Goal: Task Accomplishment & Management: Manage account settings

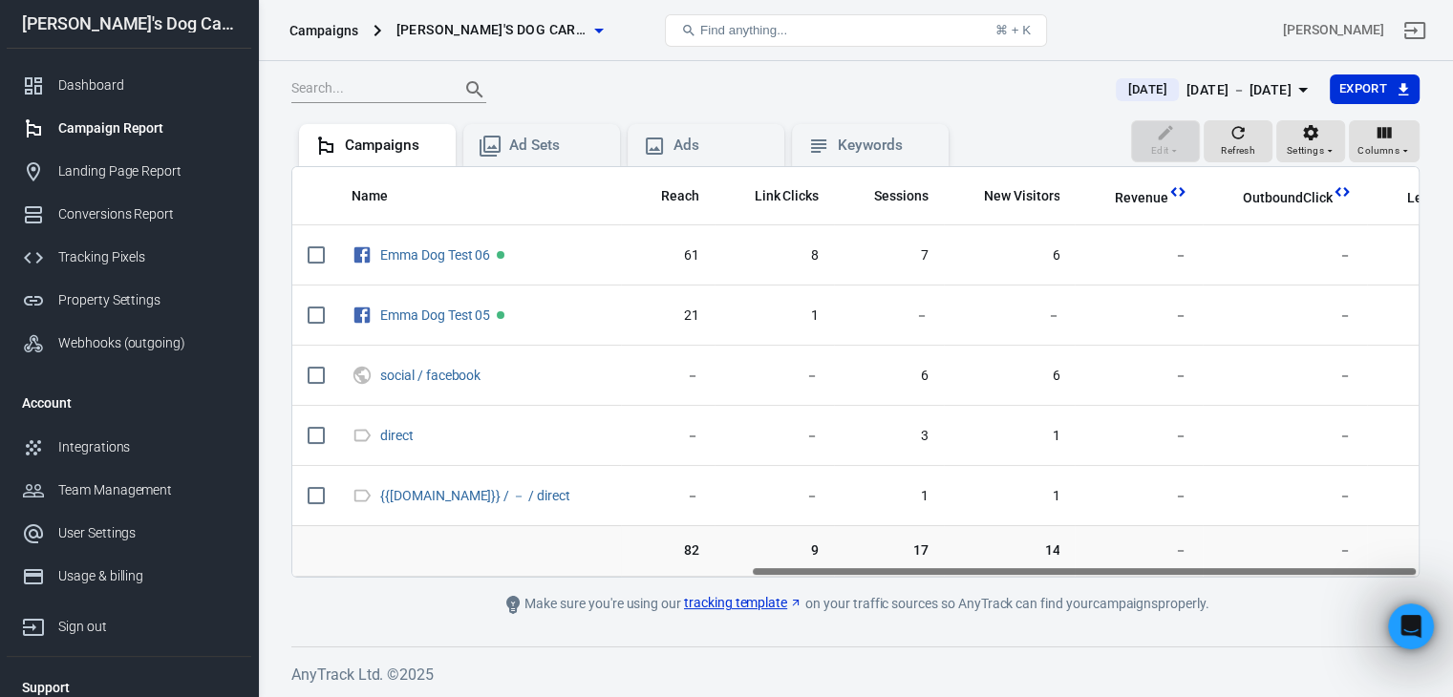
scroll to position [0, 774]
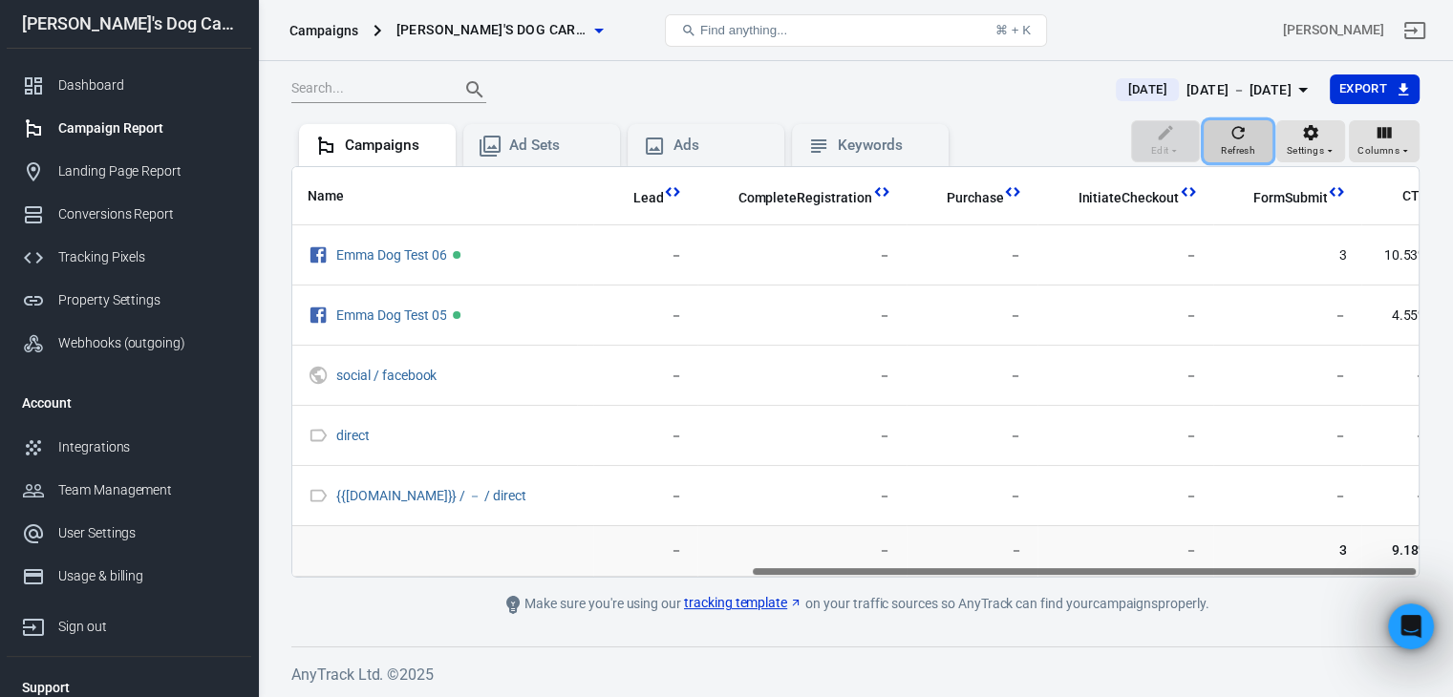
click at [1235, 134] on icon "button" at bounding box center [1237, 132] width 19 height 19
drag, startPoint x: 573, startPoint y: 569, endPoint x: 1123, endPoint y: 574, distance: 550.1
click at [1123, 574] on div "Name Reach Link Clicks Sessions New Visitors Revenue OutboundClick Lead Complet…" at bounding box center [855, 372] width 1126 height 410
click at [1232, 139] on icon "button" at bounding box center [1237, 132] width 19 height 19
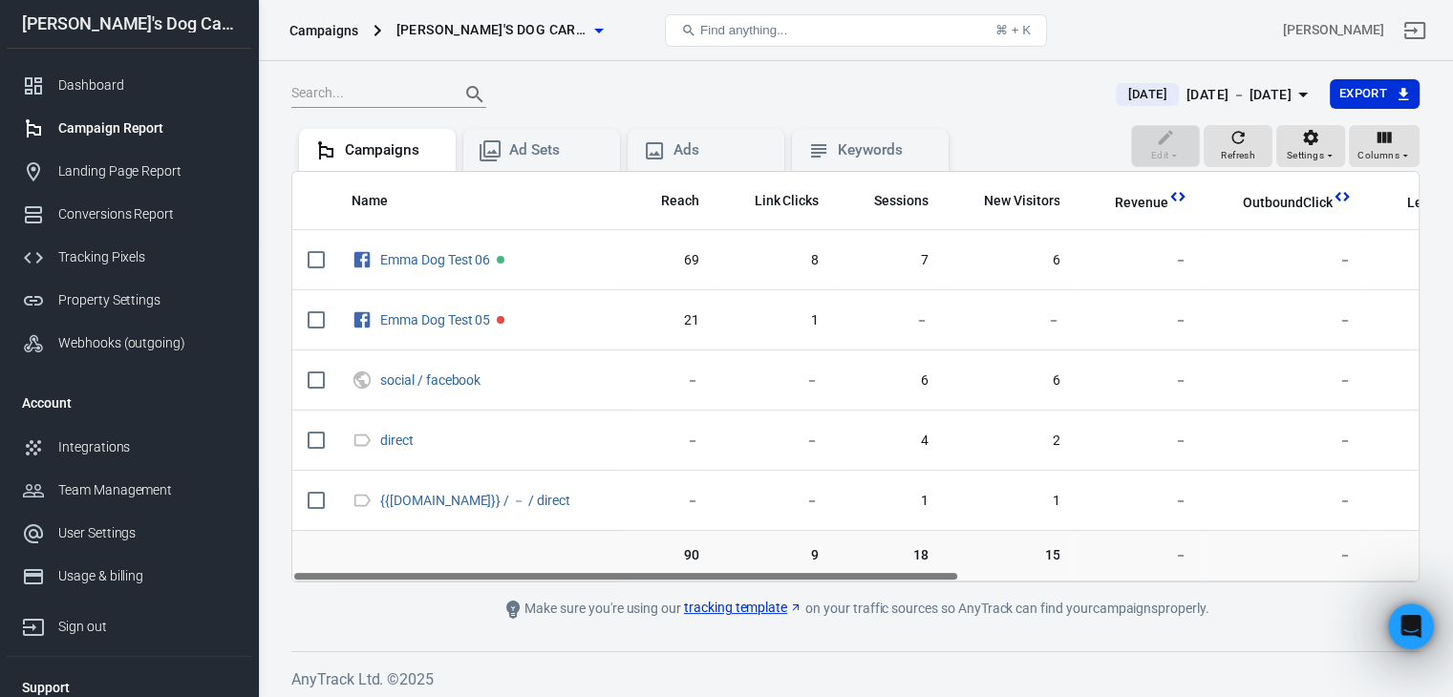
scroll to position [128, 0]
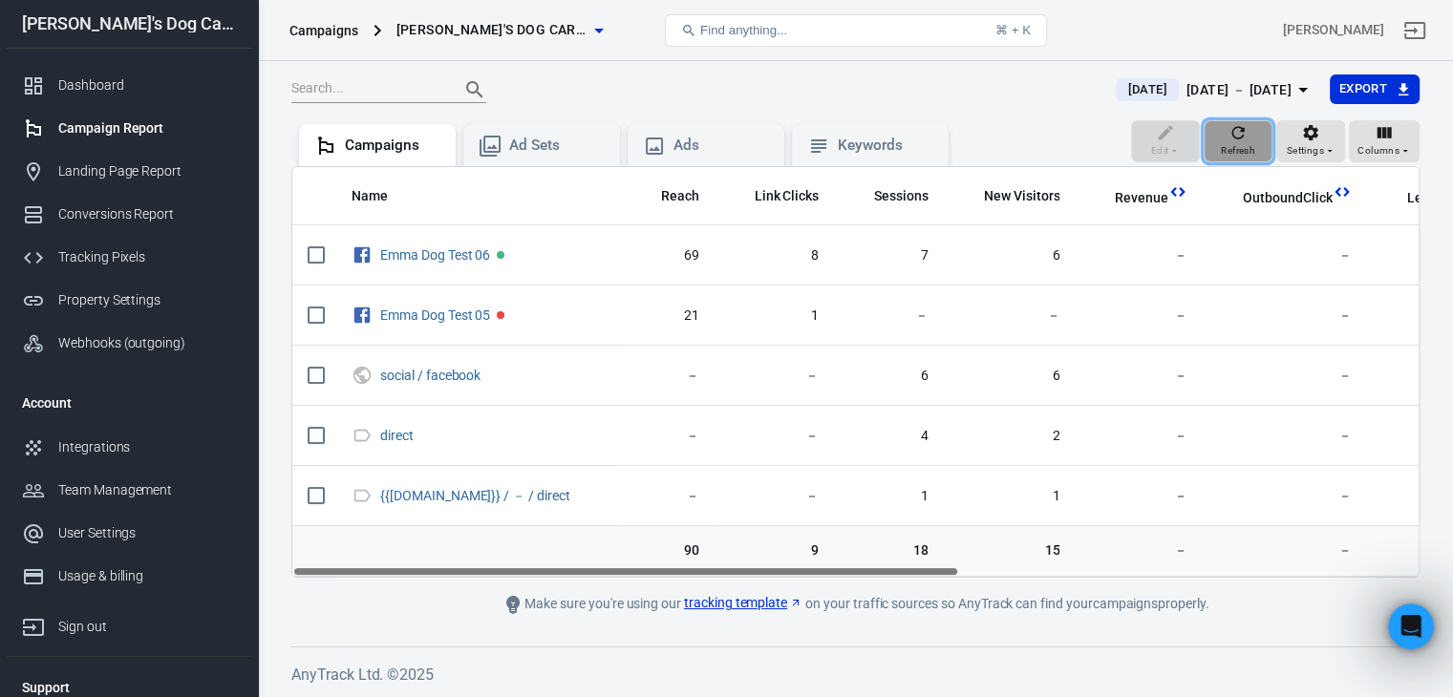
click at [1237, 136] on icon "button" at bounding box center [1237, 132] width 19 height 19
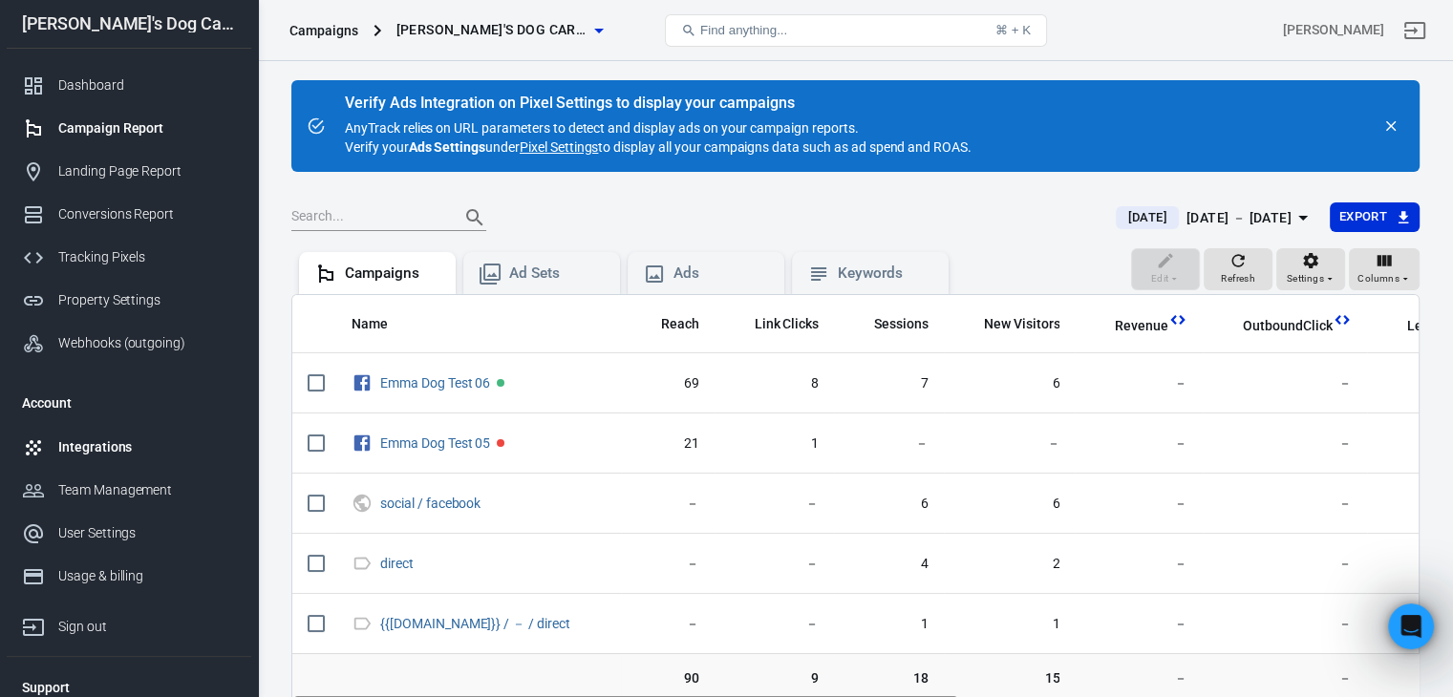
click at [65, 461] on link "Integrations" at bounding box center [129, 447] width 244 height 43
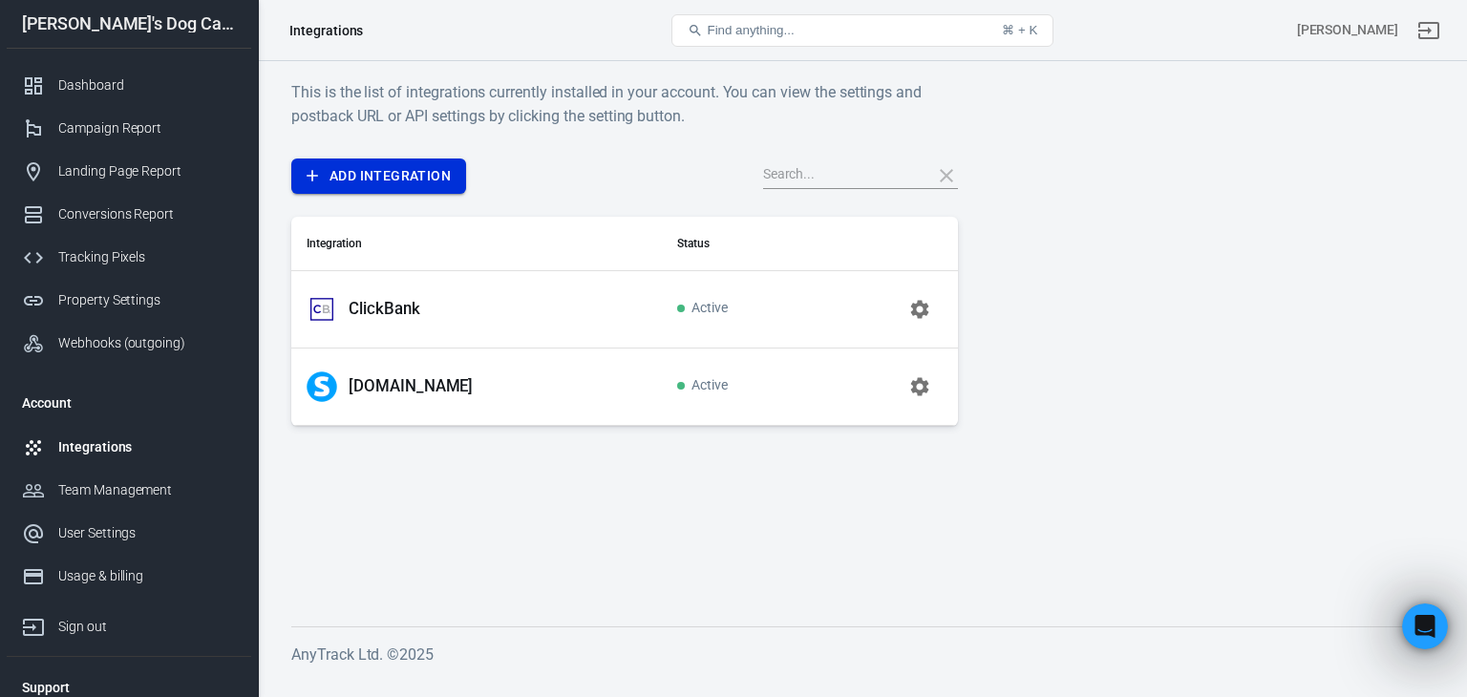
click at [347, 183] on link "Add Integration" at bounding box center [378, 176] width 175 height 35
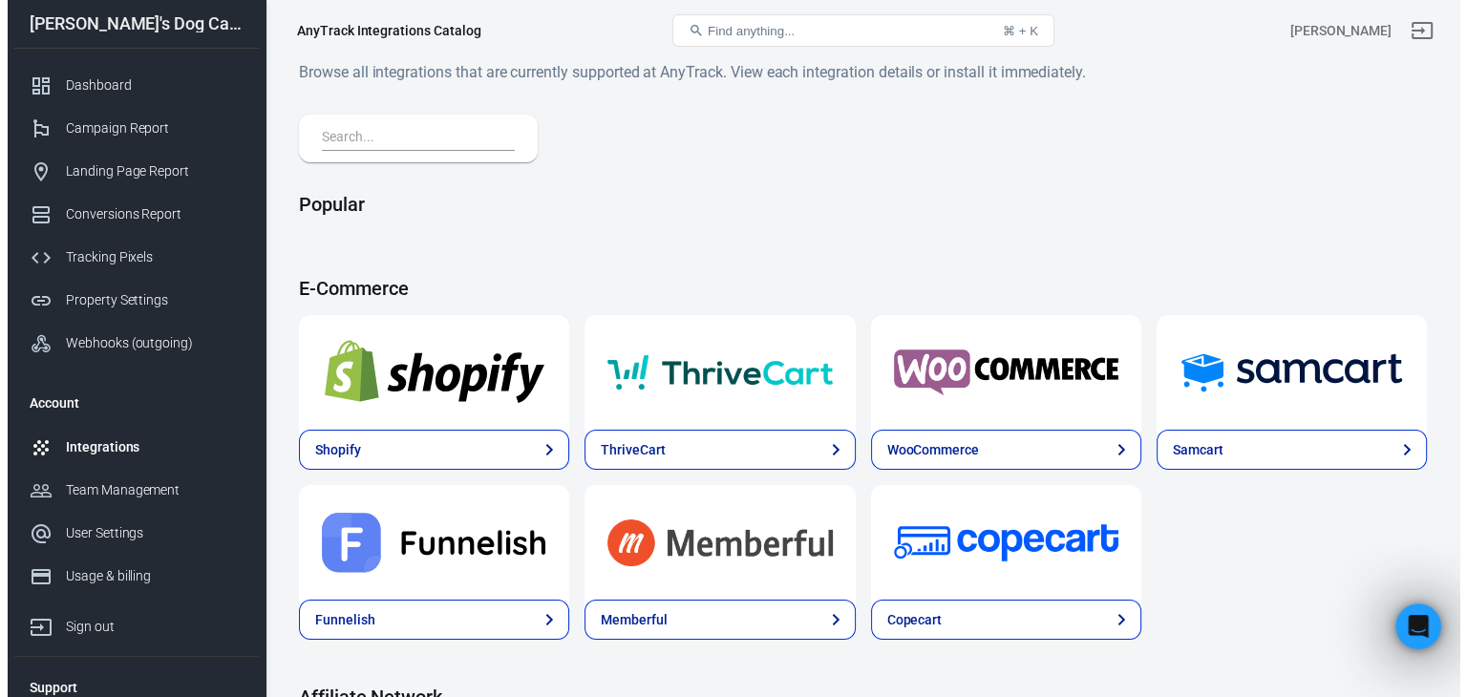
scroll to position [382, 0]
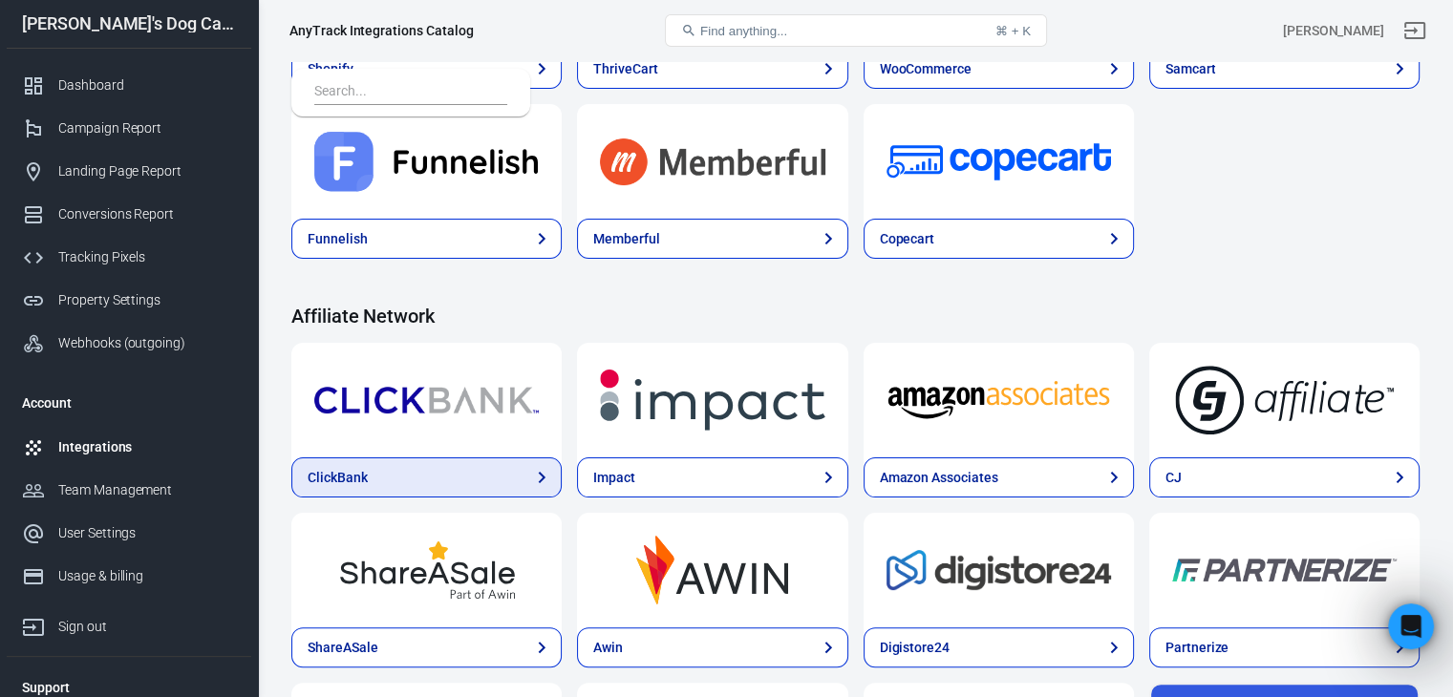
click at [378, 475] on link "ClickBank" at bounding box center [426, 477] width 270 height 40
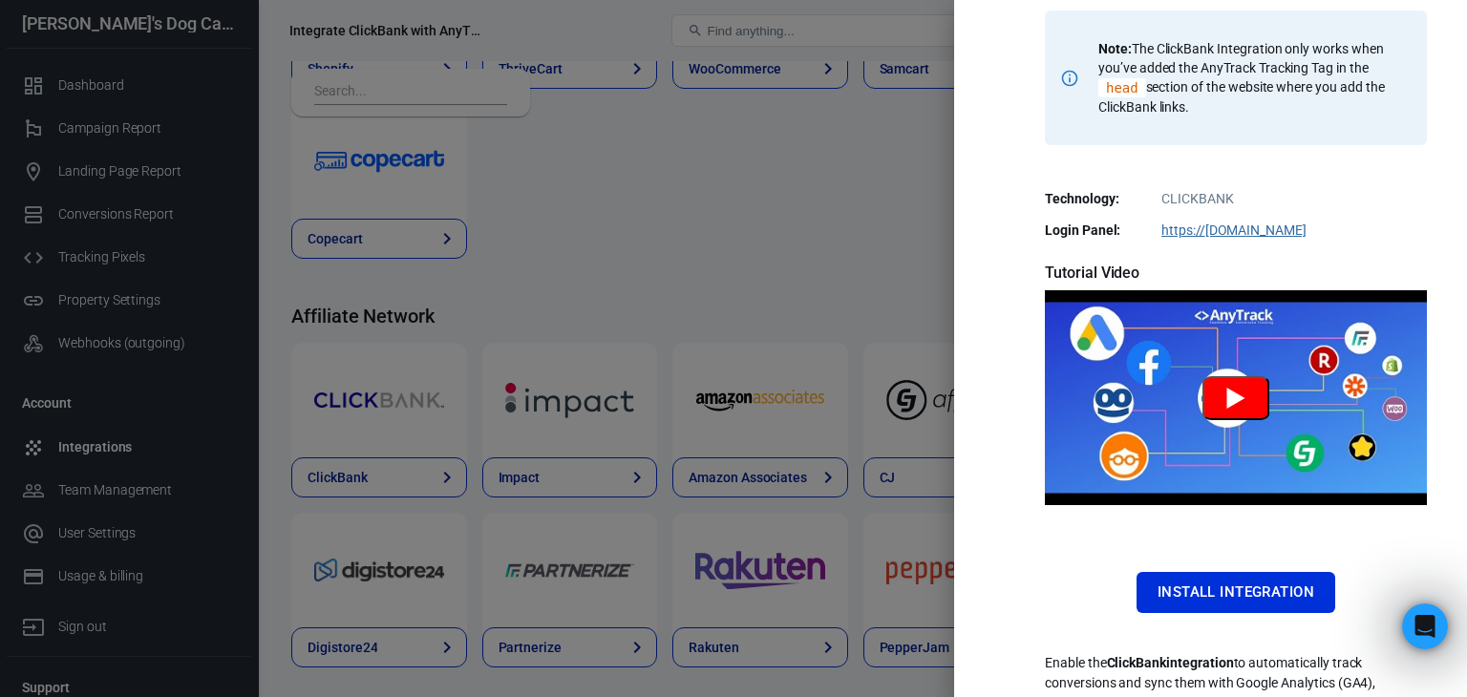
scroll to position [367, 0]
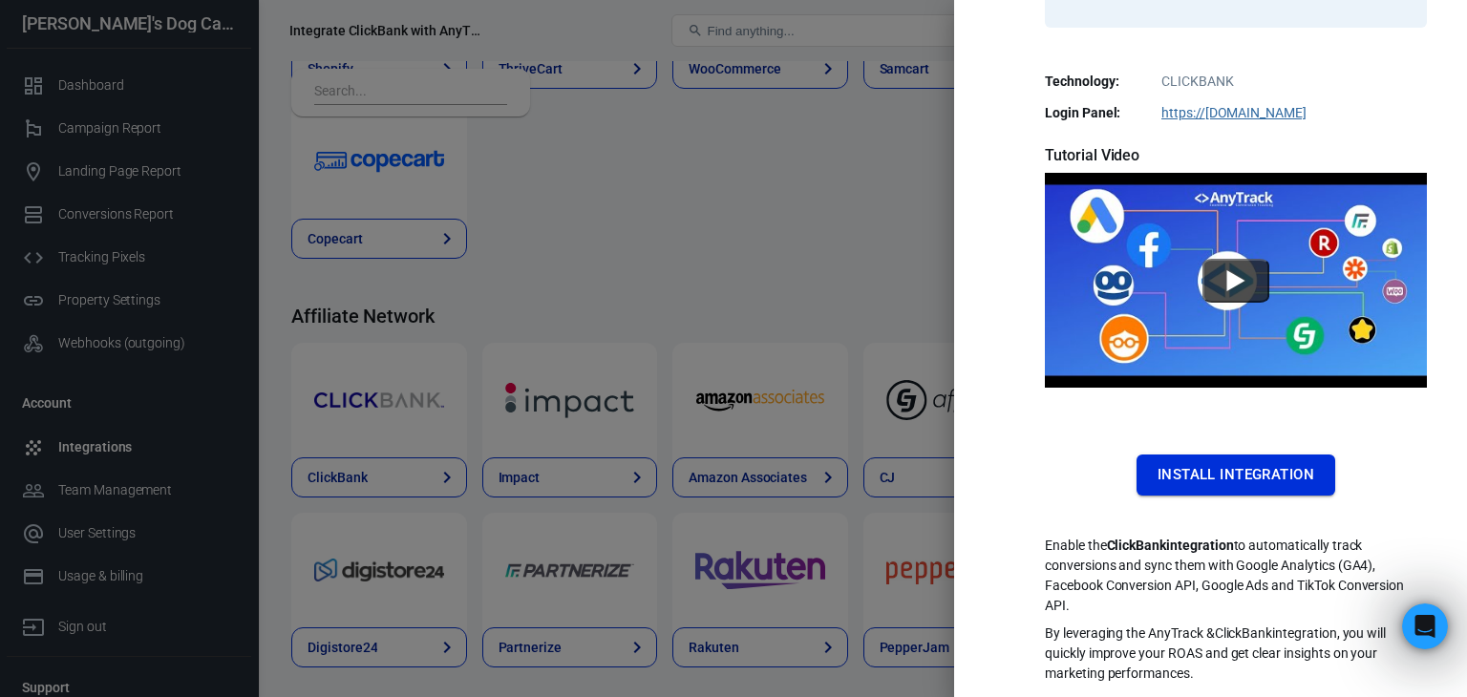
click at [1197, 471] on button "Install Integration" at bounding box center [1235, 475] width 199 height 40
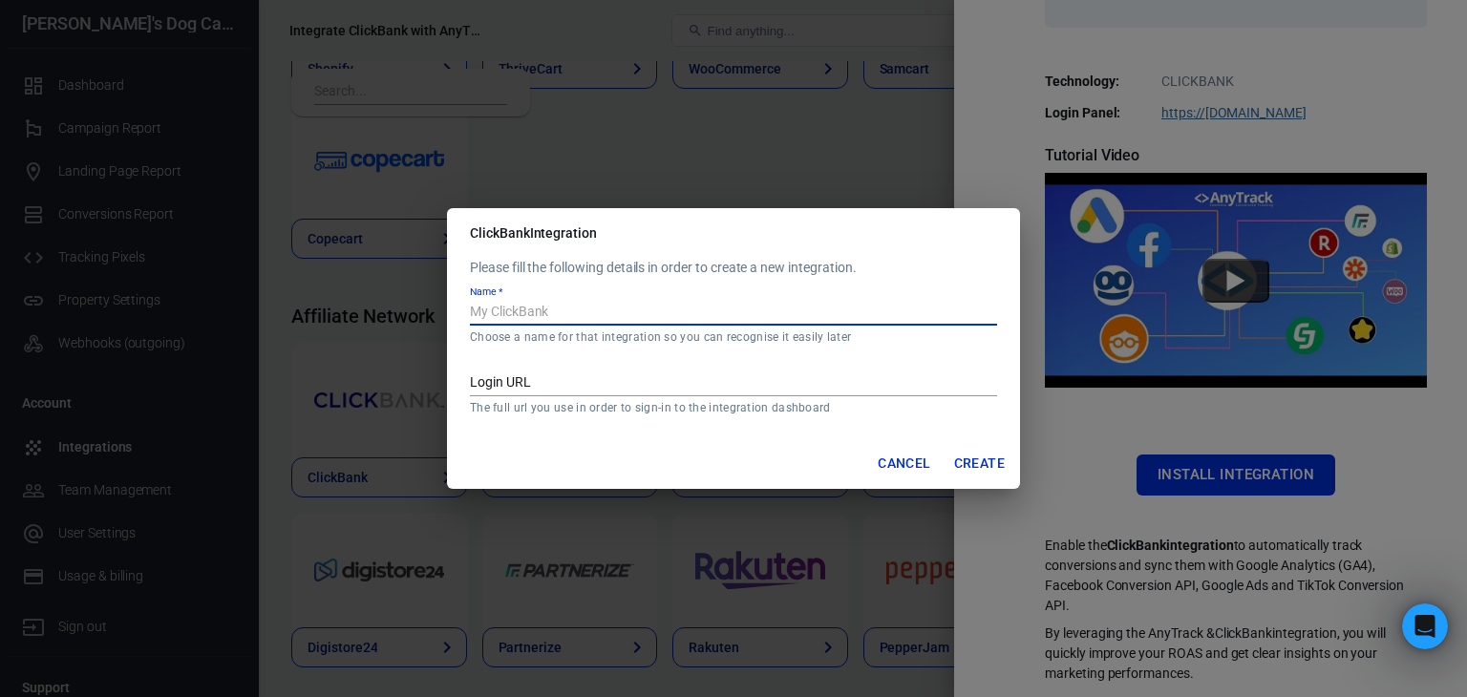
click at [537, 313] on input "Name   *" at bounding box center [733, 313] width 527 height 25
type input "[PERSON_NAME]'s Clickbank"
click at [986, 461] on button "Create" at bounding box center [979, 463] width 66 height 35
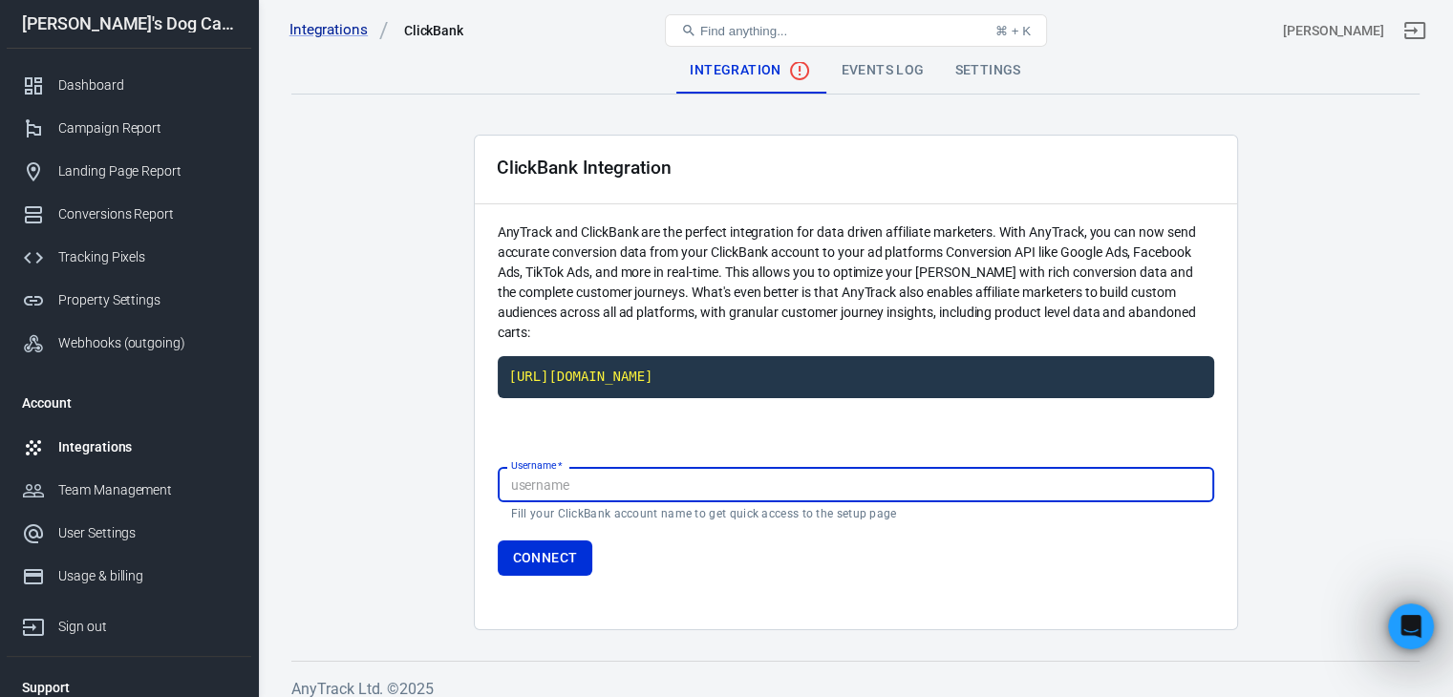
click at [587, 490] on input "Username   *" at bounding box center [856, 484] width 716 height 35
click at [588, 486] on input "Username   *" at bounding box center [856, 484] width 716 height 35
click at [600, 476] on input "Username   *" at bounding box center [856, 484] width 716 height 35
type input "hushjsj123"
click at [631, 526] on form "Username   * hushjsj123 Username   * Fill your ClickBank account name to get qu…" at bounding box center [856, 517] width 716 height 117
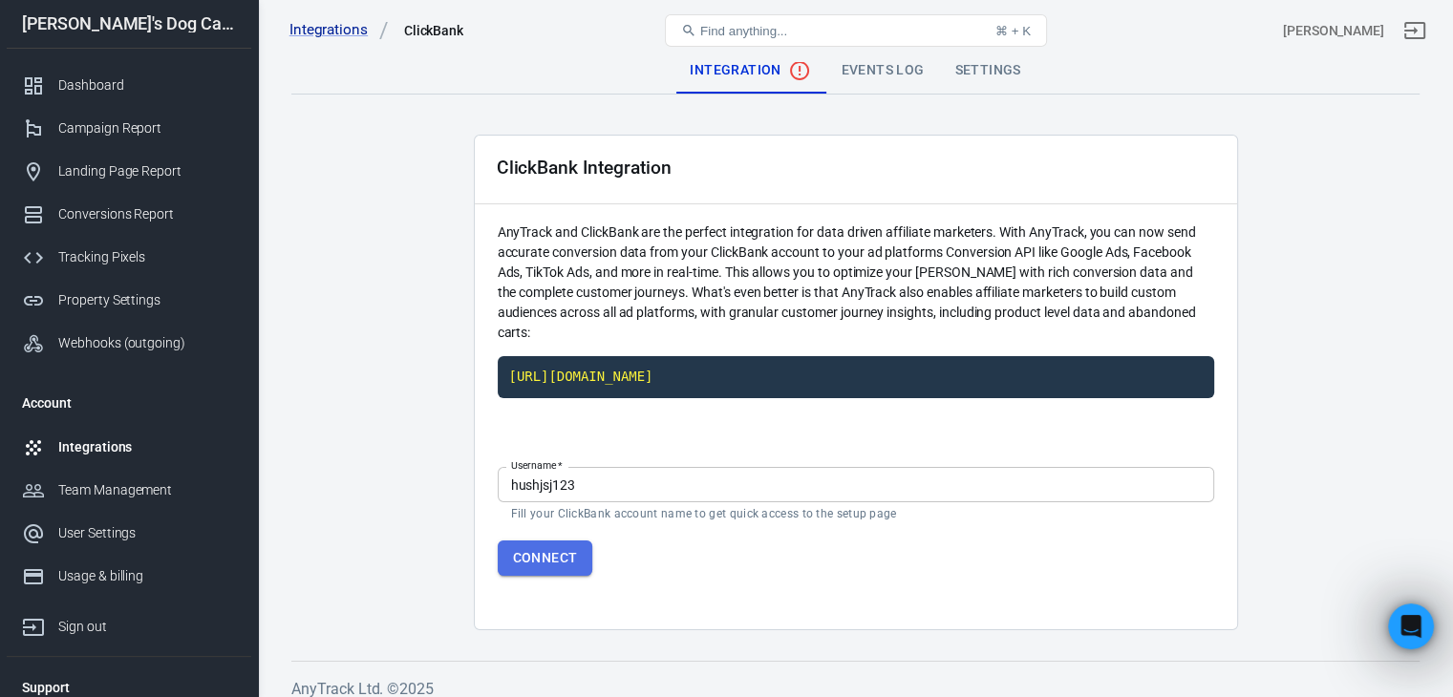
click at [538, 571] on button "Connect" at bounding box center [545, 558] width 95 height 35
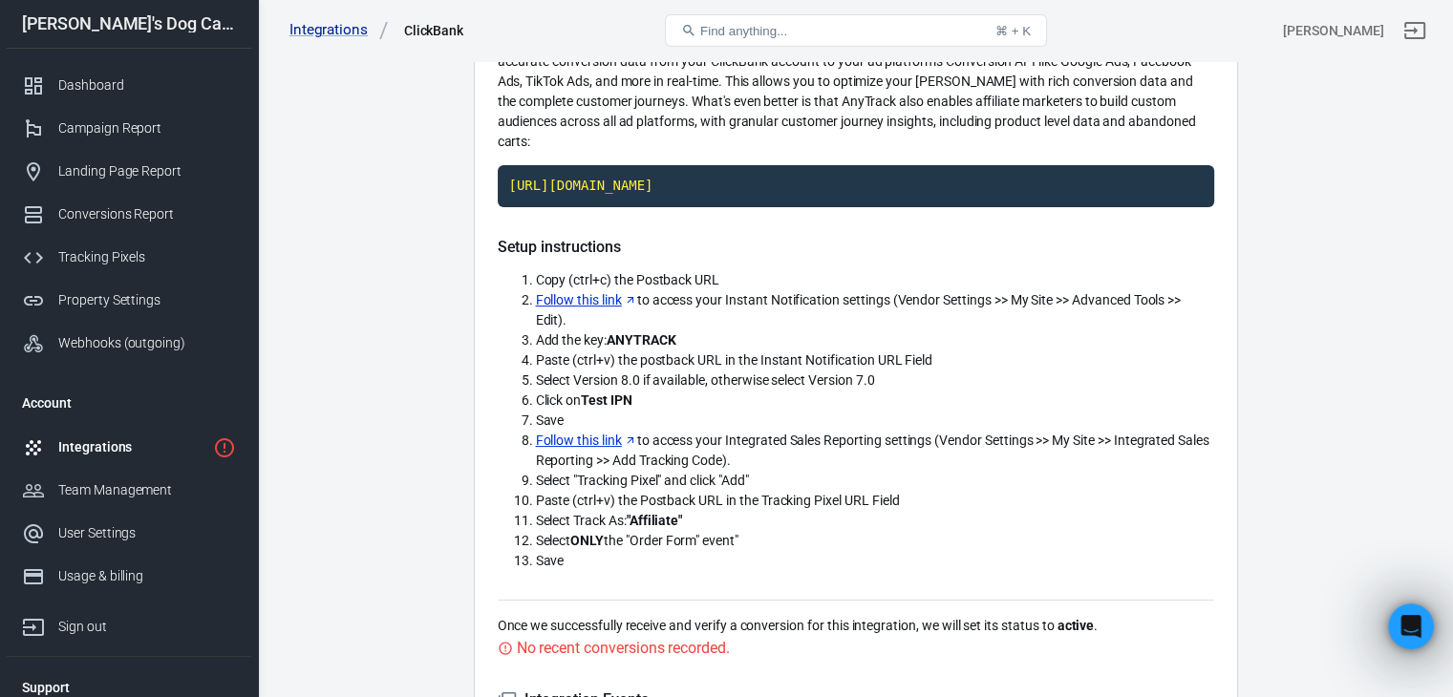
scroll to position [95, 0]
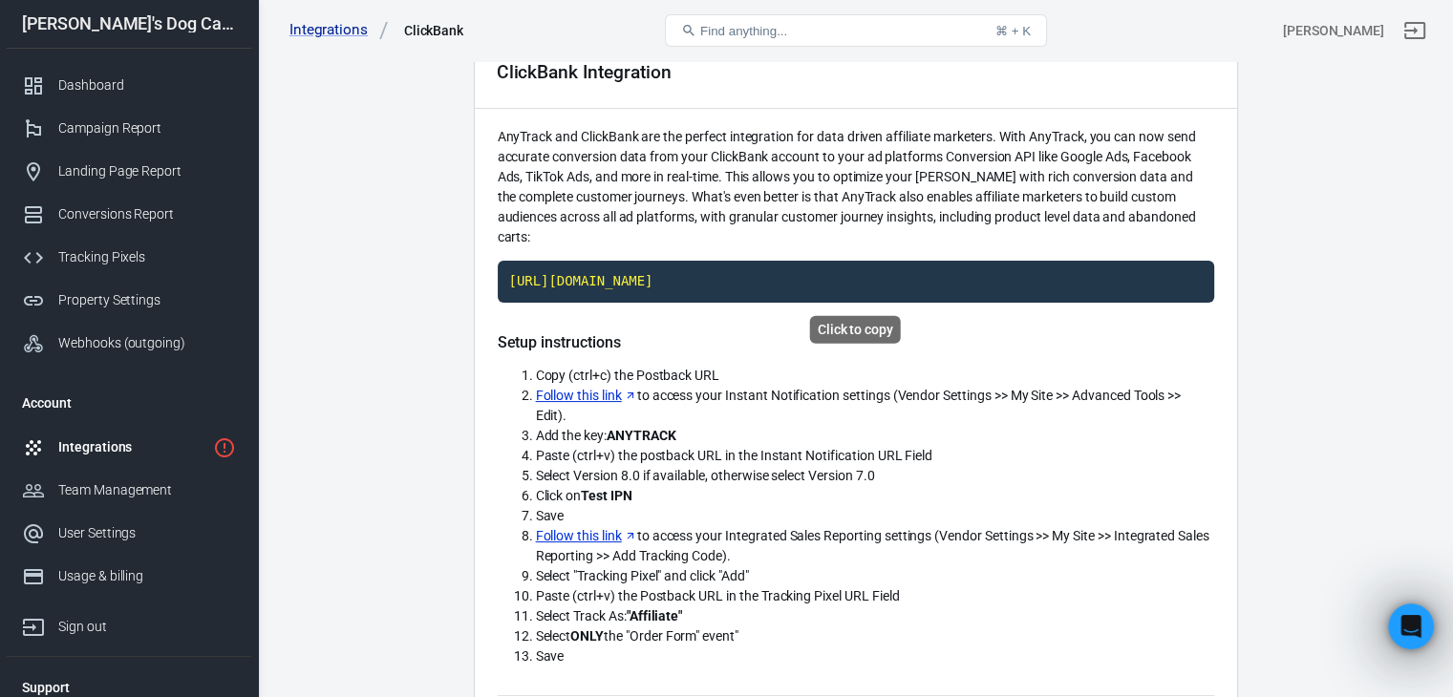
click at [856, 280] on code "[URL][DOMAIN_NAME]" at bounding box center [856, 282] width 716 height 42
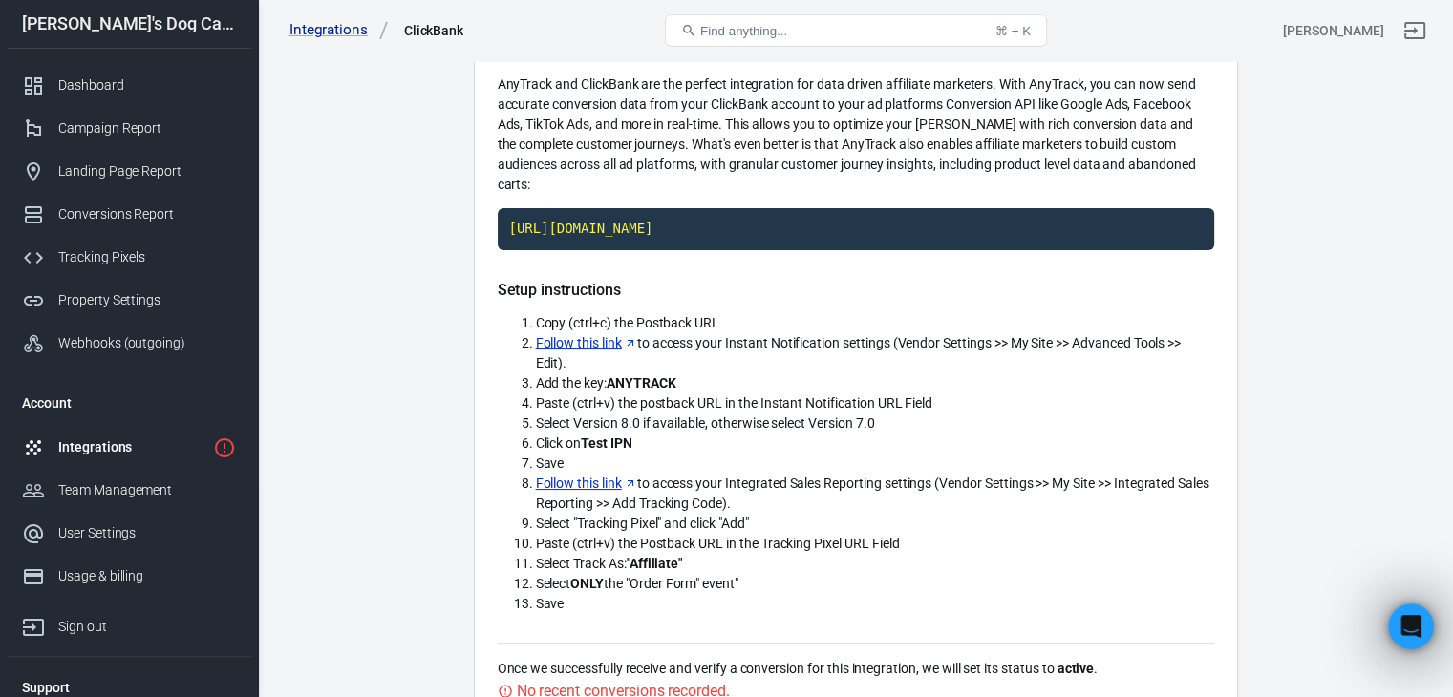
scroll to position [0, 0]
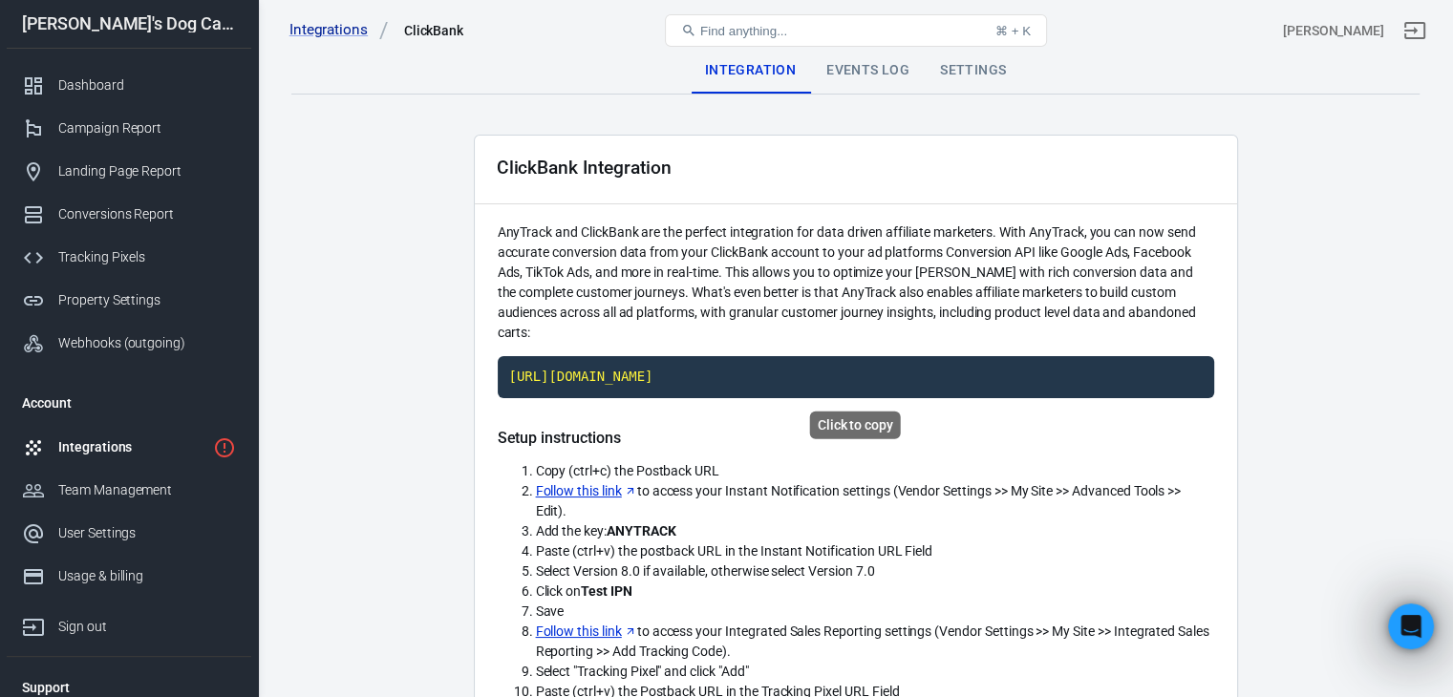
click at [757, 375] on code "[URL][DOMAIN_NAME]" at bounding box center [856, 377] width 716 height 42
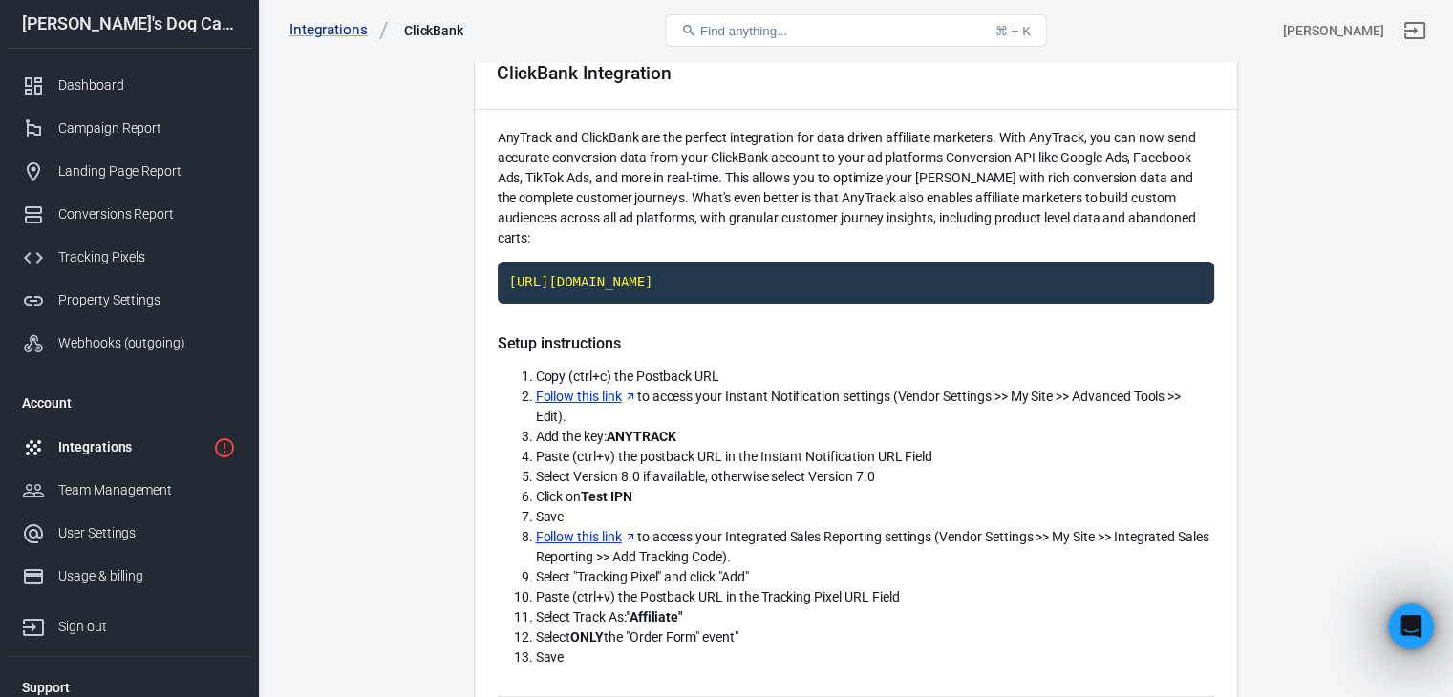
scroll to position [191, 0]
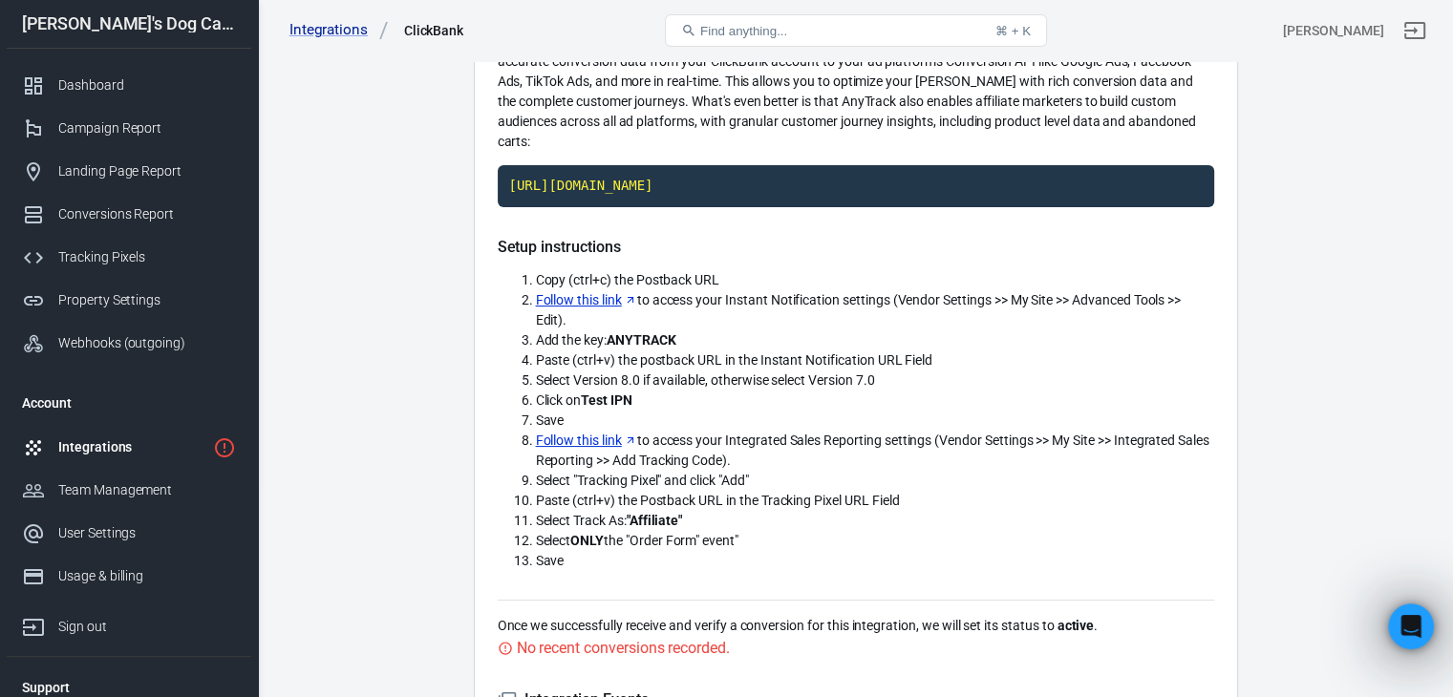
click at [660, 339] on strong "ANYTRACK" at bounding box center [641, 339] width 70 height 15
drag, startPoint x: 706, startPoint y: 334, endPoint x: 608, endPoint y: 339, distance: 97.5
click at [608, 339] on li "Add the key: ANYTRACK" at bounding box center [875, 340] width 678 height 20
copy strong "ANYTRACK"
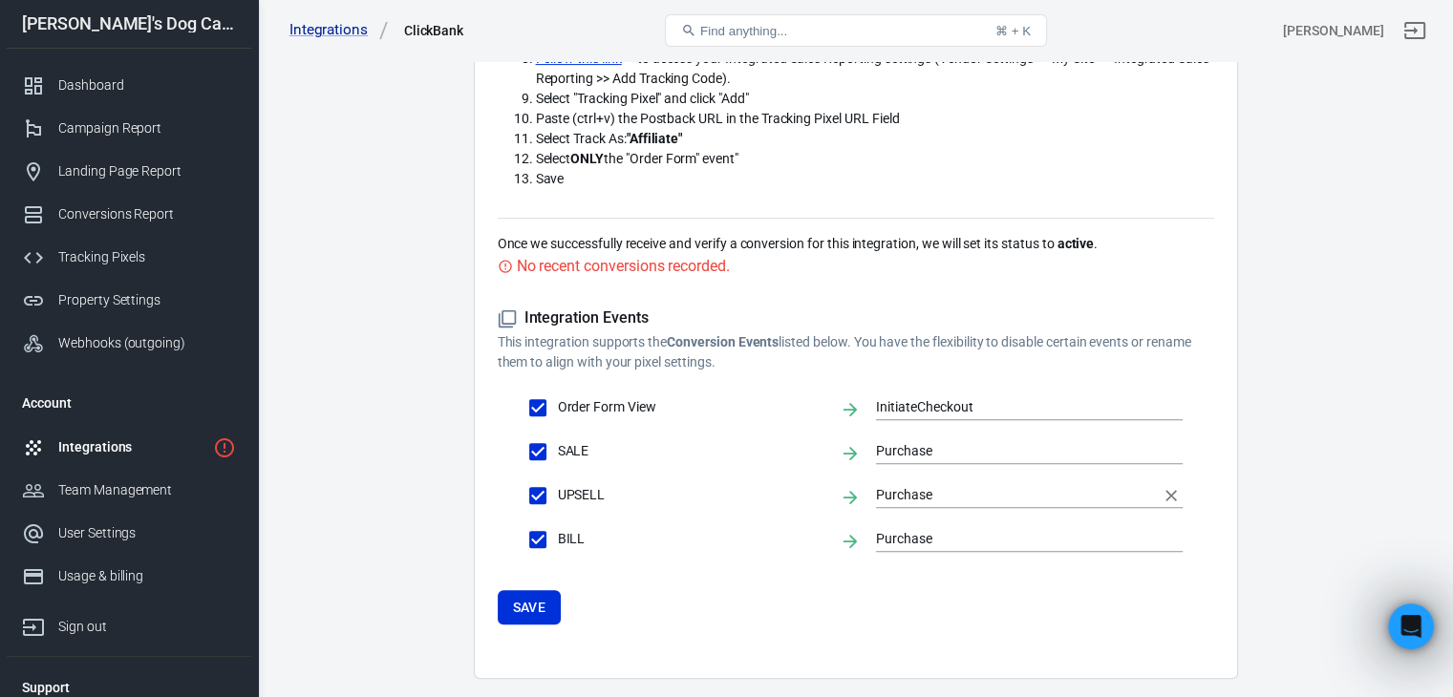
click at [917, 497] on input "Purchase" at bounding box center [1015, 495] width 278 height 24
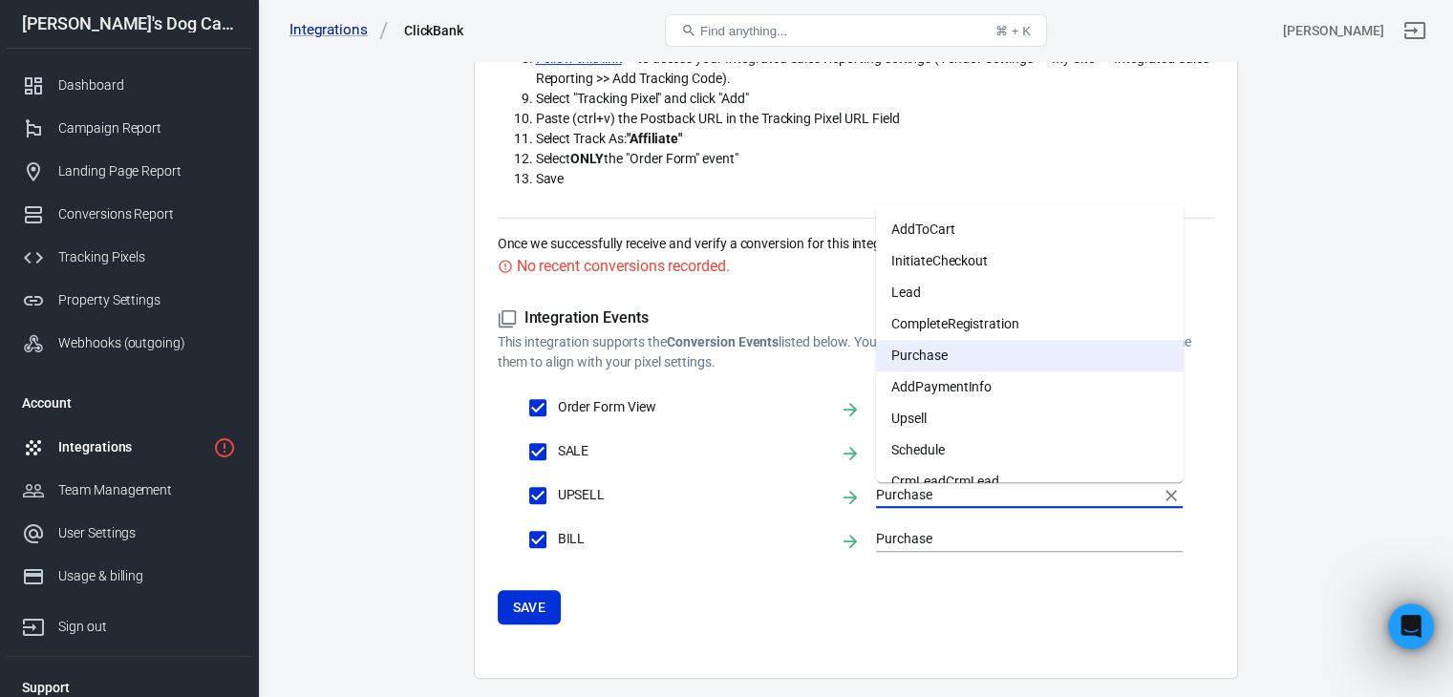
scroll to position [95, 0]
click at [929, 414] on li "Upsell" at bounding box center [1030, 415] width 308 height 32
type input "Upsell"
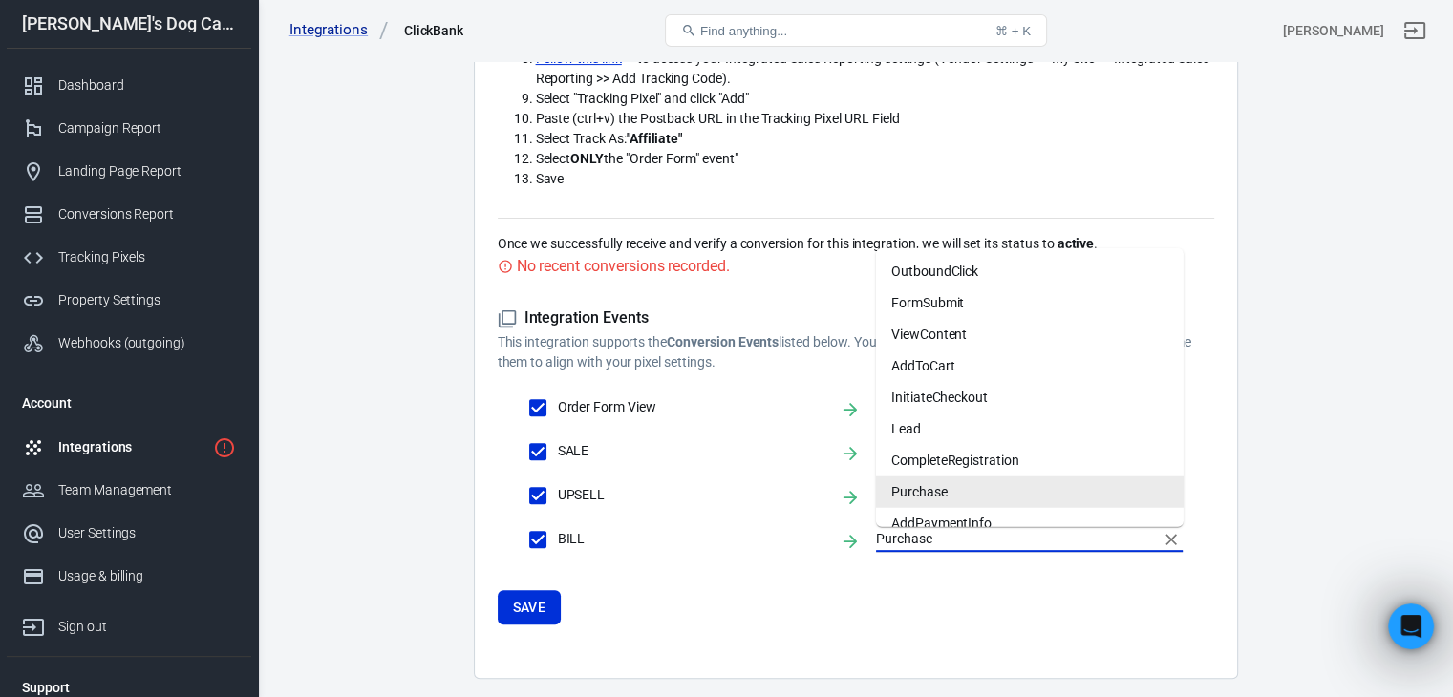
click at [924, 538] on input "Purchase" at bounding box center [1015, 539] width 278 height 24
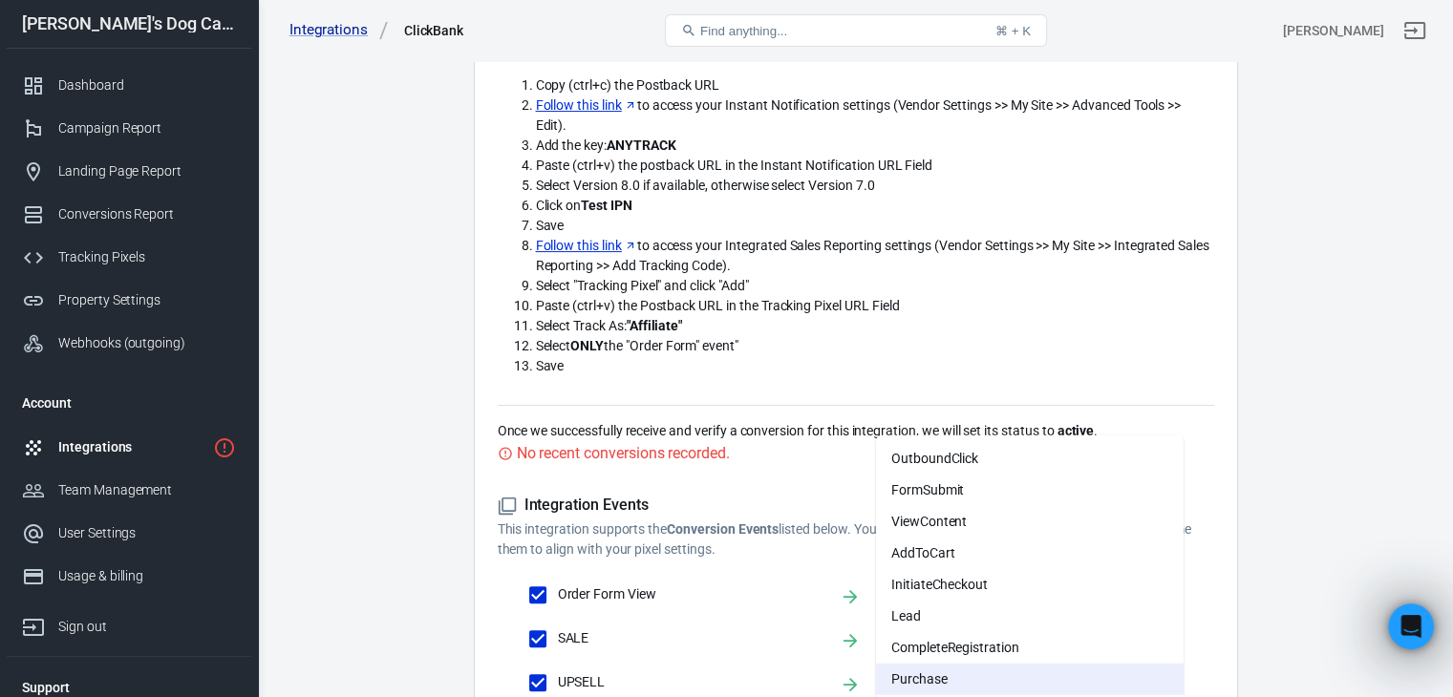
scroll to position [382, 0]
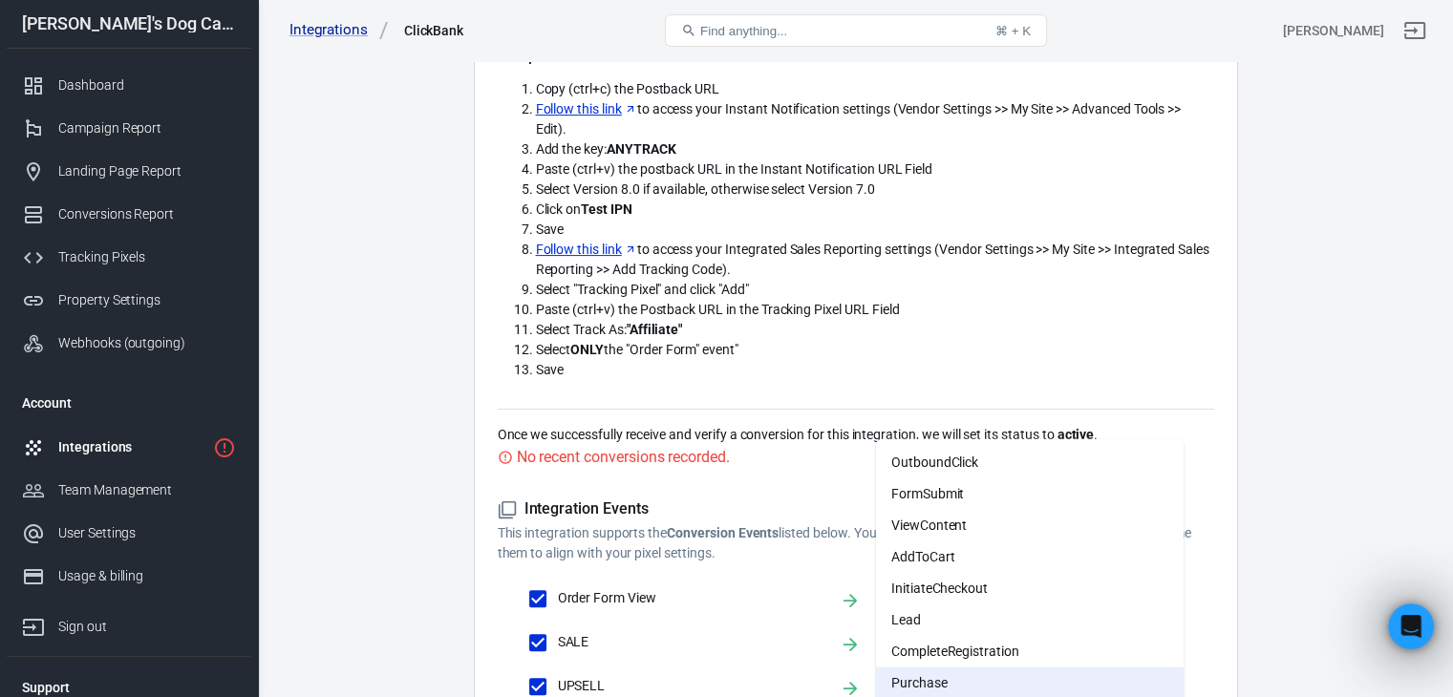
click at [758, 499] on h5 "Integration Events" at bounding box center [856, 509] width 716 height 20
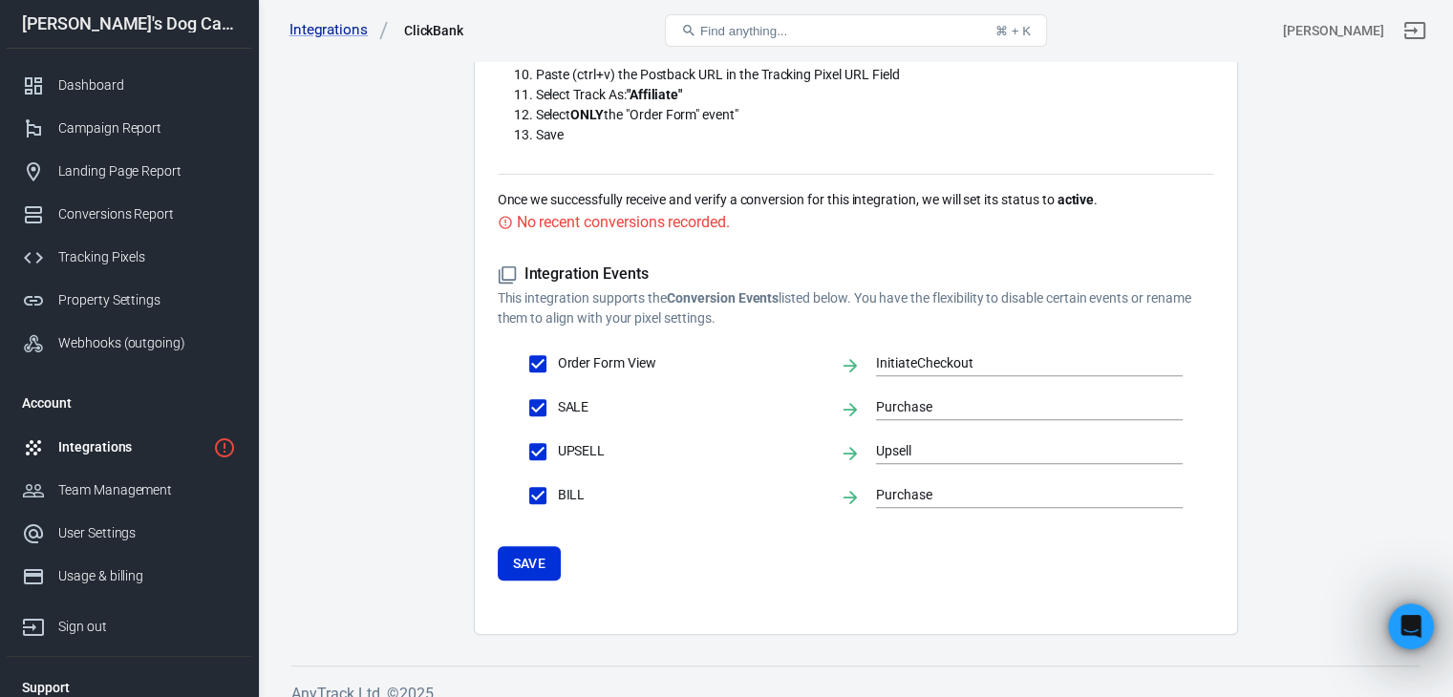
scroll to position [636, 0]
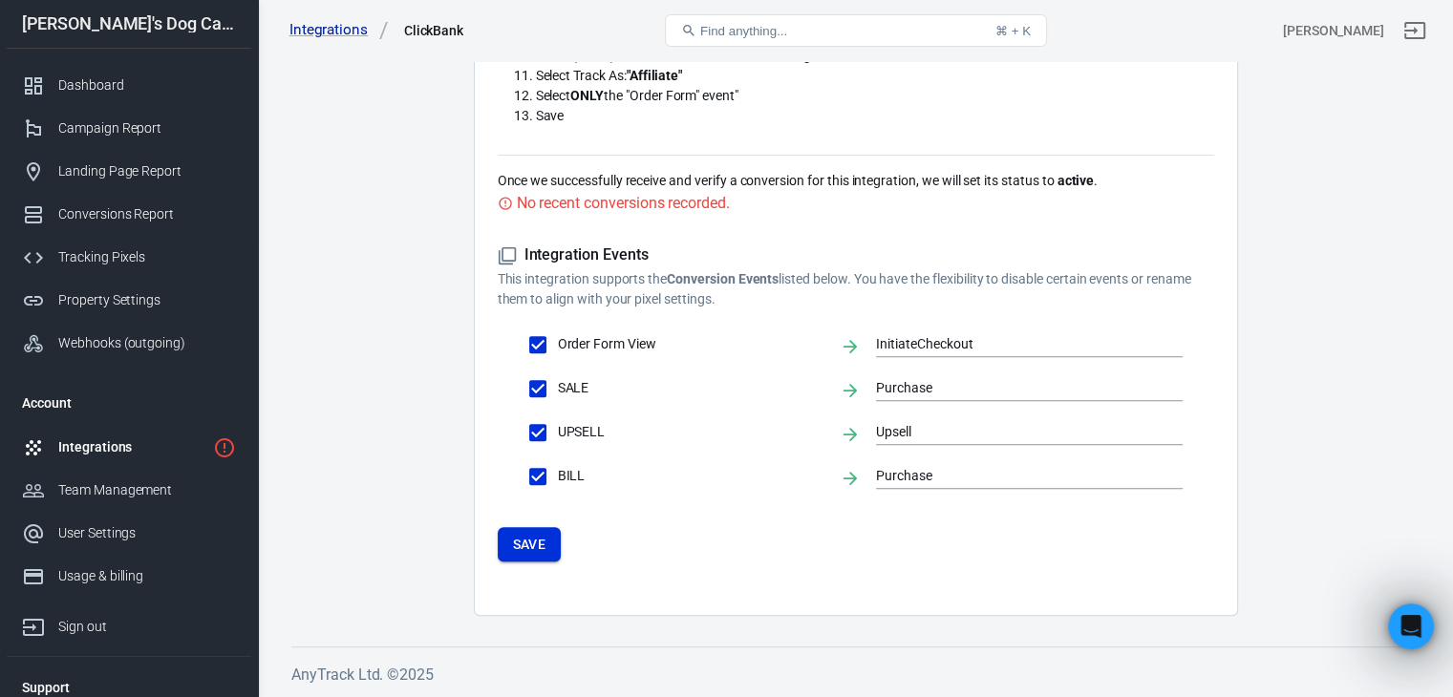
click at [517, 541] on button "Save" at bounding box center [530, 544] width 64 height 35
click at [522, 548] on button "Save" at bounding box center [530, 544] width 64 height 35
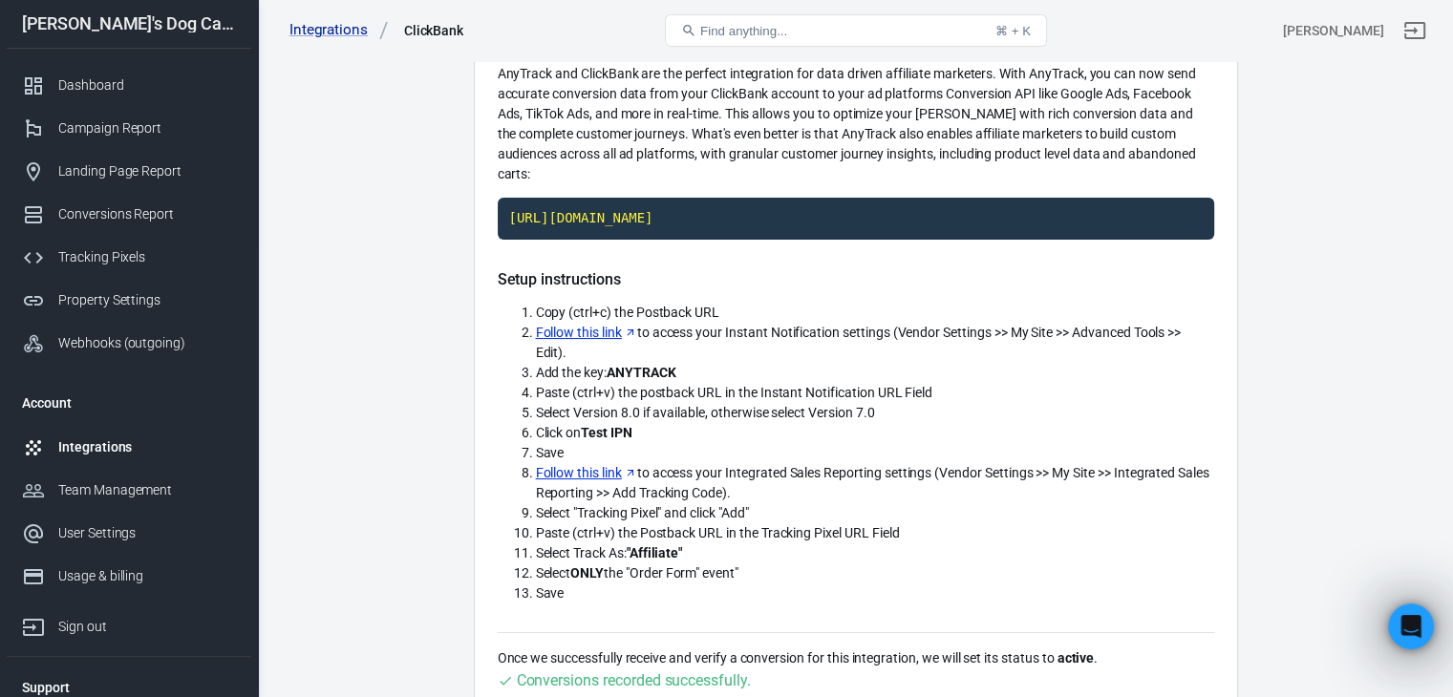
scroll to position [0, 0]
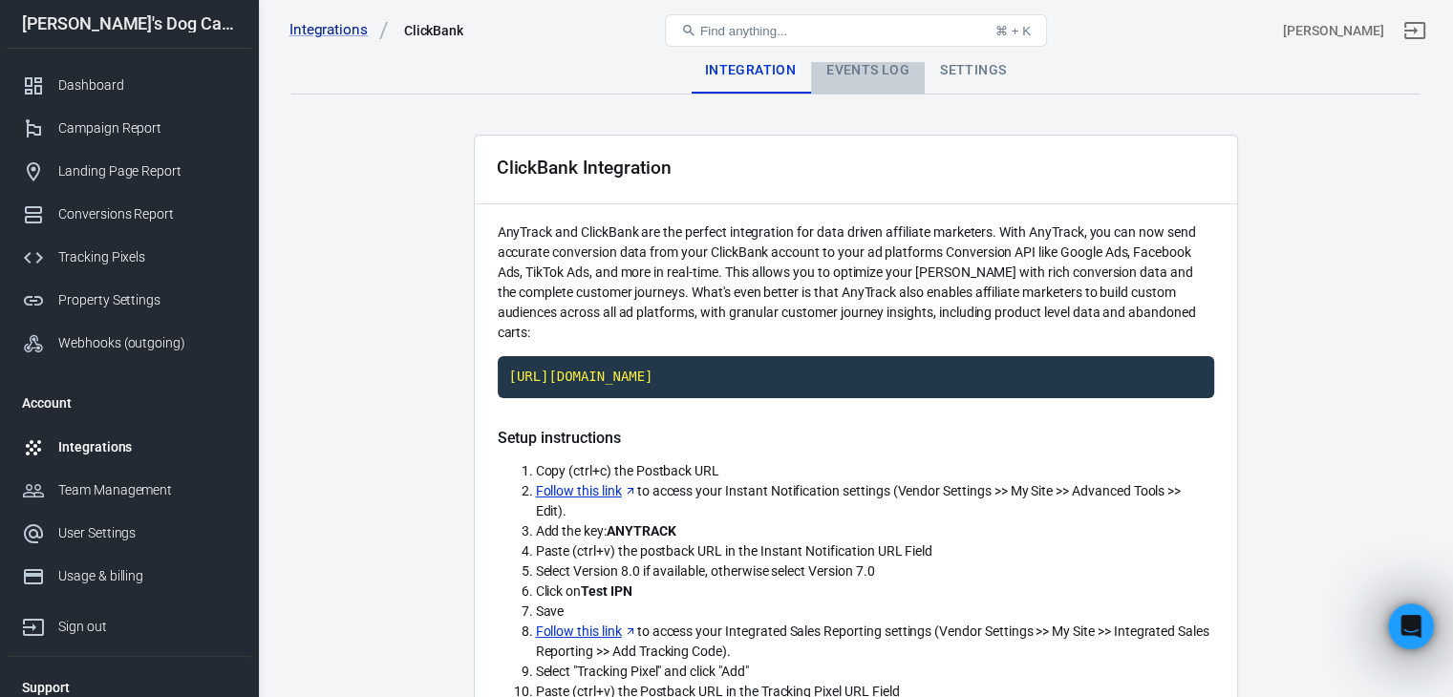
click at [875, 77] on div "Events Log" at bounding box center [868, 71] width 114 height 46
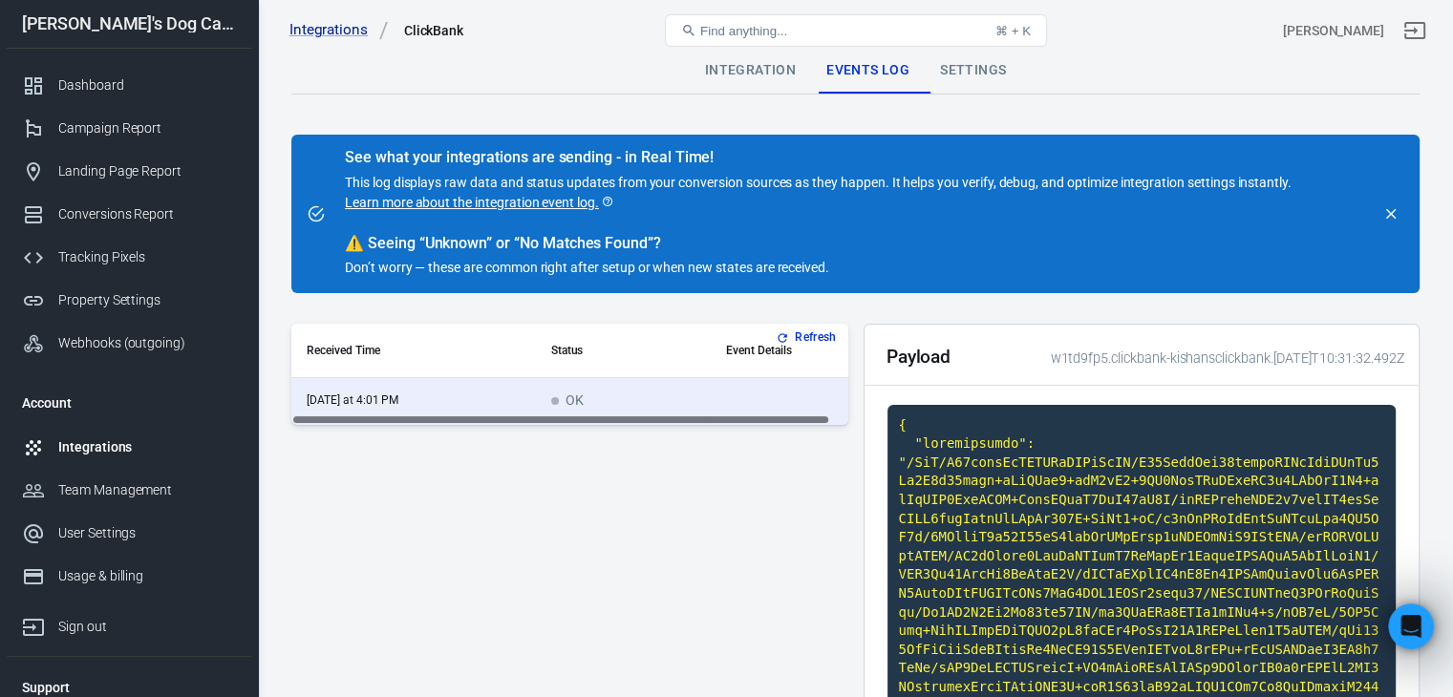
click at [967, 74] on div "Settings" at bounding box center [972, 71] width 96 height 46
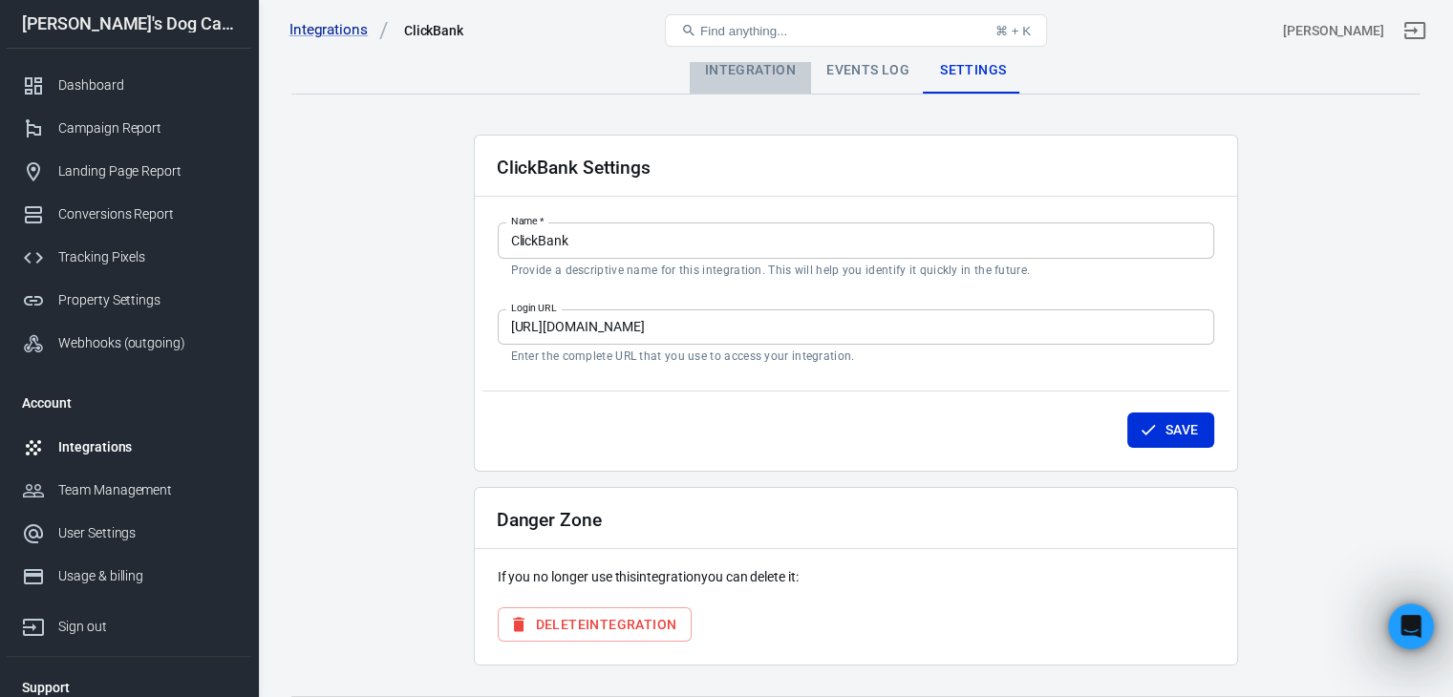
click at [754, 74] on div "Integration" at bounding box center [749, 71] width 121 height 46
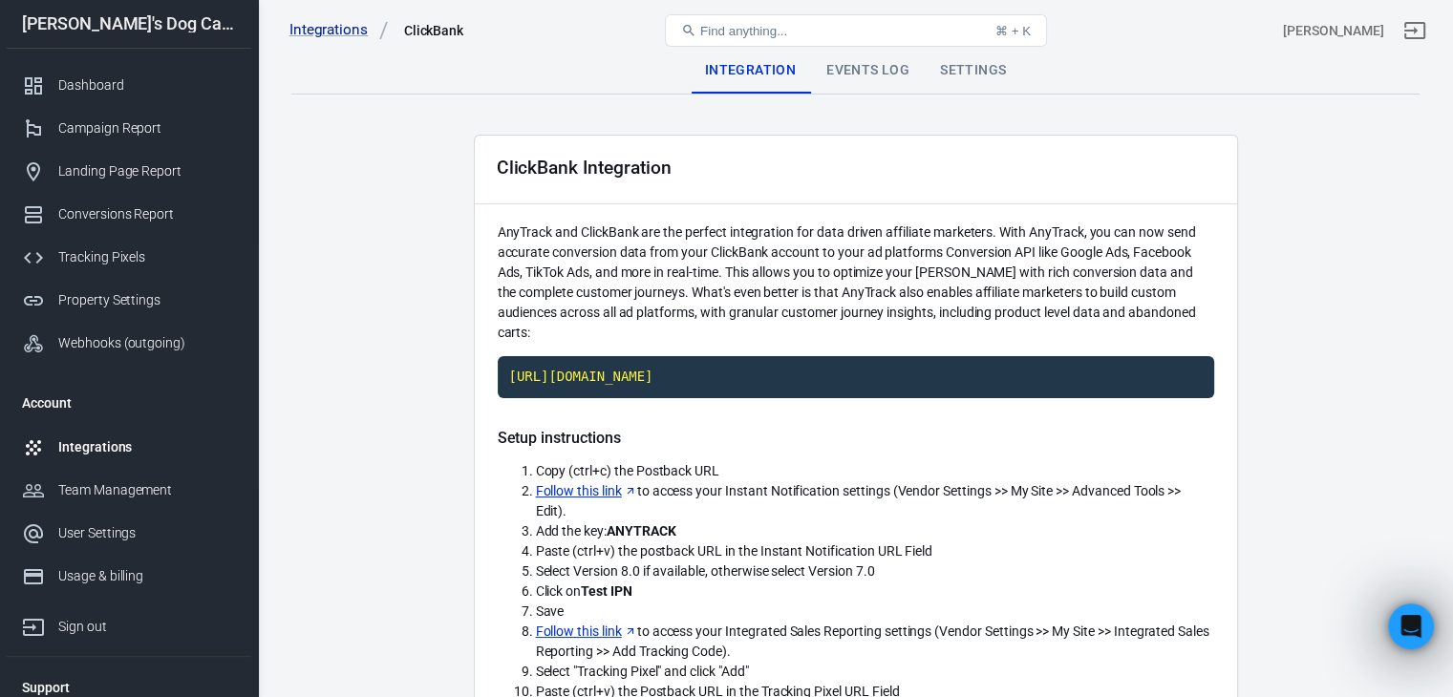
click at [105, 435] on link "Integrations" at bounding box center [129, 447] width 244 height 43
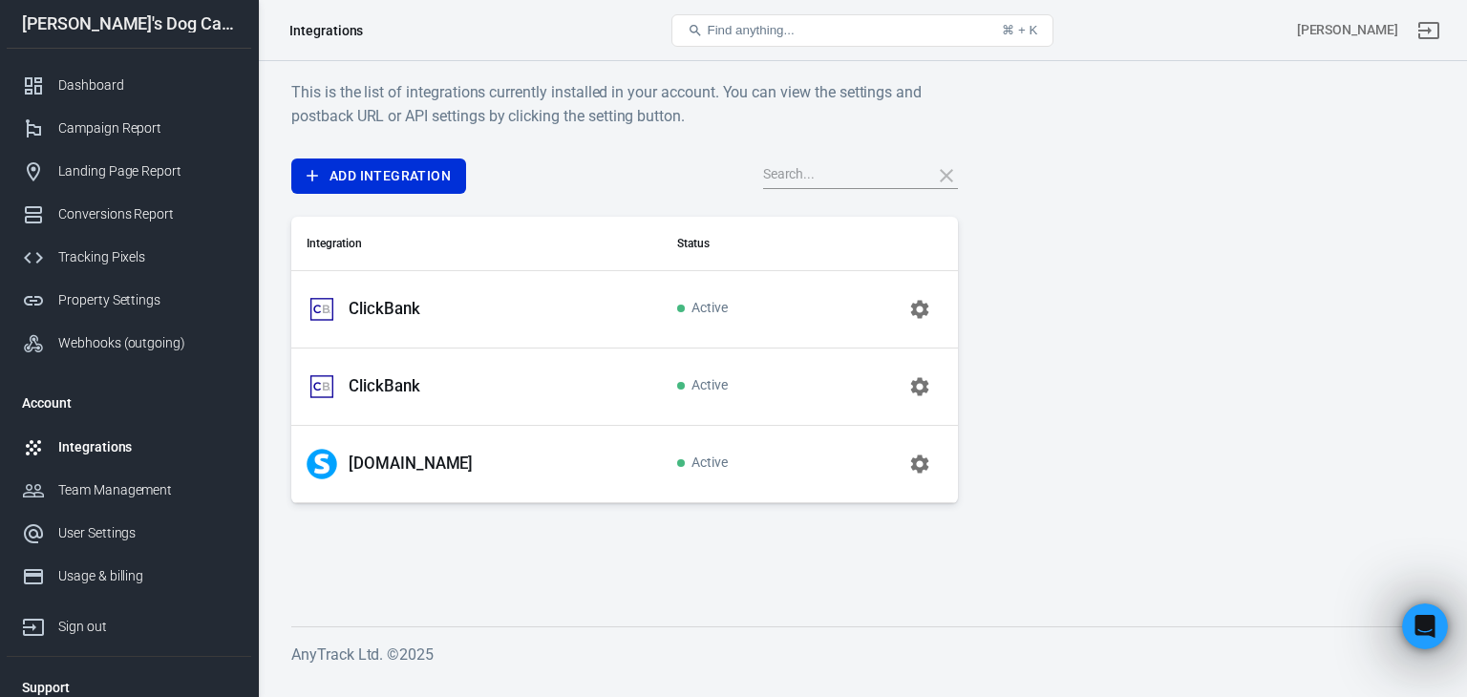
click at [915, 303] on icon "button" at bounding box center [919, 309] width 18 height 18
click at [382, 318] on p "ClickBank" at bounding box center [385, 309] width 72 height 20
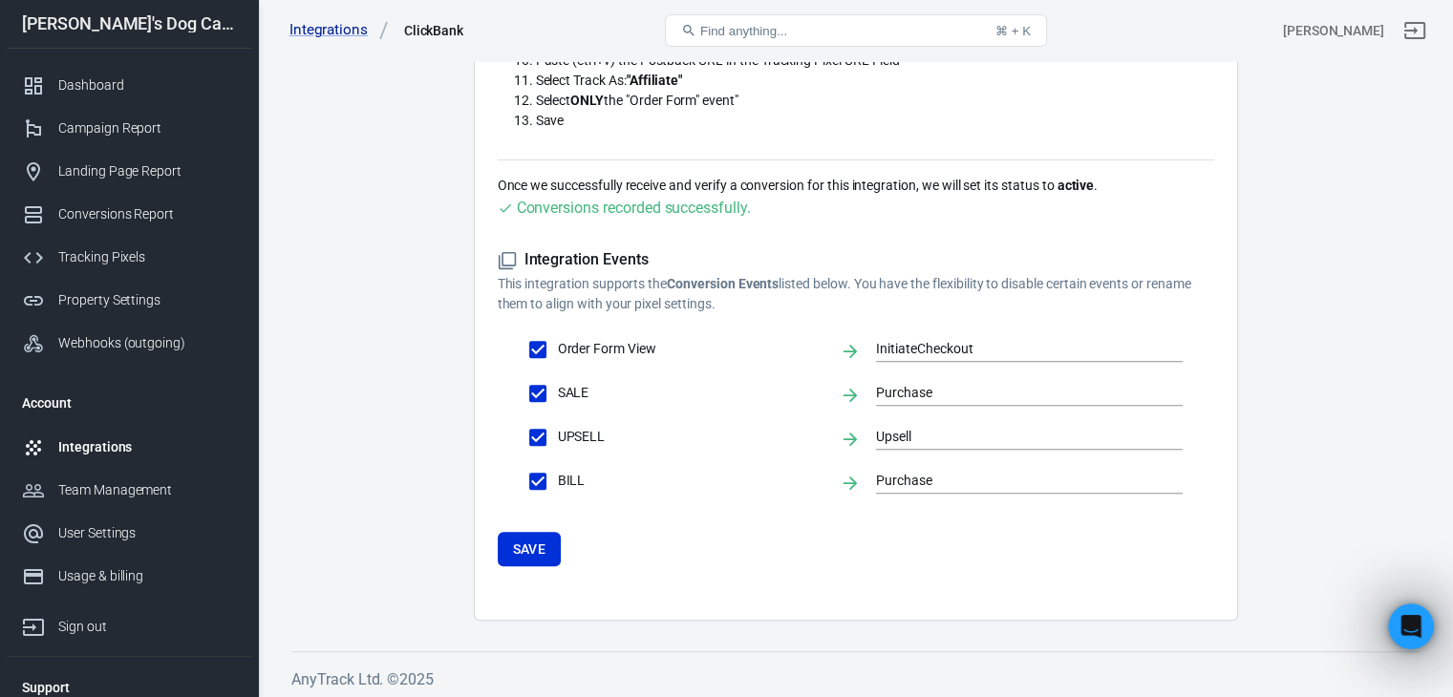
scroll to position [636, 0]
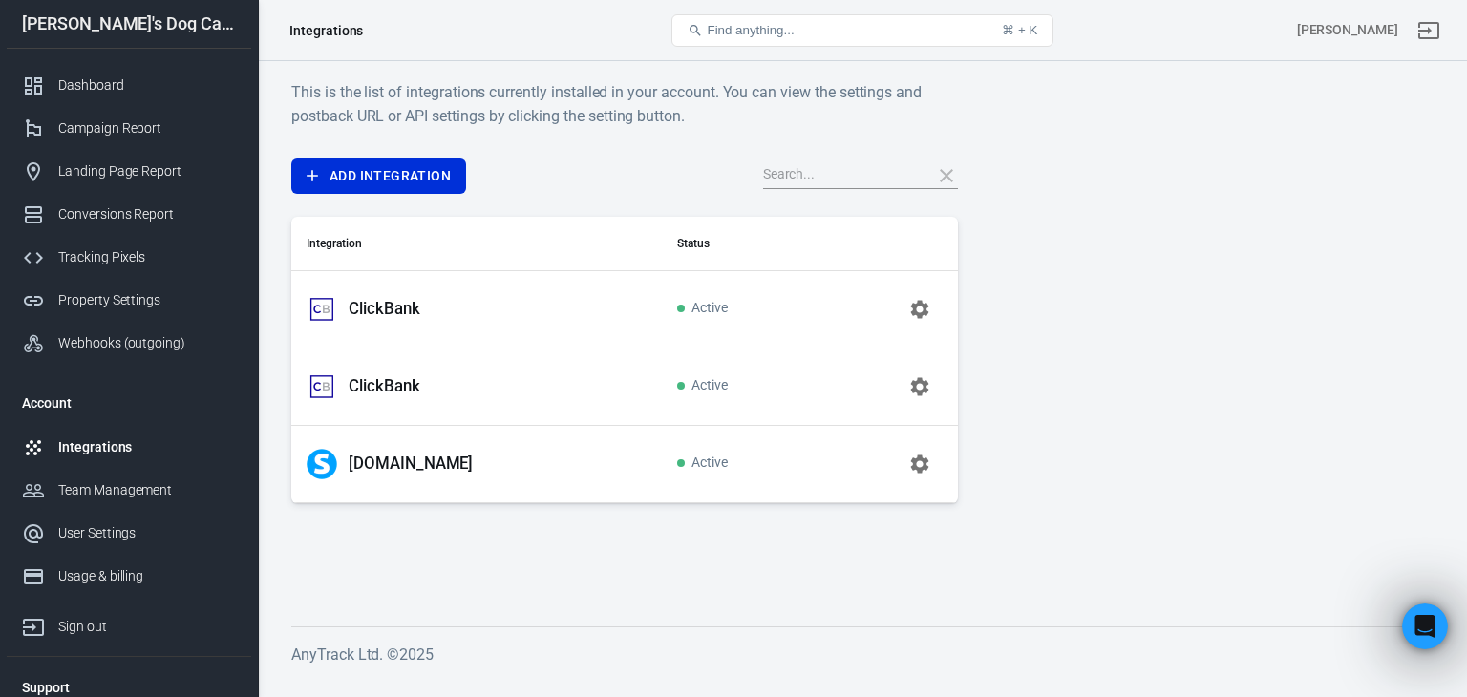
click at [382, 387] on p "ClickBank" at bounding box center [385, 386] width 72 height 20
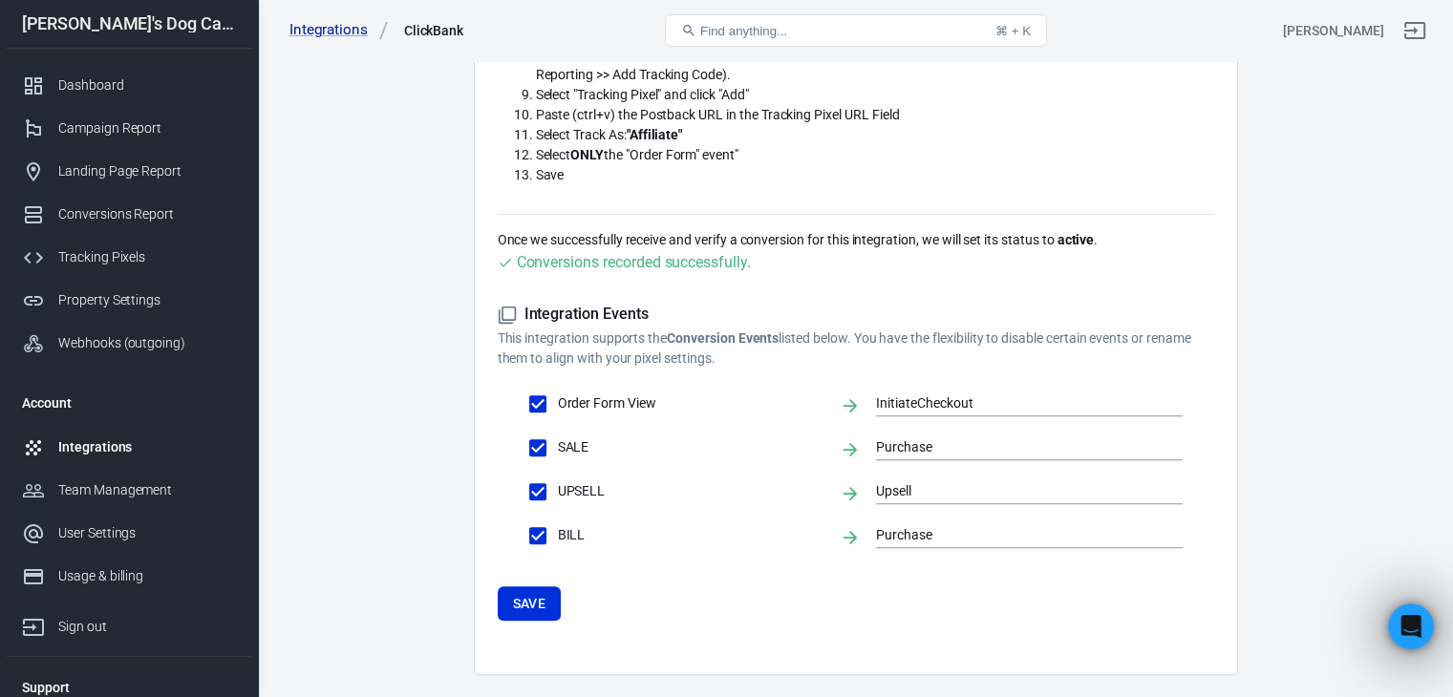
scroll to position [636, 0]
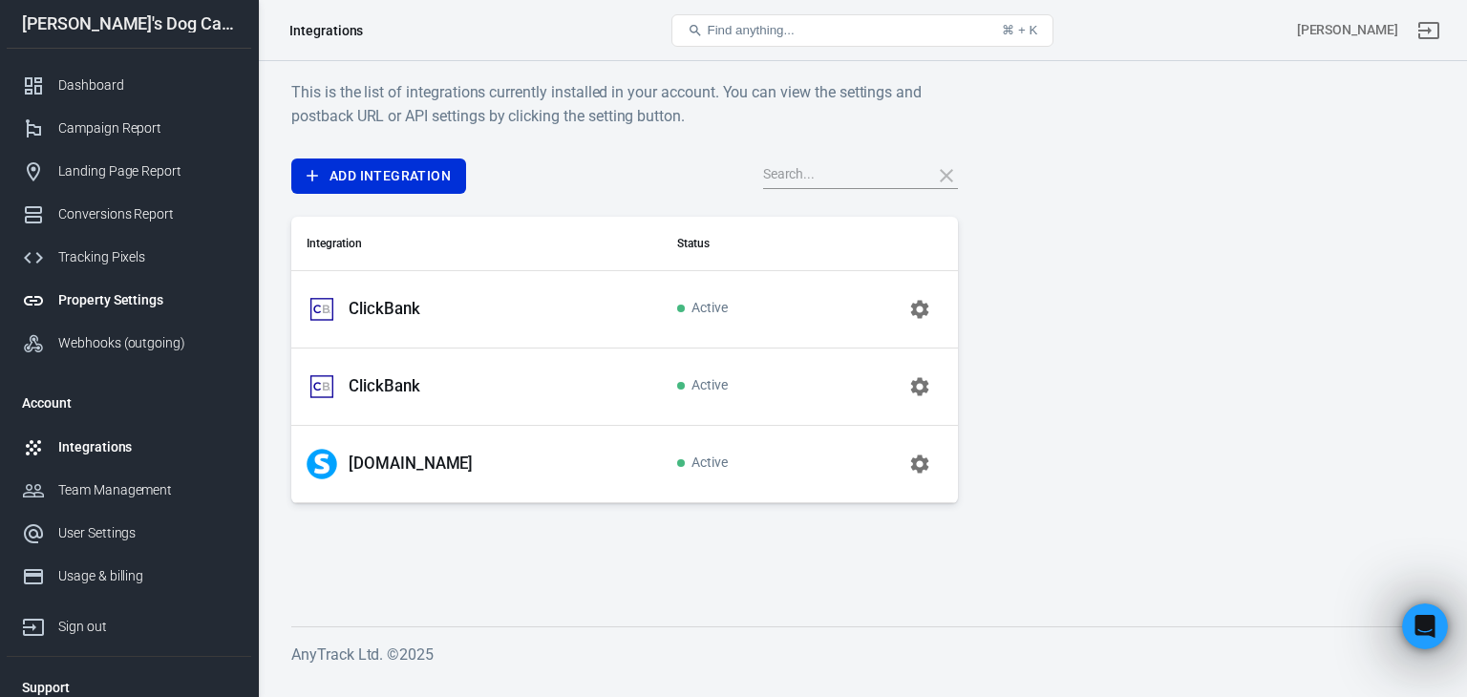
click at [117, 301] on div "Property Settings" at bounding box center [147, 300] width 178 height 20
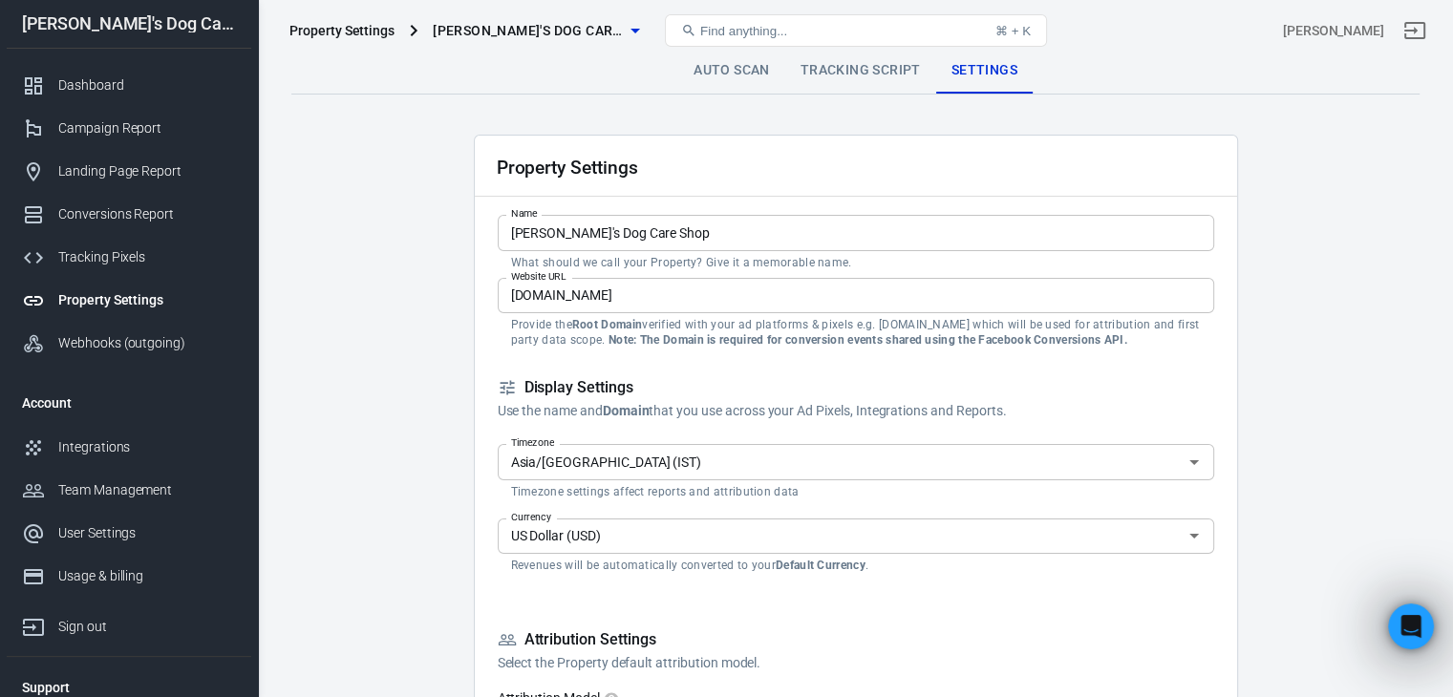
click at [515, 21] on span "[PERSON_NAME]'s Dog Care Shop" at bounding box center [528, 31] width 191 height 24
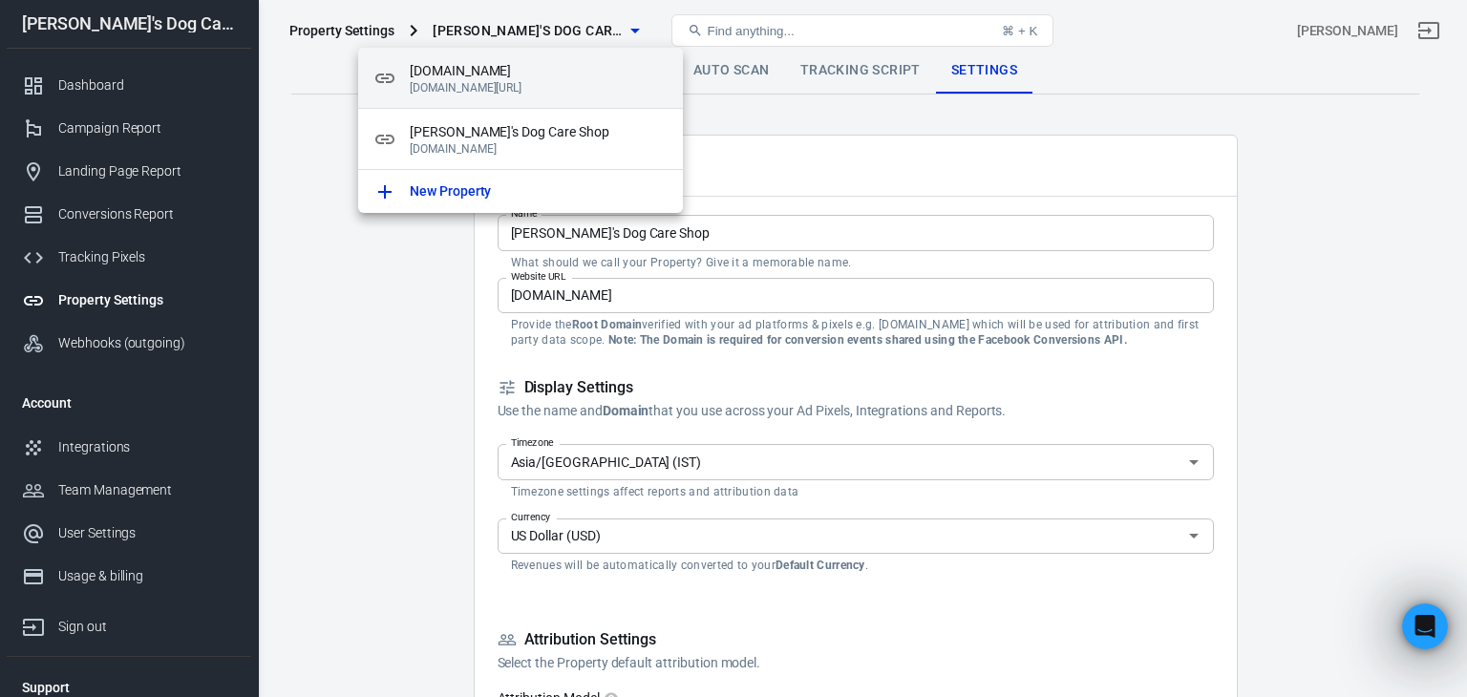
click at [504, 75] on span "[DOMAIN_NAME]" at bounding box center [539, 71] width 258 height 20
type input "[DOMAIN_NAME]"
type input "[DOMAIN_NAME][URL]"
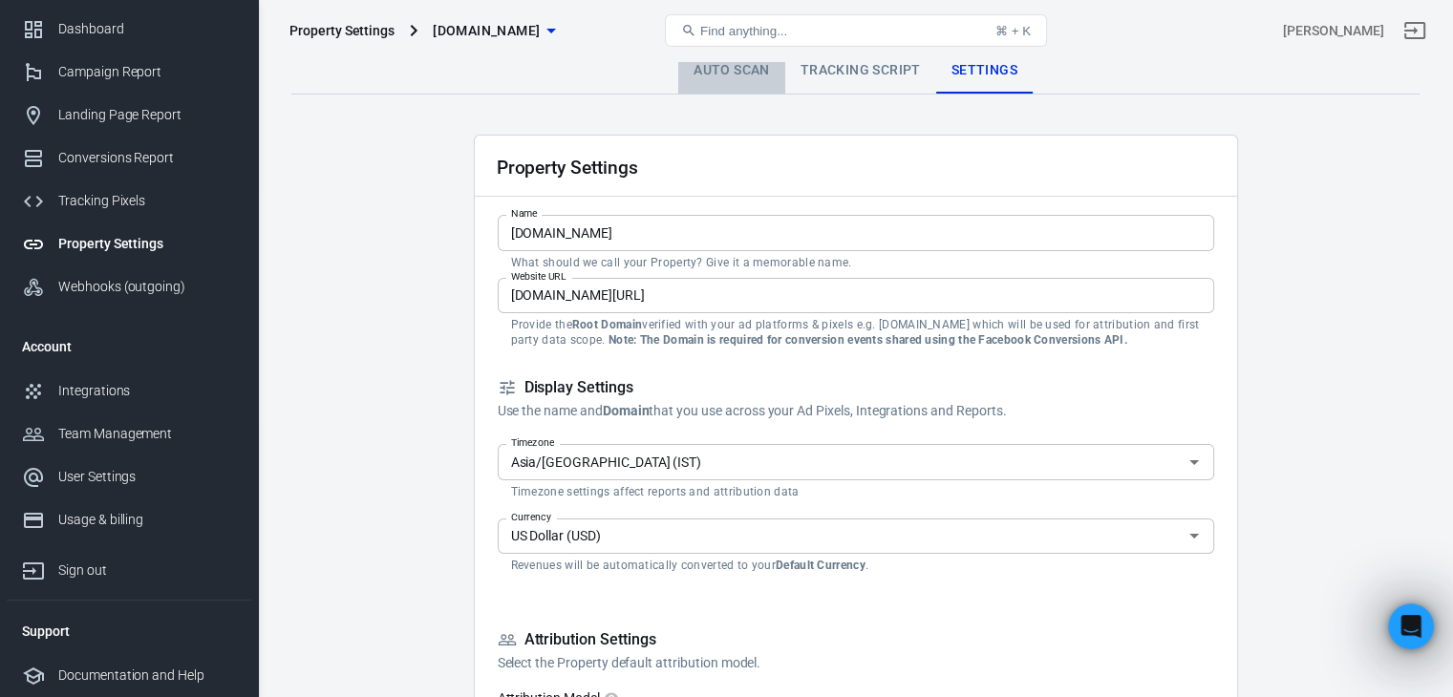
click at [734, 74] on link "Auto Scan" at bounding box center [731, 71] width 107 height 46
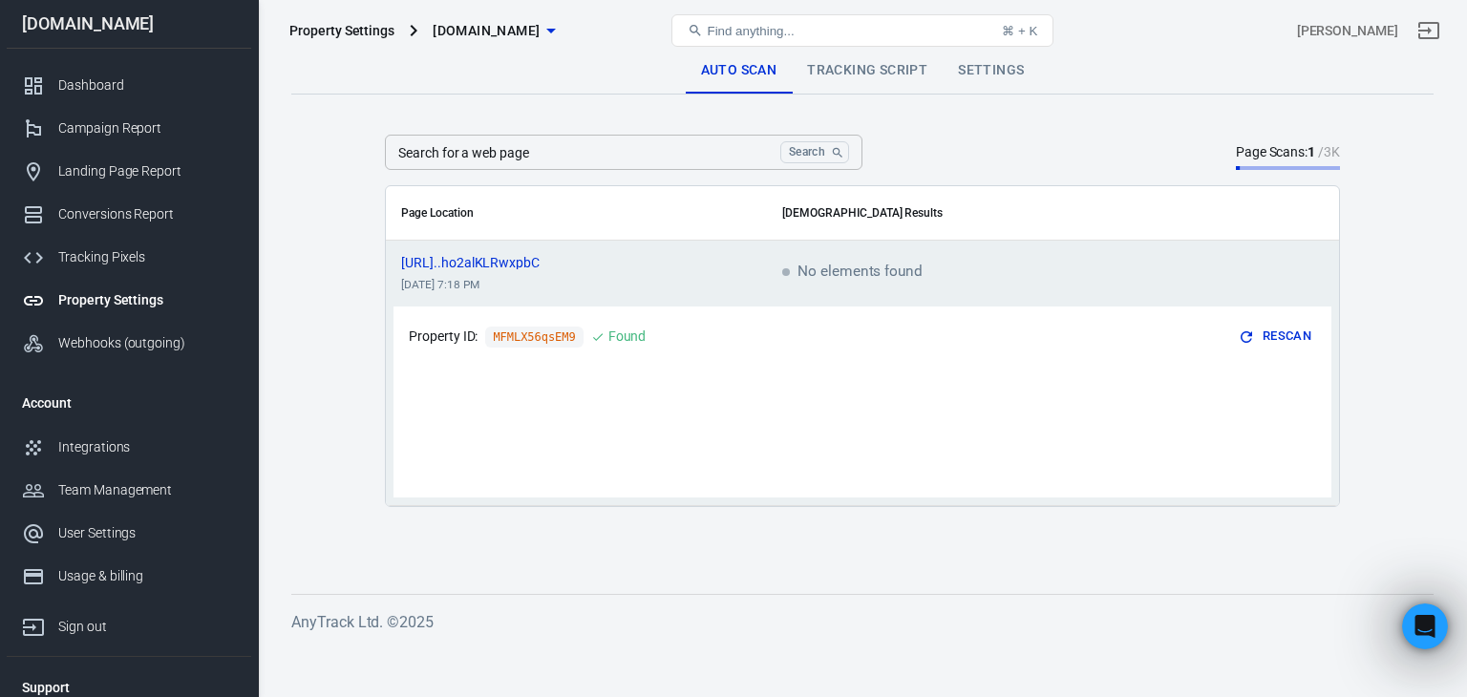
click at [863, 69] on link "Tracking Script" at bounding box center [867, 71] width 151 height 46
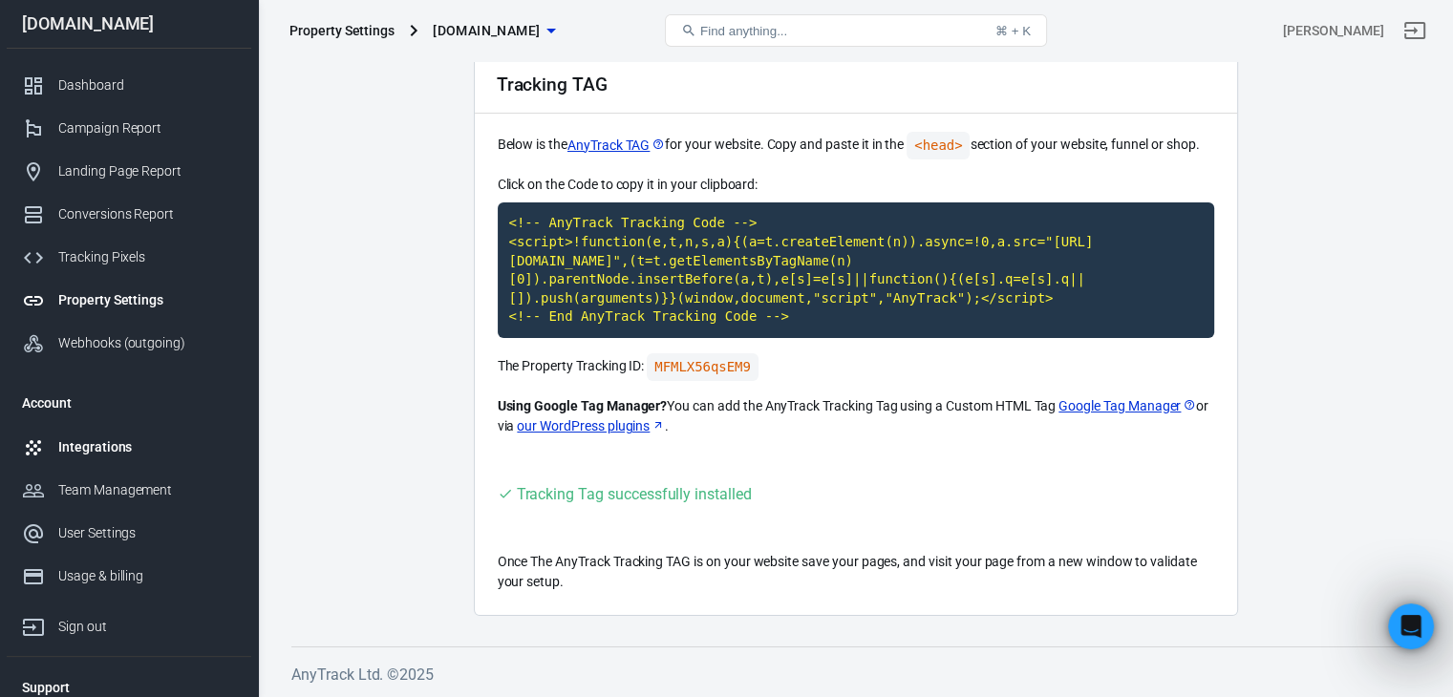
click at [94, 433] on link "Integrations" at bounding box center [129, 447] width 244 height 43
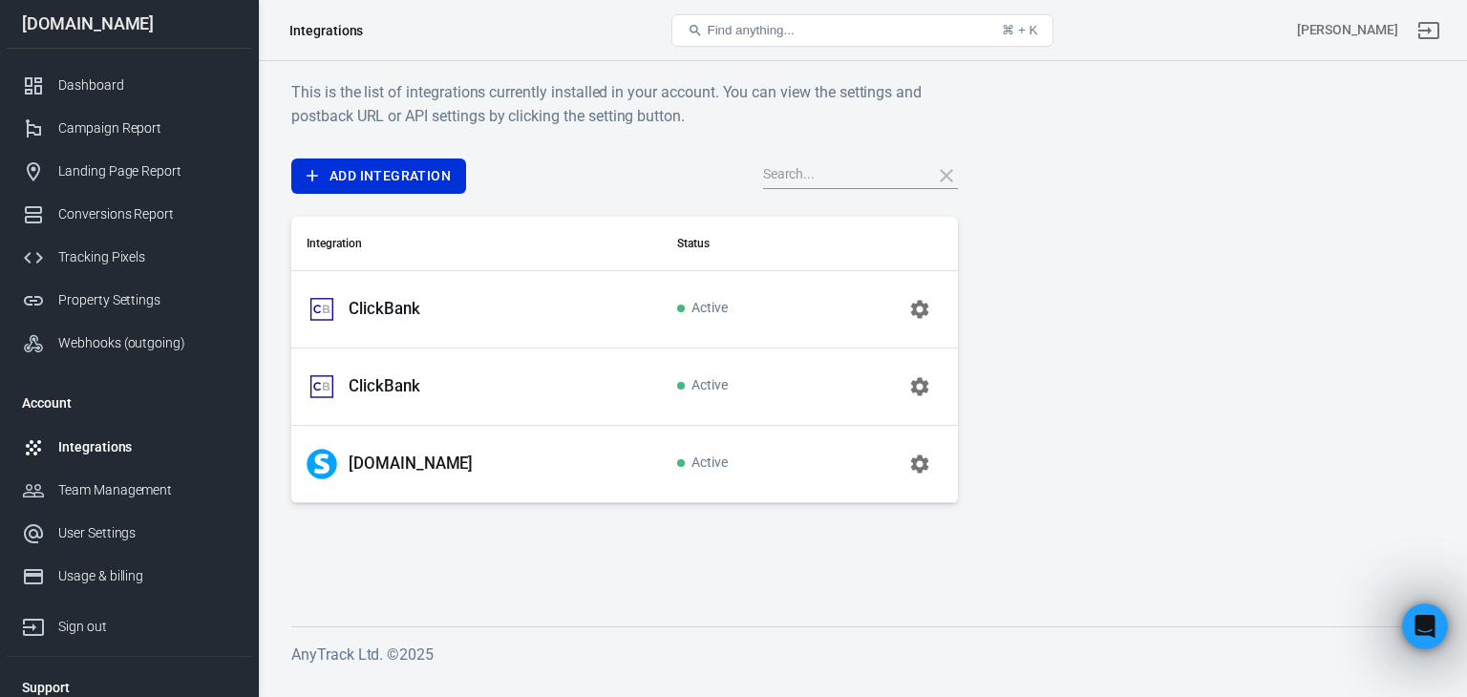
click at [377, 459] on p "[DOMAIN_NAME]" at bounding box center [411, 464] width 124 height 20
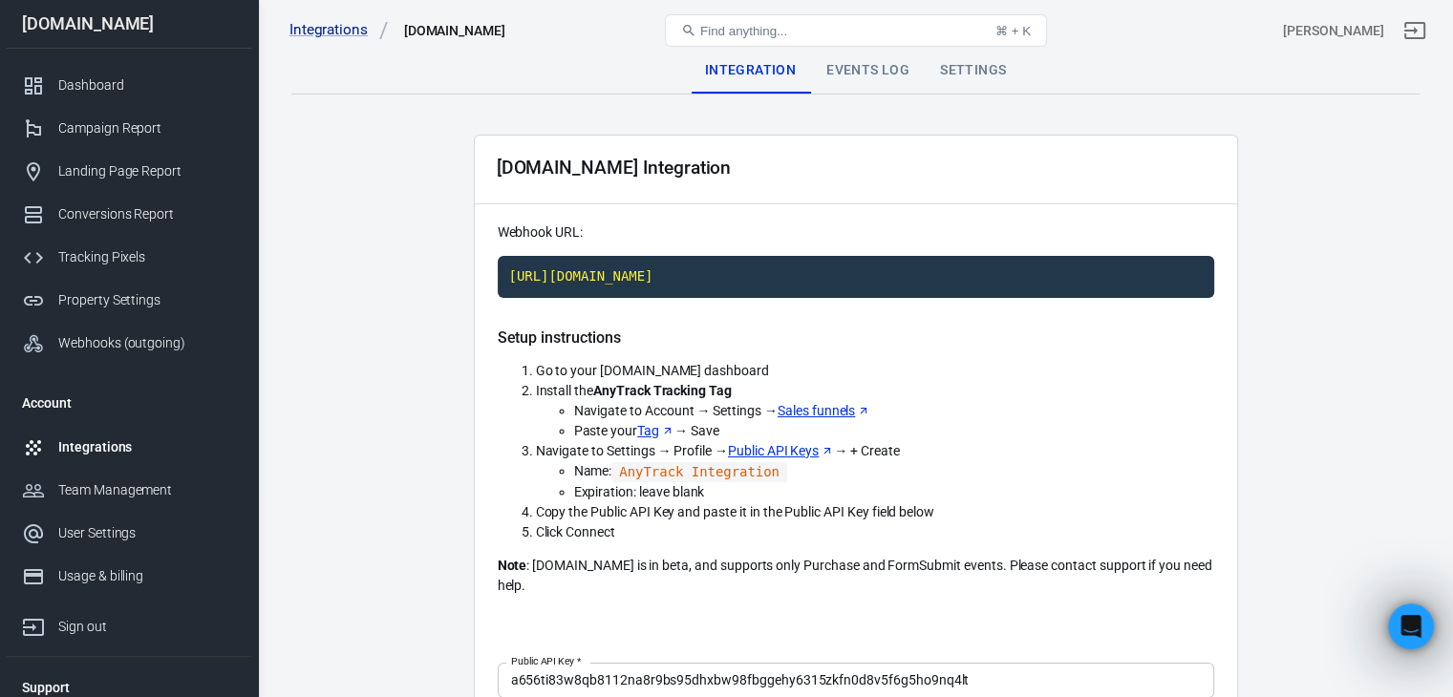
drag, startPoint x: 748, startPoint y: 383, endPoint x: 524, endPoint y: 406, distance: 224.6
click at [524, 406] on ol "Go to your [DOMAIN_NAME] dashboard Install the AnyTrack Tracking Tag Navigate t…" at bounding box center [856, 451] width 716 height 181
click at [866, 64] on div "Events Log" at bounding box center [868, 71] width 114 height 46
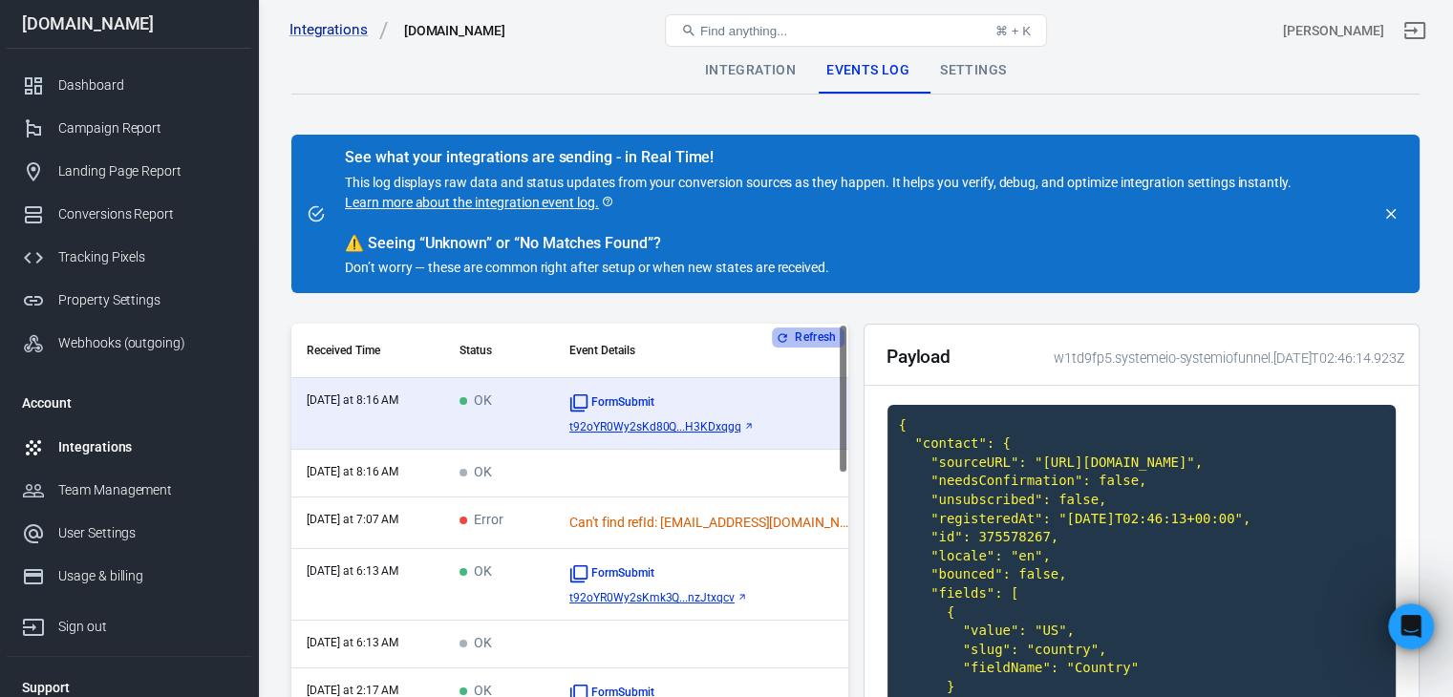
click at [818, 337] on button "Refresh" at bounding box center [808, 338] width 72 height 20
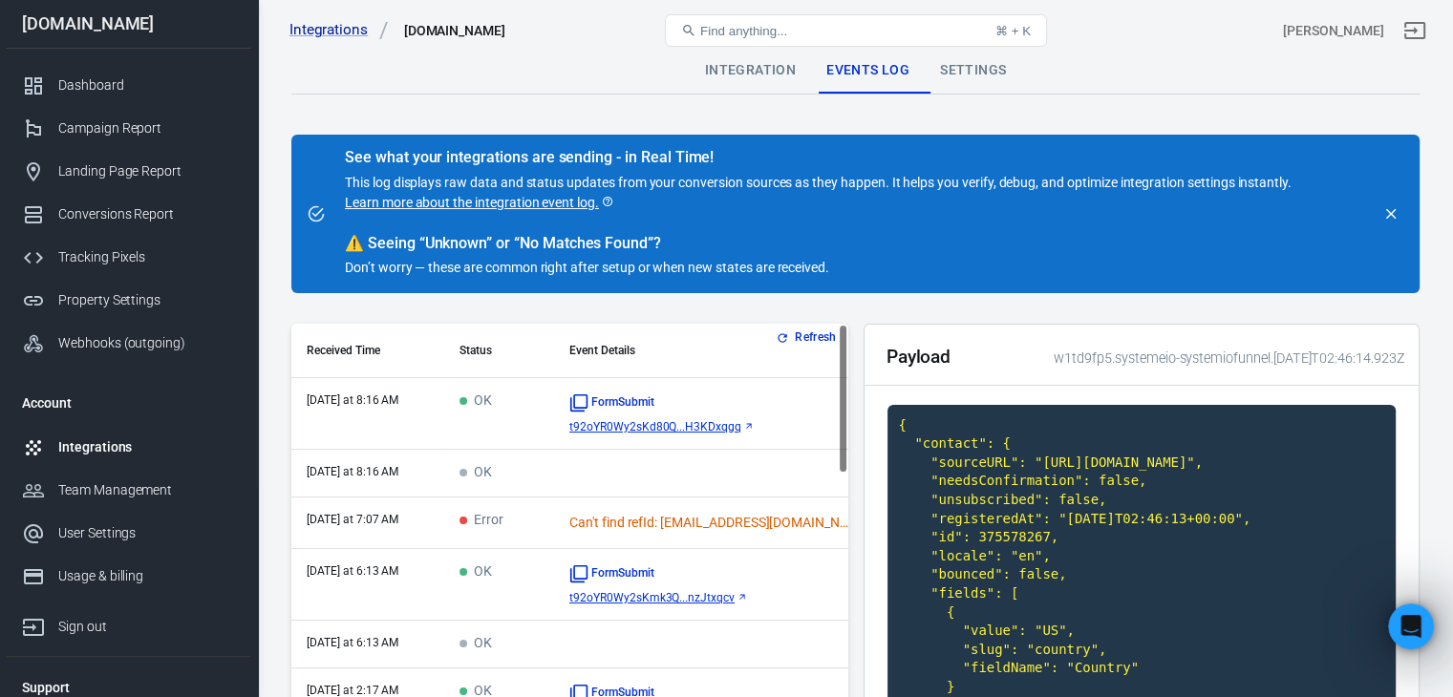
click at [98, 452] on div "Integrations" at bounding box center [147, 447] width 178 height 20
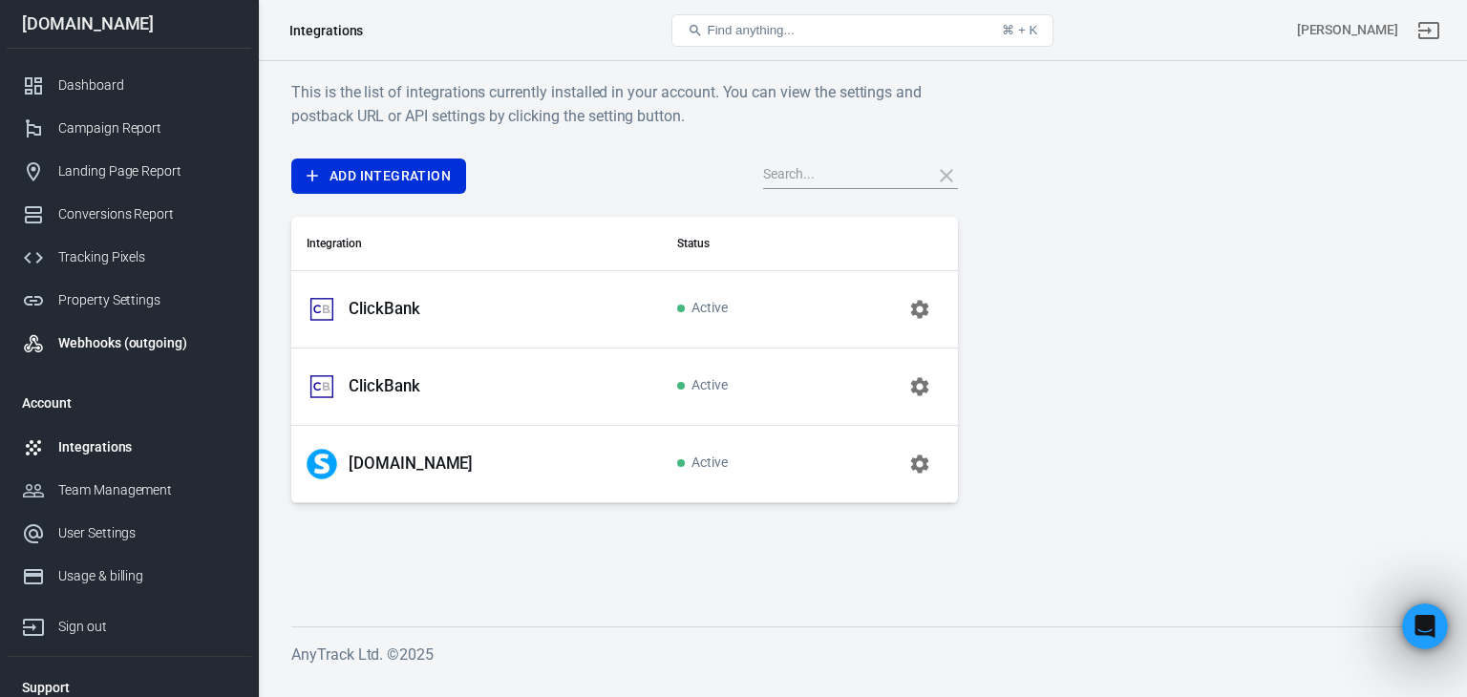
click at [106, 337] on div "Webhooks (outgoing)" at bounding box center [147, 343] width 178 height 20
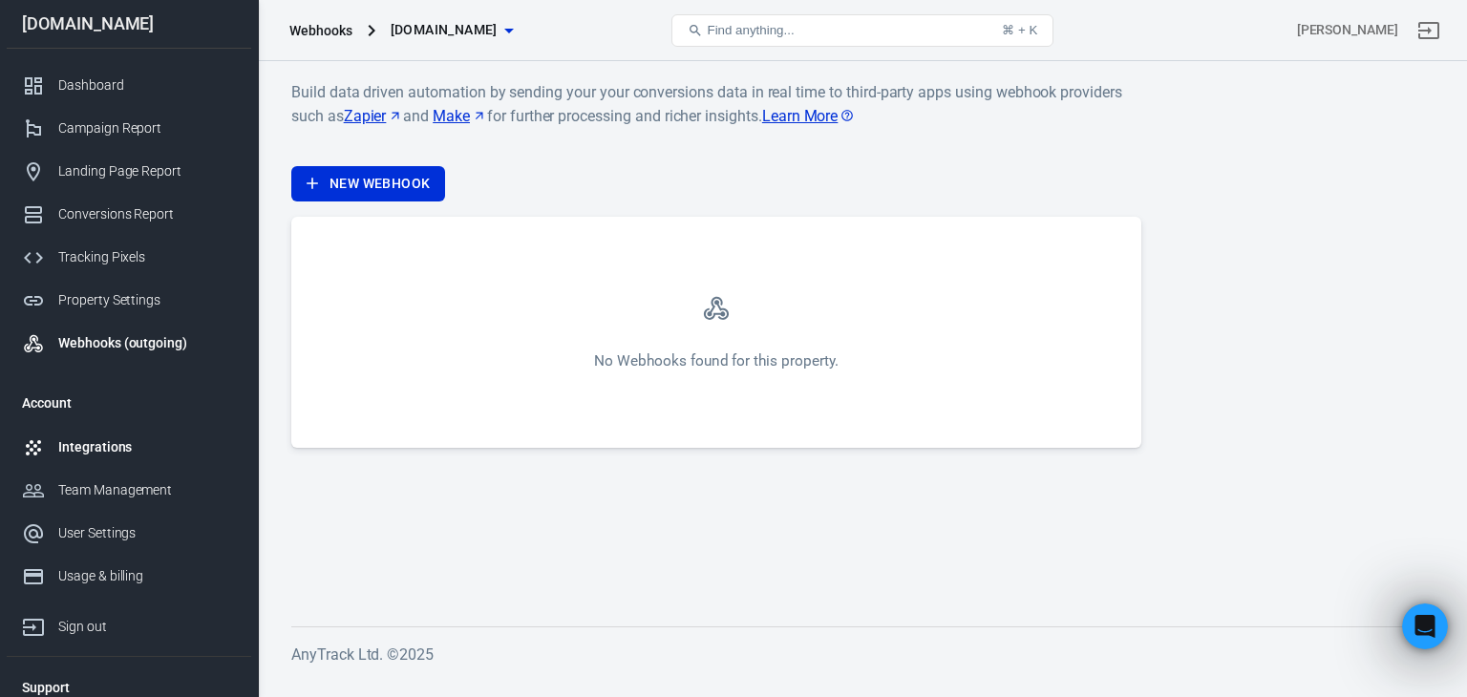
click at [97, 445] on div "Integrations" at bounding box center [147, 447] width 178 height 20
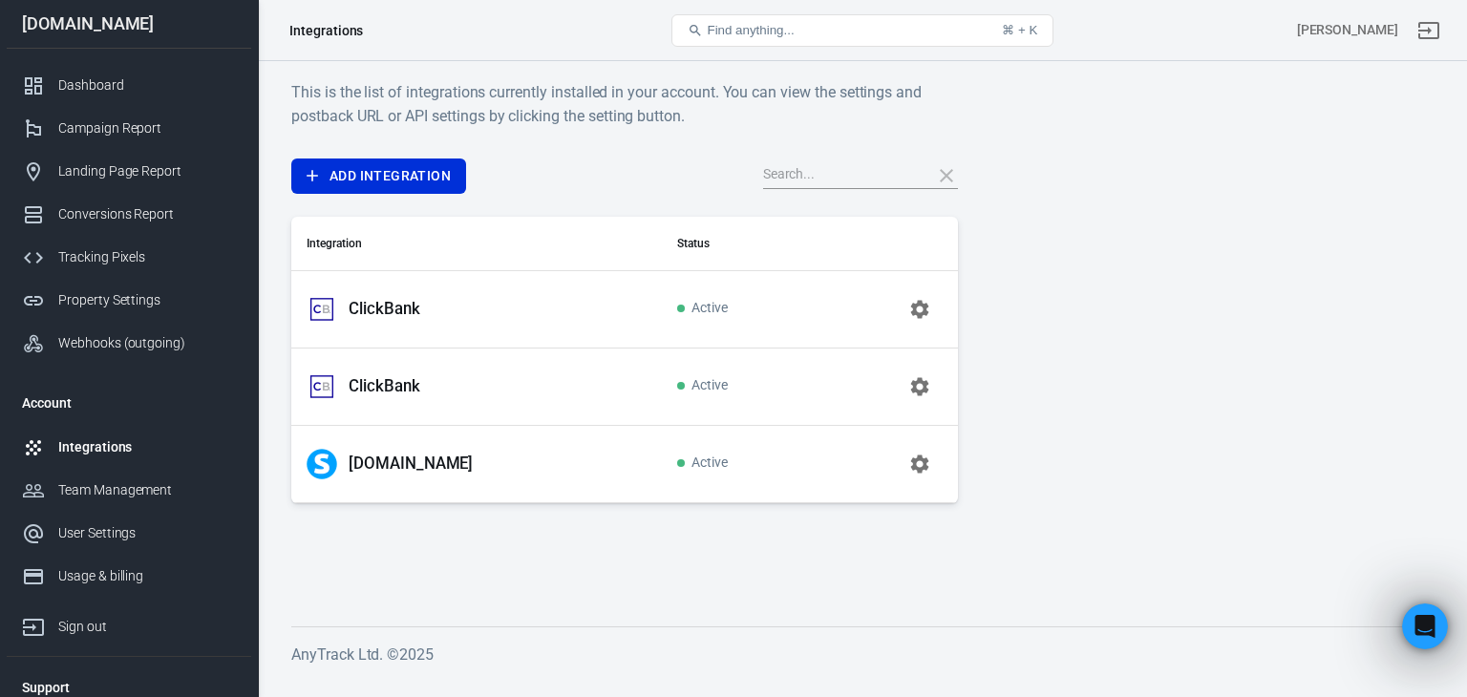
click at [384, 458] on p "[DOMAIN_NAME]" at bounding box center [411, 464] width 124 height 20
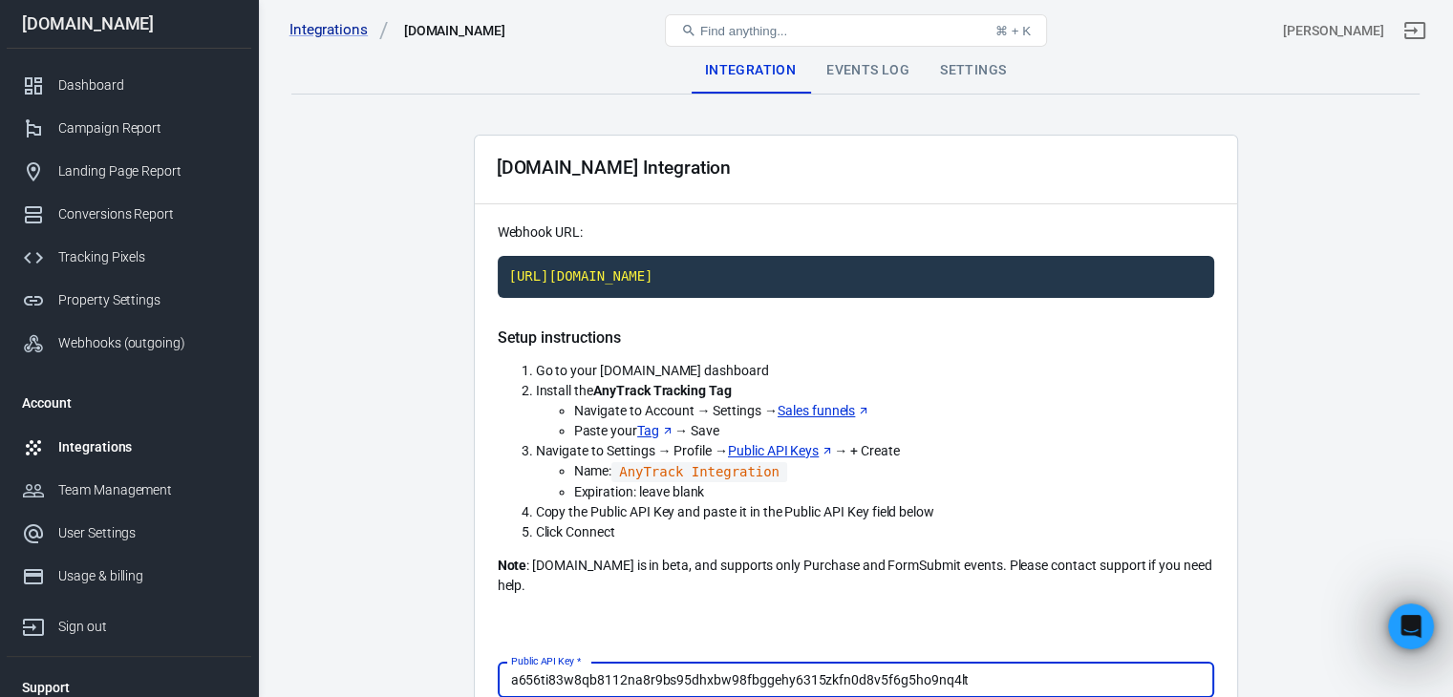
click at [880, 72] on div "Events Log" at bounding box center [868, 71] width 114 height 46
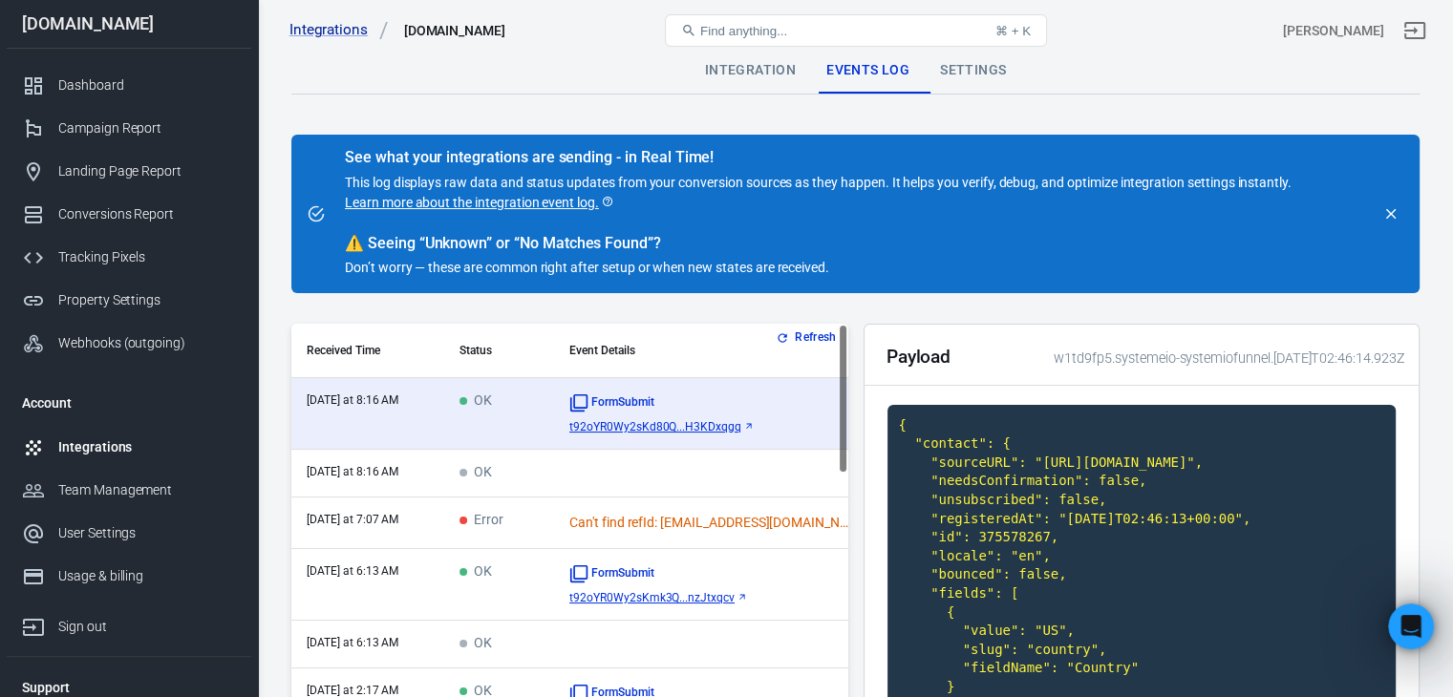
click at [965, 66] on div "Settings" at bounding box center [972, 71] width 96 height 46
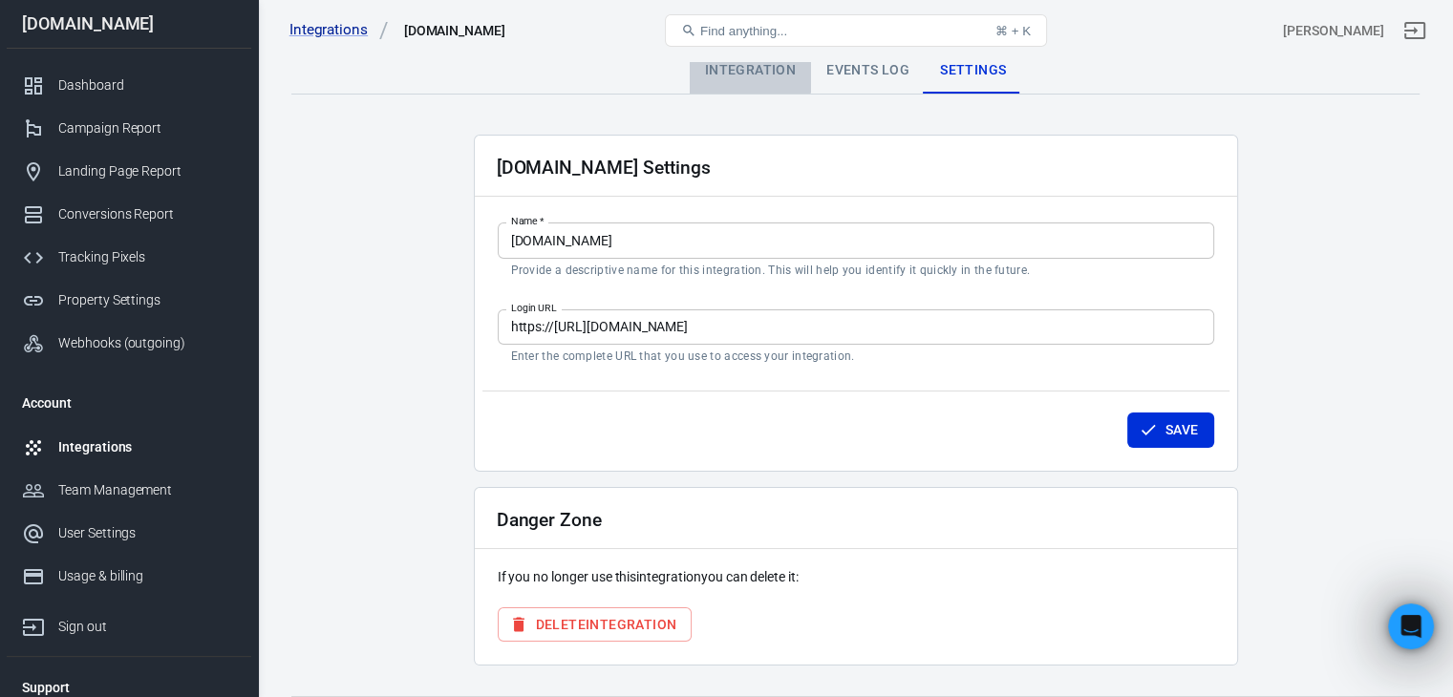
click at [736, 62] on div "Integration" at bounding box center [749, 71] width 121 height 46
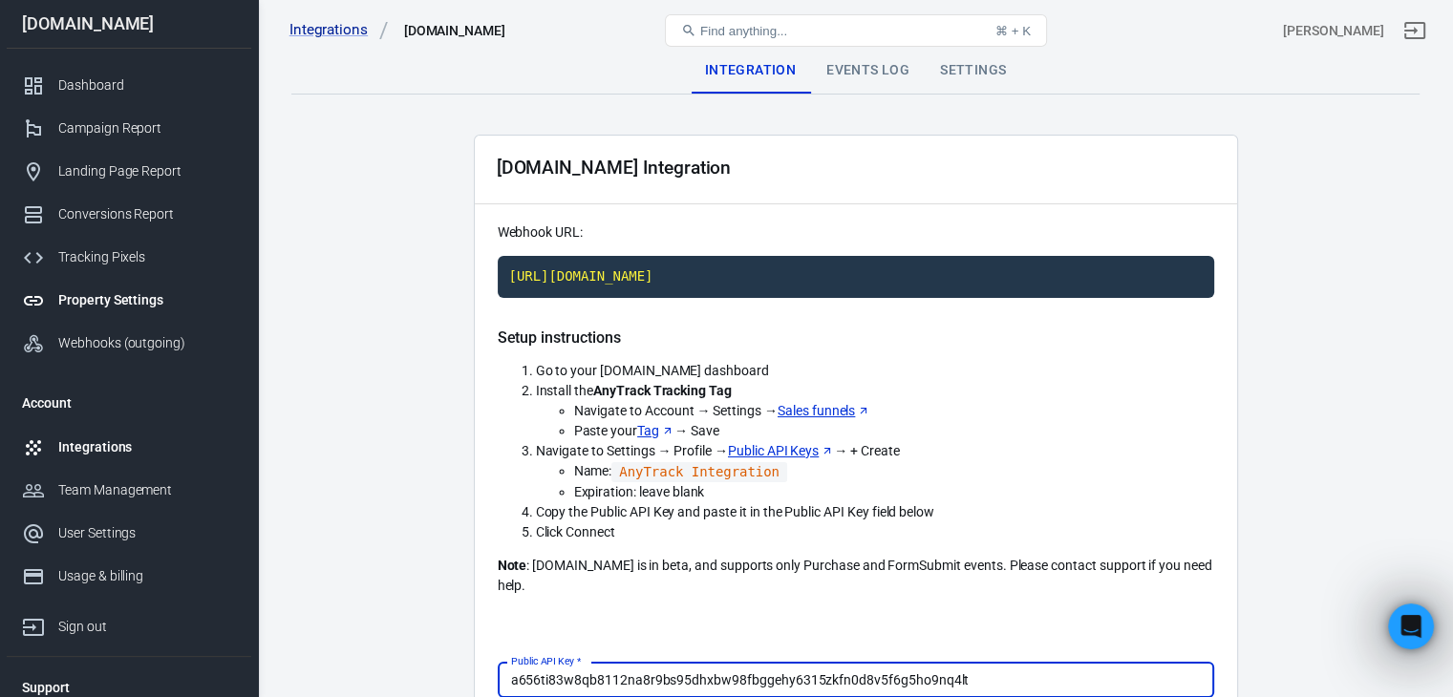
click at [106, 311] on link "Property Settings" at bounding box center [129, 300] width 244 height 43
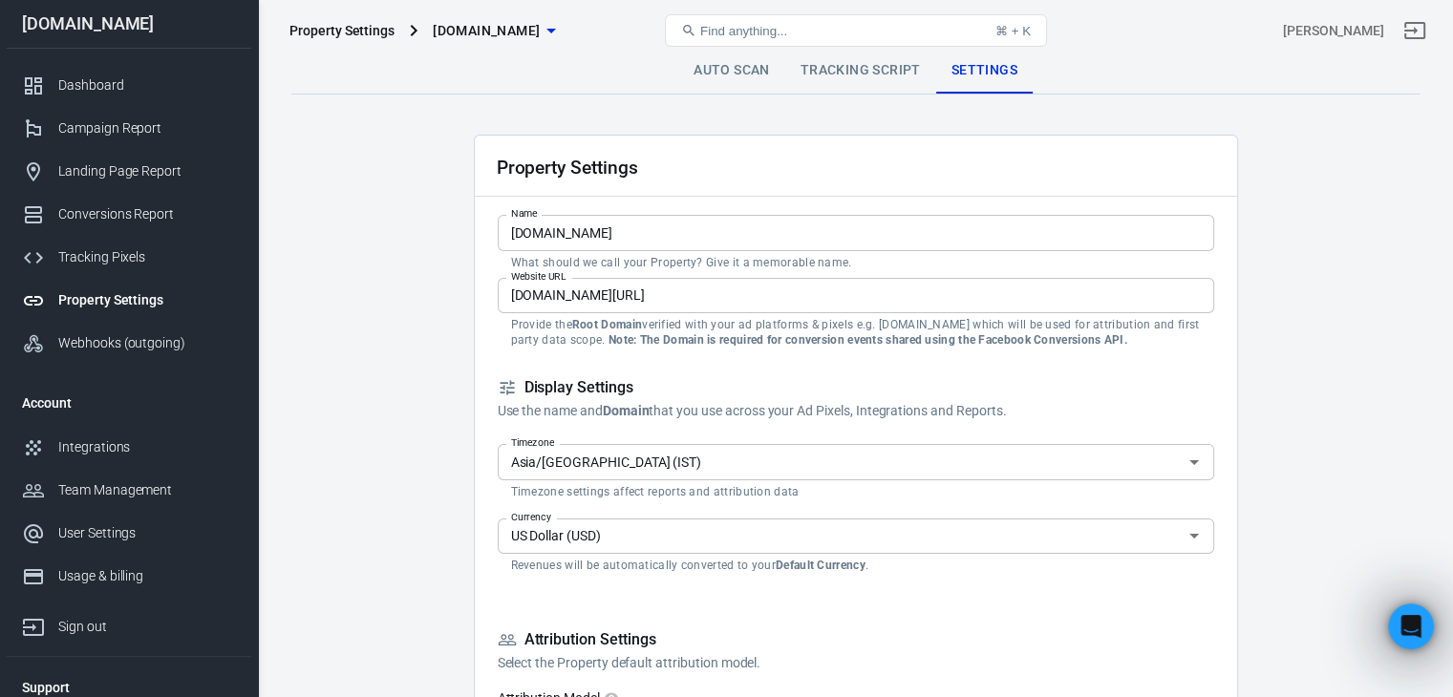
click at [871, 78] on link "Tracking Script" at bounding box center [860, 71] width 151 height 46
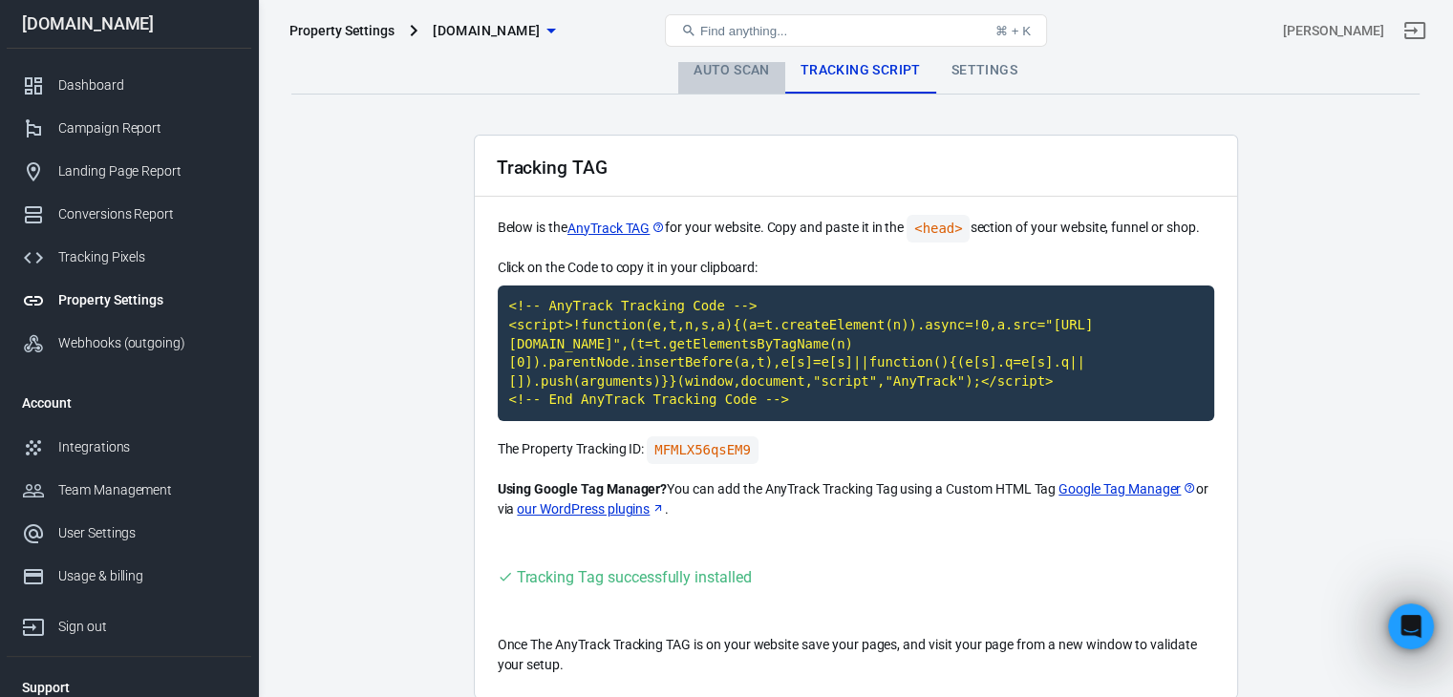
click at [717, 72] on link "Auto Scan" at bounding box center [731, 71] width 107 height 46
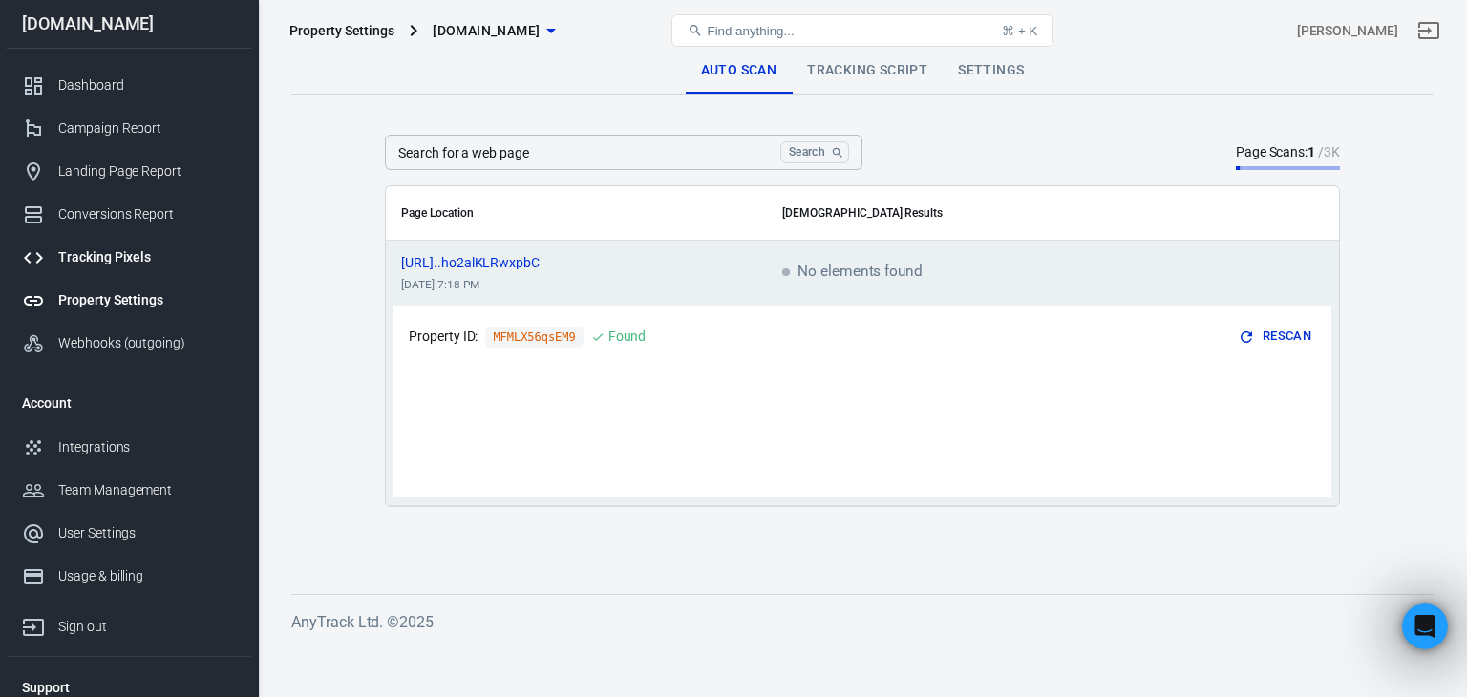
click at [117, 250] on div "Tracking Pixels" at bounding box center [147, 257] width 178 height 20
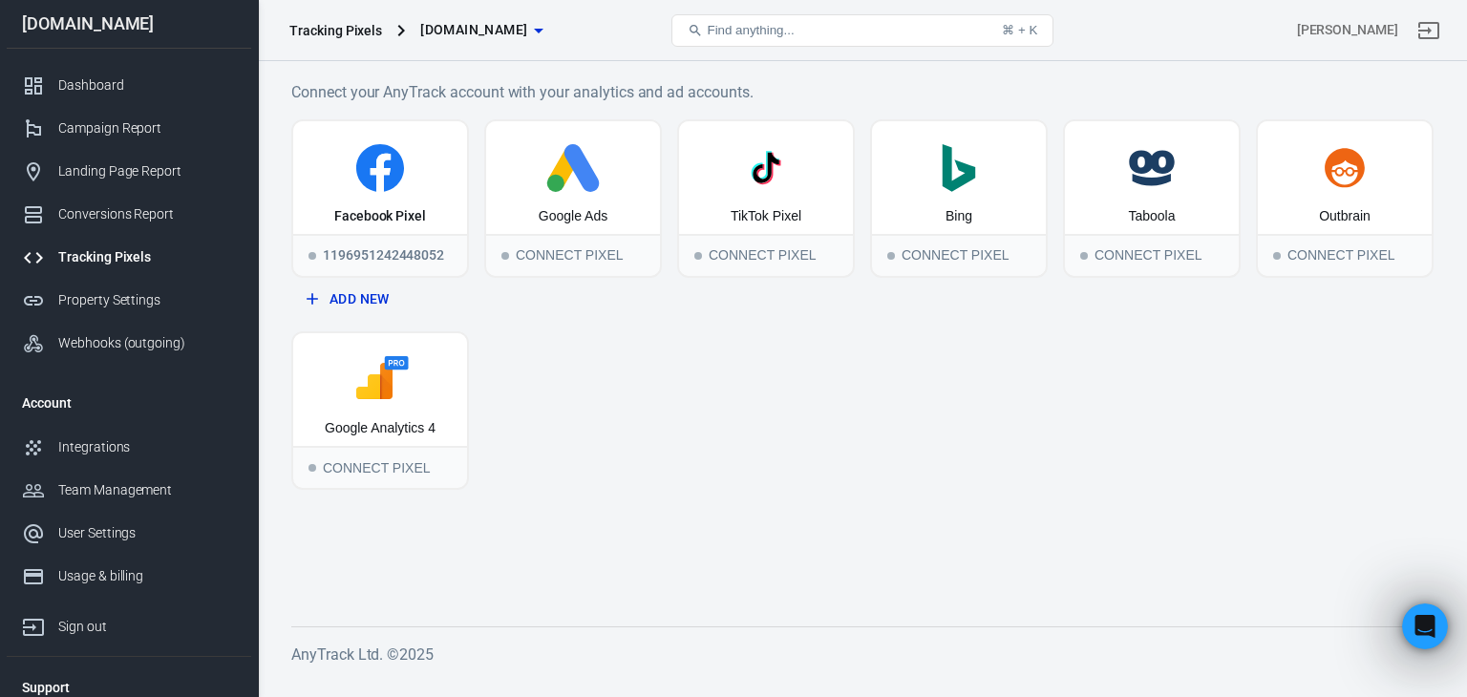
click at [464, 24] on span "[DOMAIN_NAME]" at bounding box center [473, 30] width 107 height 24
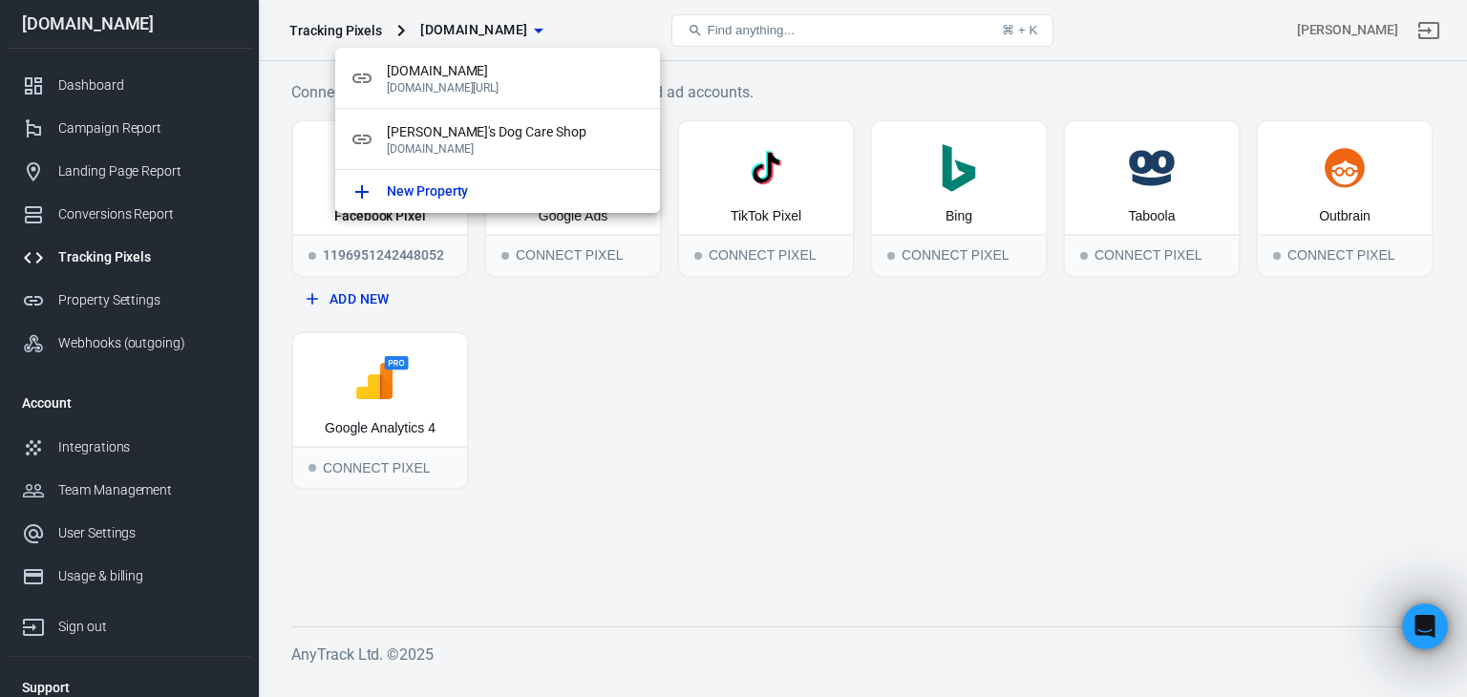
click at [583, 395] on div at bounding box center [733, 348] width 1467 height 697
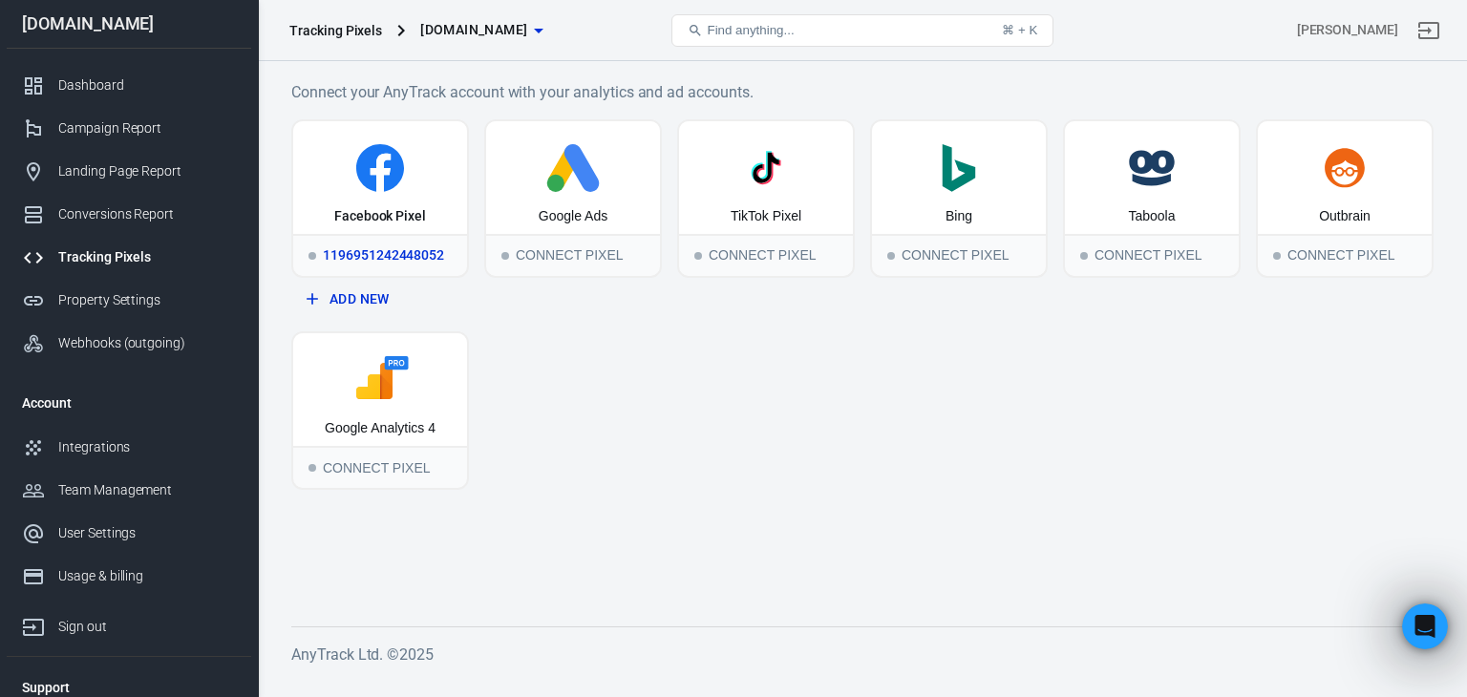
click at [360, 200] on div "Facebook Pixel" at bounding box center [380, 177] width 174 height 113
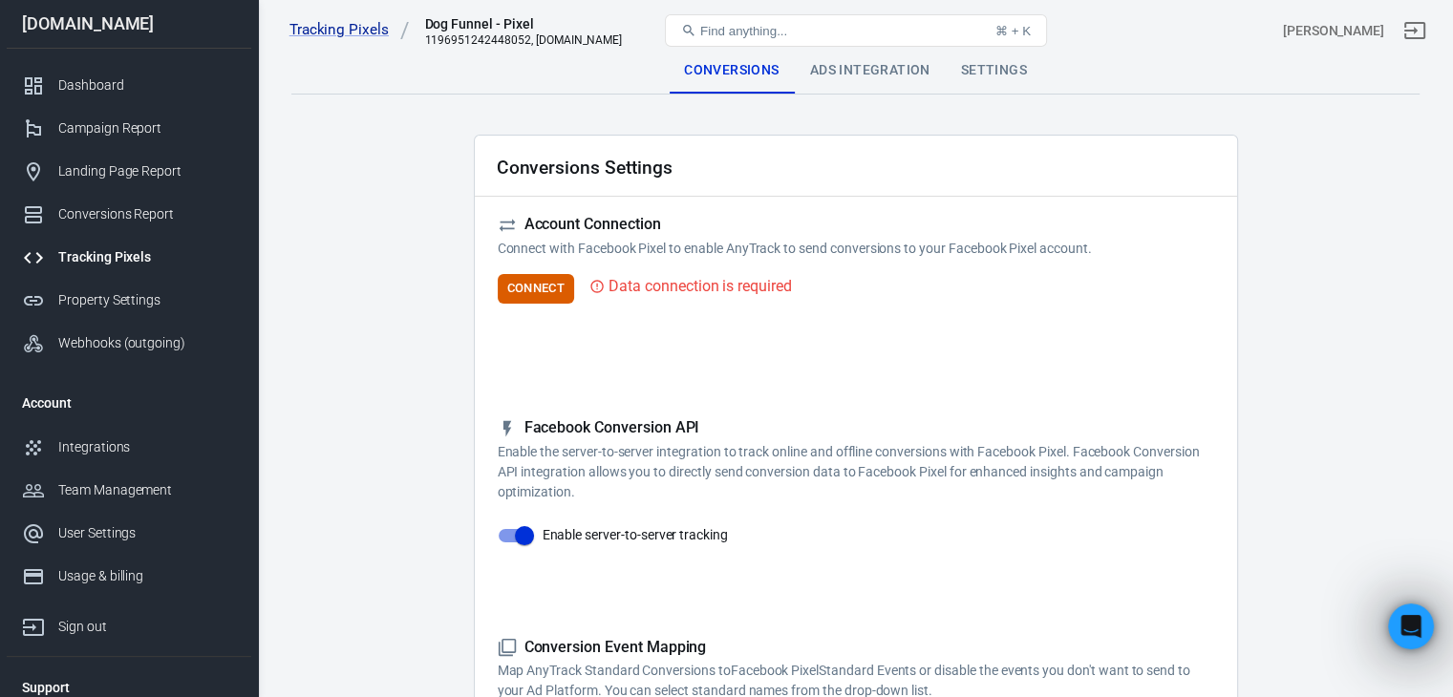
click at [990, 67] on div "Settings" at bounding box center [993, 71] width 96 height 46
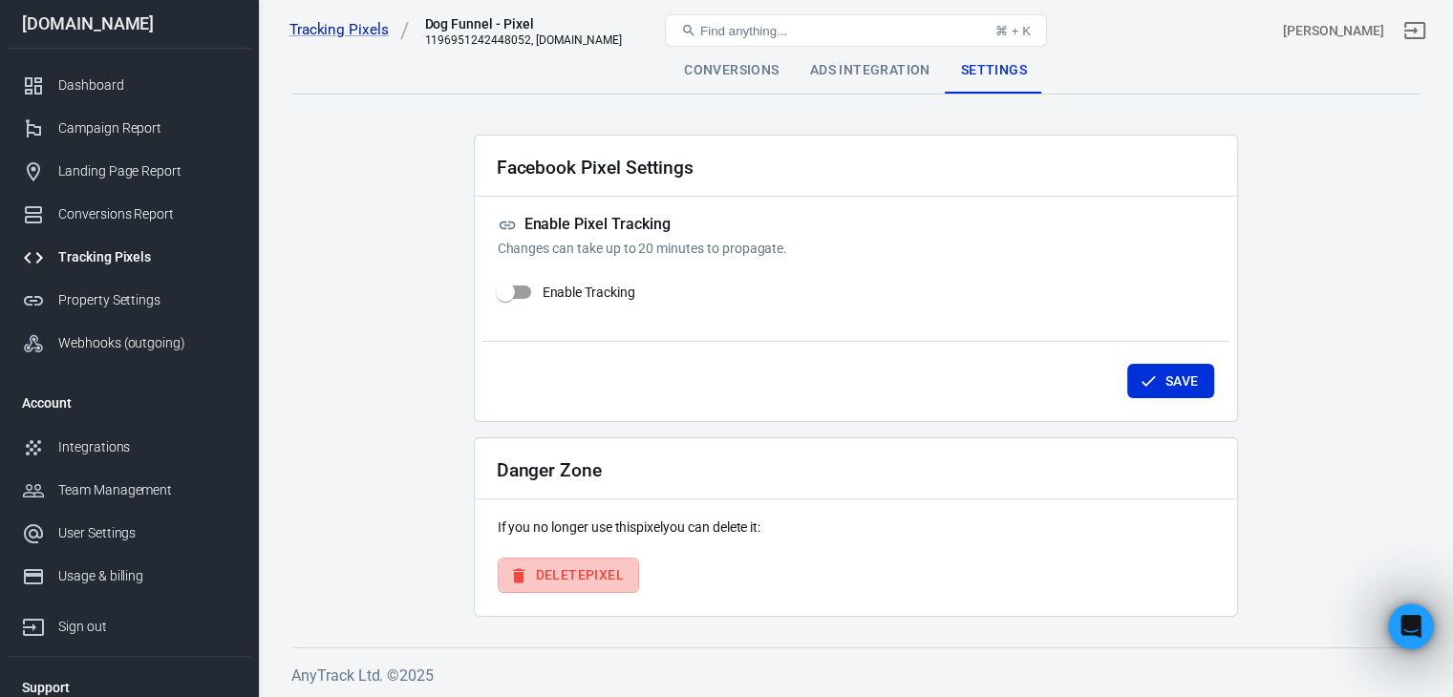
click at [569, 572] on button "Delete Pixel" at bounding box center [568, 575] width 141 height 35
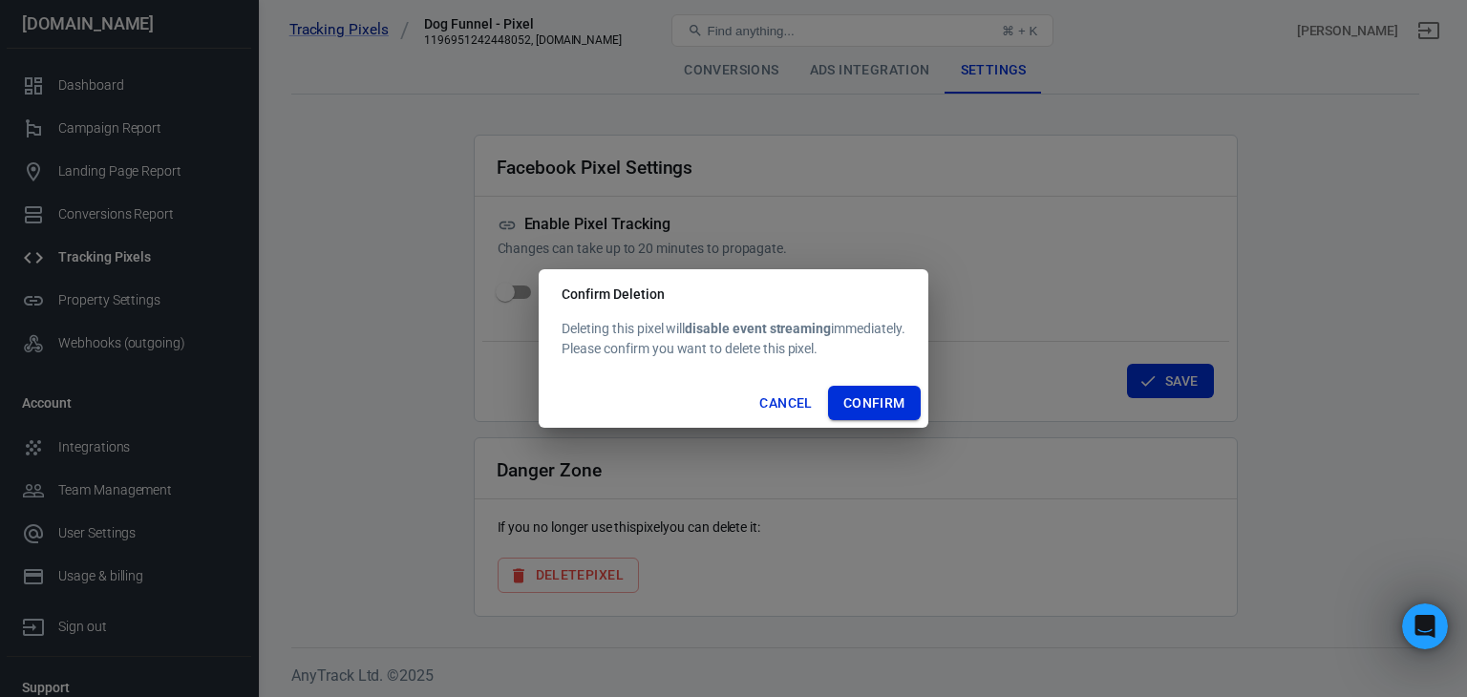
click at [865, 399] on button "Confirm" at bounding box center [874, 403] width 93 height 35
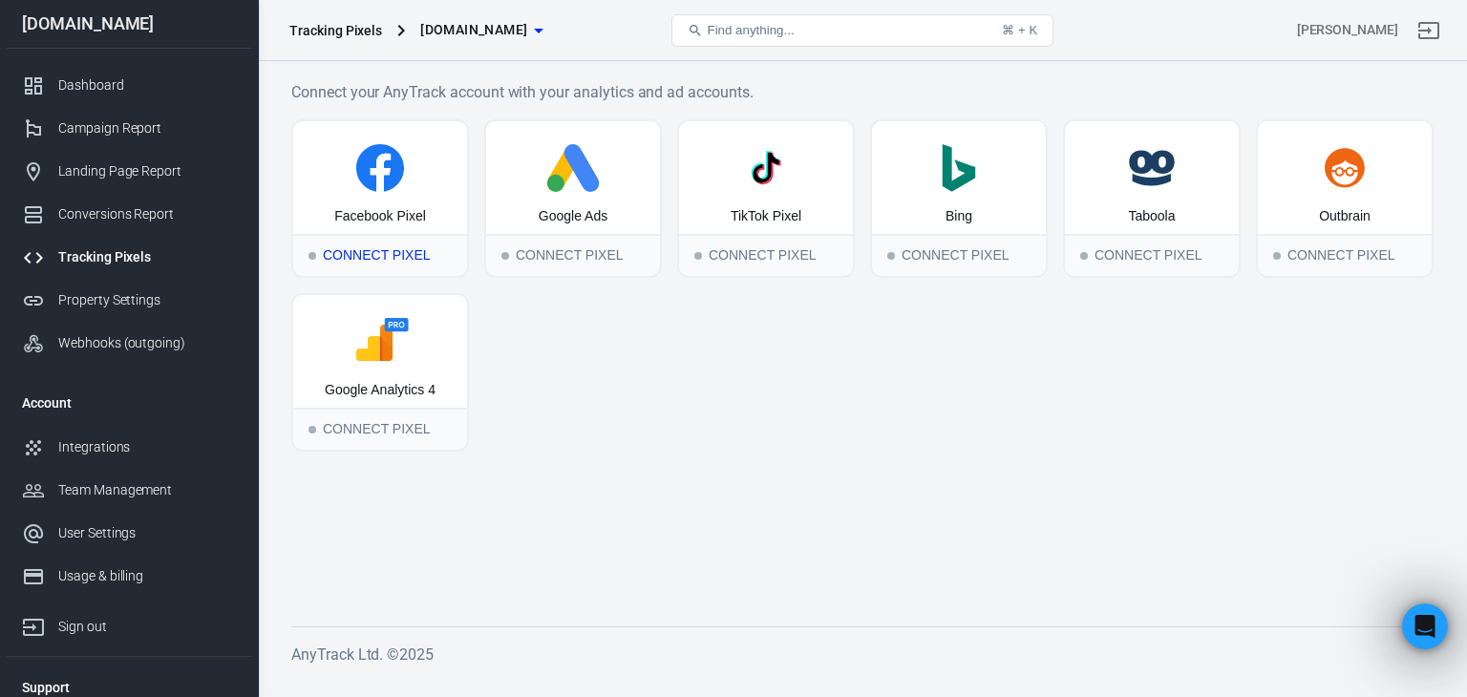
click at [377, 254] on div "Connect Pixel" at bounding box center [380, 255] width 174 height 42
click at [495, 23] on span "[DOMAIN_NAME]" at bounding box center [473, 30] width 107 height 24
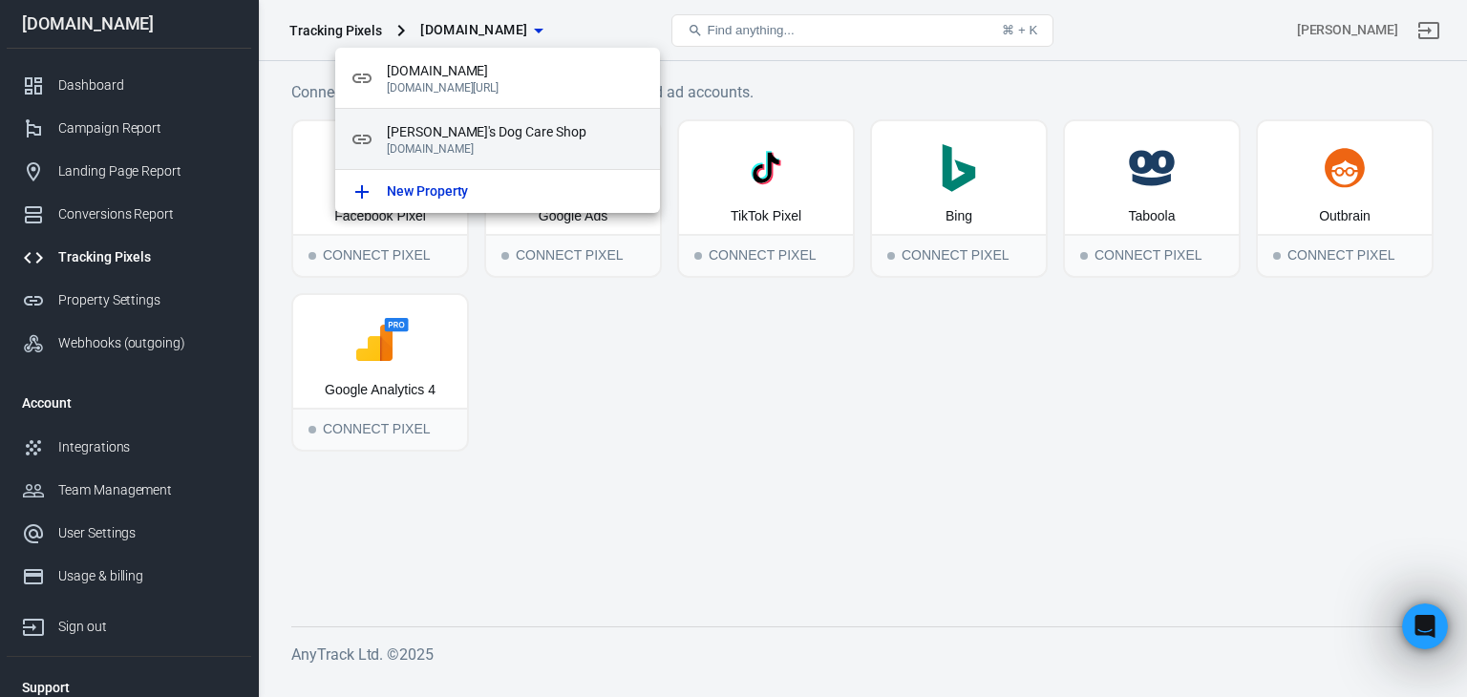
click at [490, 146] on p "[DOMAIN_NAME]" at bounding box center [516, 148] width 258 height 13
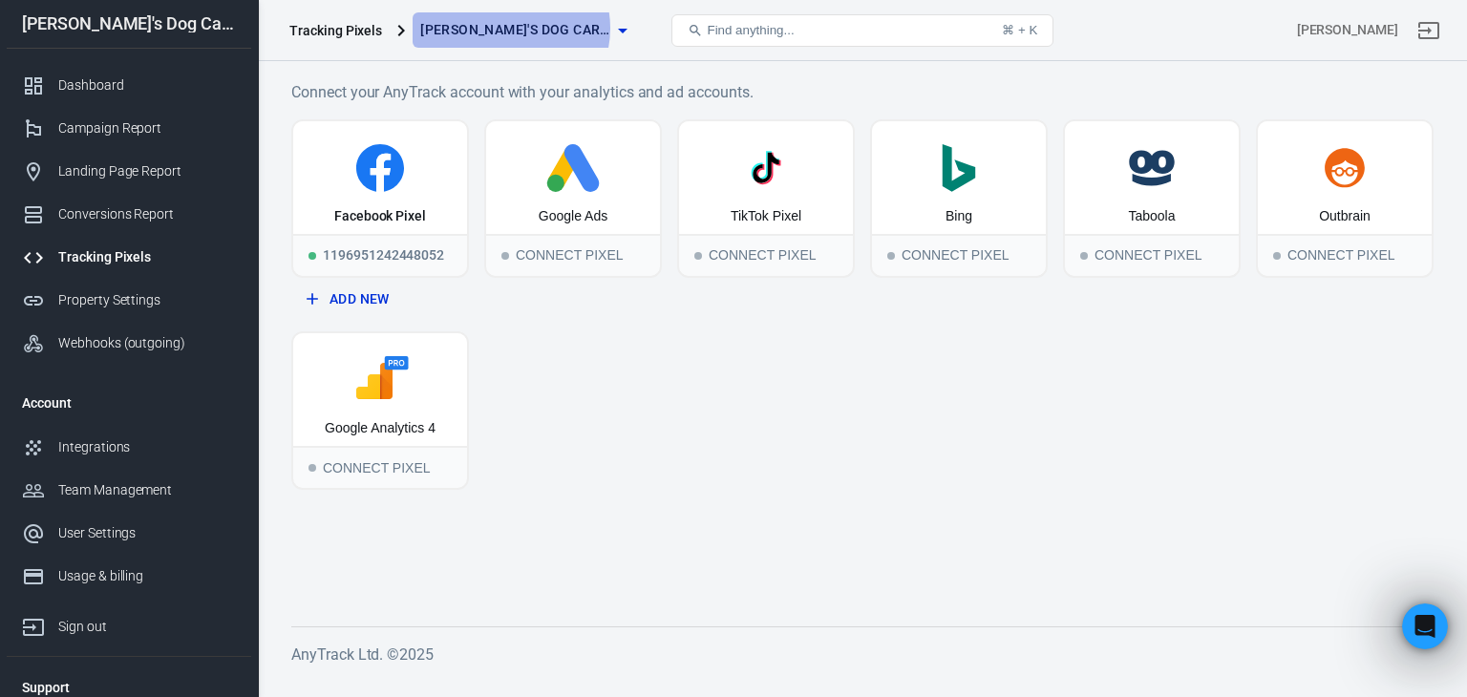
click at [505, 28] on span "[PERSON_NAME]'s Dog Care Shop" at bounding box center [515, 30] width 191 height 24
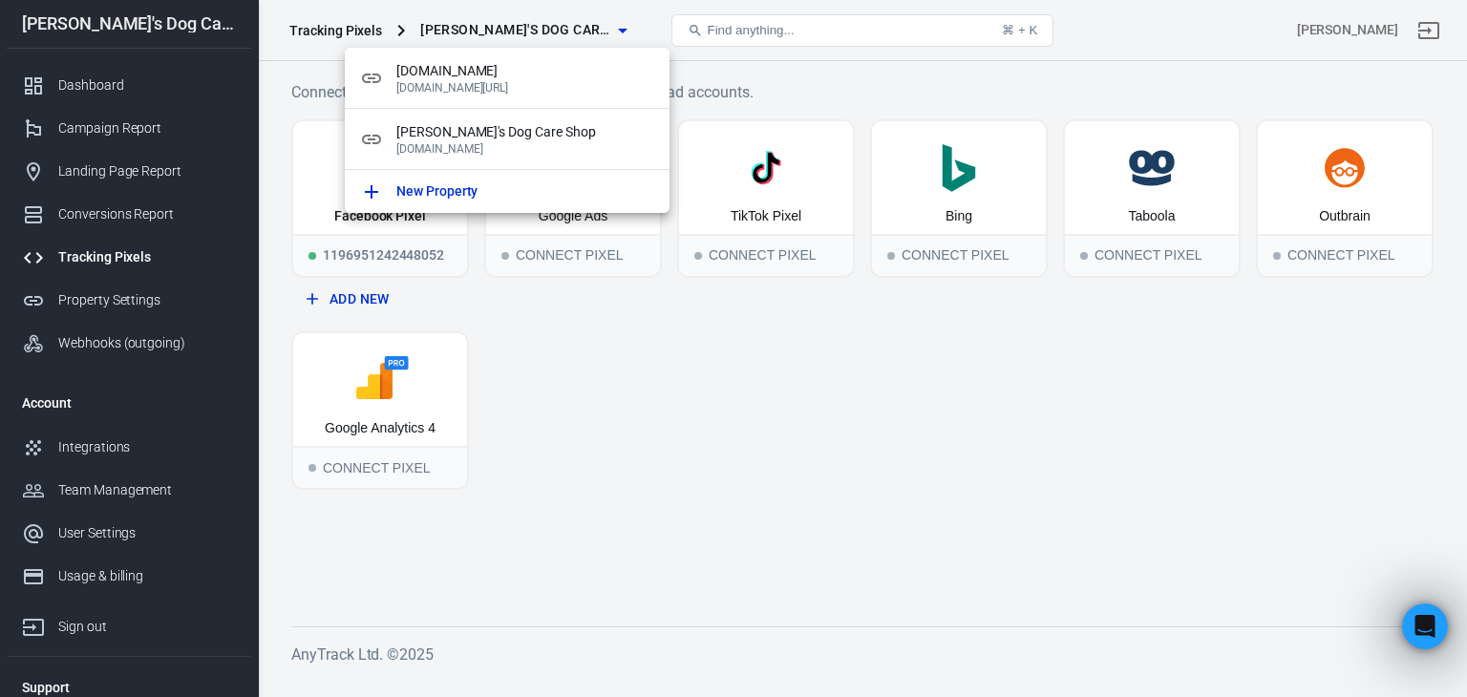
click at [536, 414] on div at bounding box center [733, 348] width 1467 height 697
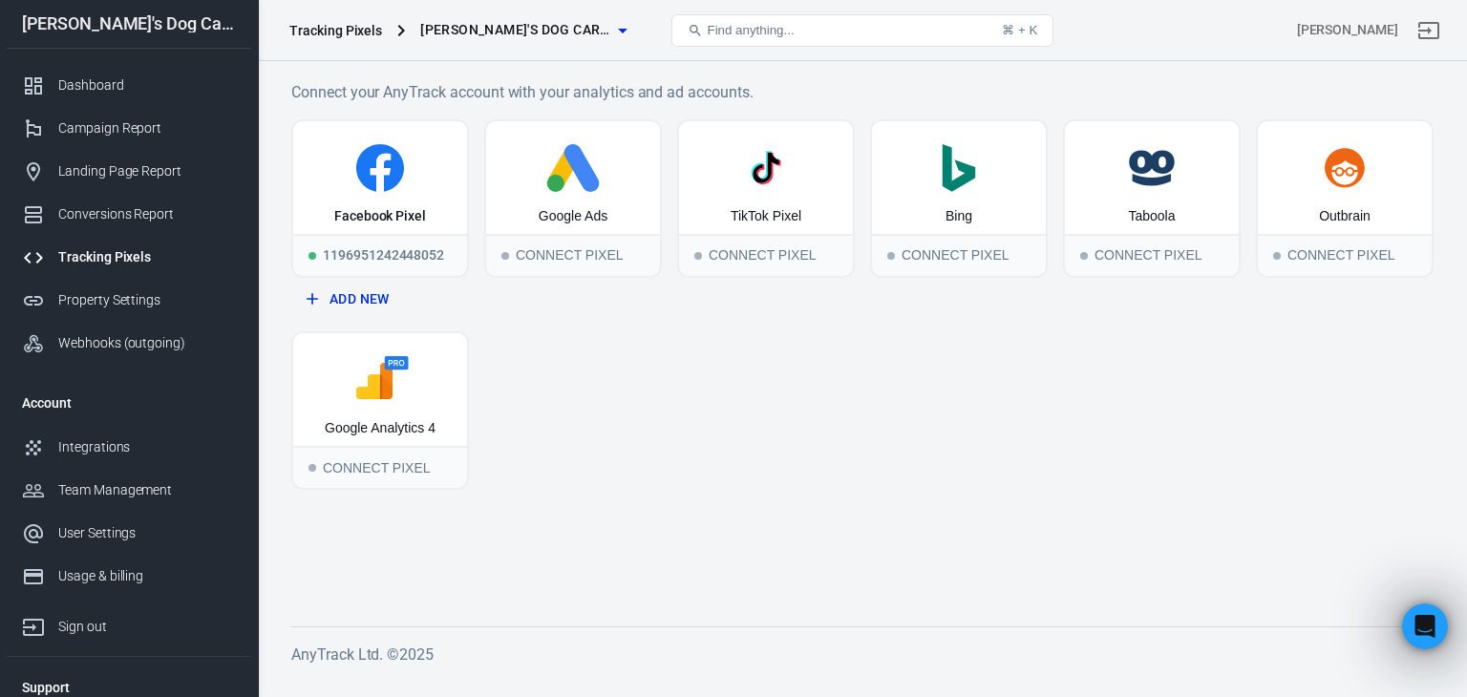
click at [457, 20] on span "[PERSON_NAME]'s Dog Care Shop" at bounding box center [515, 30] width 191 height 24
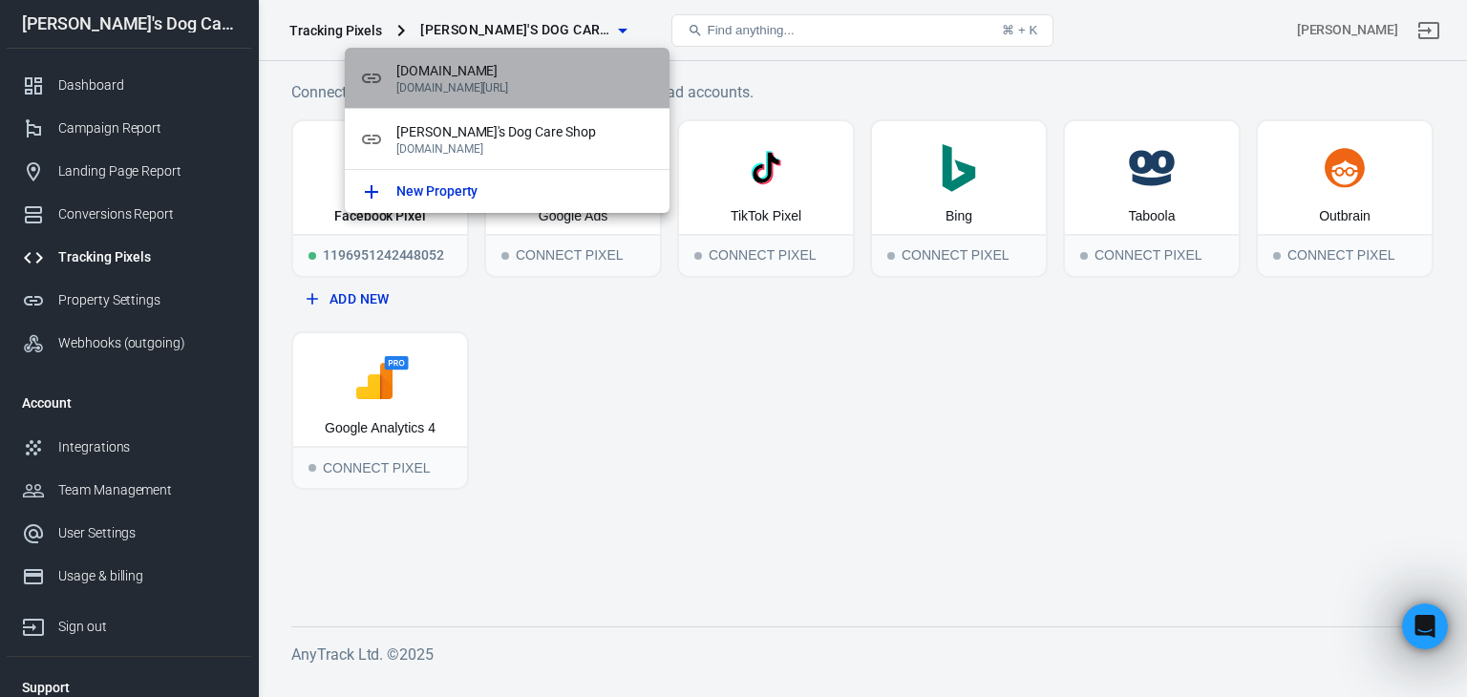
click at [461, 73] on span "[DOMAIN_NAME]" at bounding box center [525, 71] width 258 height 20
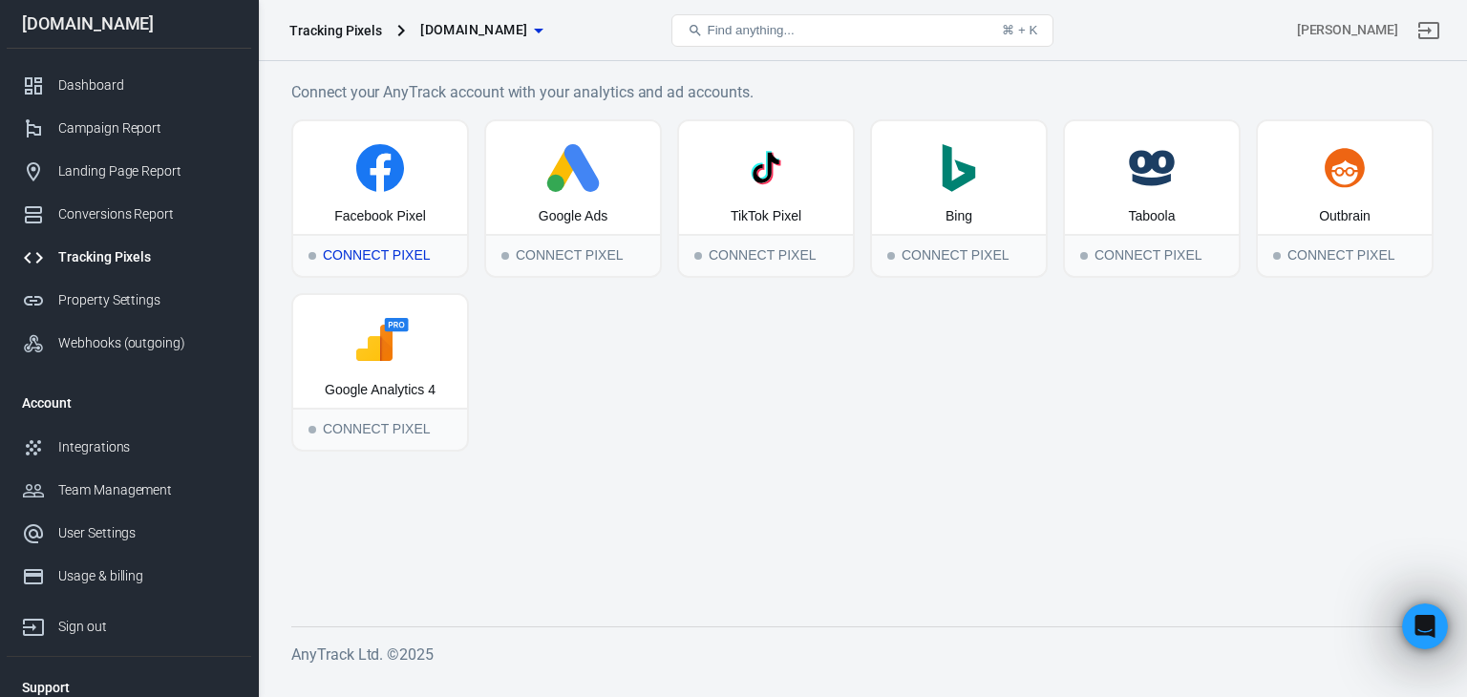
click at [363, 236] on div "Connect Pixel" at bounding box center [380, 255] width 174 height 42
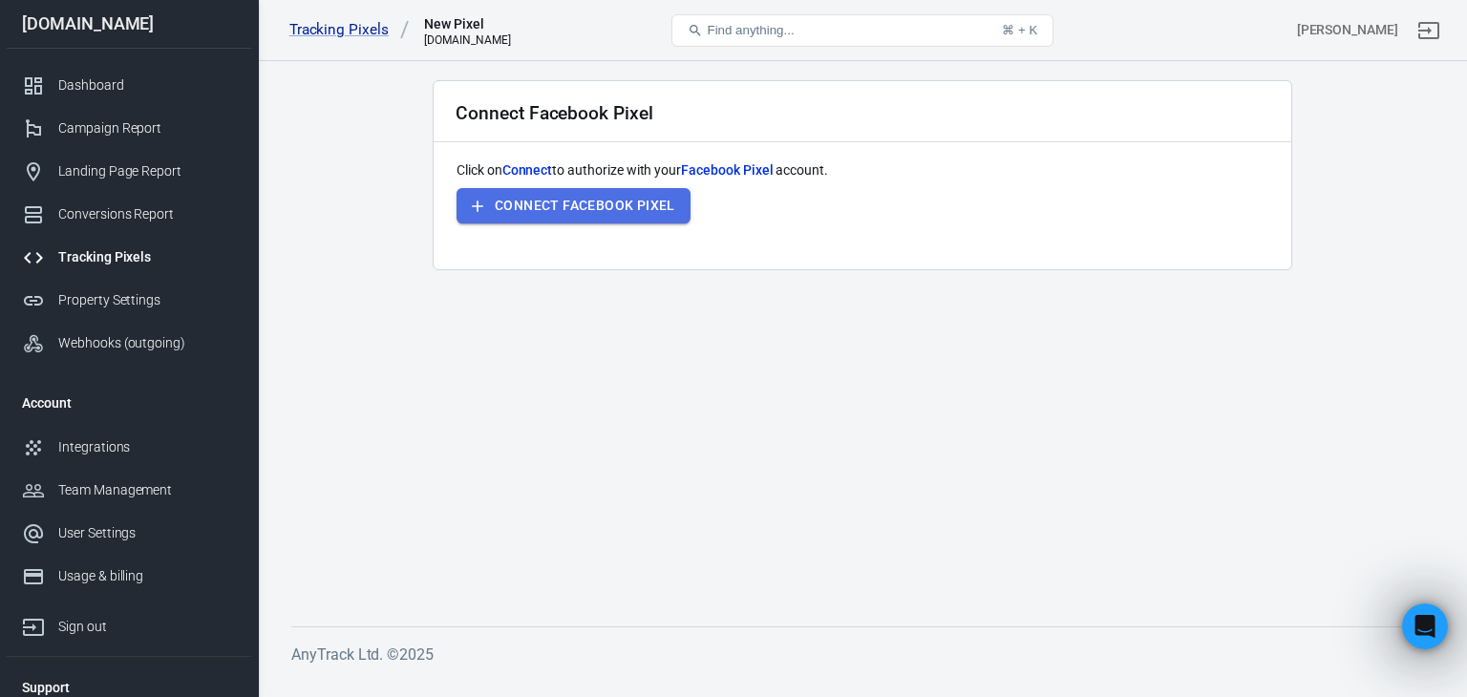
click at [544, 192] on button "Connect Facebook Pixel" at bounding box center [573, 205] width 234 height 35
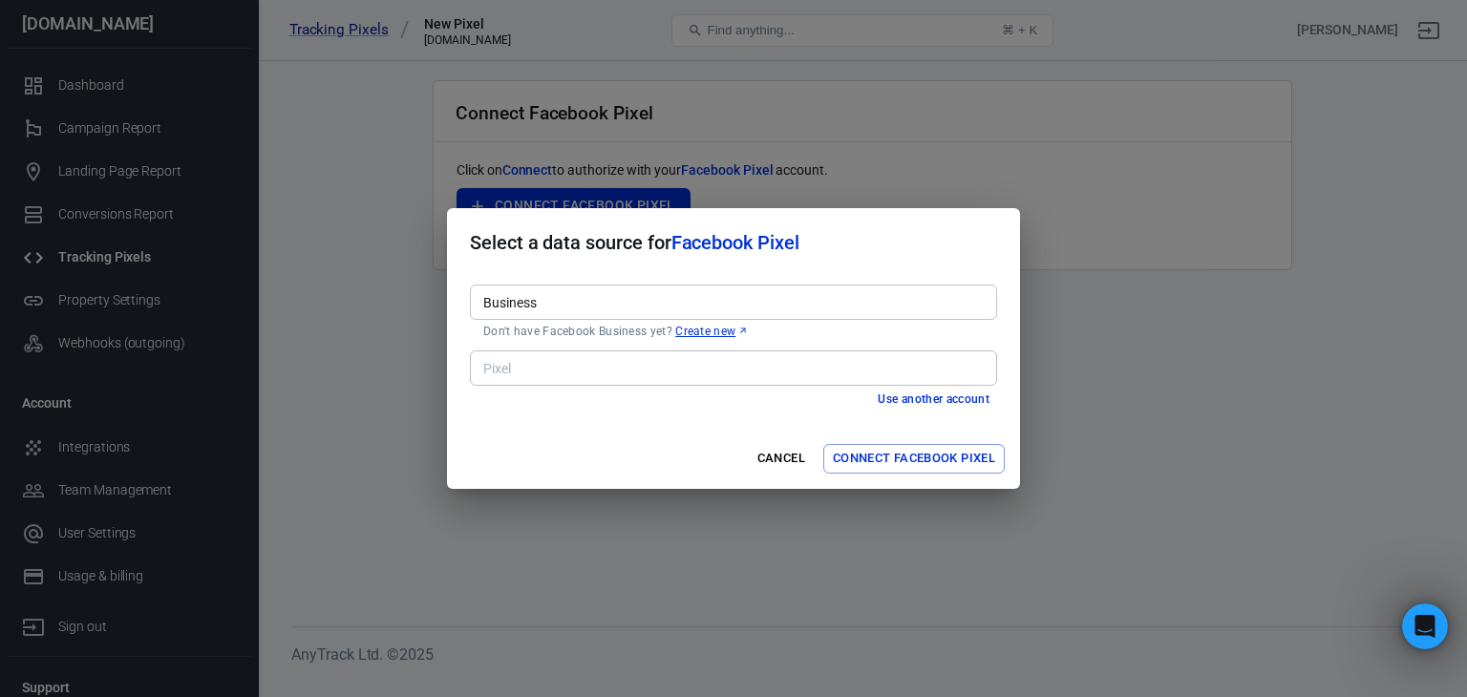
click at [648, 299] on input "Business" at bounding box center [732, 302] width 513 height 24
click at [688, 270] on h2 "Select a data source for Facebook Pixel" at bounding box center [733, 242] width 573 height 69
click at [916, 400] on button "Use another account" at bounding box center [933, 400] width 127 height 20
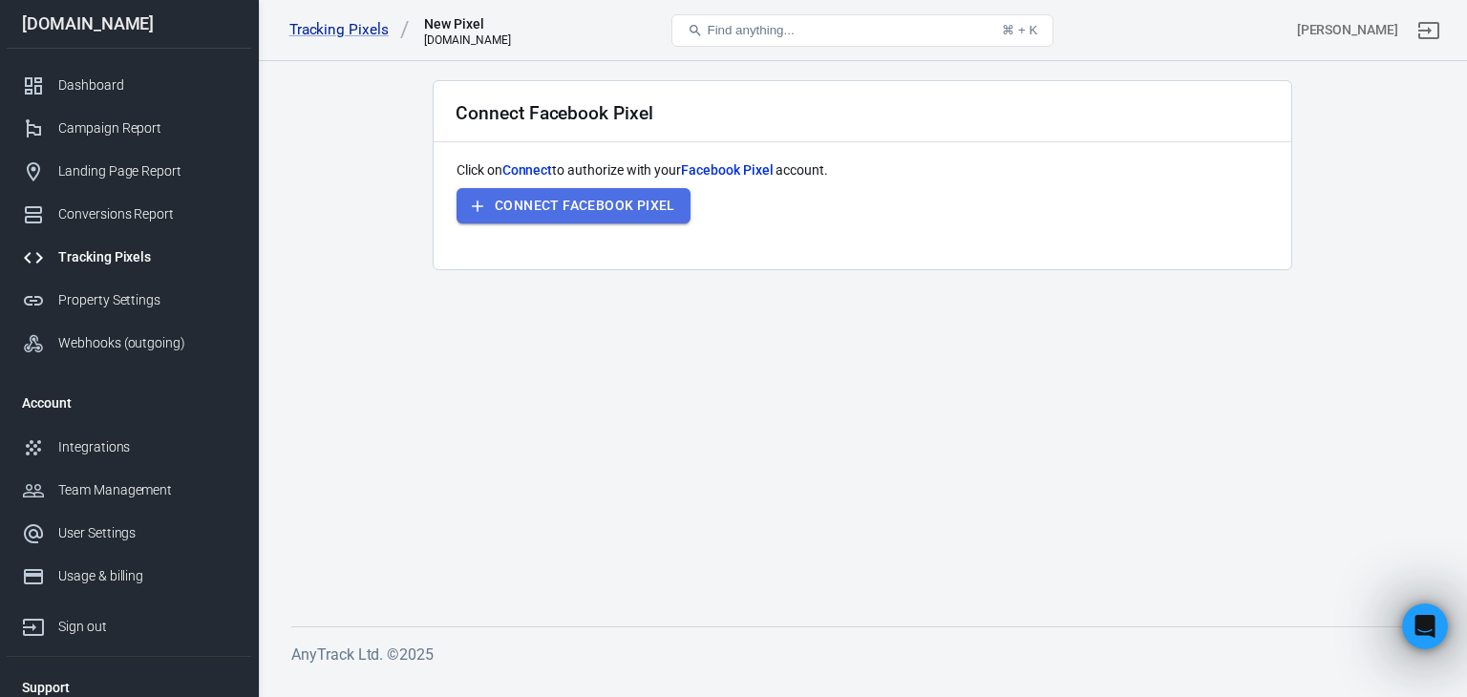
click at [646, 195] on button "Connect Facebook Pixel" at bounding box center [573, 205] width 234 height 35
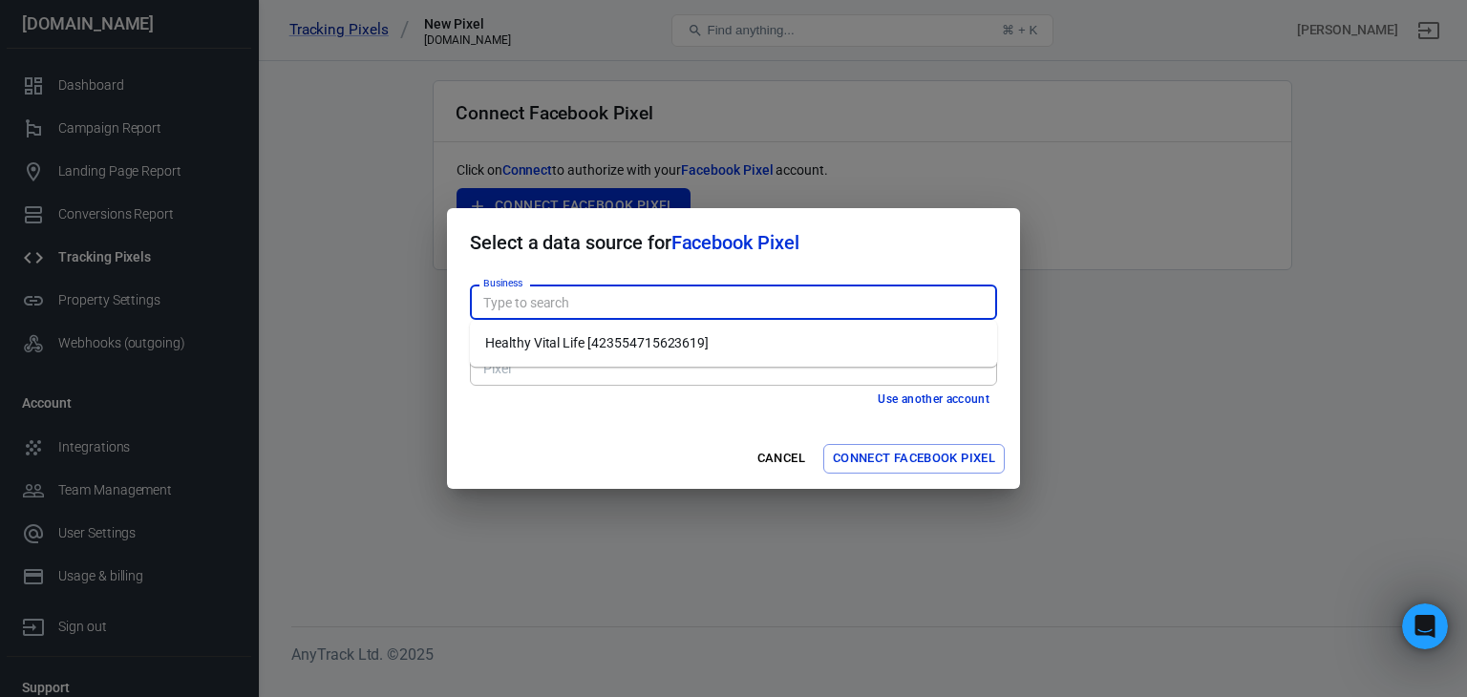
click at [619, 313] on input "Business" at bounding box center [732, 302] width 513 height 24
click at [574, 433] on div "Cancel Connect Facebook Pixel" at bounding box center [733, 459] width 573 height 60
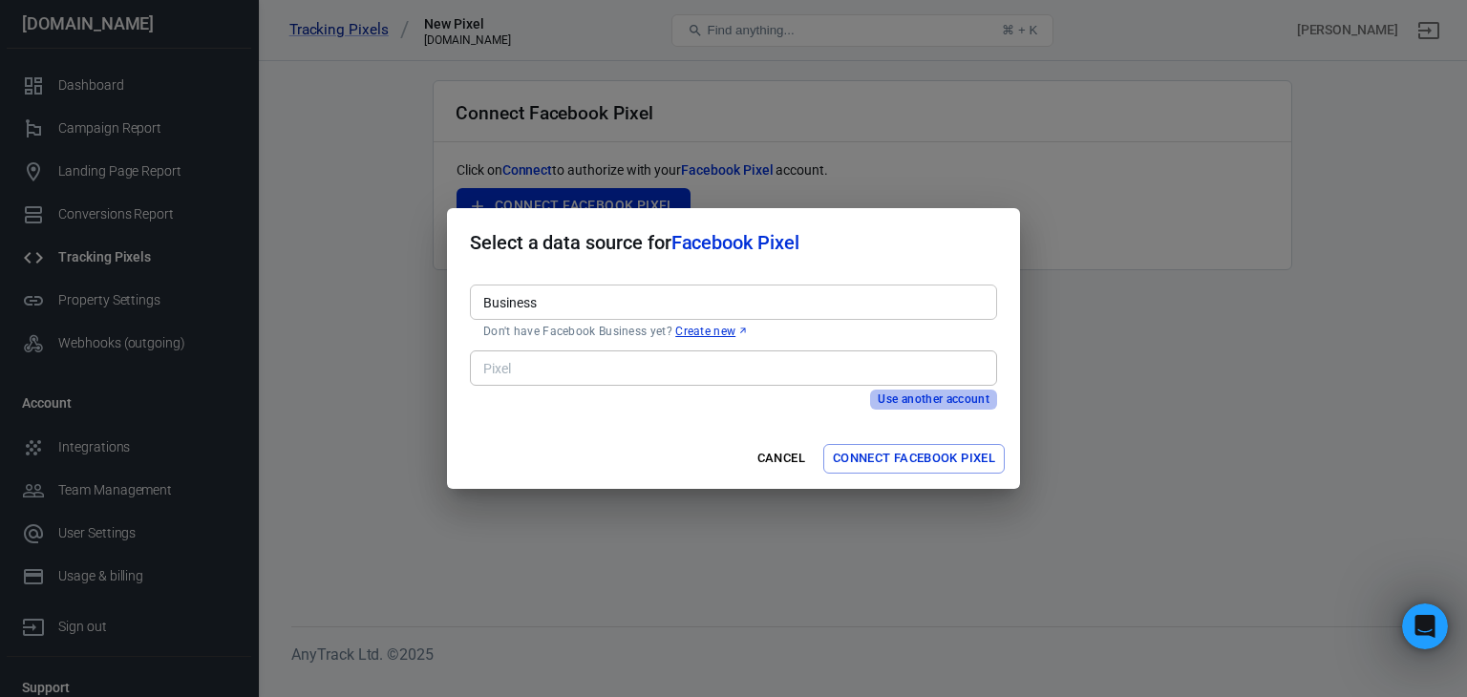
click at [905, 401] on button "Use another account" at bounding box center [933, 400] width 127 height 20
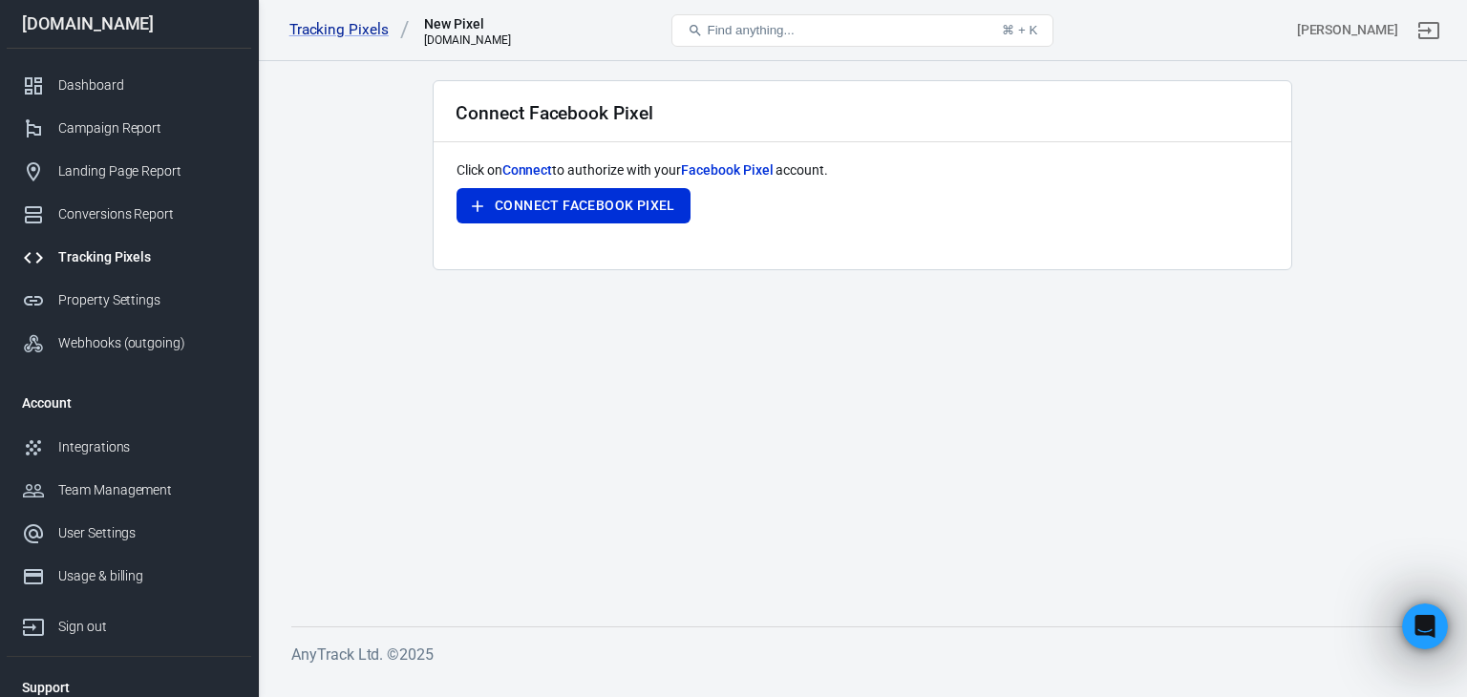
click at [538, 171] on span "Connect" at bounding box center [527, 169] width 51 height 15
click at [566, 199] on button "Connect Facebook Pixel" at bounding box center [573, 205] width 234 height 35
click at [142, 254] on div "Tracking Pixels" at bounding box center [147, 257] width 178 height 20
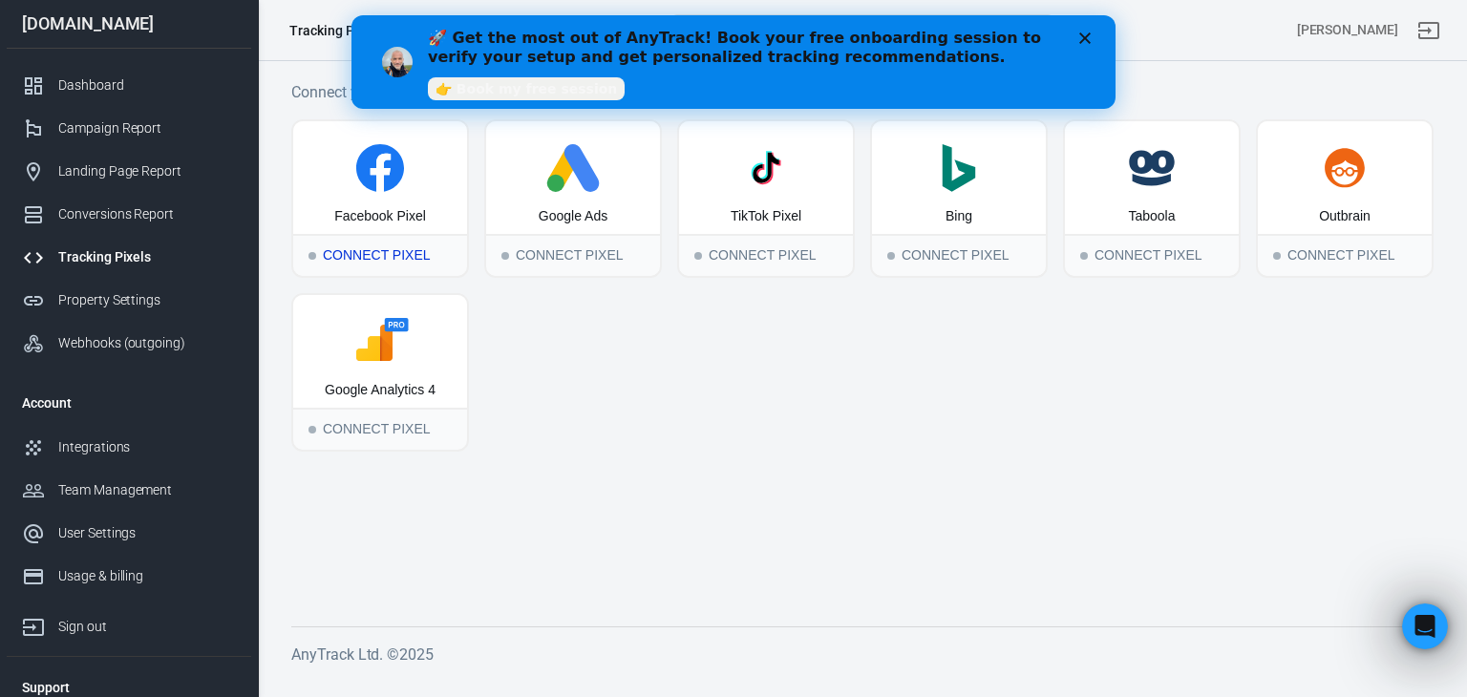
click at [378, 245] on div "Connect Pixel" at bounding box center [380, 255] width 174 height 42
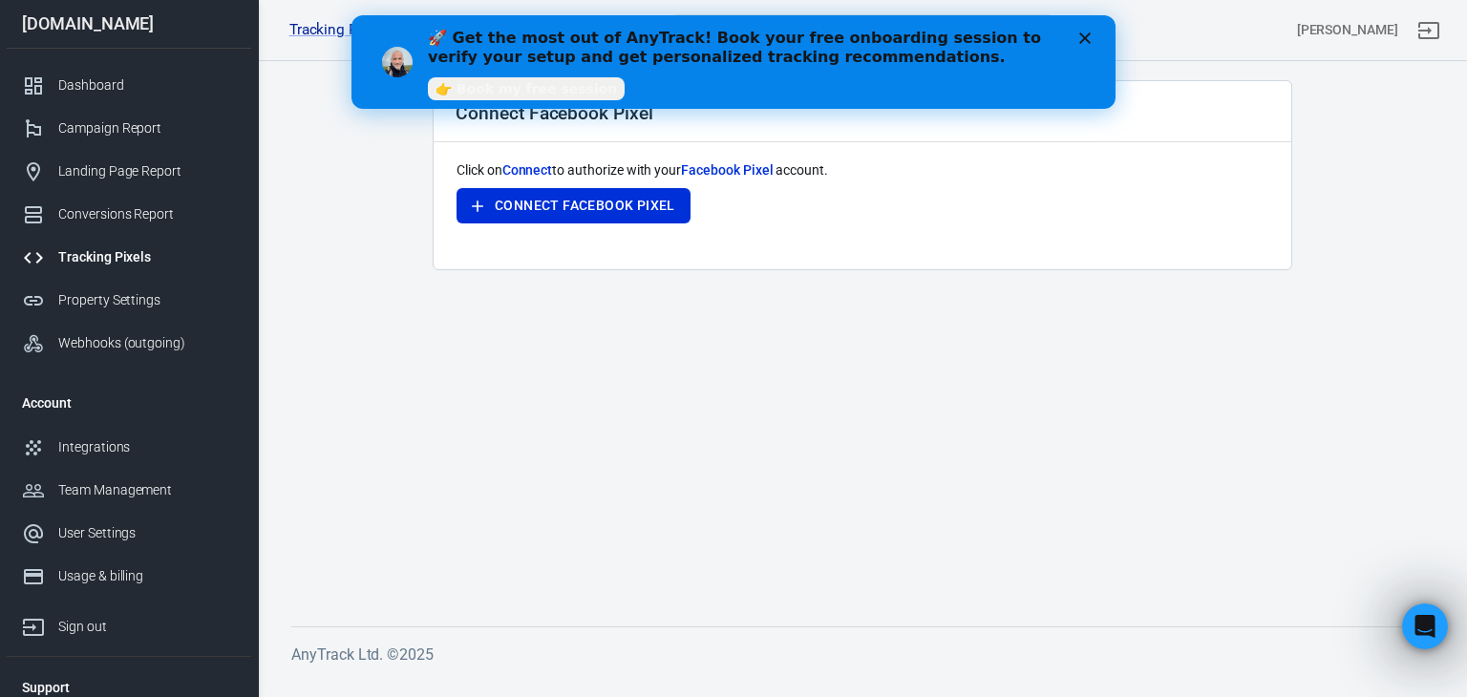
click at [536, 89] on link "👉 Book my free session" at bounding box center [526, 88] width 197 height 23
click at [516, 201] on button "Connect Facebook Pixel" at bounding box center [573, 205] width 234 height 35
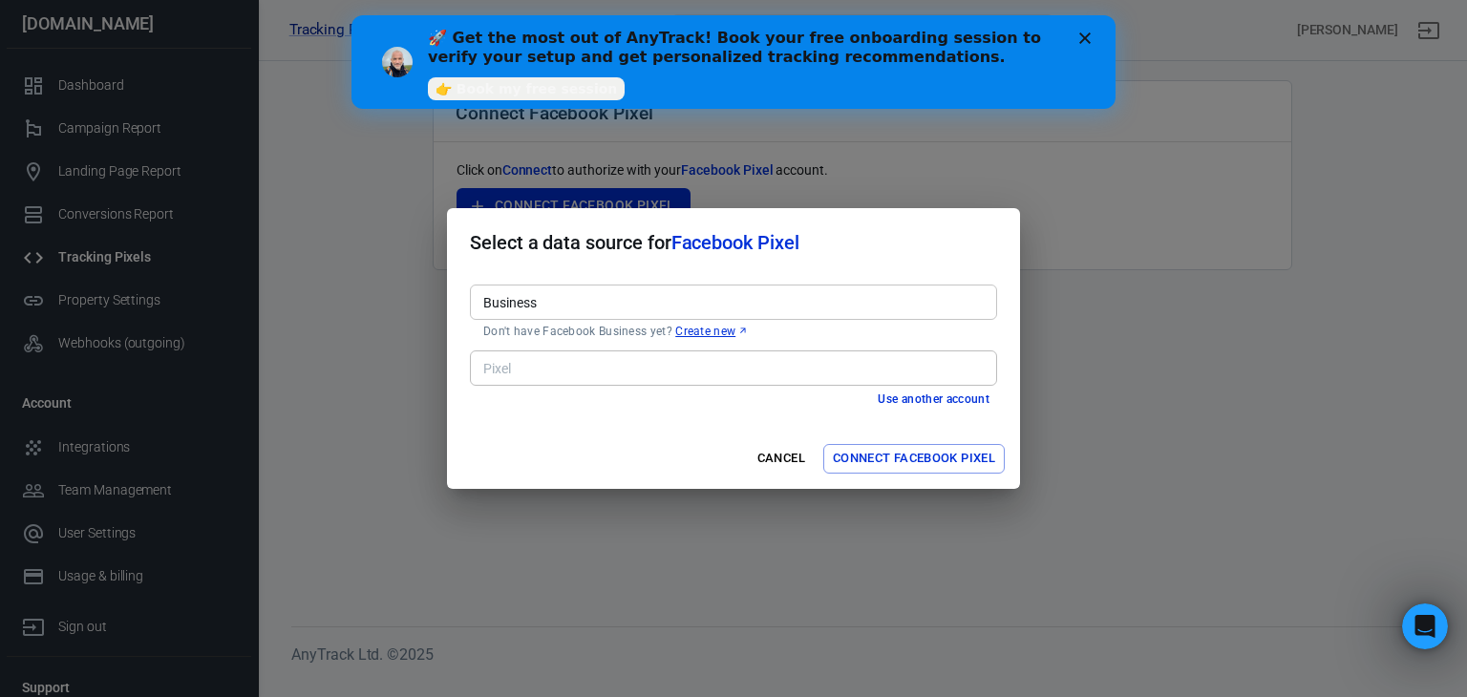
click at [657, 291] on input "Business" at bounding box center [732, 302] width 513 height 24
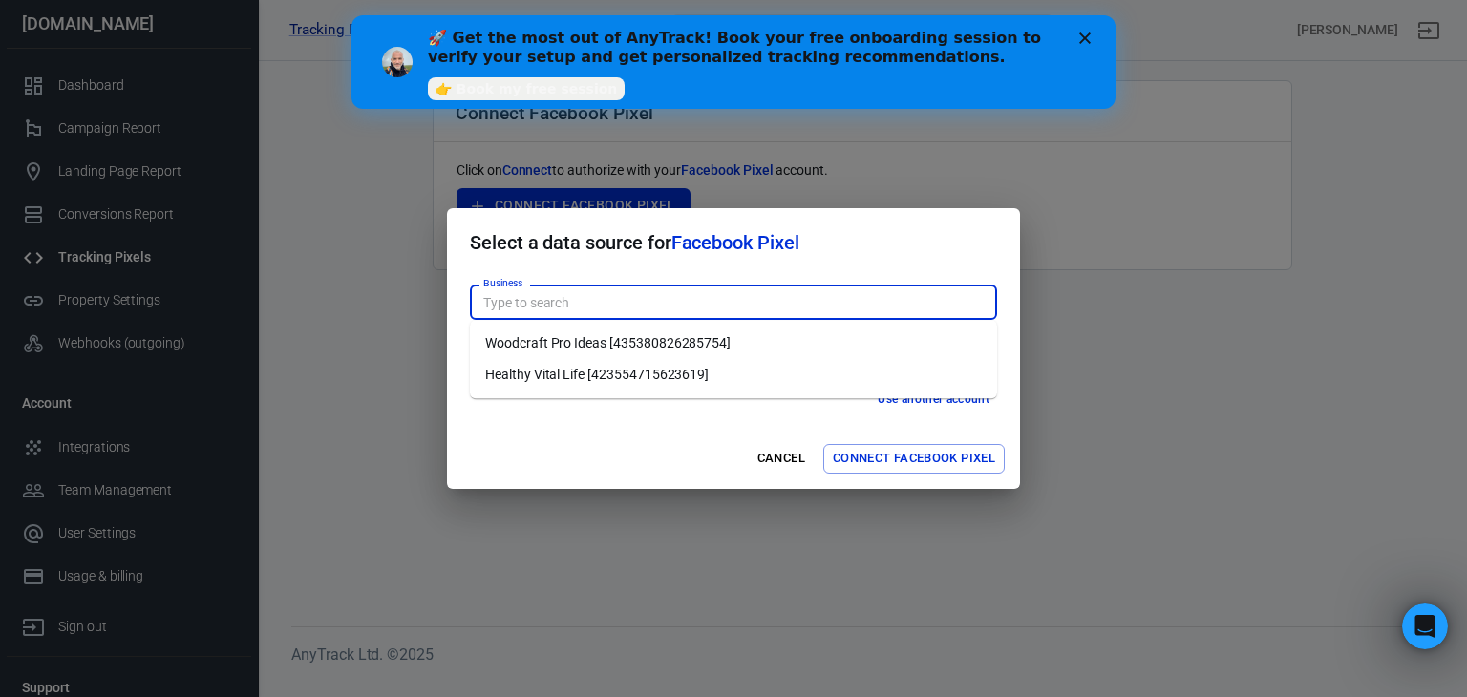
click at [596, 344] on li "Woodcraft Pro Ideas [435380826285754]" at bounding box center [733, 344] width 527 height 32
type input "Woodcraft Pro Ideas [435380826285754]"
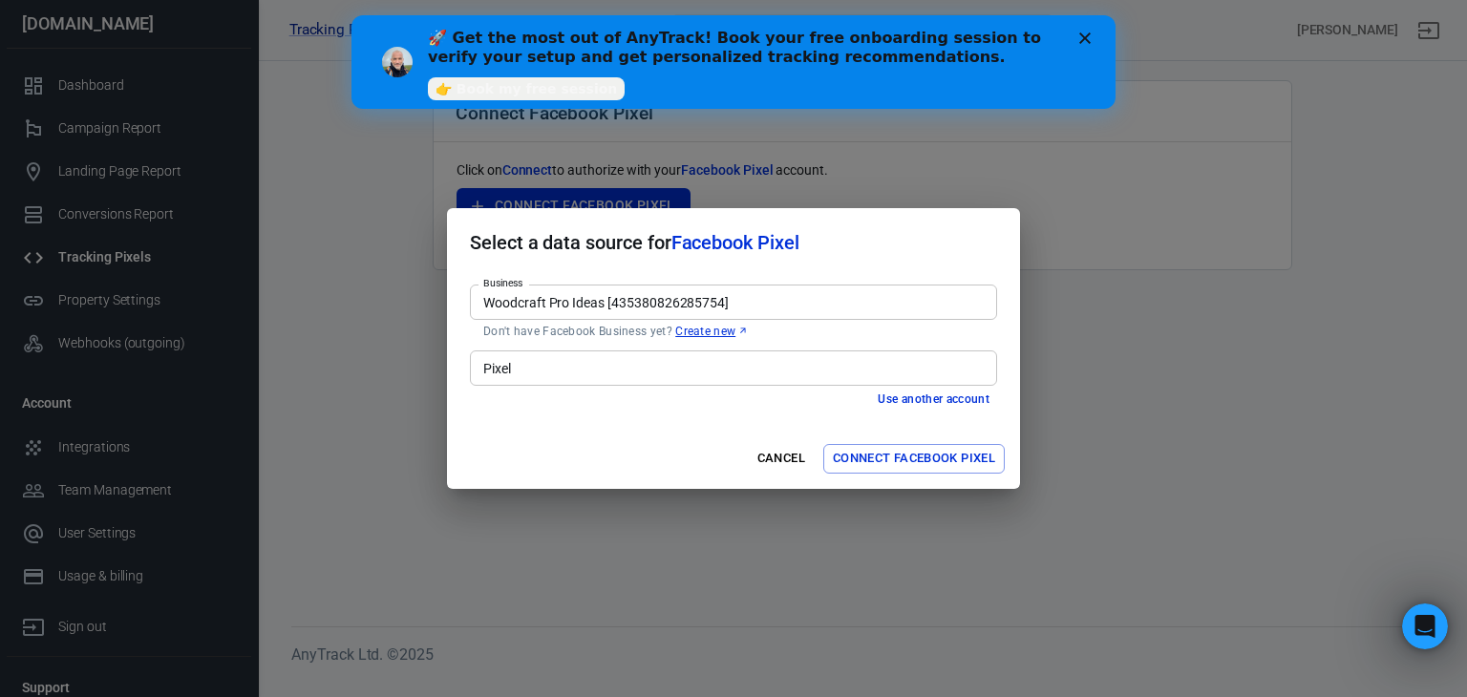
click at [569, 375] on input "Pixel" at bounding box center [732, 368] width 513 height 24
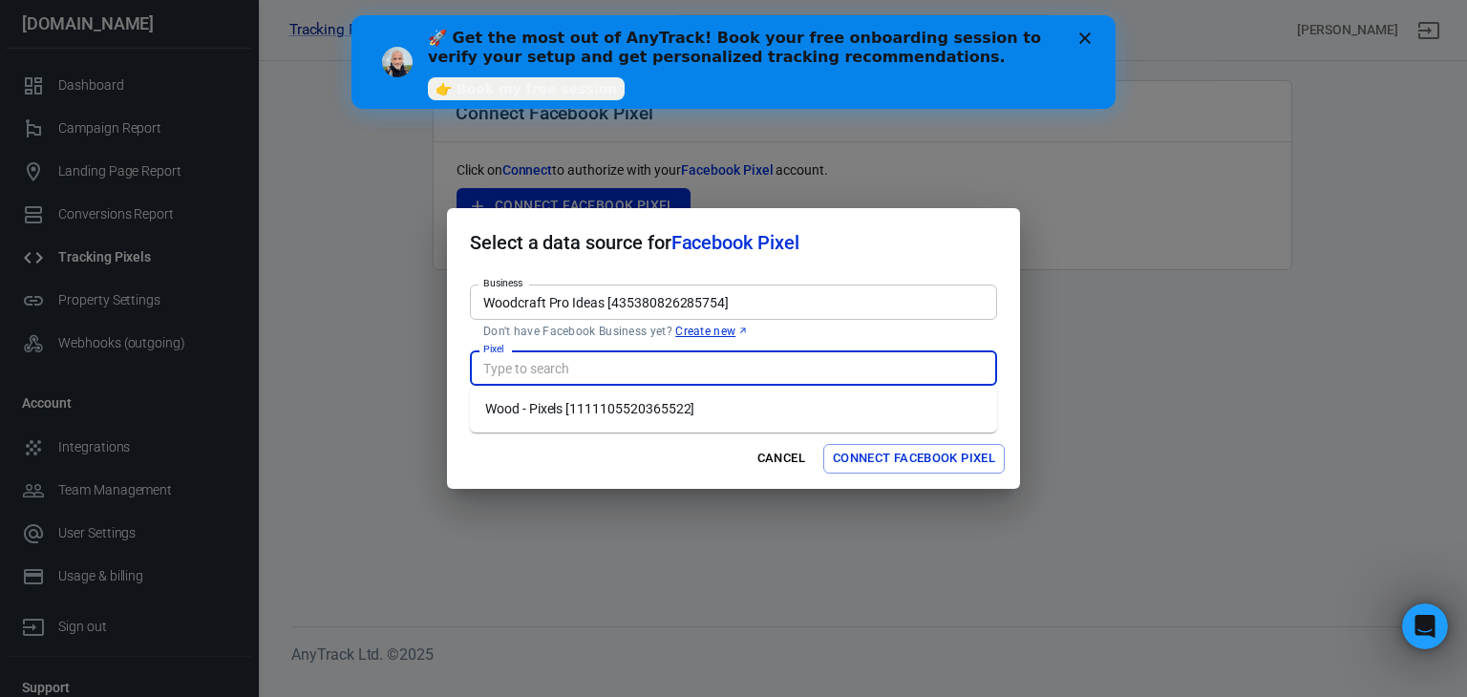
click at [622, 416] on li "Wood - Pixels [1111105520365522]" at bounding box center [733, 409] width 527 height 32
type input "Wood - Pixels [1111105520365522]"
click at [924, 462] on button "Connect Facebook Pixel" at bounding box center [913, 459] width 181 height 30
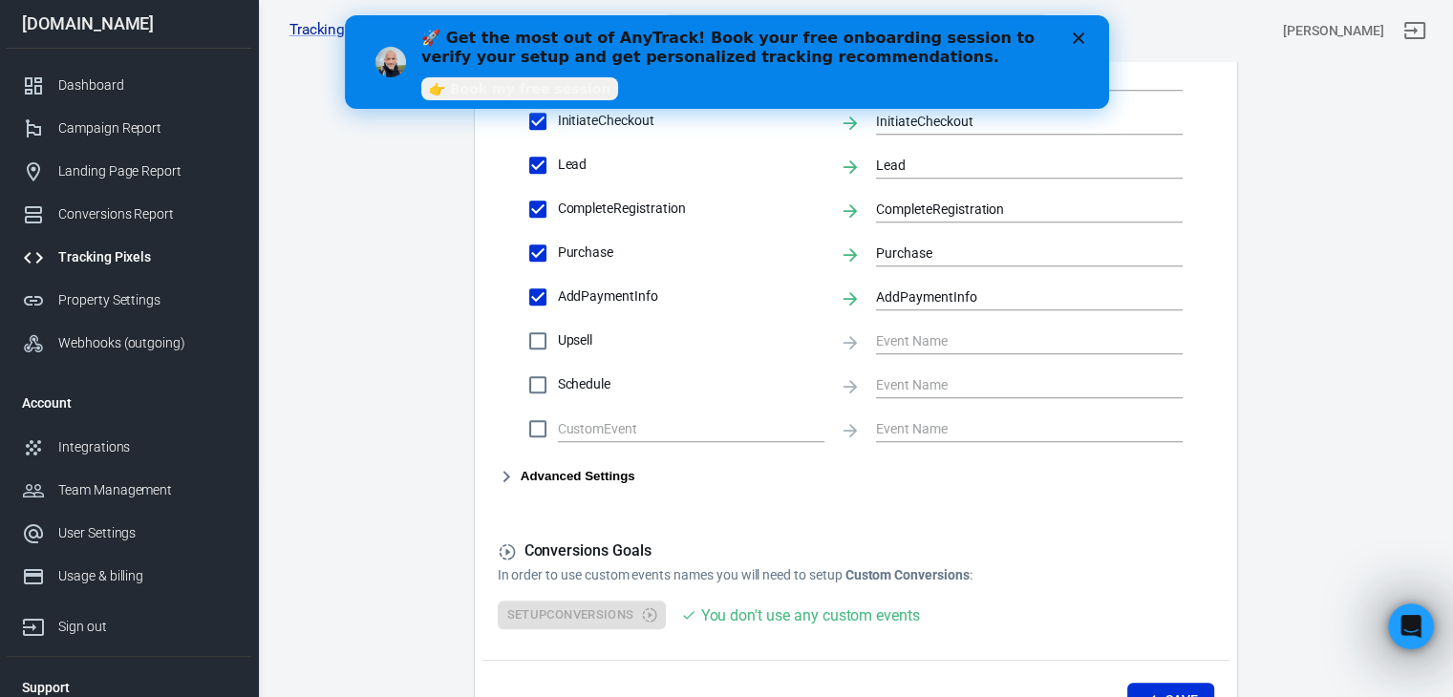
scroll to position [986, 0]
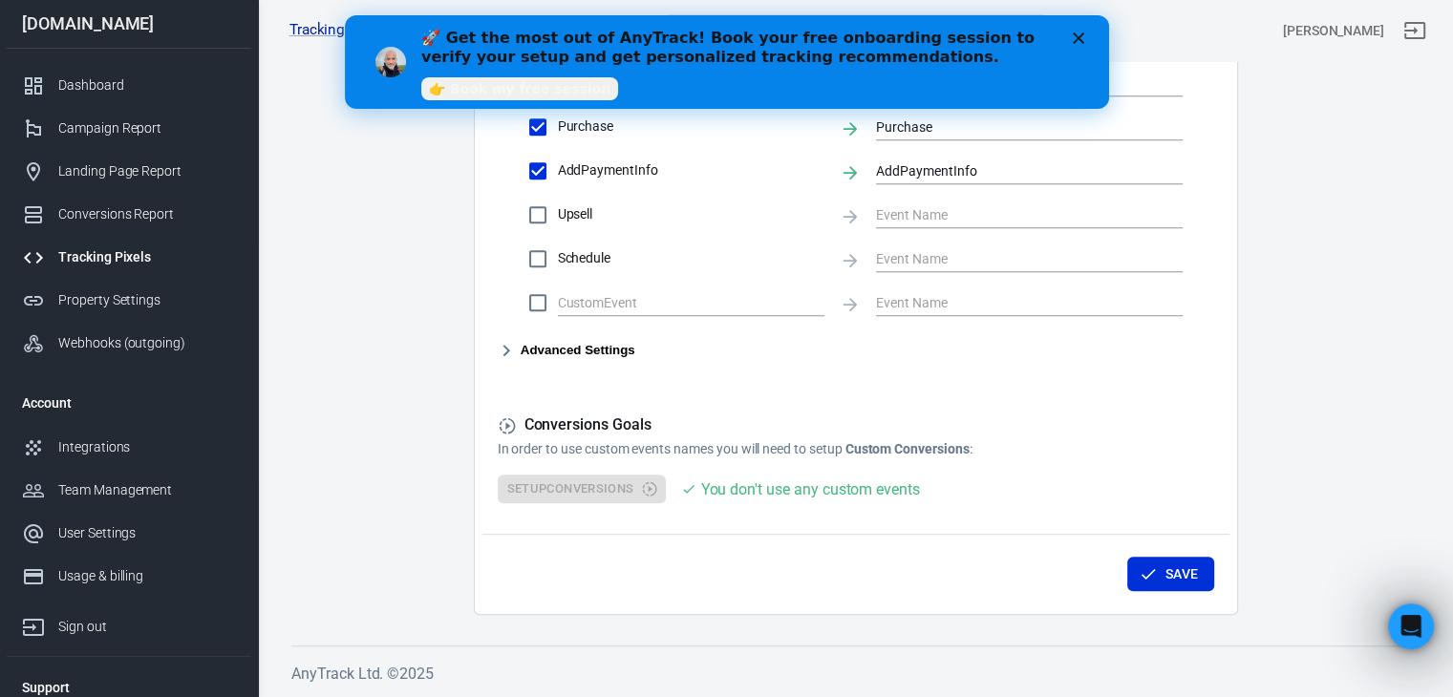
click at [581, 345] on button "Advanced Settings" at bounding box center [567, 350] width 138 height 23
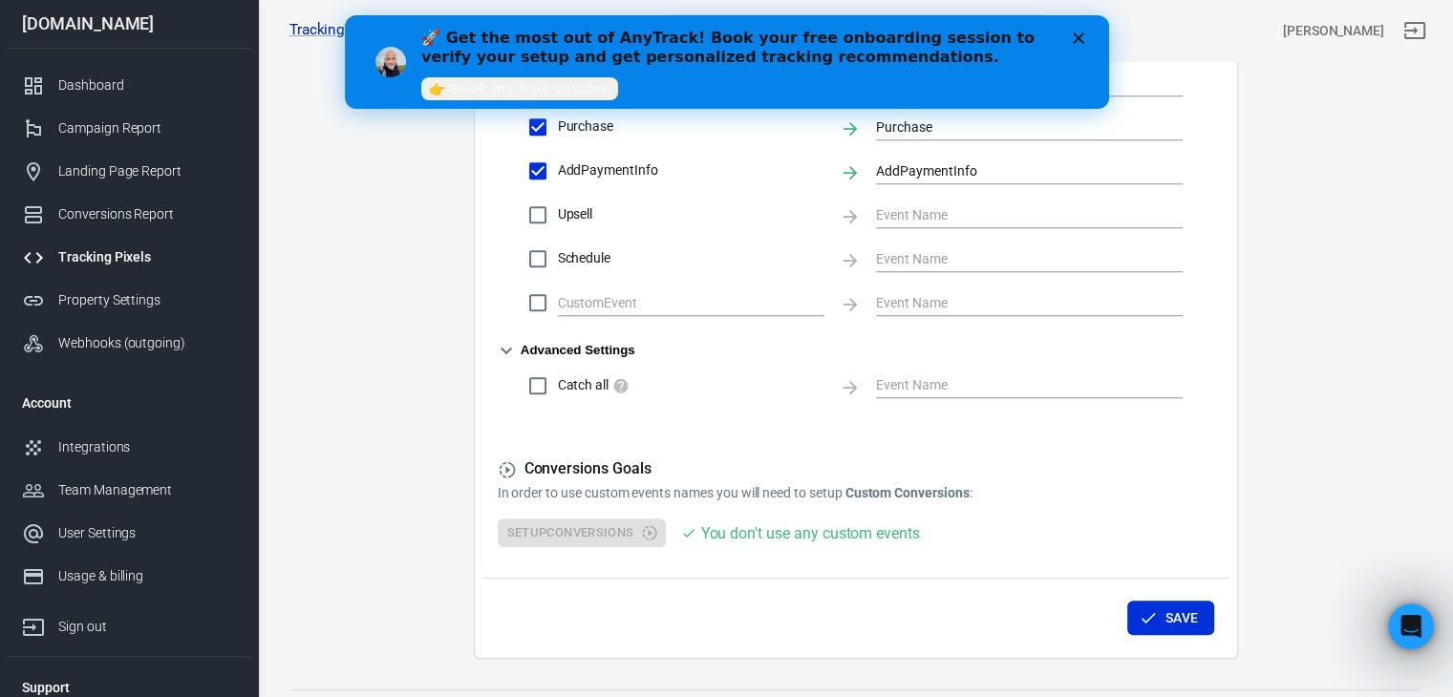
scroll to position [1029, 0]
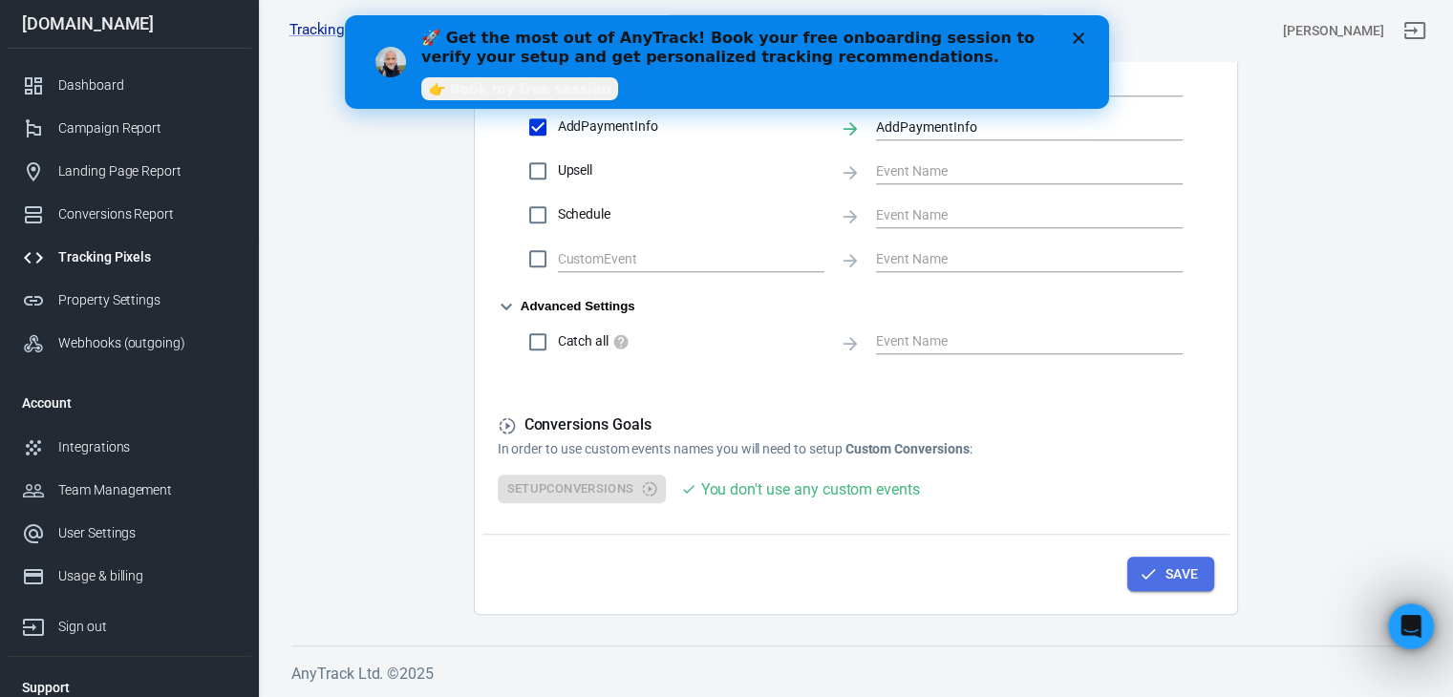
click at [1180, 573] on button "Save" at bounding box center [1170, 574] width 87 height 35
click at [113, 249] on div "Tracking Pixels" at bounding box center [147, 257] width 178 height 20
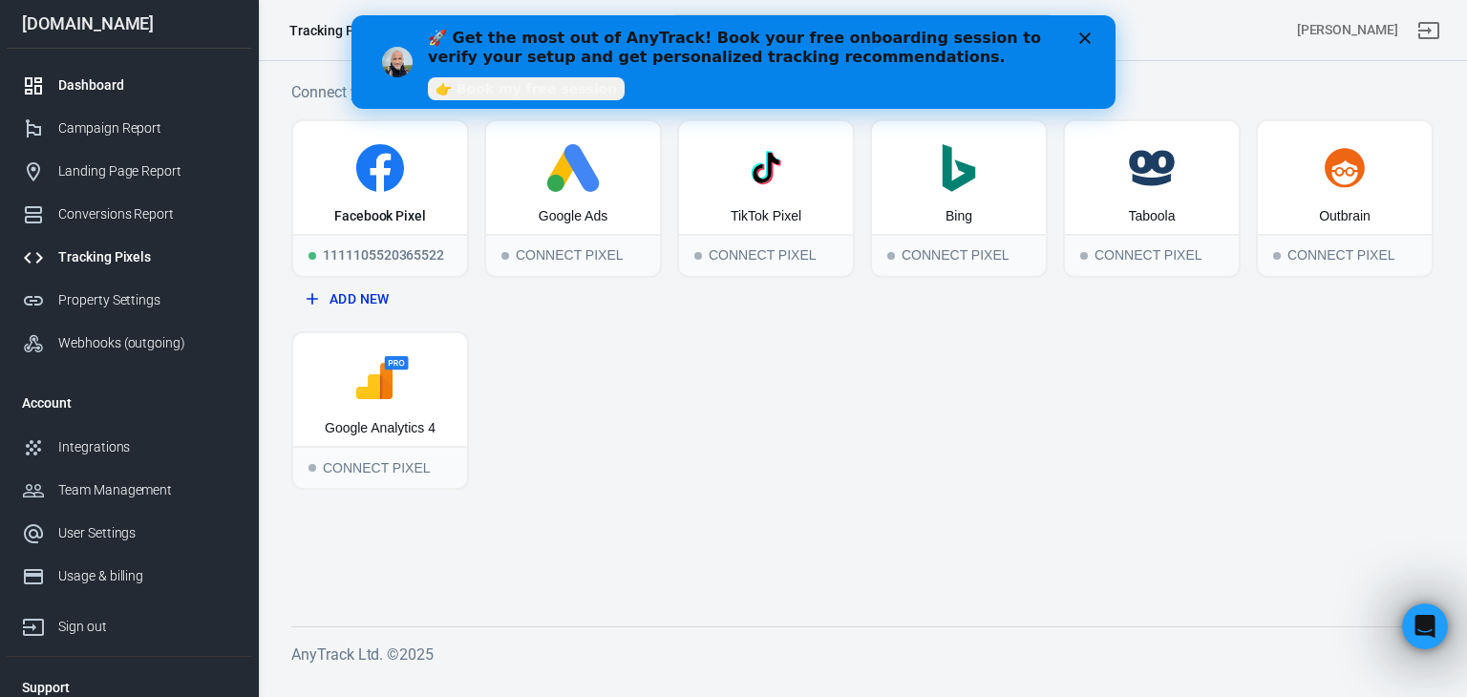
click at [95, 89] on div "Dashboard" at bounding box center [147, 85] width 178 height 20
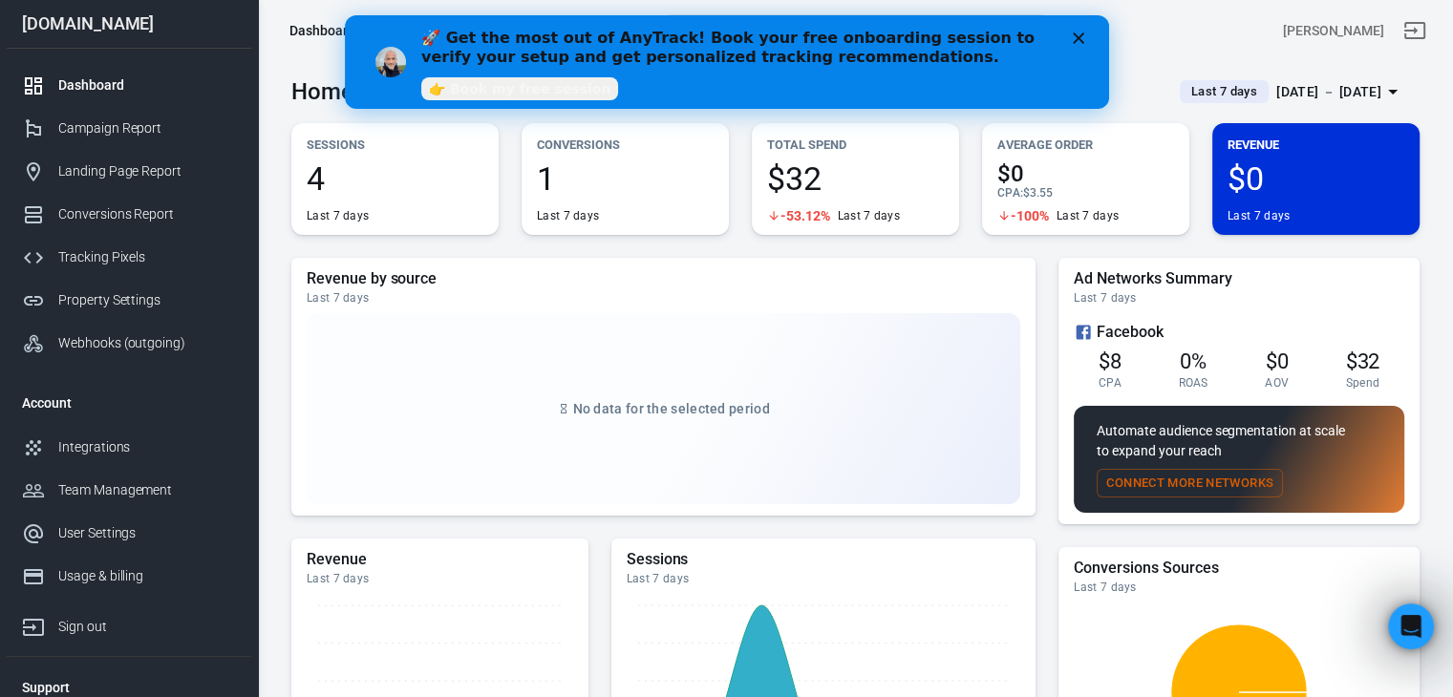
click at [666, 160] on div "Conversions 1 Last 7 days" at bounding box center [624, 179] width 207 height 112
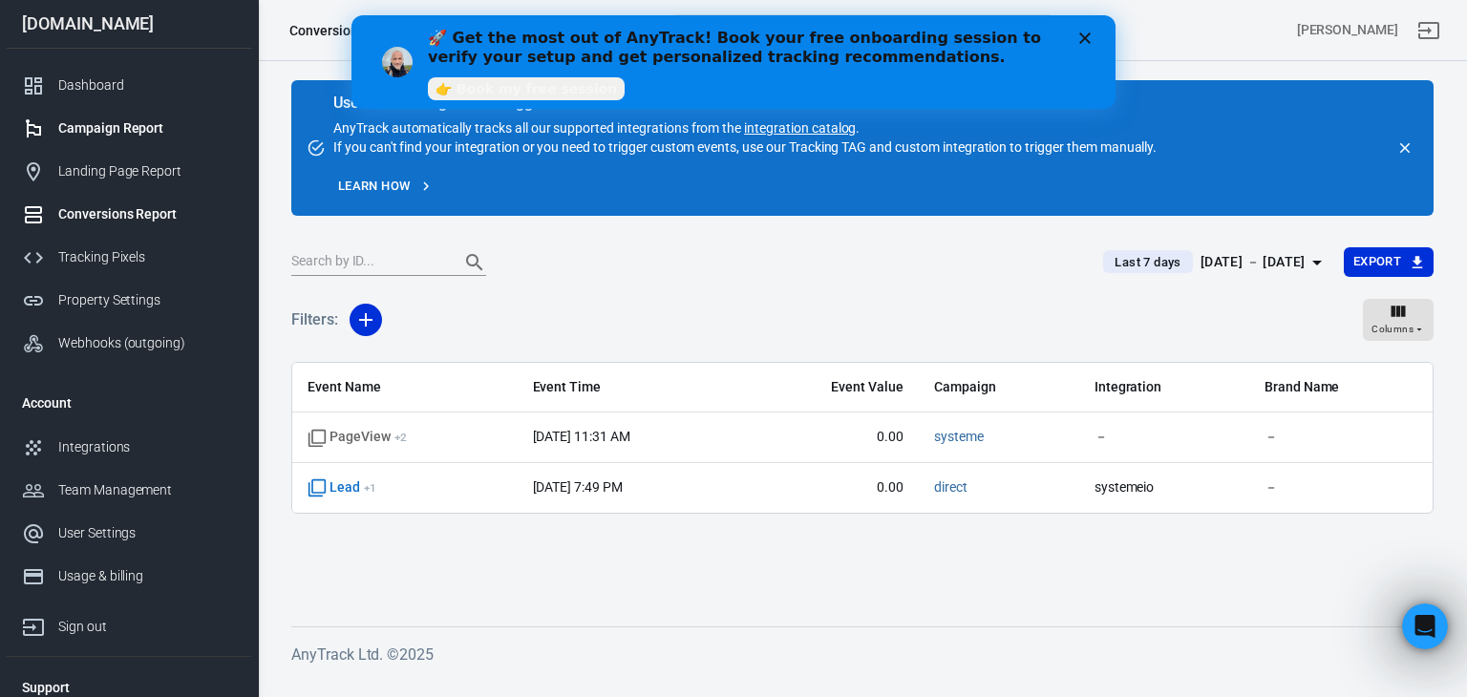
click at [95, 140] on link "Campaign Report" at bounding box center [129, 128] width 244 height 43
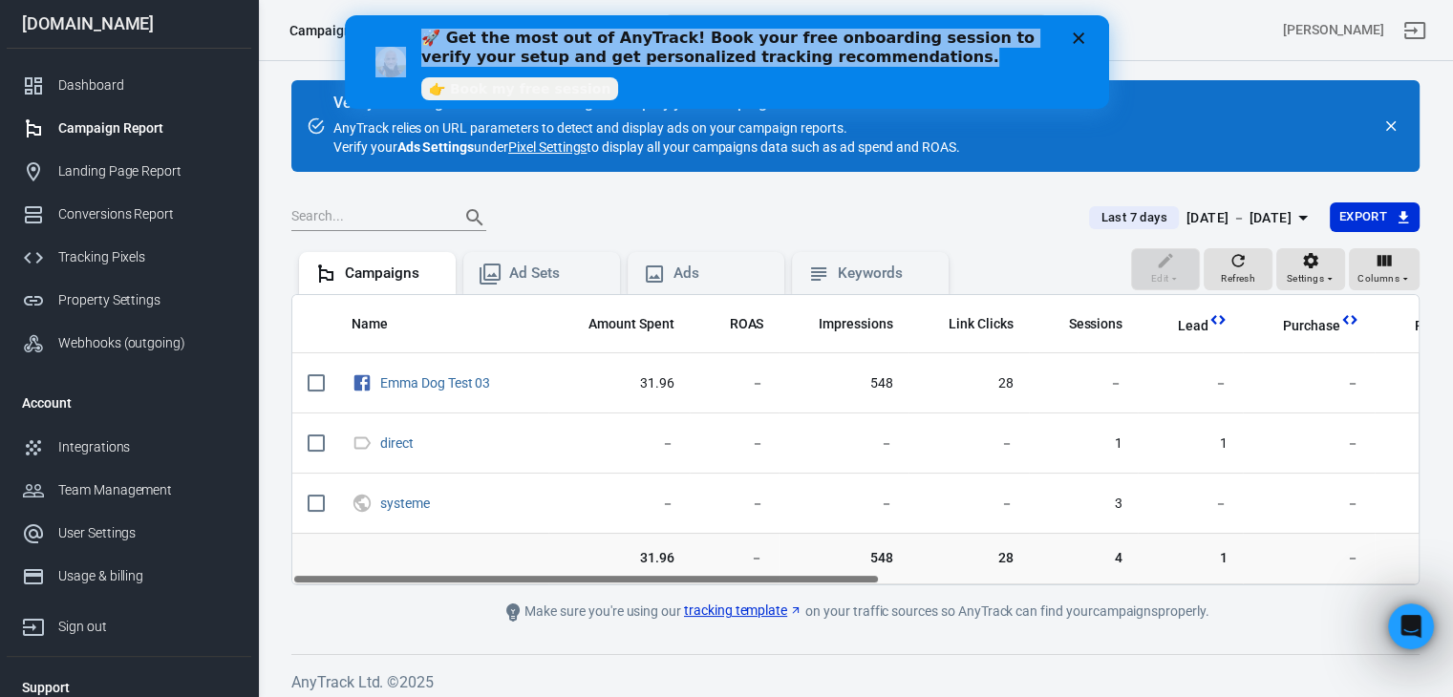
drag, startPoint x: 392, startPoint y: 22, endPoint x: 804, endPoint y: 80, distance: 416.6
click at [804, 80] on div "🚀 Get the most out of AnyTrack! Book your free onboarding session to verify you…" at bounding box center [726, 62] width 764 height 78
click at [804, 80] on div "🚀 Get the most out of AnyTrack! Book your free onboarding session to verify you…" at bounding box center [748, 62] width 657 height 78
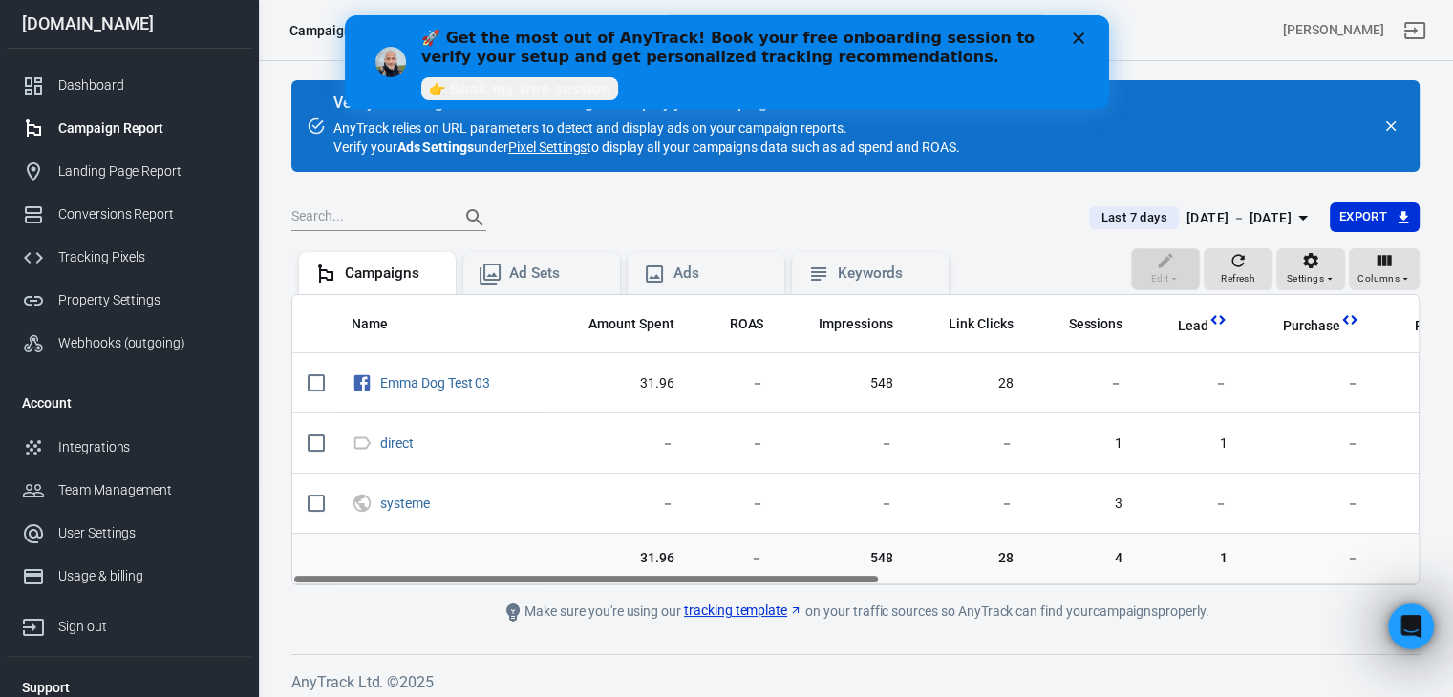
click at [1082, 40] on icon "Close" at bounding box center [1076, 37] width 11 height 11
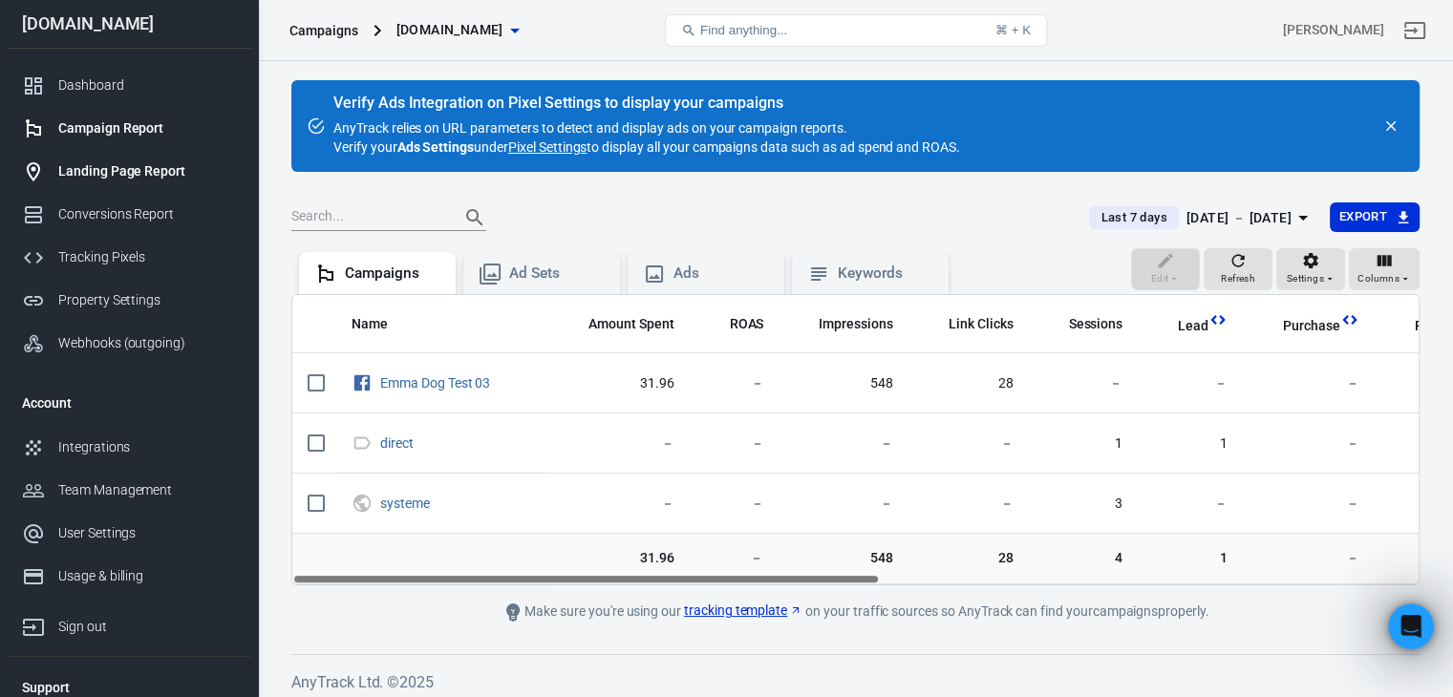
click at [84, 172] on div "Landing Page Report" at bounding box center [147, 171] width 178 height 20
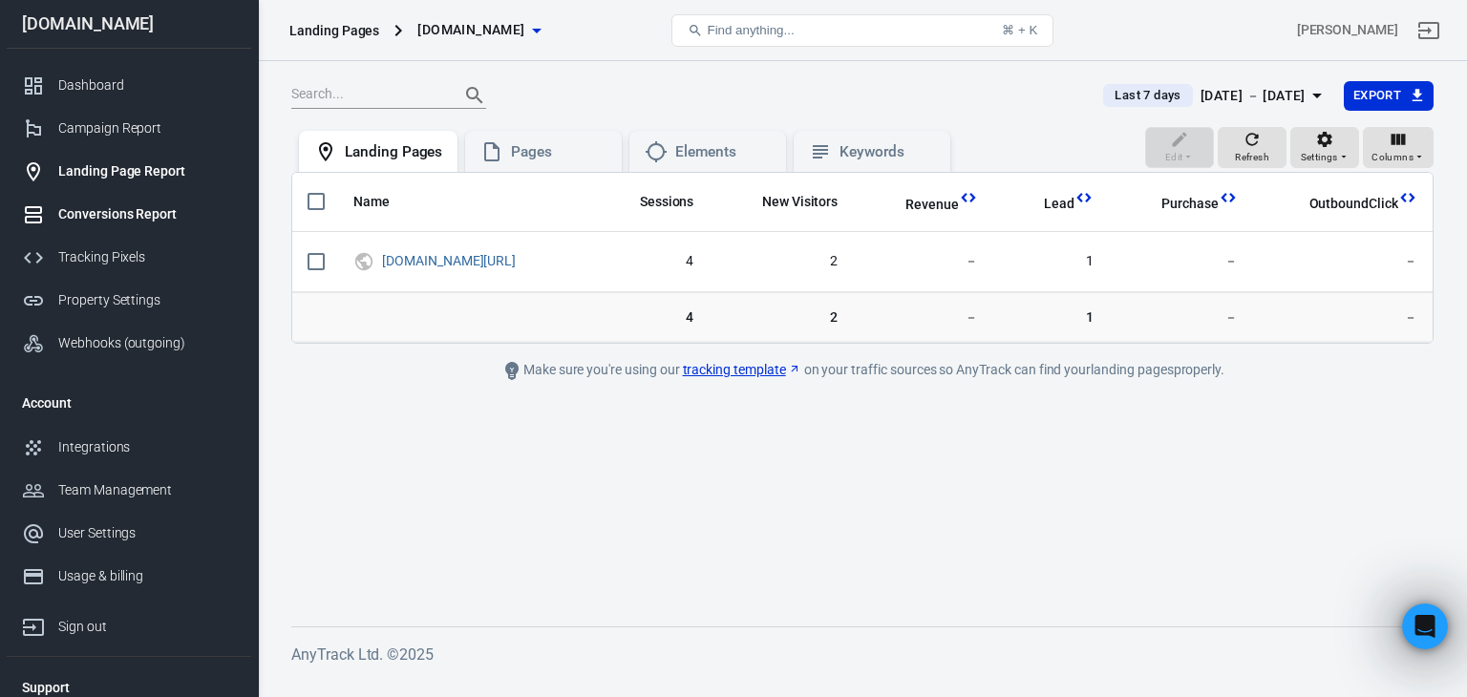
click at [77, 205] on div "Conversions Report" at bounding box center [147, 214] width 178 height 20
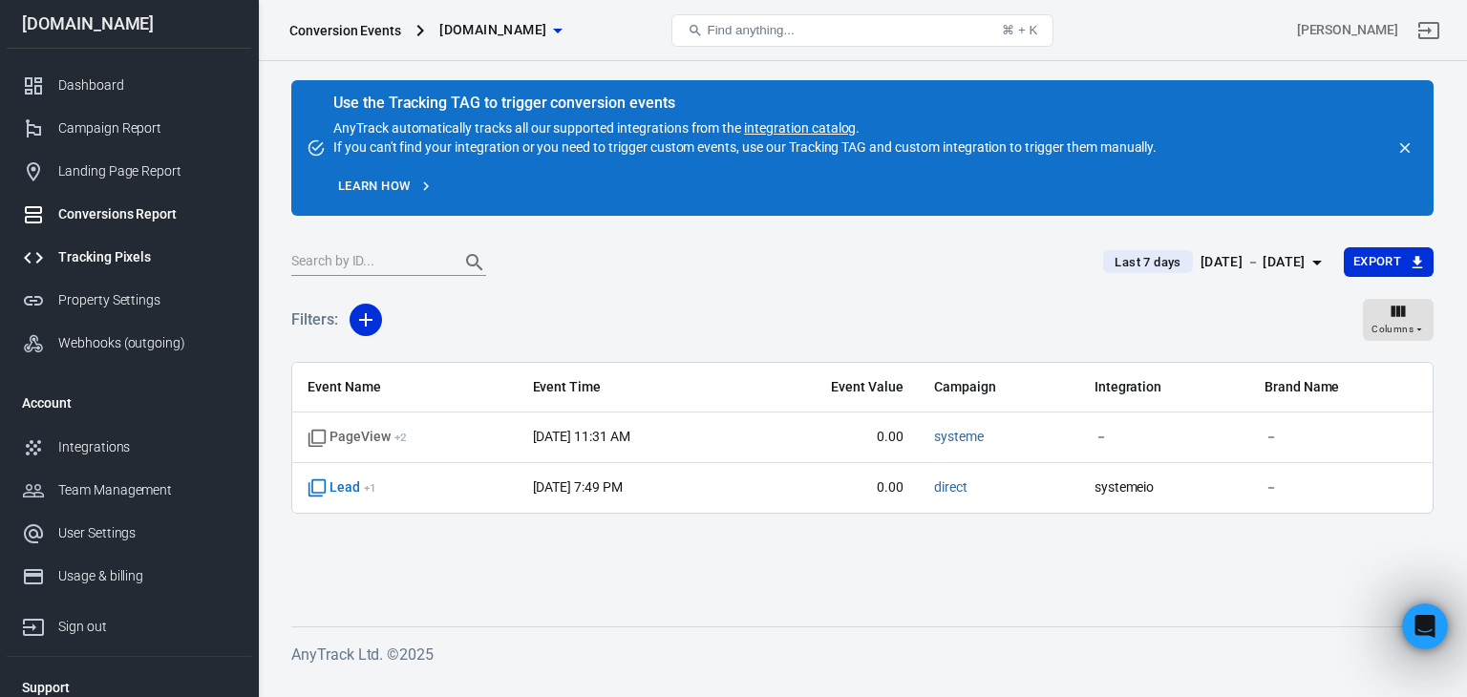
click at [81, 245] on link "Tracking Pixels" at bounding box center [129, 257] width 244 height 43
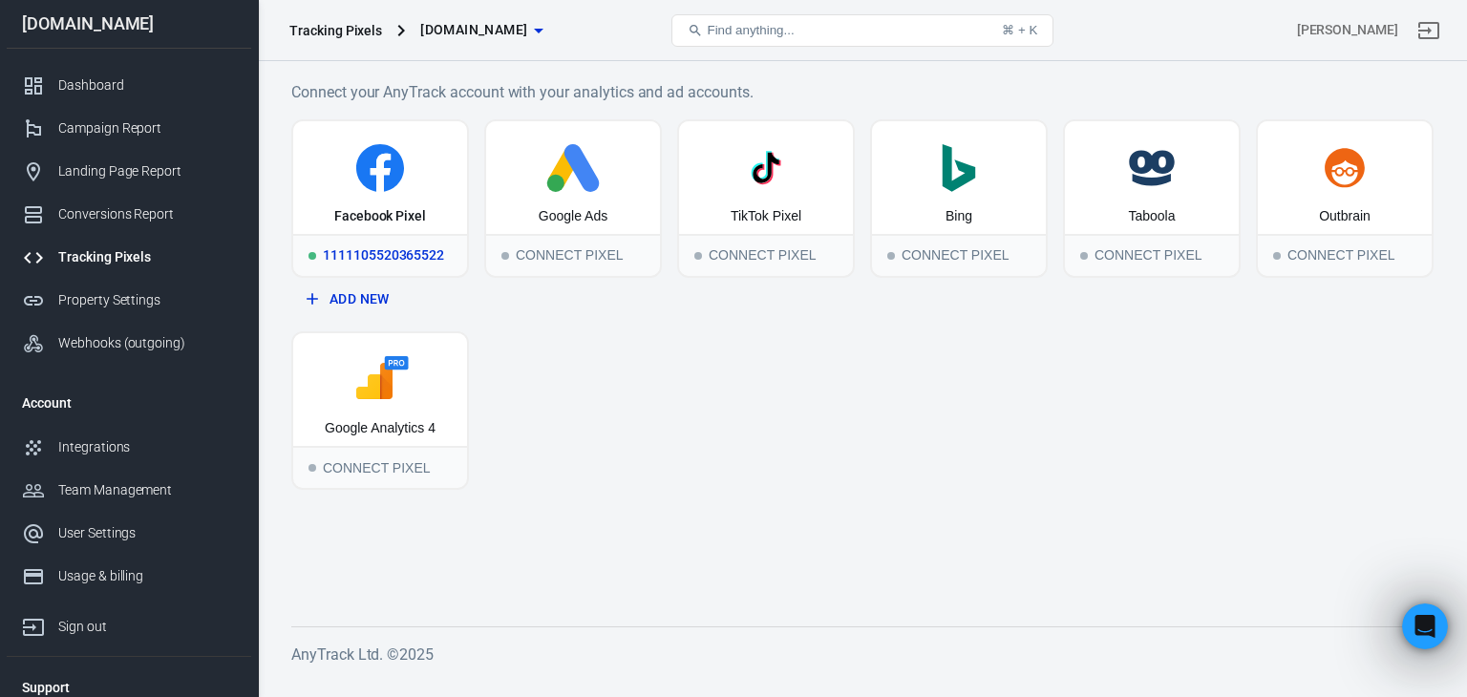
click at [391, 181] on icon at bounding box center [380, 168] width 48 height 48
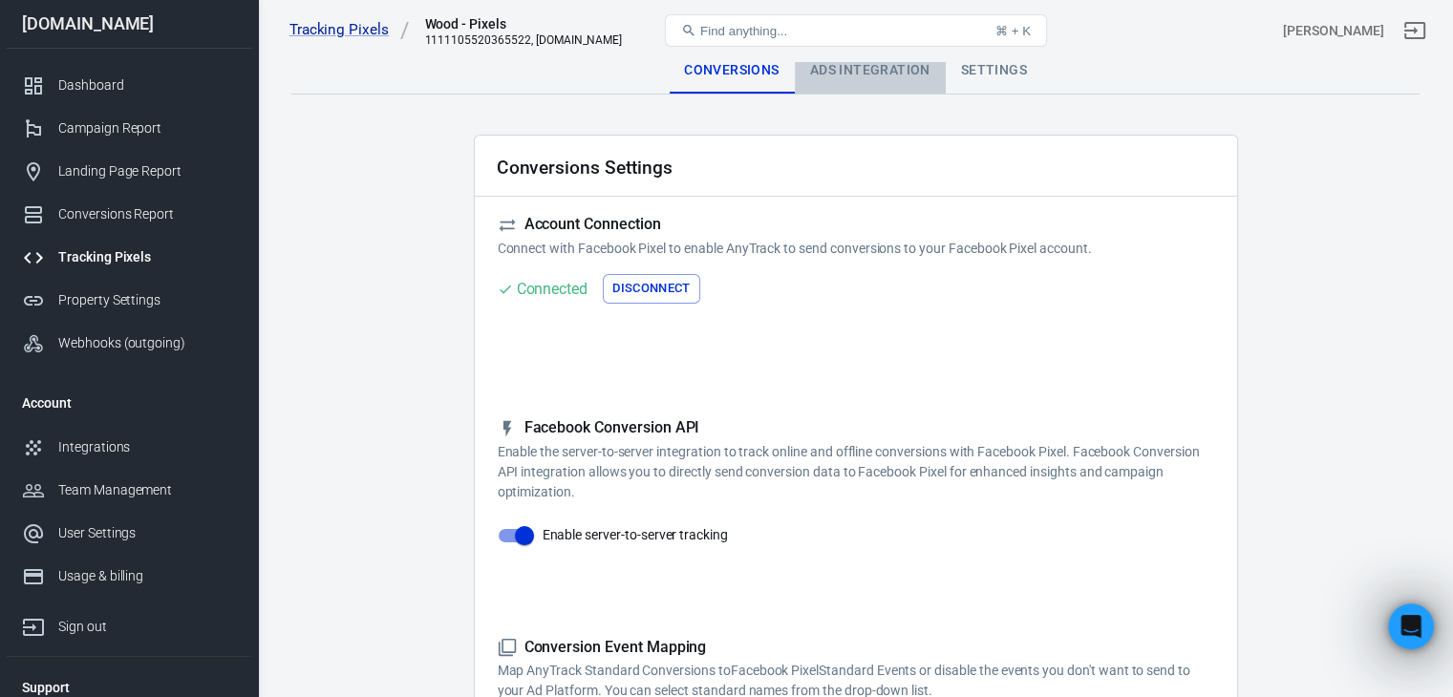
click at [873, 63] on div "Ads Integration" at bounding box center [870, 71] width 151 height 46
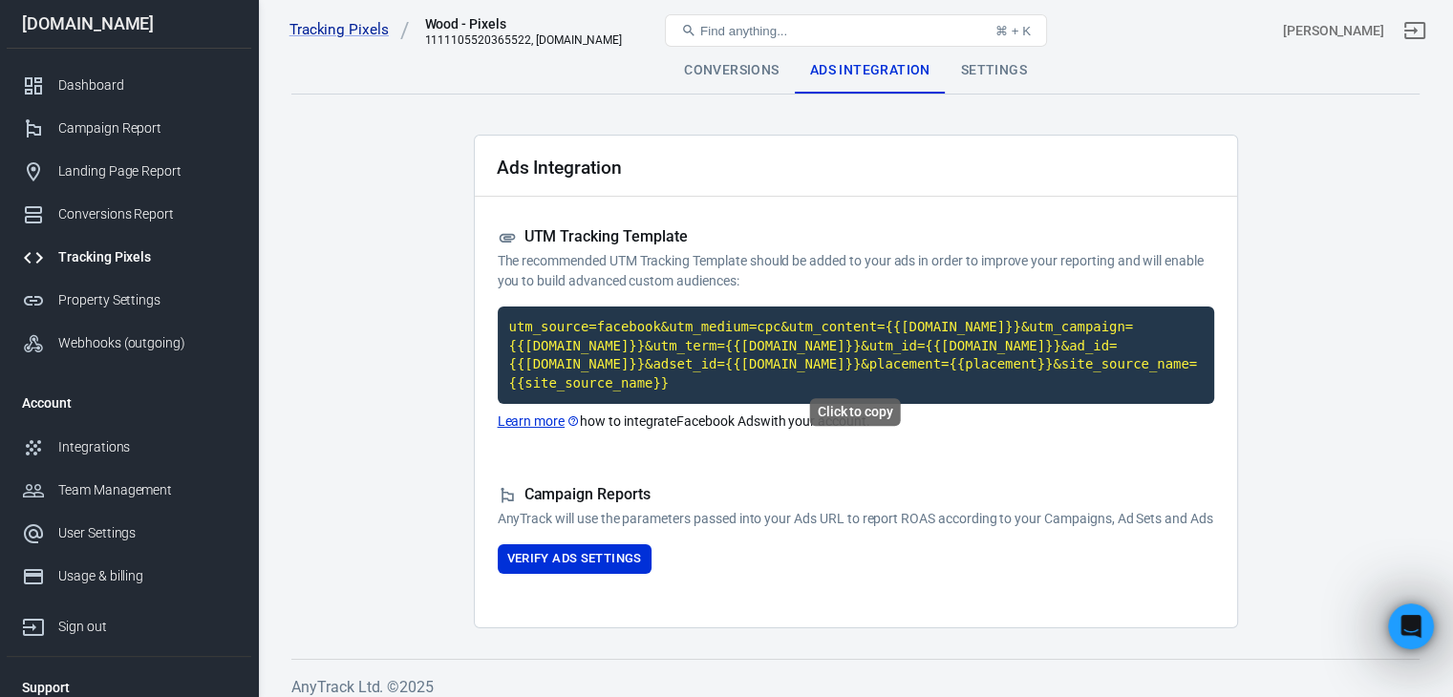
click at [605, 349] on code "utm_source=facebook&utm_medium=cpc&utm_content={{adset.name}}&utm_campaign={{ca…" at bounding box center [856, 355] width 716 height 97
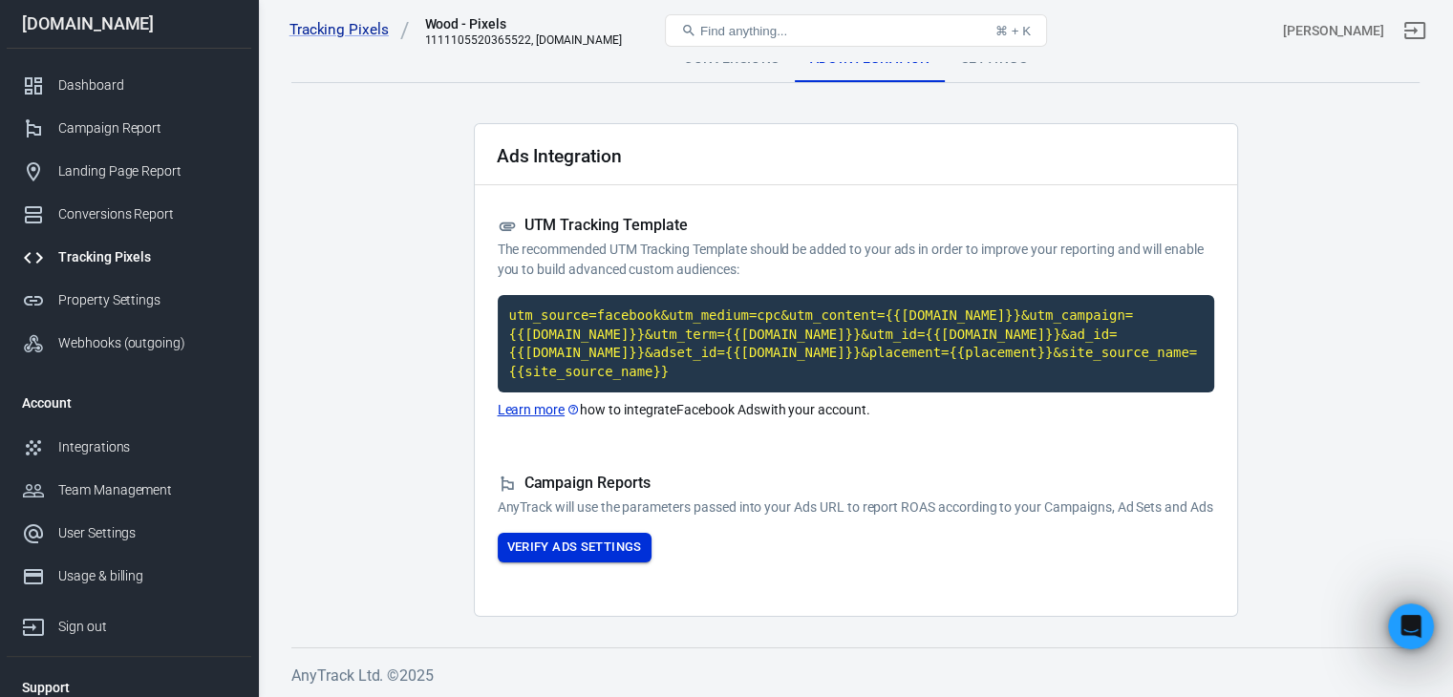
scroll to position [14, 0]
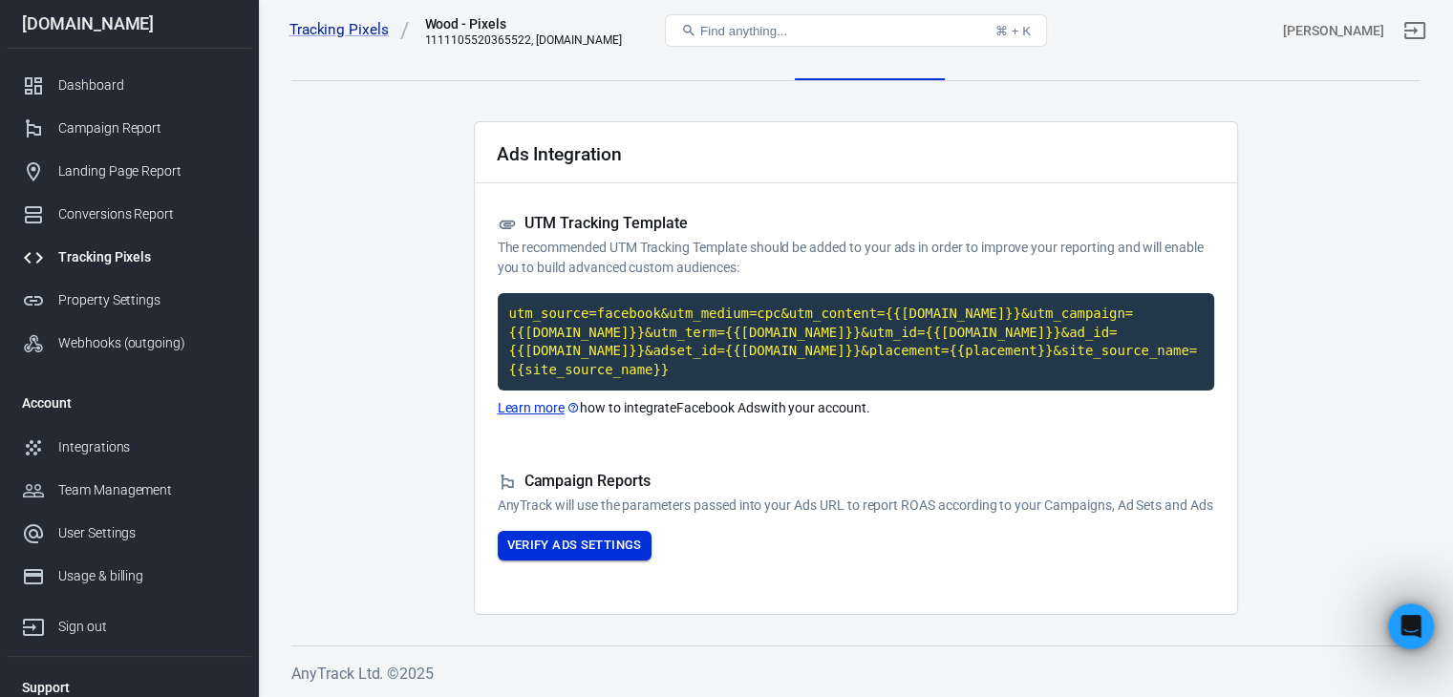
click at [568, 543] on button "Verify Ads Settings" at bounding box center [575, 546] width 154 height 30
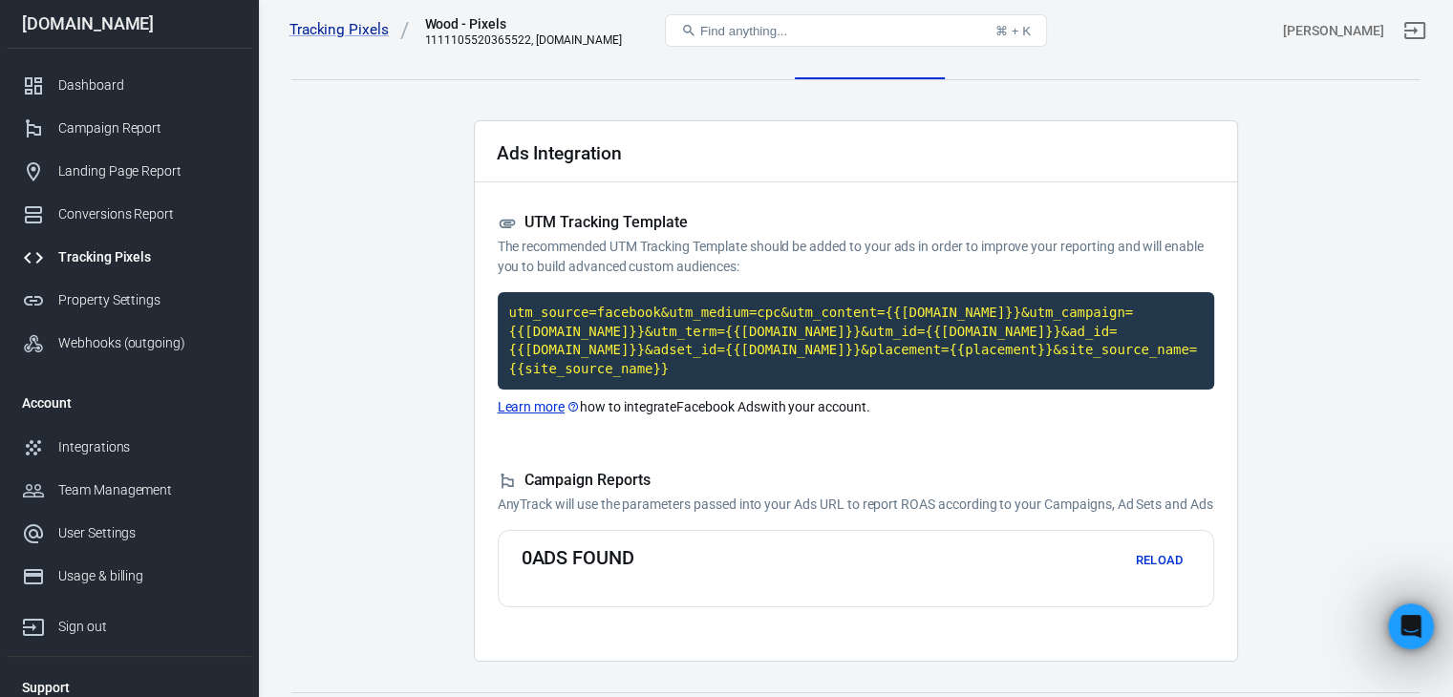
scroll to position [0, 0]
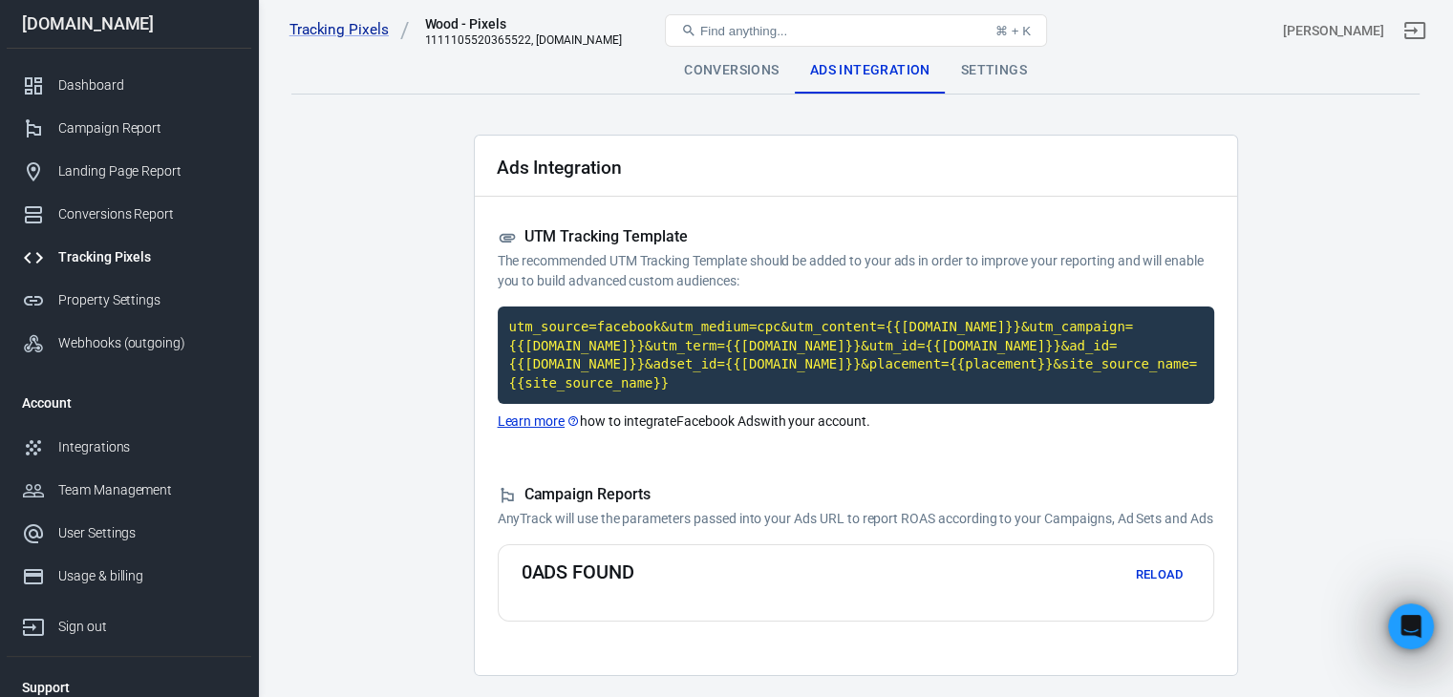
click at [1001, 75] on div "Settings" at bounding box center [993, 71] width 96 height 46
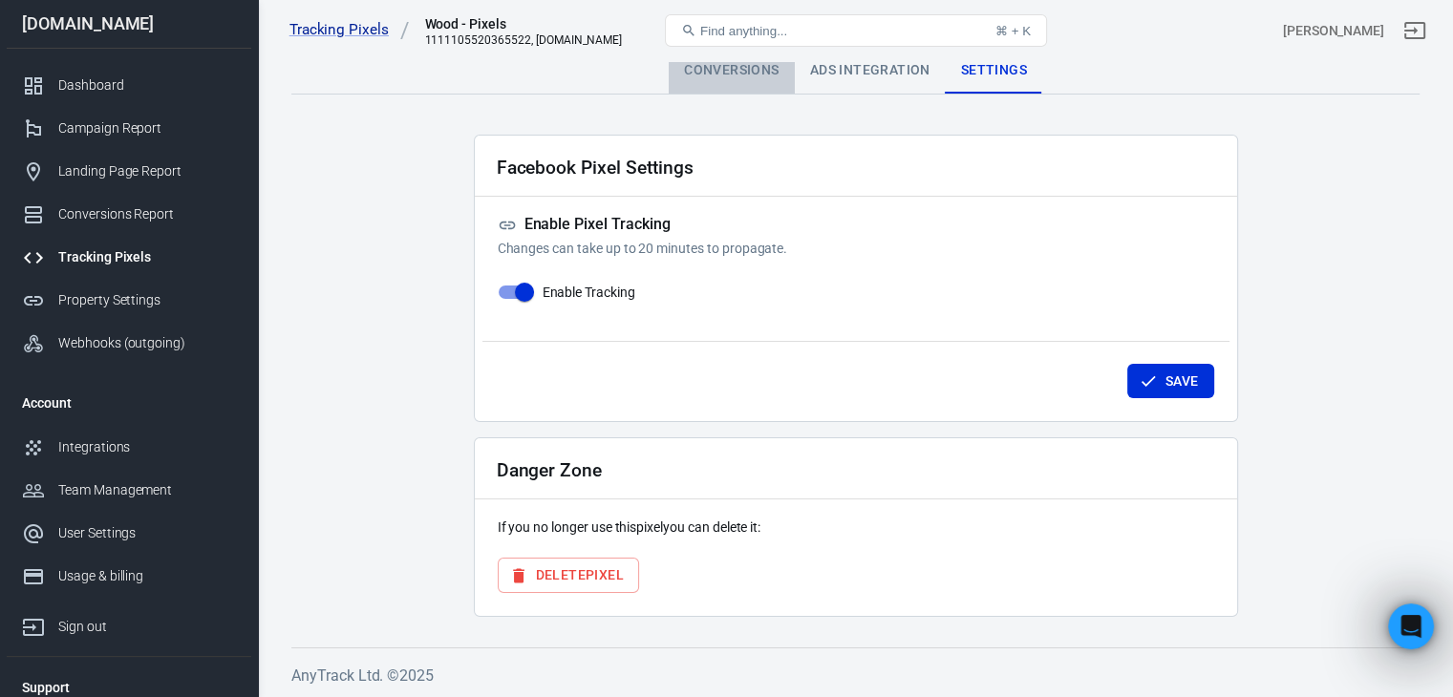
click at [711, 80] on div "Conversions" at bounding box center [730, 71] width 125 height 46
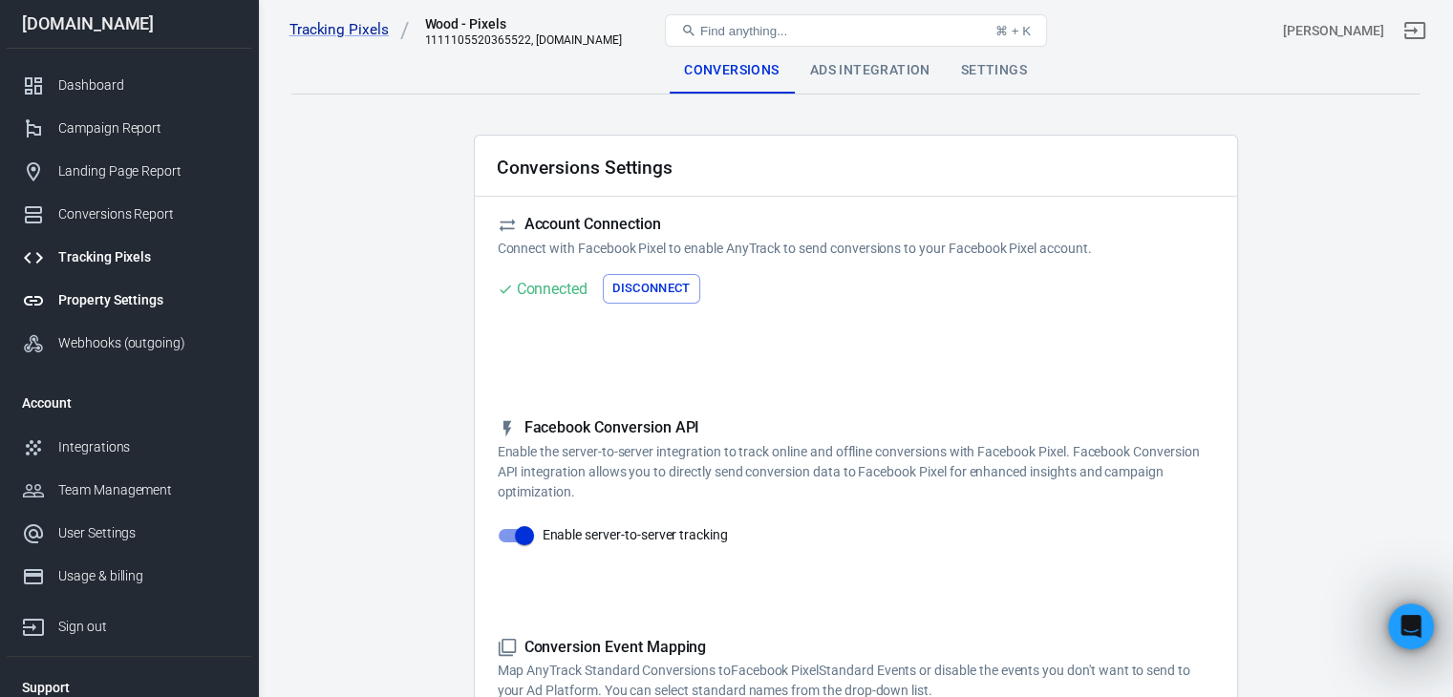
click at [84, 303] on div "Property Settings" at bounding box center [147, 300] width 178 height 20
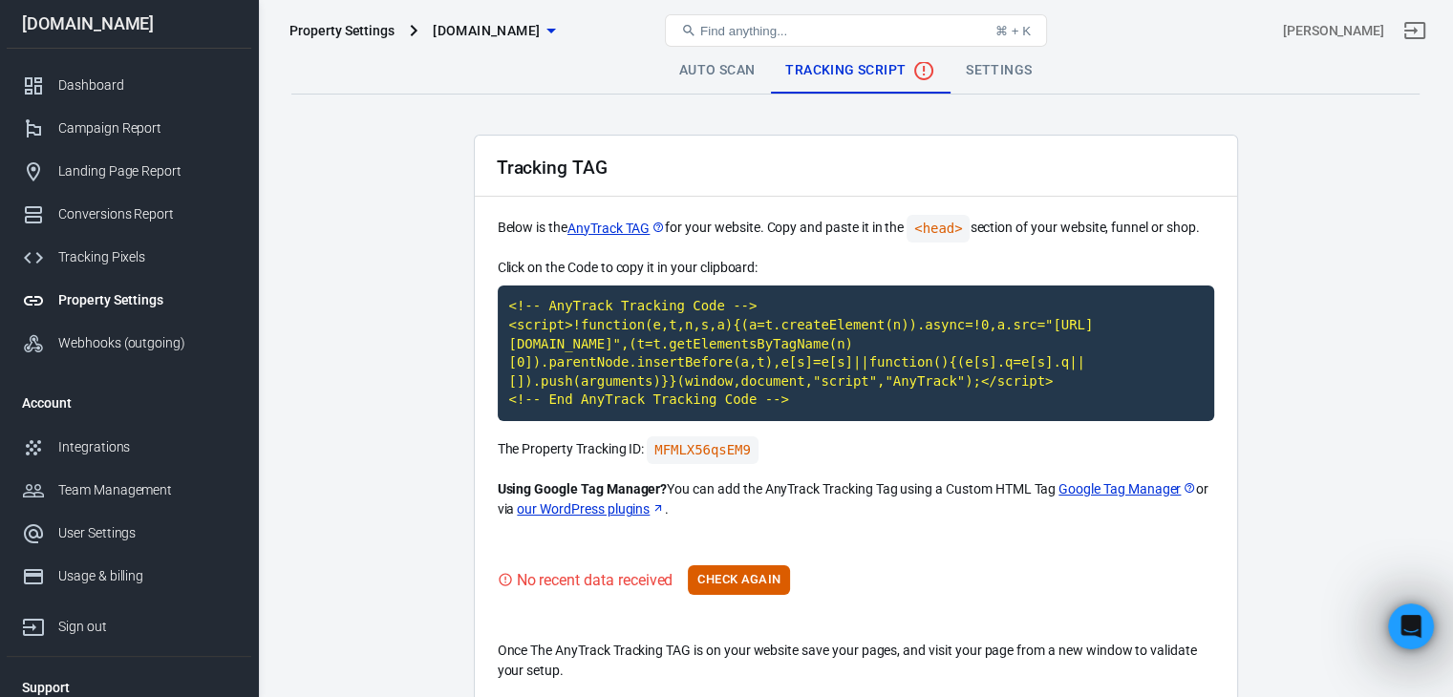
click at [110, 294] on div "Property Settings" at bounding box center [147, 300] width 178 height 20
click at [680, 339] on code "<!-- AnyTrack Tracking Code --> <script>!function(e,t,n,s,a){(a=t.createElement…" at bounding box center [856, 354] width 716 height 136
click at [640, 346] on code "<!-- AnyTrack Tracking Code --> <script>!function(e,t,n,s,a){(a=t.createElement…" at bounding box center [856, 354] width 716 height 136
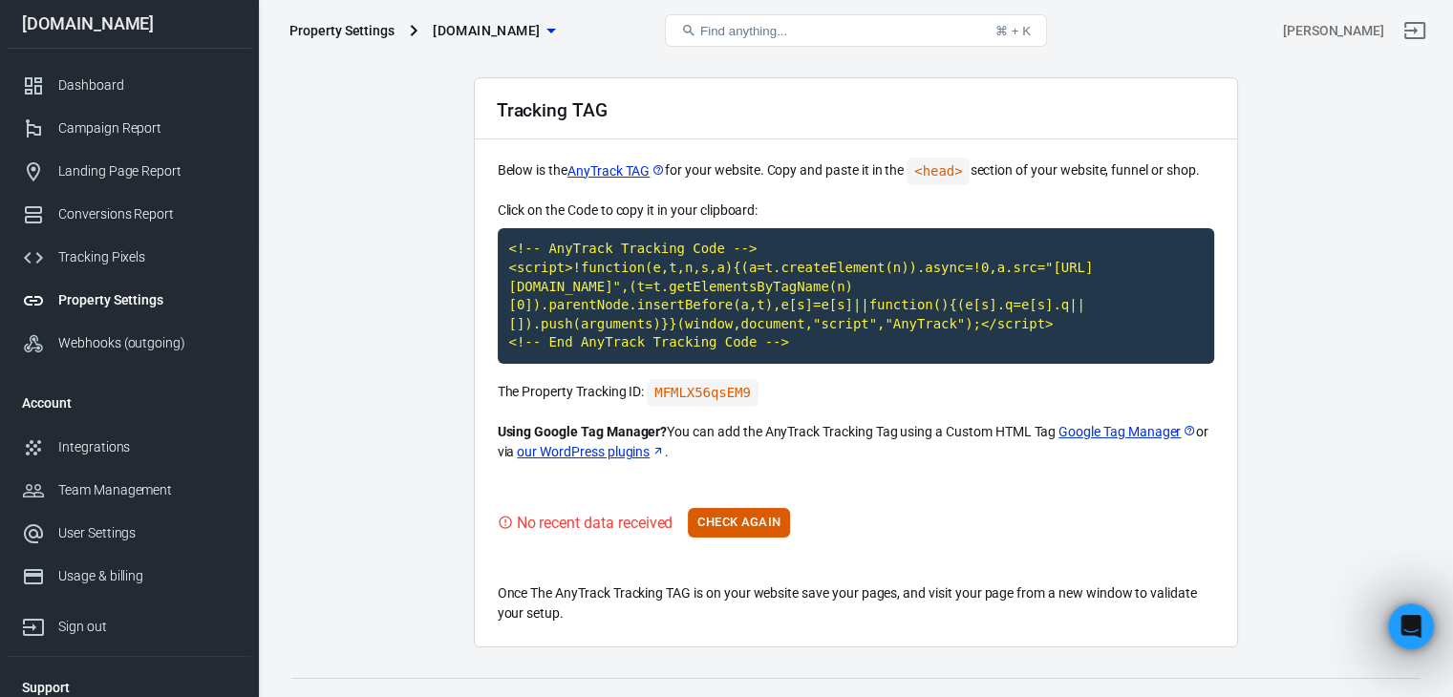
scroll to position [88, 0]
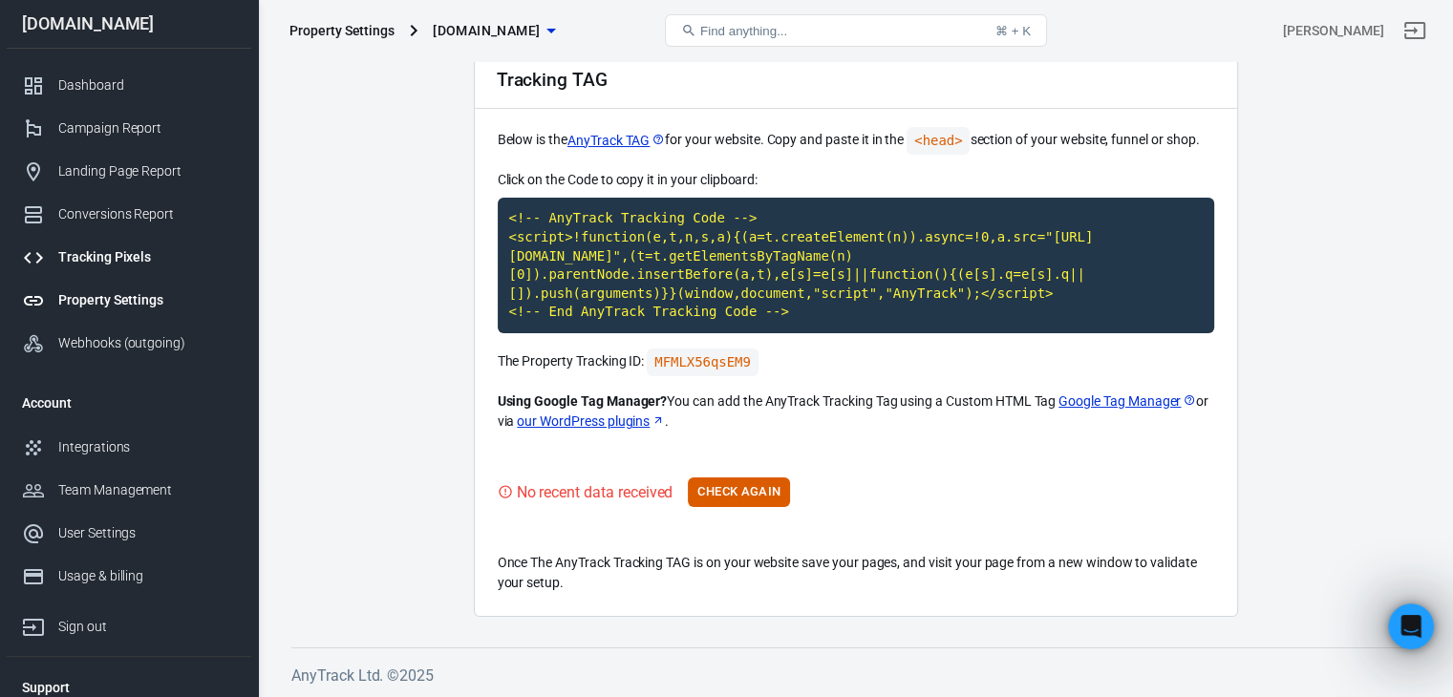
click at [111, 260] on div "Tracking Pixels" at bounding box center [147, 257] width 178 height 20
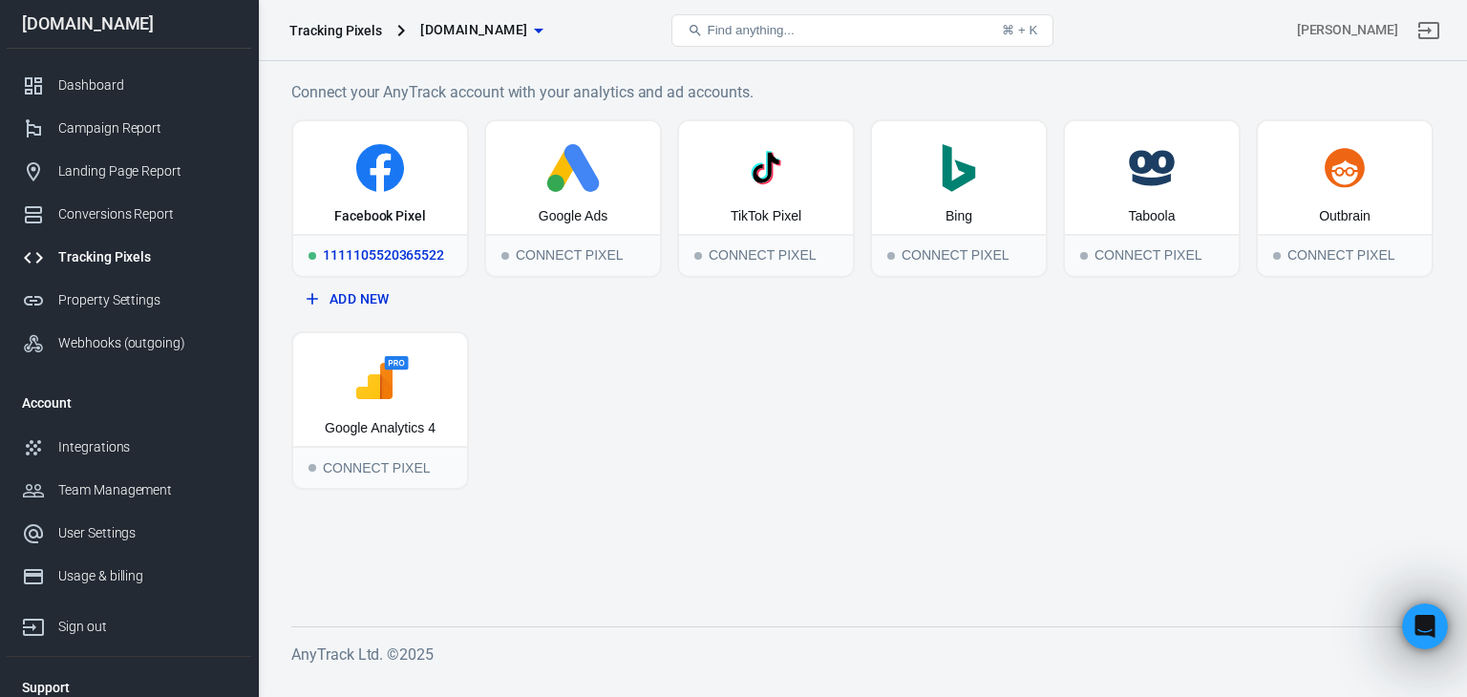
click at [374, 188] on icon at bounding box center [380, 168] width 48 height 48
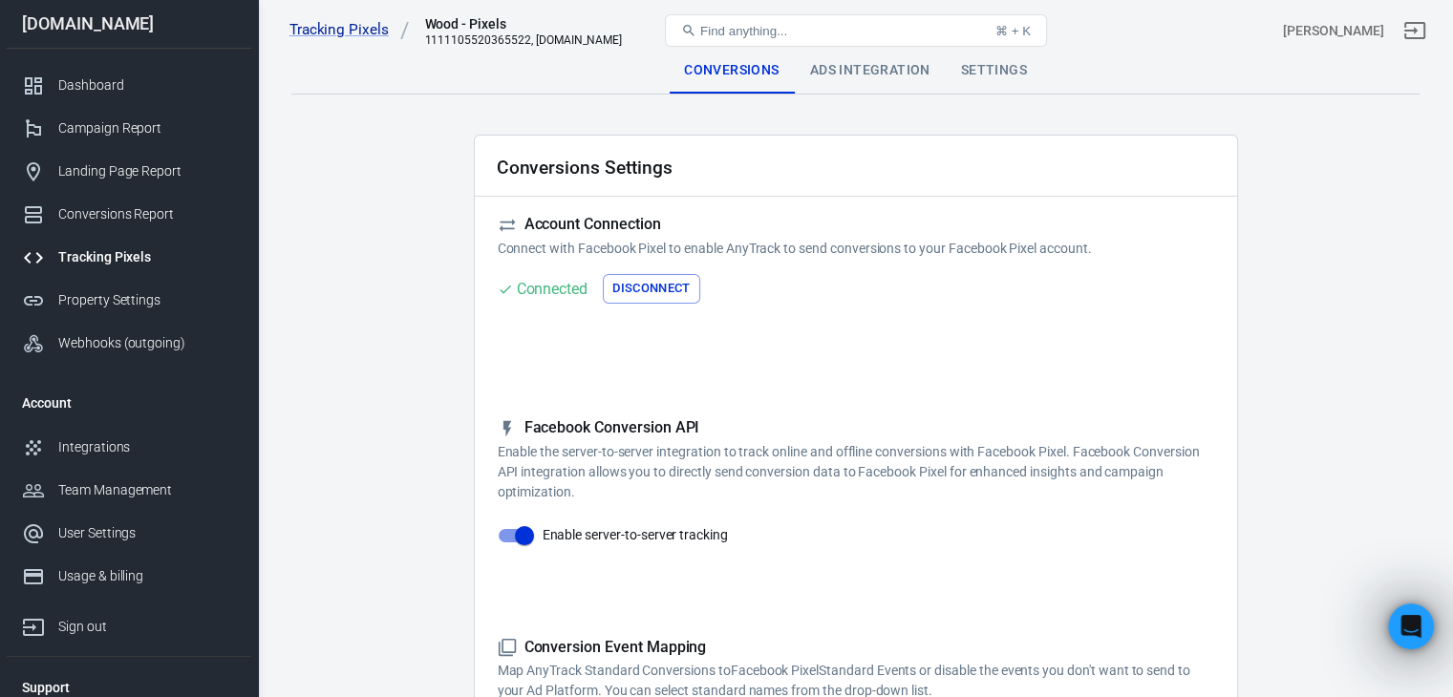
click at [880, 80] on div "Ads Integration" at bounding box center [870, 71] width 151 height 46
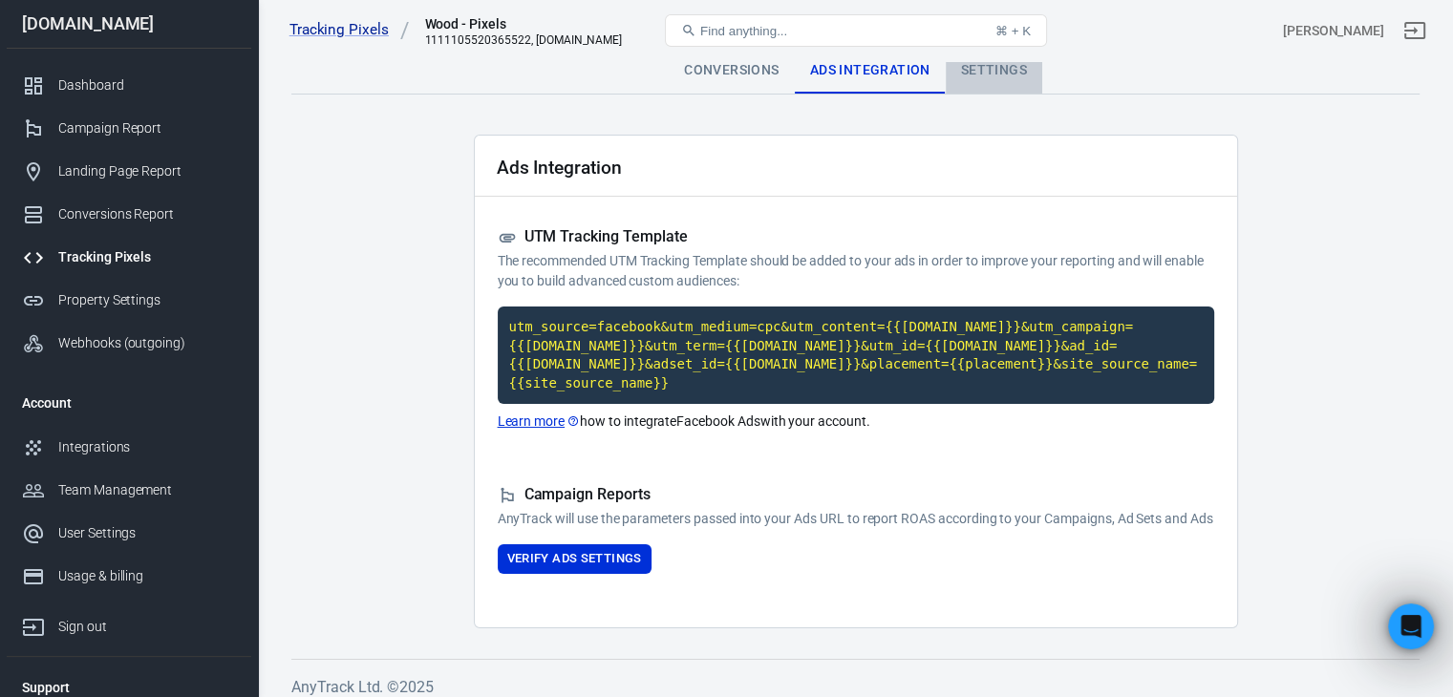
click at [979, 74] on div "Settings" at bounding box center [993, 71] width 96 height 46
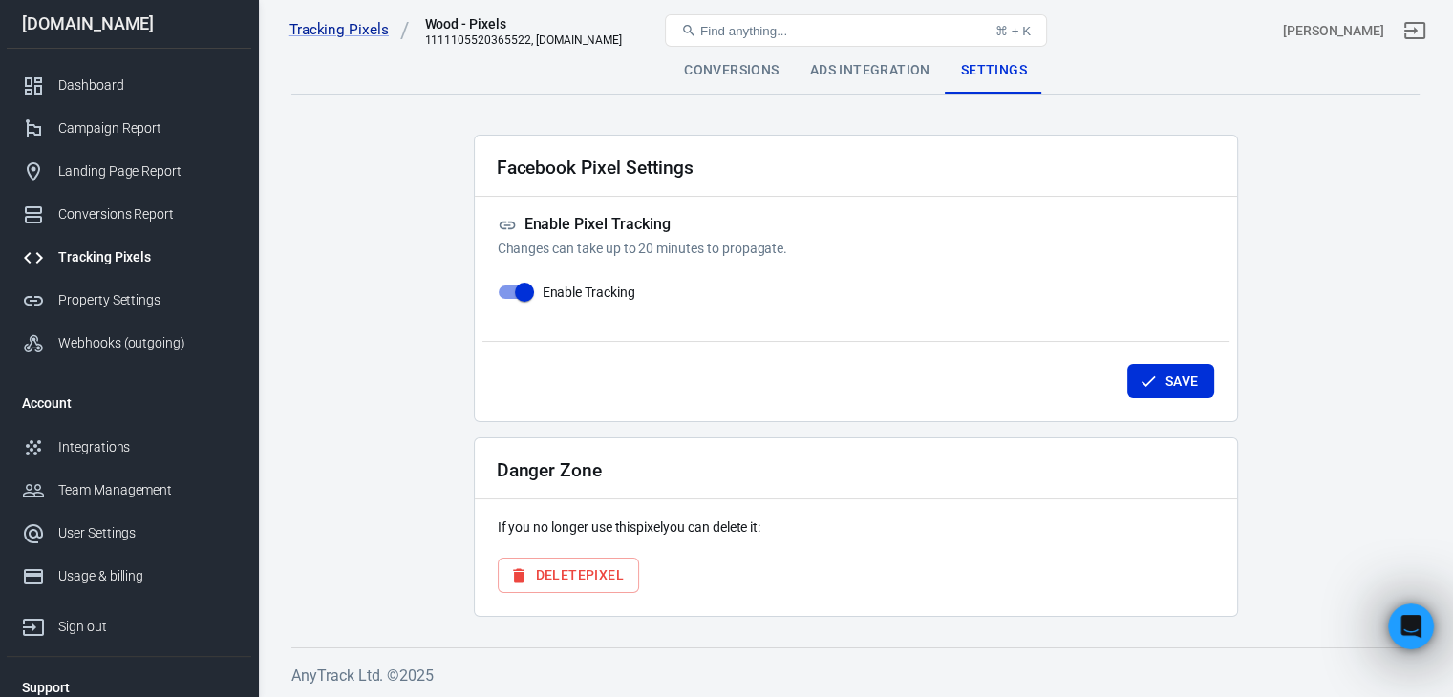
click at [706, 74] on div "Conversions" at bounding box center [730, 71] width 125 height 46
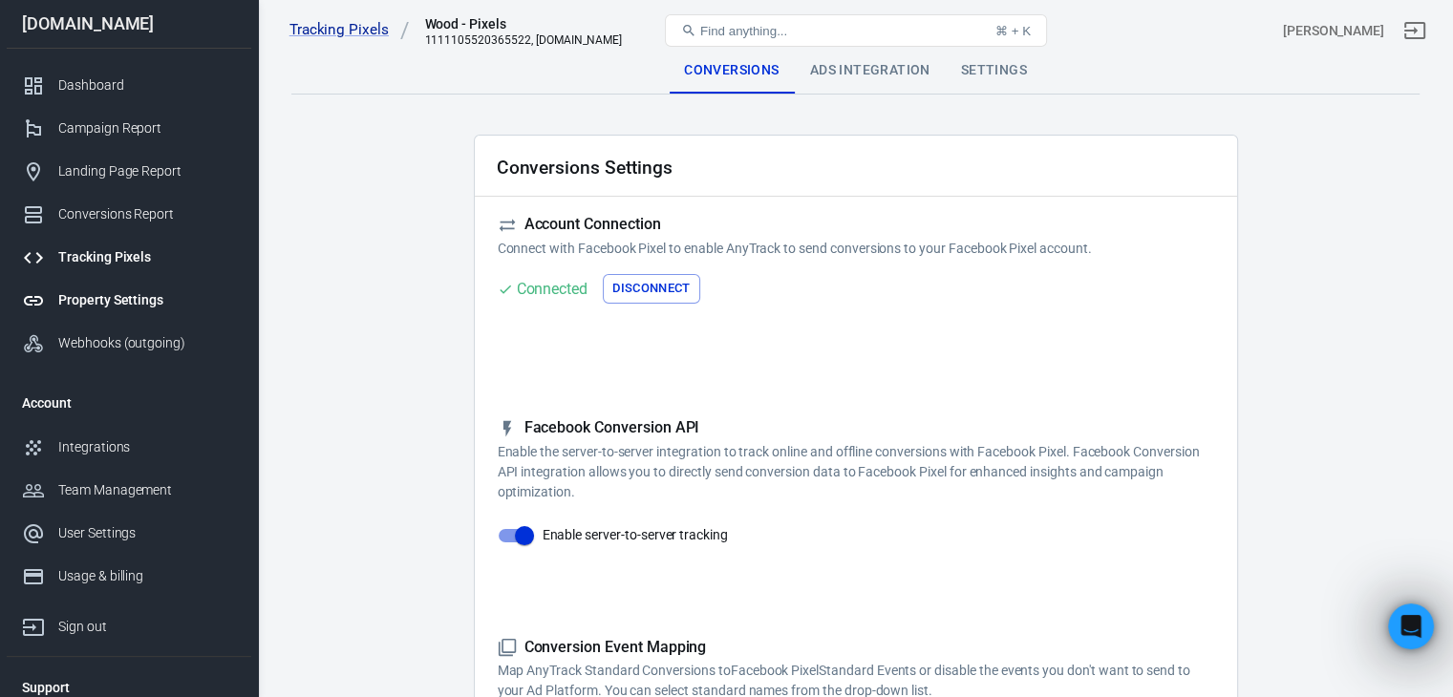
click at [87, 297] on div "Property Settings" at bounding box center [147, 300] width 178 height 20
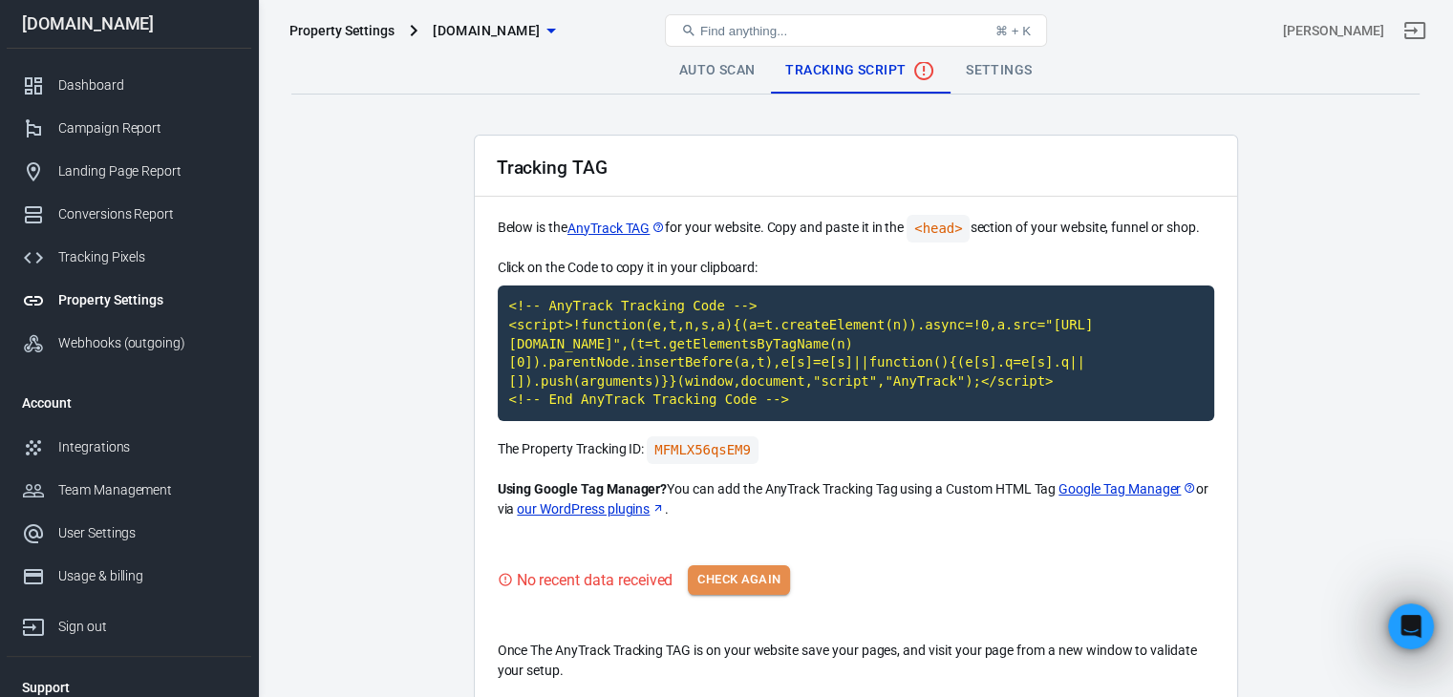
click at [764, 584] on button "Check Again" at bounding box center [739, 580] width 102 height 30
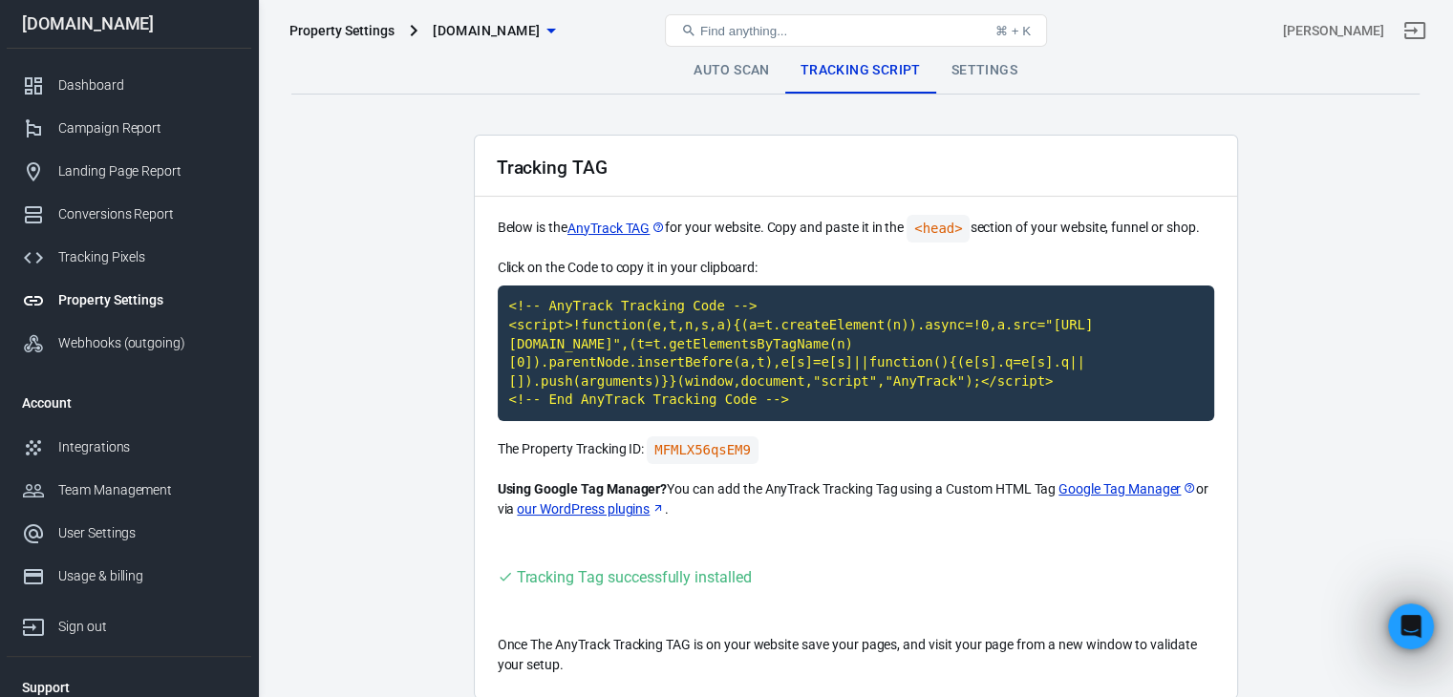
click at [994, 61] on link "Settings" at bounding box center [984, 71] width 96 height 46
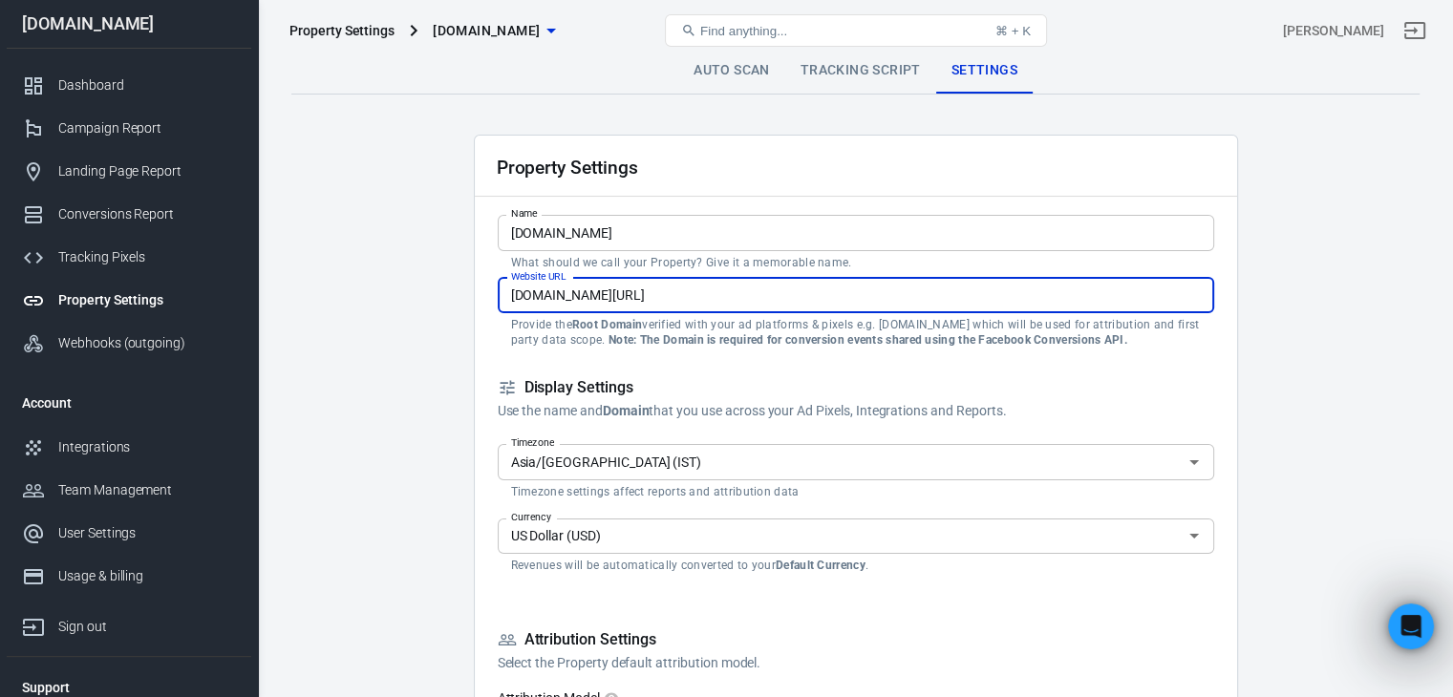
drag, startPoint x: 725, startPoint y: 291, endPoint x: 626, endPoint y: 300, distance: 98.7
click at [626, 300] on input "[DOMAIN_NAME][URL]" at bounding box center [856, 295] width 716 height 35
type input "[DOMAIN_NAME]"
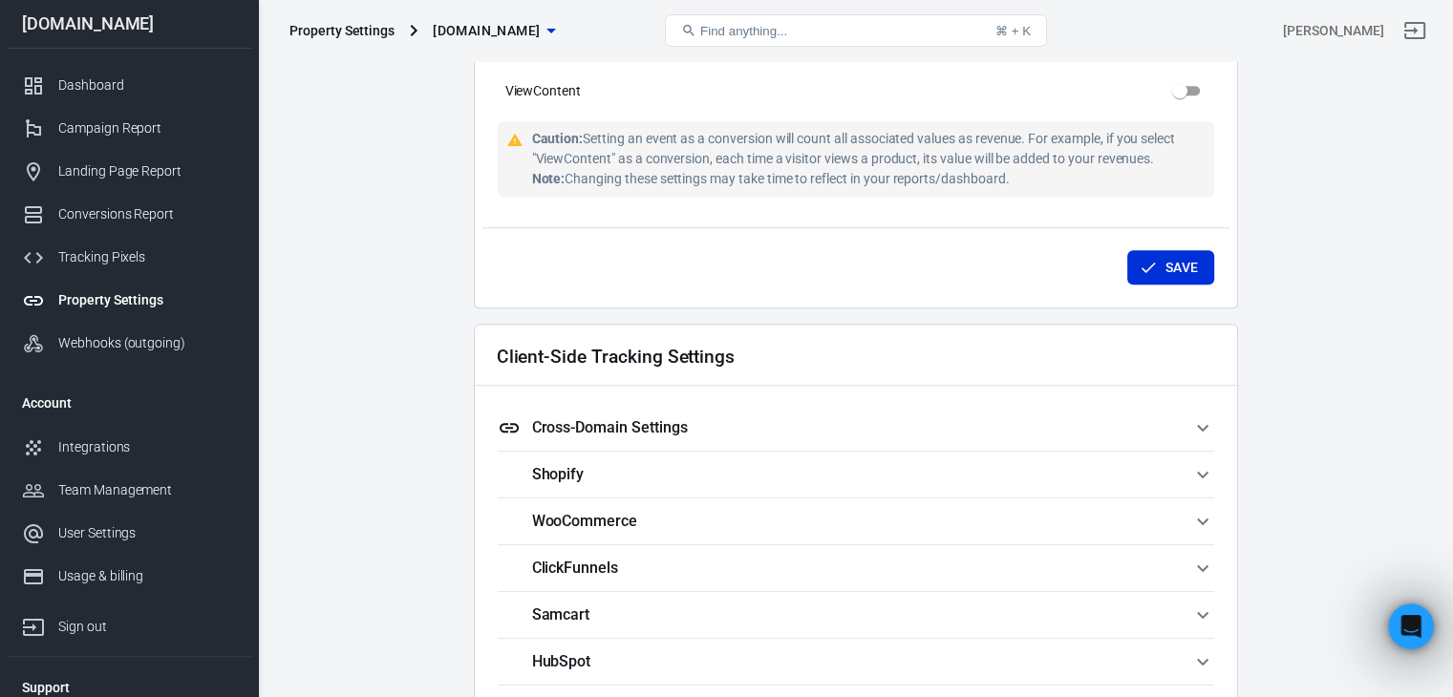
scroll to position [1528, 0]
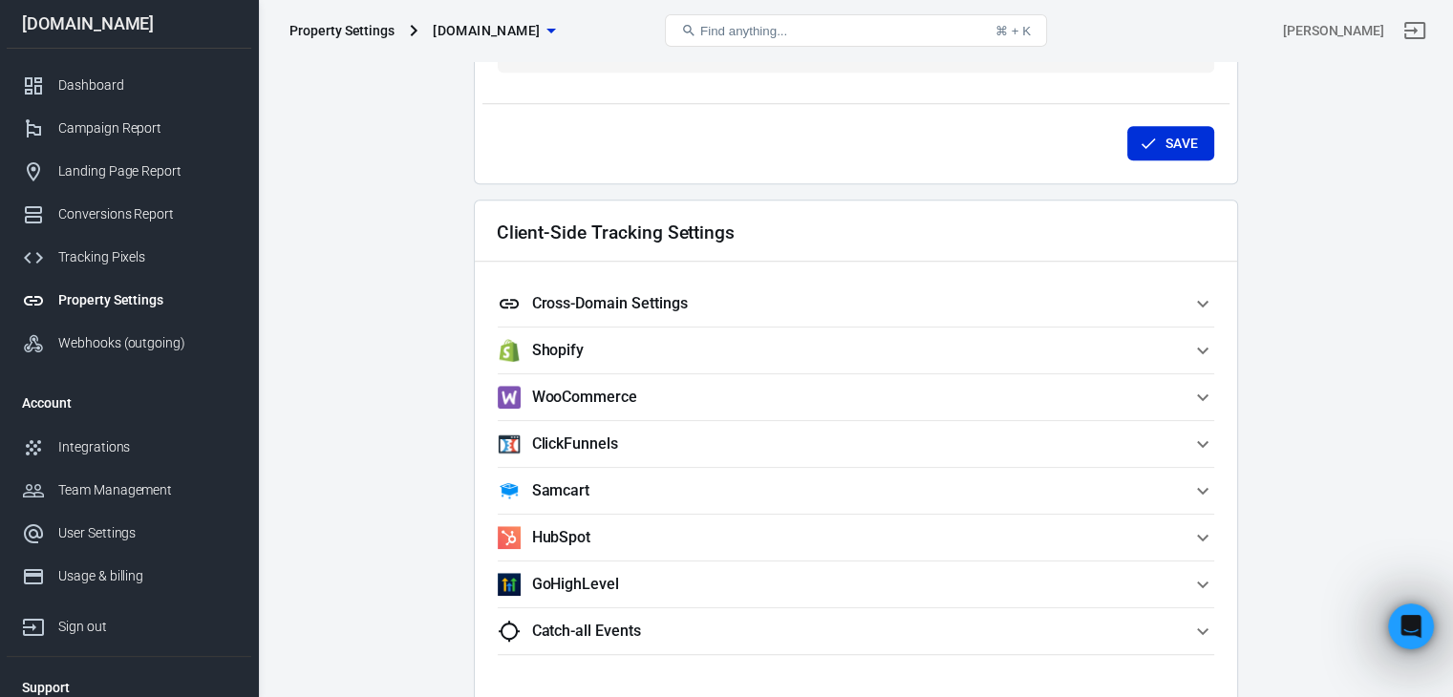
click at [1221, 141] on div "Save" at bounding box center [855, 139] width 747 height 73
click at [1185, 142] on button "Save" at bounding box center [1170, 143] width 87 height 35
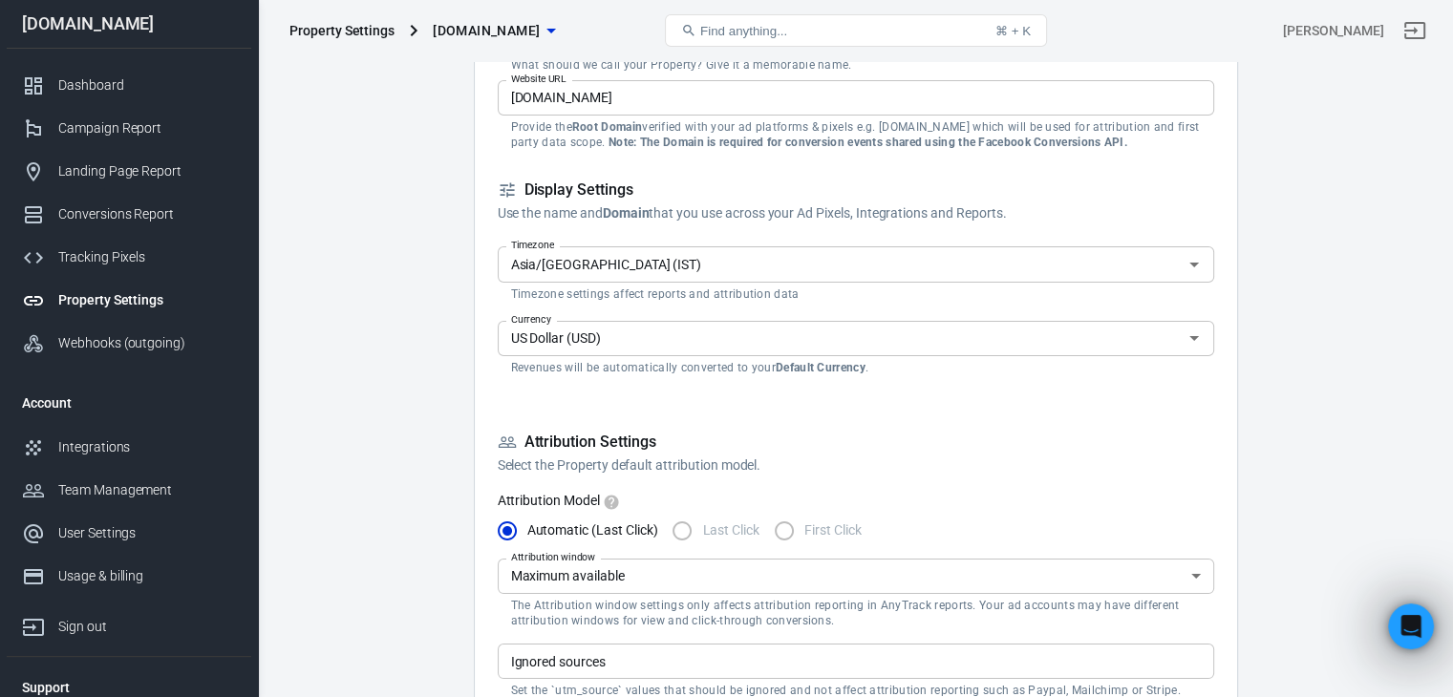
scroll to position [0, 0]
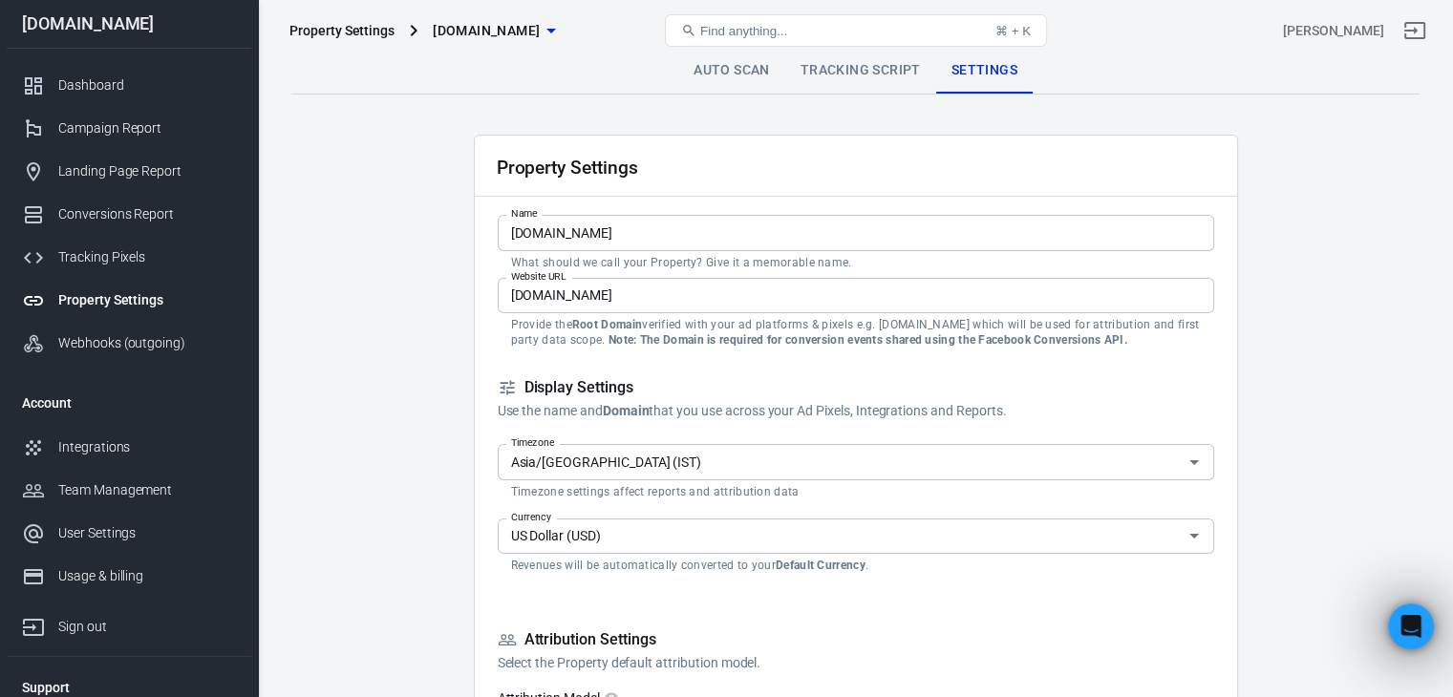
click at [821, 76] on link "Tracking Script" at bounding box center [860, 71] width 151 height 46
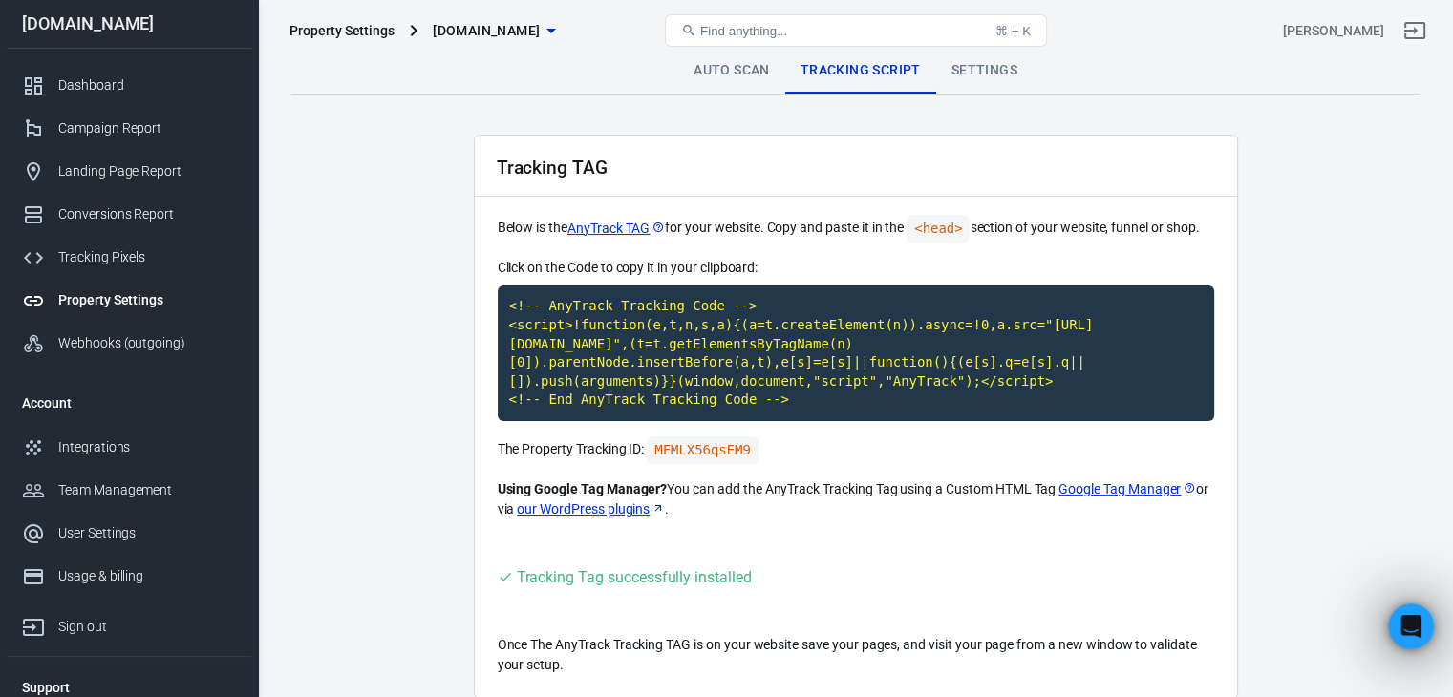
click at [728, 67] on link "Auto Scan" at bounding box center [731, 71] width 107 height 46
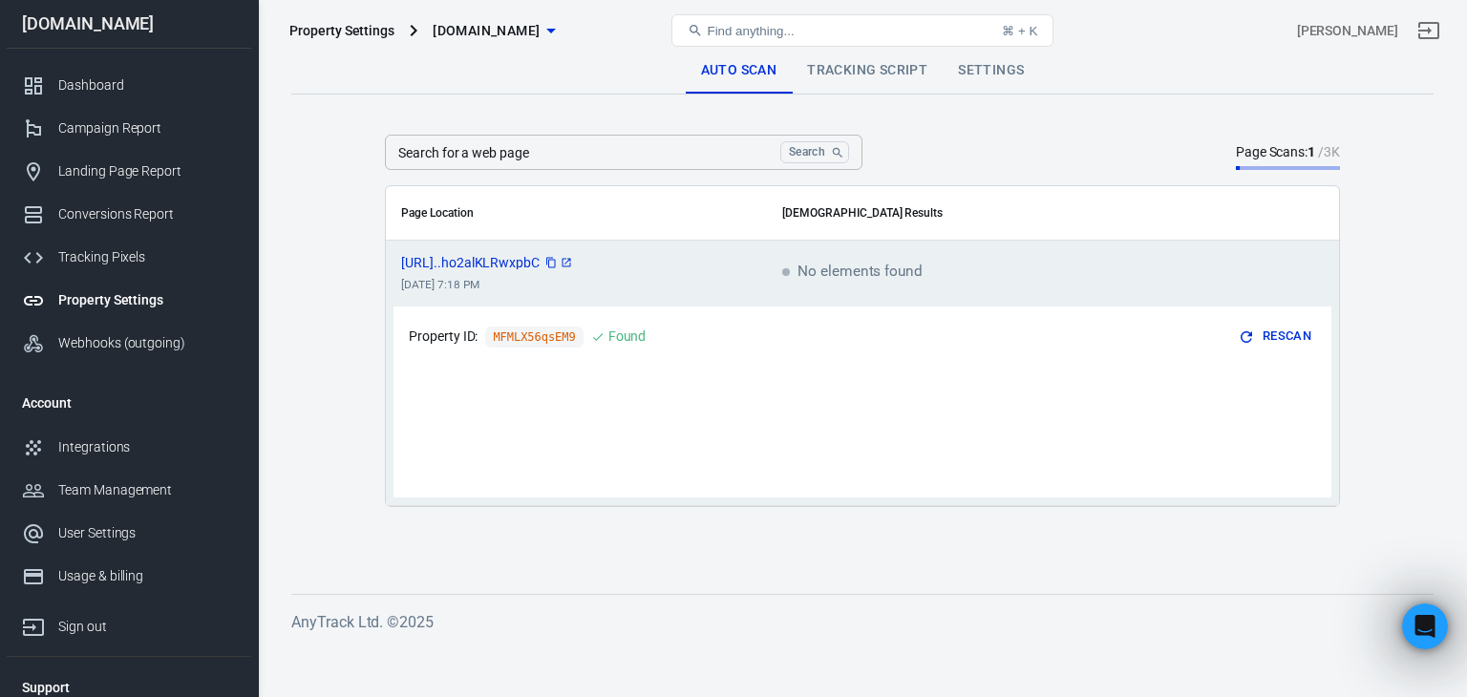
click at [574, 261] on span "[URL]..ho2alKLRwxpbC" at bounding box center [487, 262] width 173 height 13
click at [1280, 334] on button "Rescan" at bounding box center [1275, 337] width 81 height 30
click at [554, 265] on span "[URL]..ho2alKLRwxpbC" at bounding box center [487, 262] width 173 height 13
click at [97, 84] on div "Dashboard" at bounding box center [147, 85] width 178 height 20
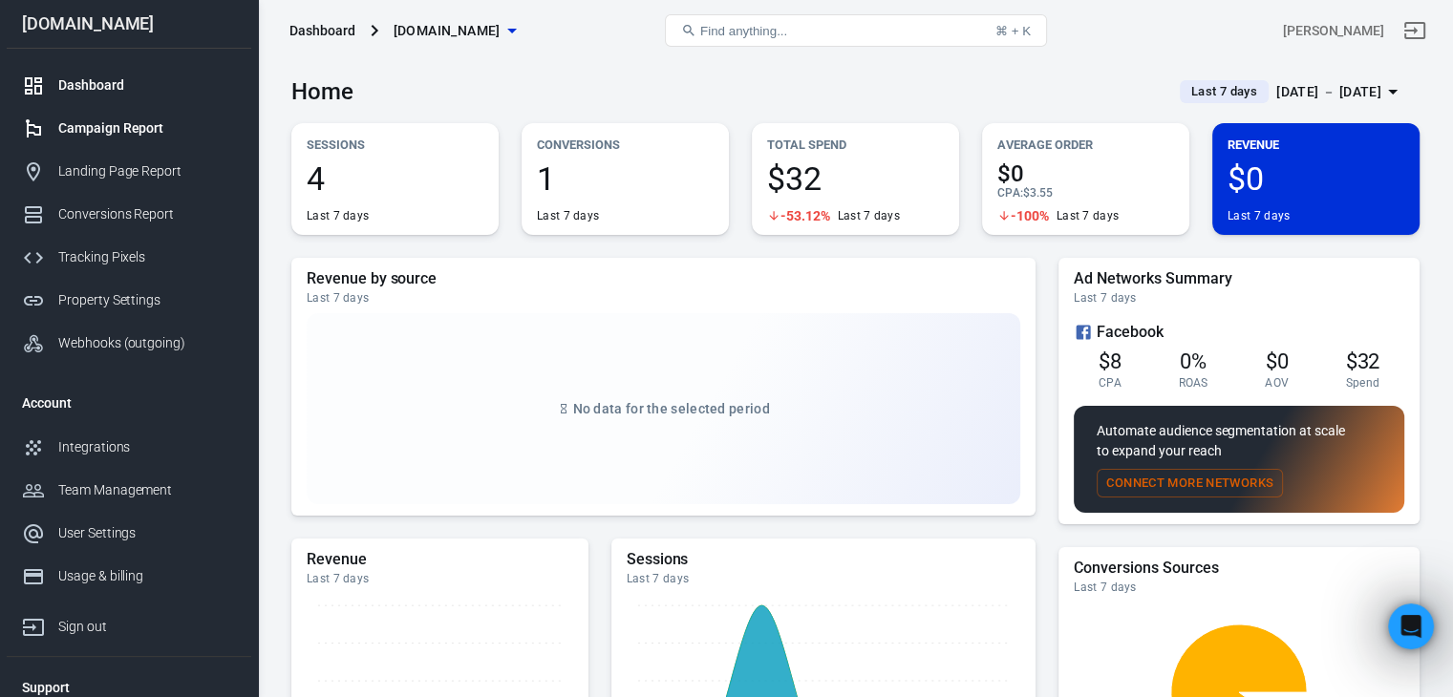
click at [116, 124] on div "Campaign Report" at bounding box center [147, 128] width 178 height 20
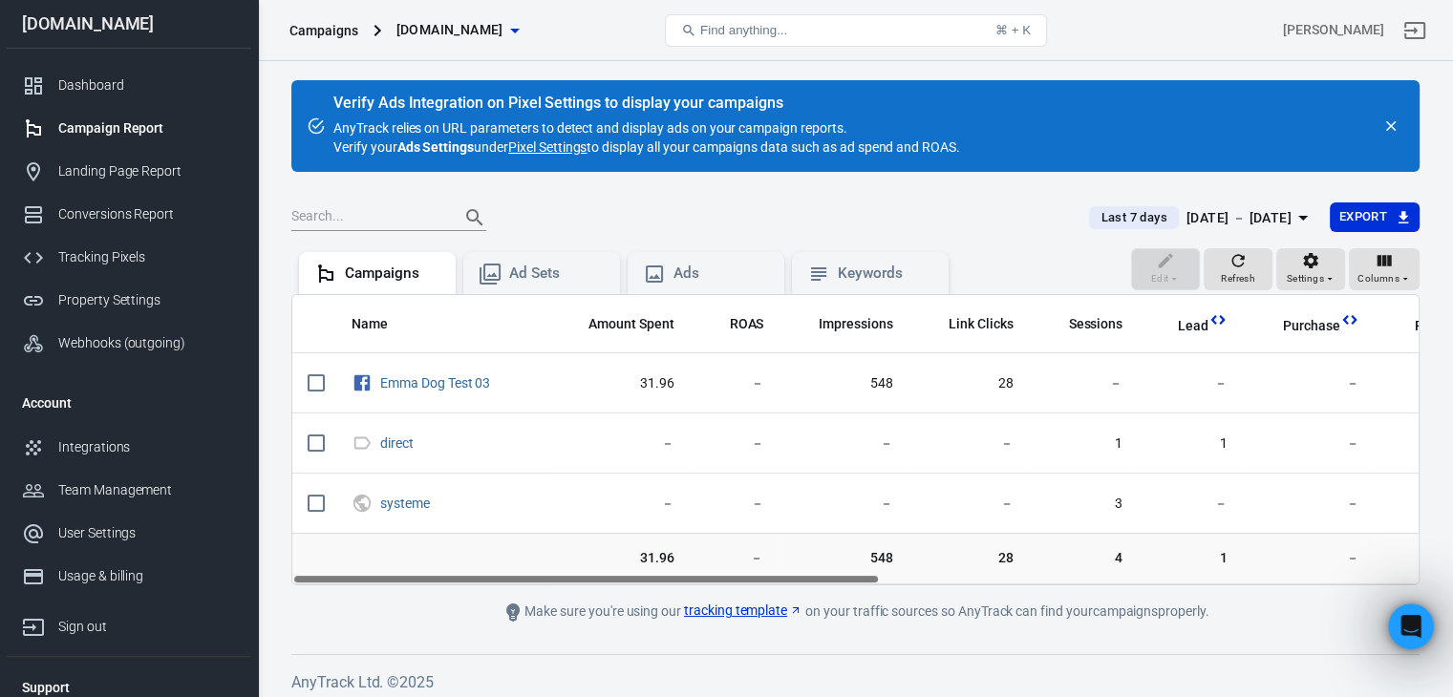
drag, startPoint x: 761, startPoint y: 578, endPoint x: 544, endPoint y: 583, distance: 216.8
click at [544, 583] on div "Name Amount Spent ROAS Impressions Link Clicks Sessions Lead Purchase Revenue A…" at bounding box center [855, 439] width 1126 height 289
click at [1218, 223] on div "Sep 8 － Sep 14, 2025" at bounding box center [1238, 218] width 105 height 24
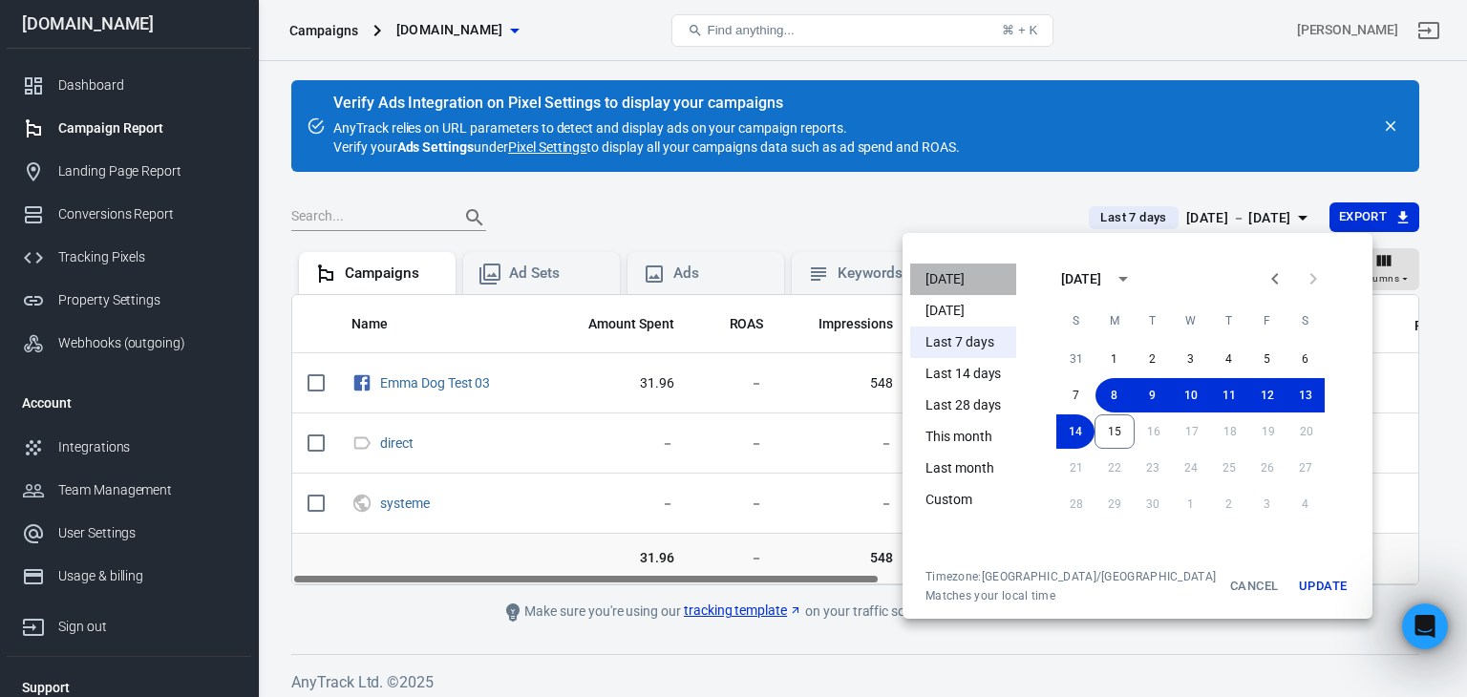
click at [976, 287] on li "[DATE]" at bounding box center [963, 280] width 106 height 32
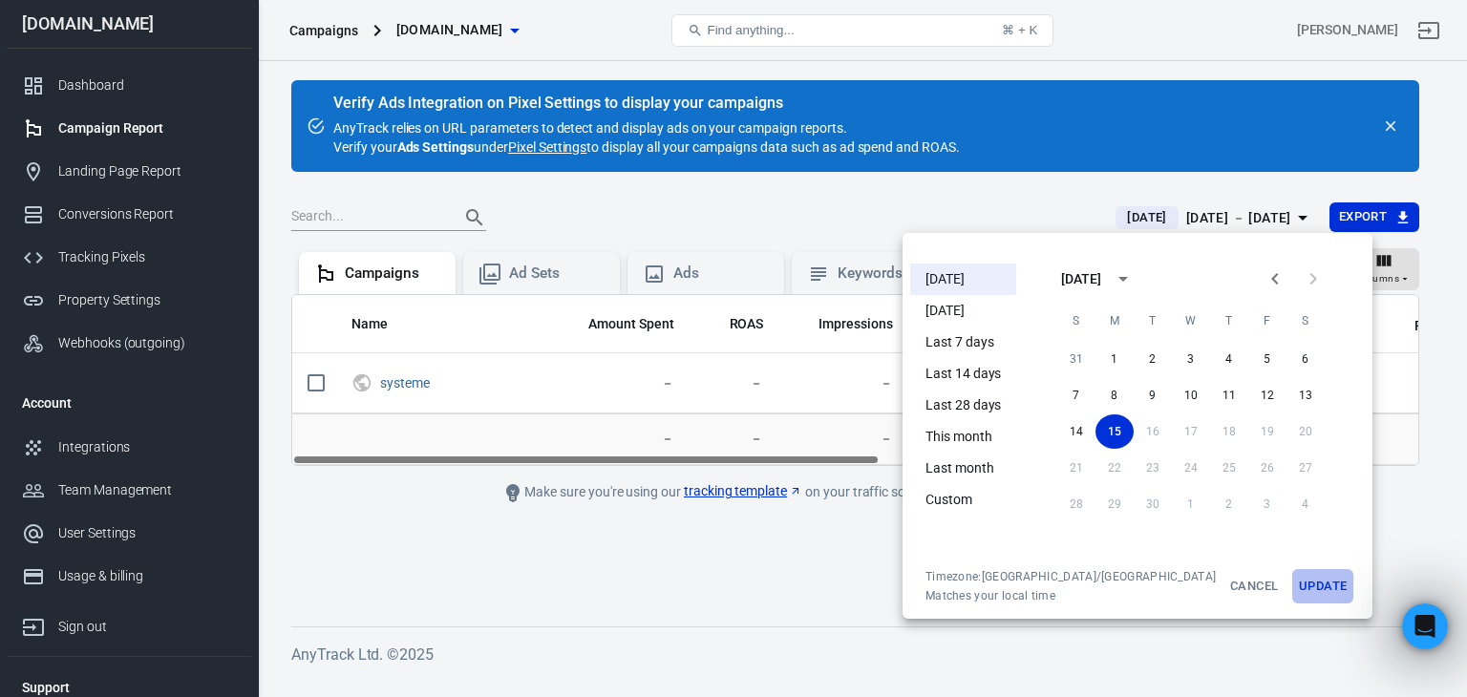
click at [1292, 583] on button "Update" at bounding box center [1322, 586] width 61 height 34
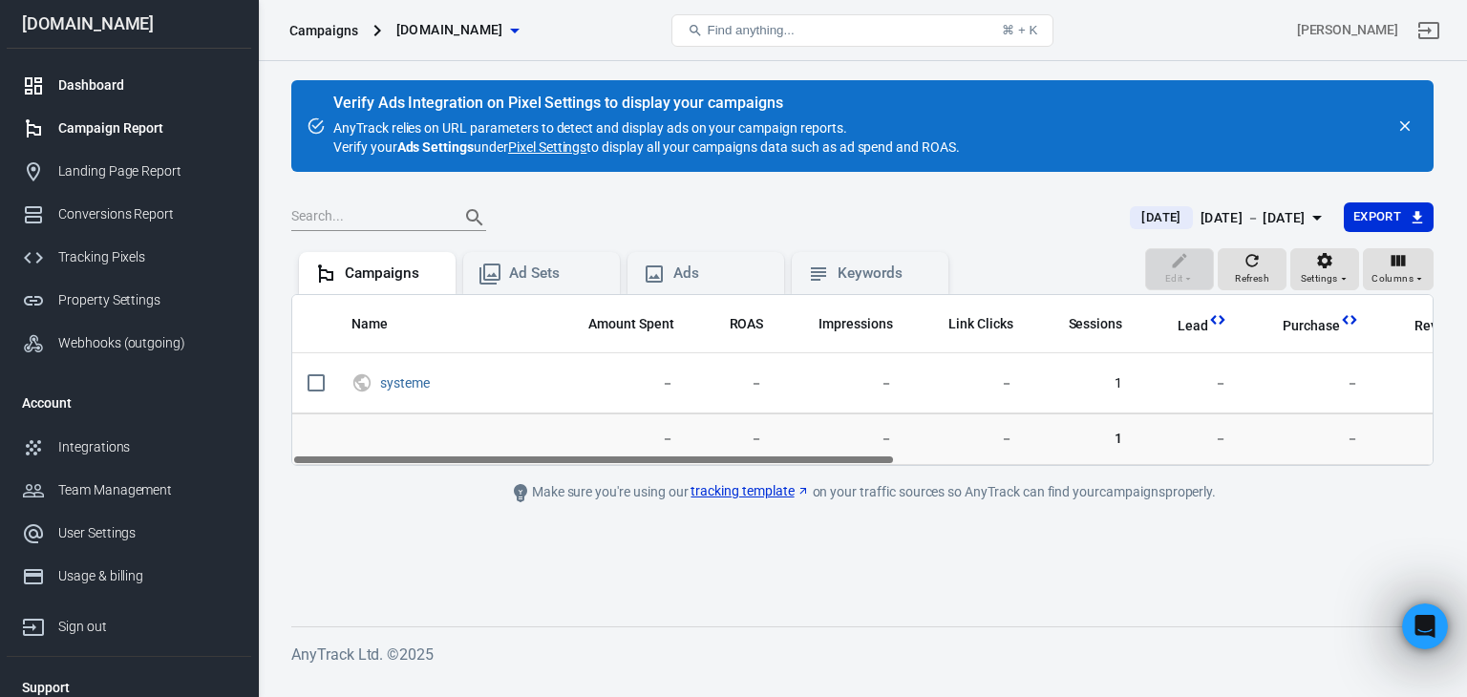
click at [96, 80] on div "Dashboard" at bounding box center [147, 85] width 178 height 20
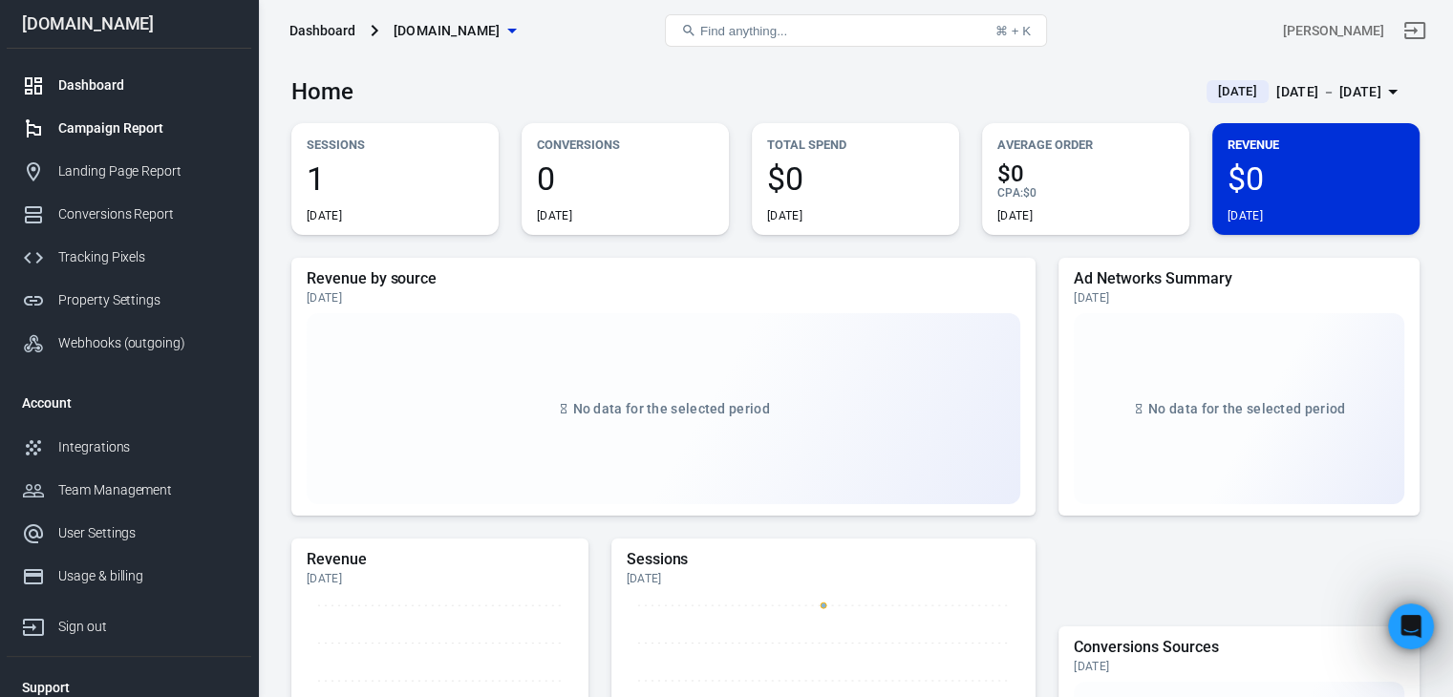
click at [112, 129] on div "Campaign Report" at bounding box center [147, 128] width 178 height 20
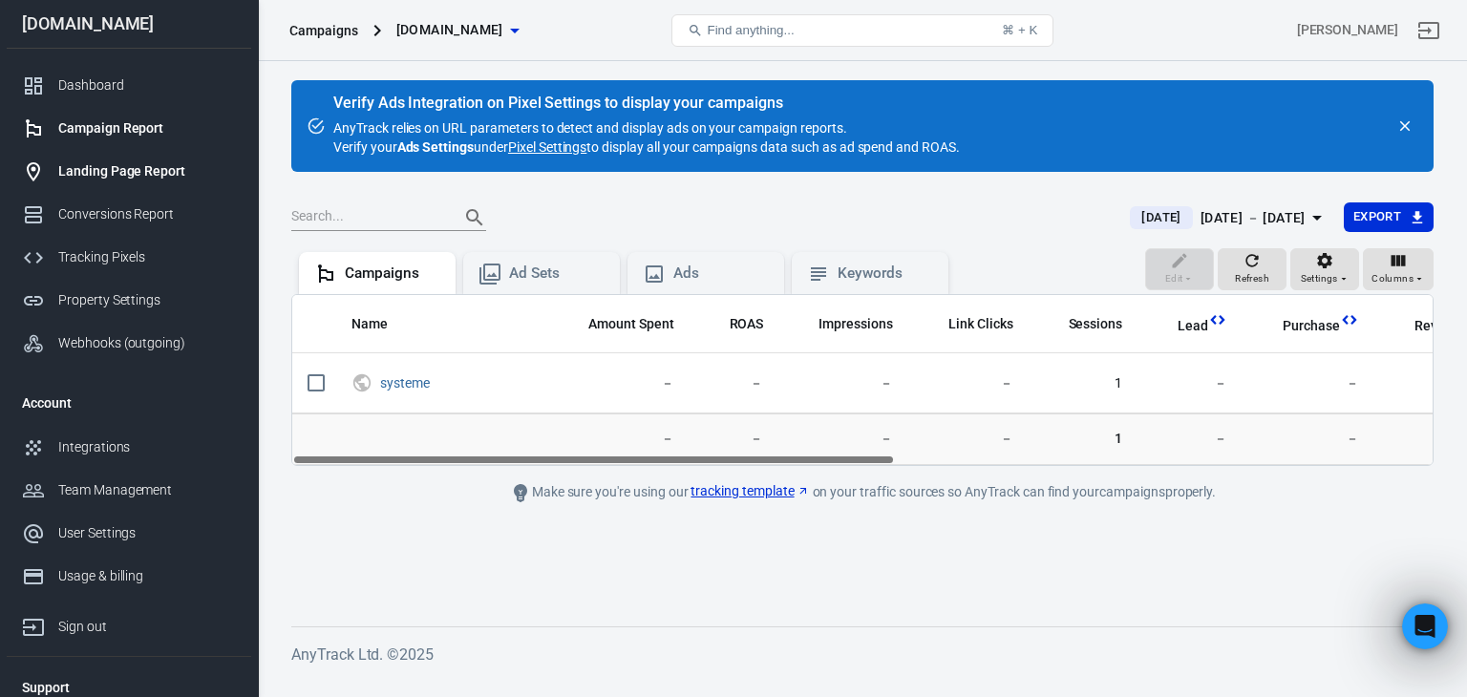
click at [144, 172] on div "Landing Page Report" at bounding box center [147, 171] width 178 height 20
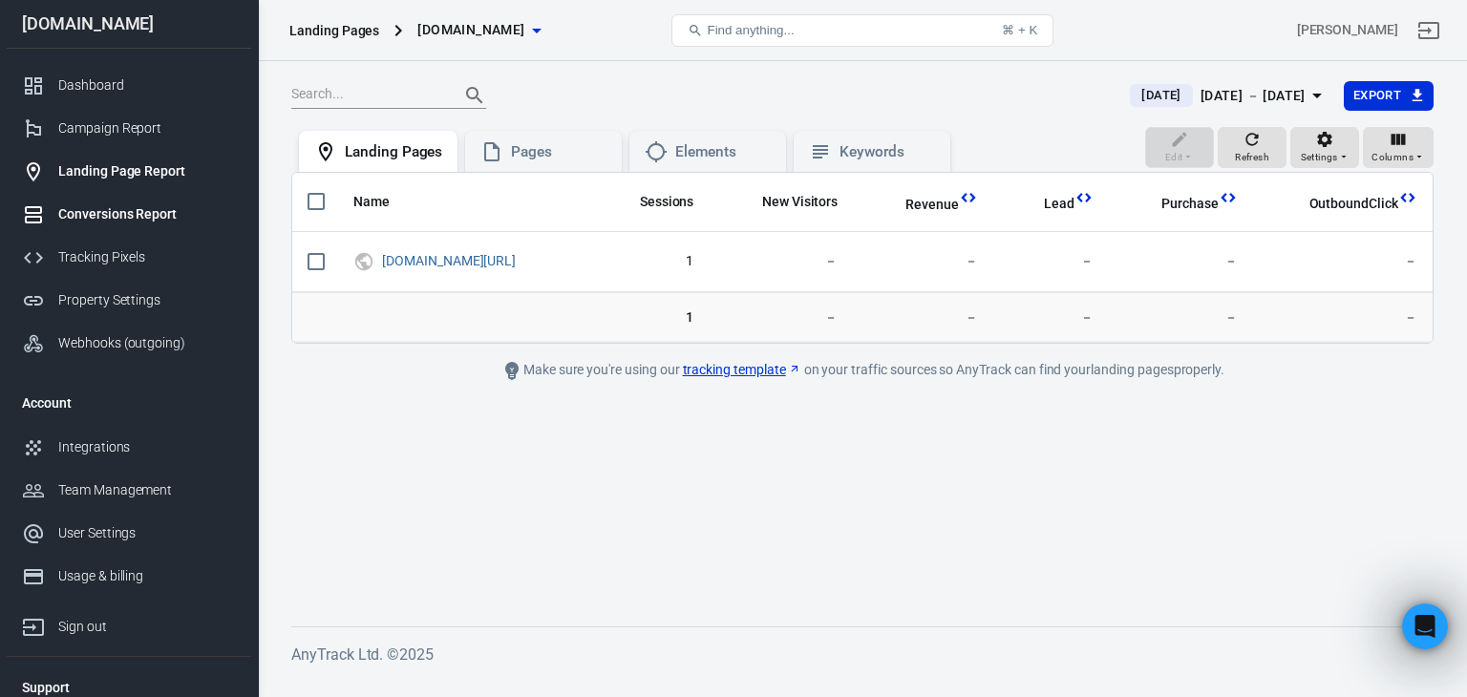
click at [123, 216] on div "Conversions Report" at bounding box center [147, 214] width 178 height 20
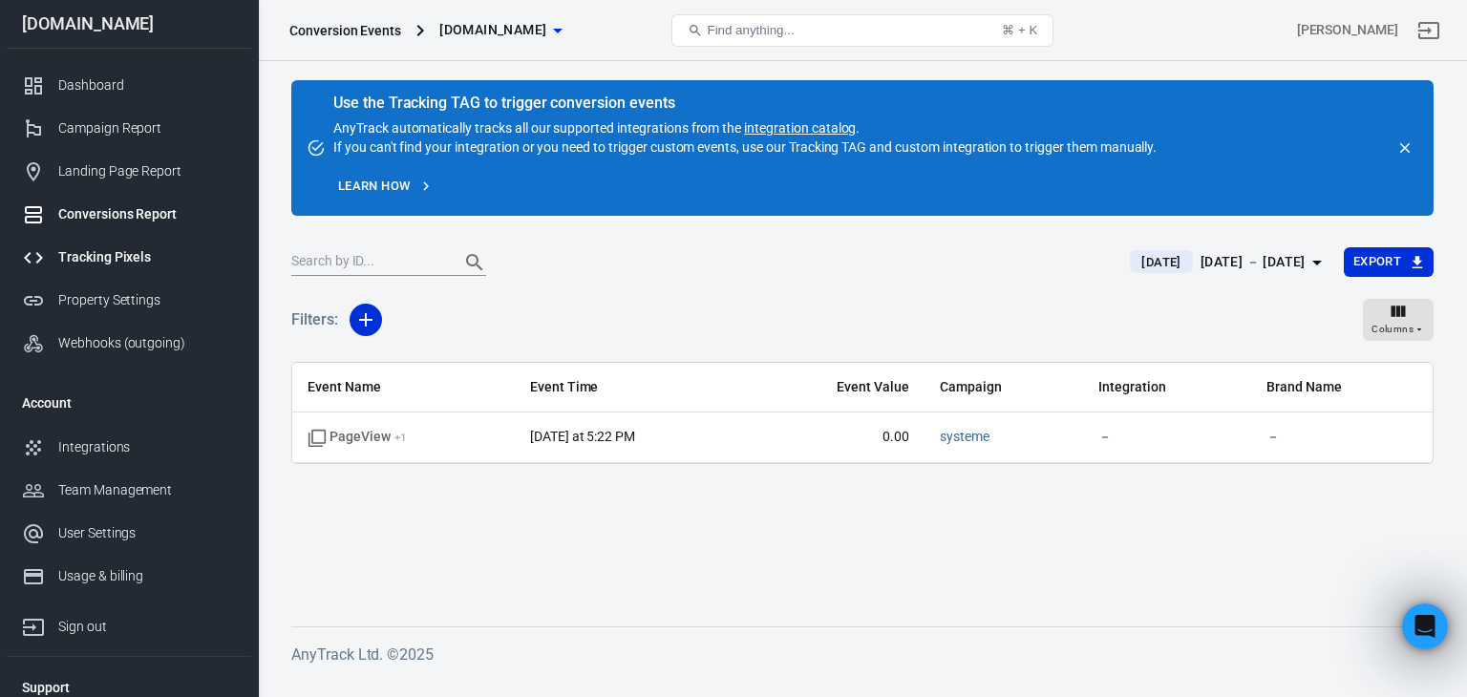
click at [117, 269] on link "Tracking Pixels" at bounding box center [129, 257] width 244 height 43
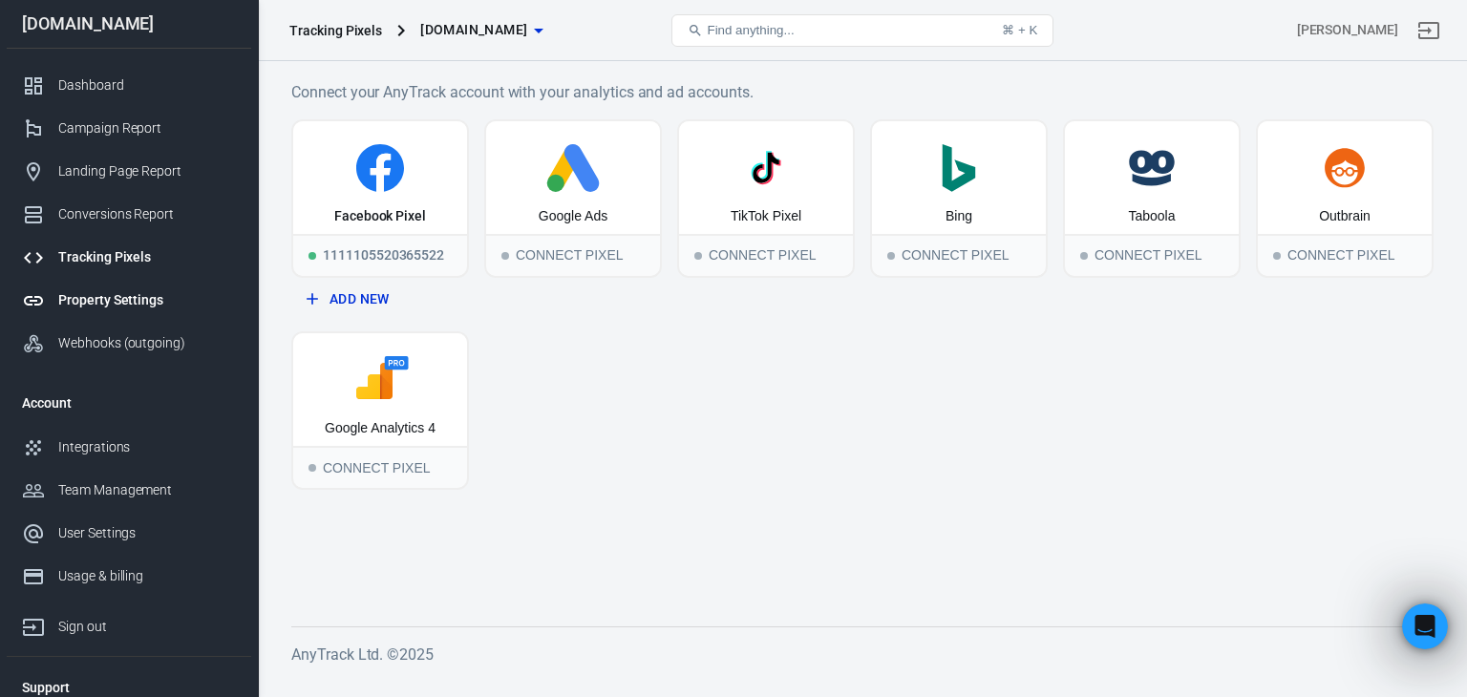
click at [101, 308] on div "Property Settings" at bounding box center [147, 300] width 178 height 20
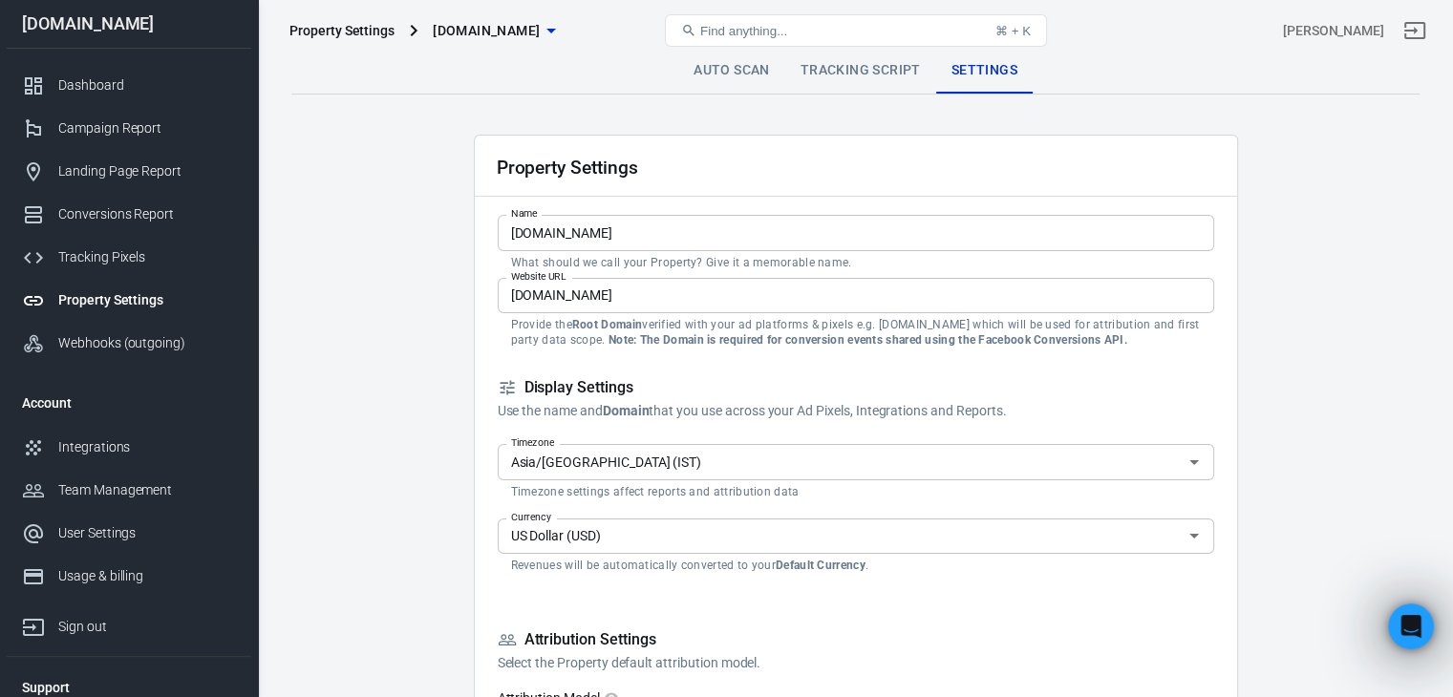
click at [699, 71] on link "Auto Scan" at bounding box center [731, 71] width 107 height 46
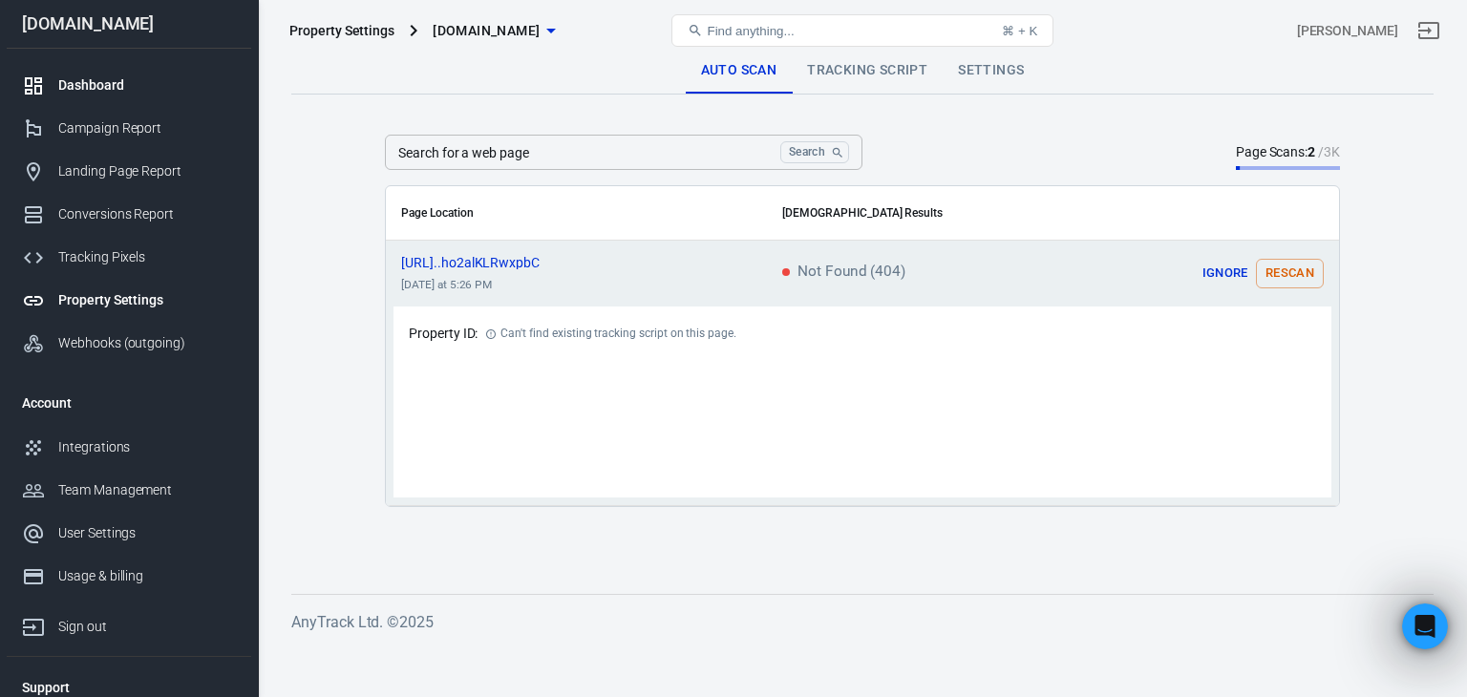
click at [144, 72] on link "Dashboard" at bounding box center [129, 85] width 244 height 43
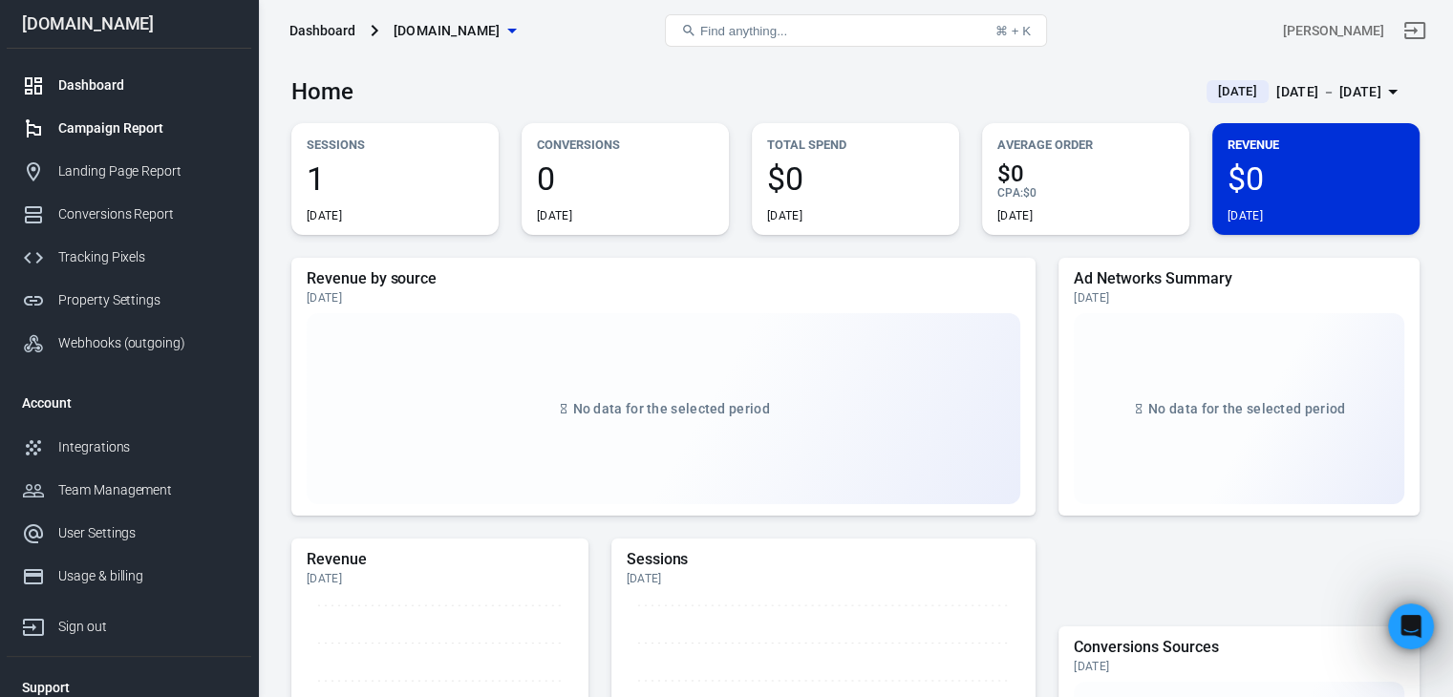
click at [126, 140] on link "Campaign Report" at bounding box center [129, 128] width 244 height 43
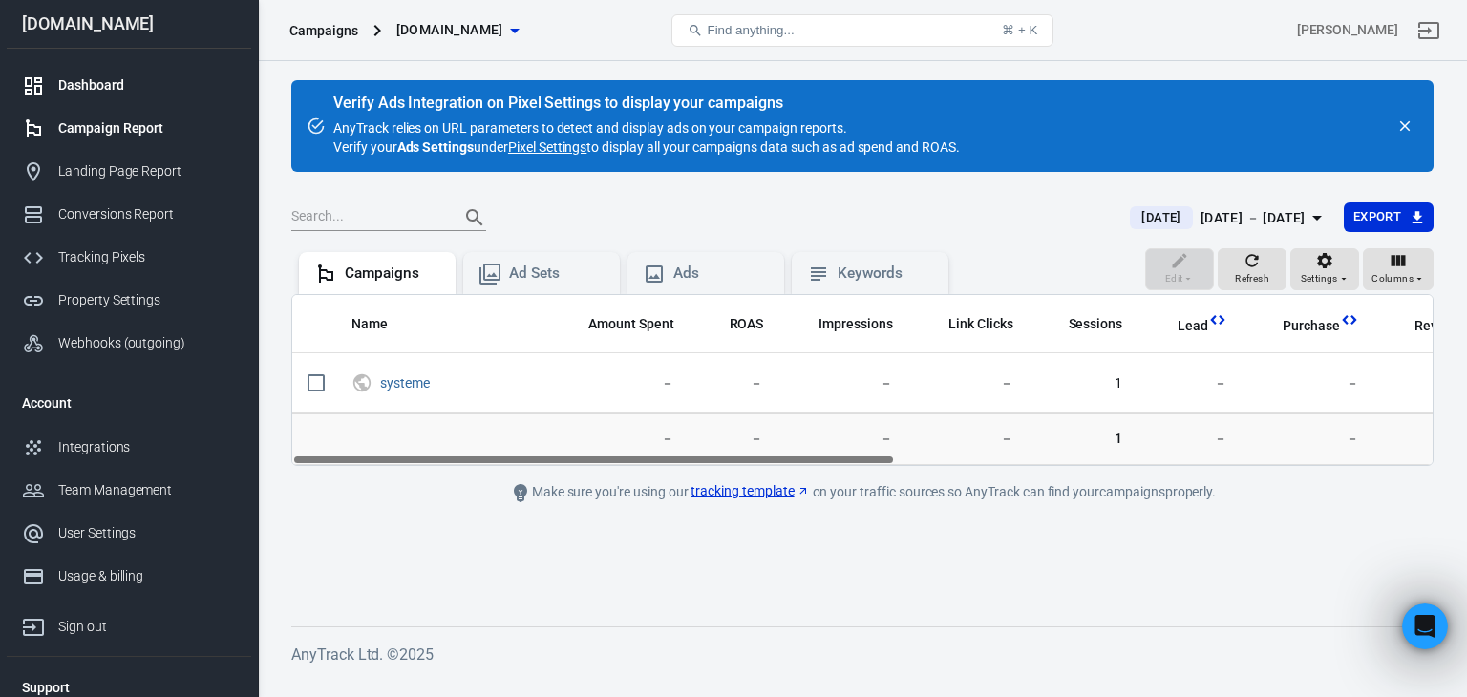
click at [104, 93] on div "Dashboard" at bounding box center [147, 85] width 178 height 20
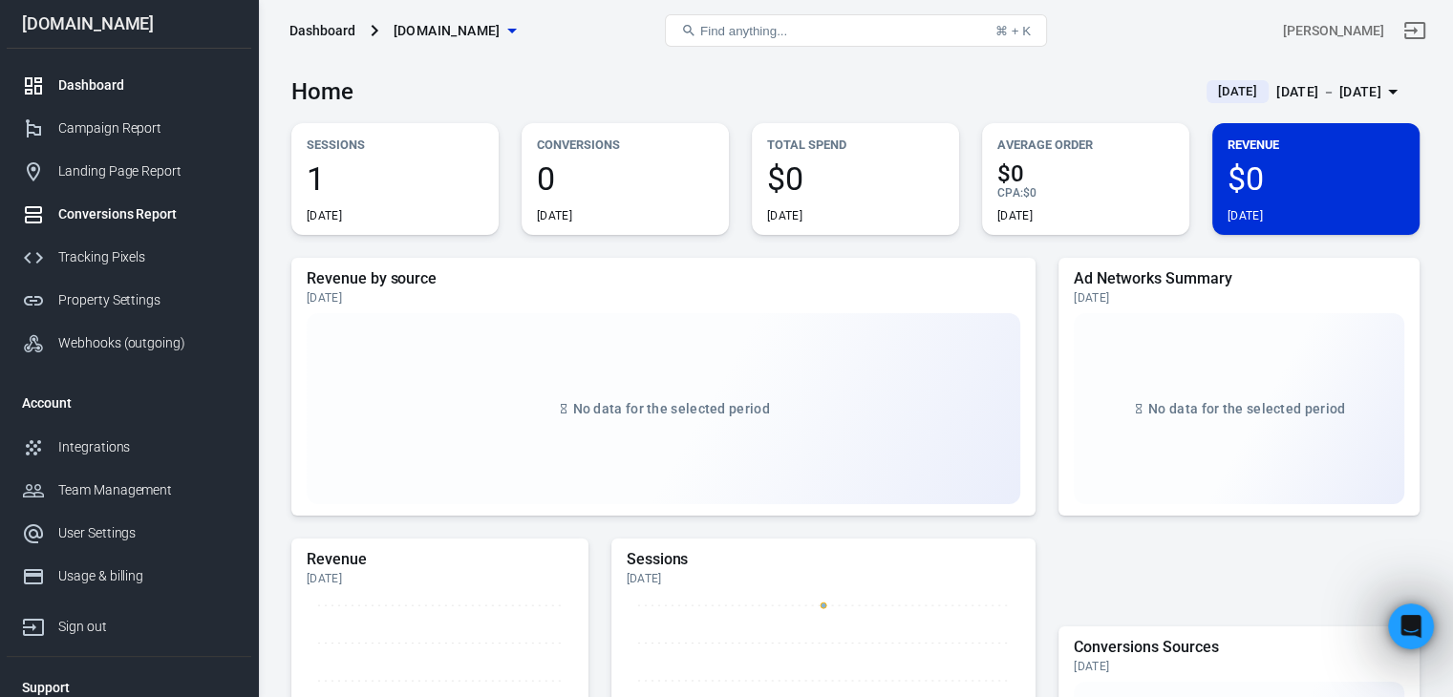
click at [145, 221] on div "Conversions Report" at bounding box center [147, 214] width 178 height 20
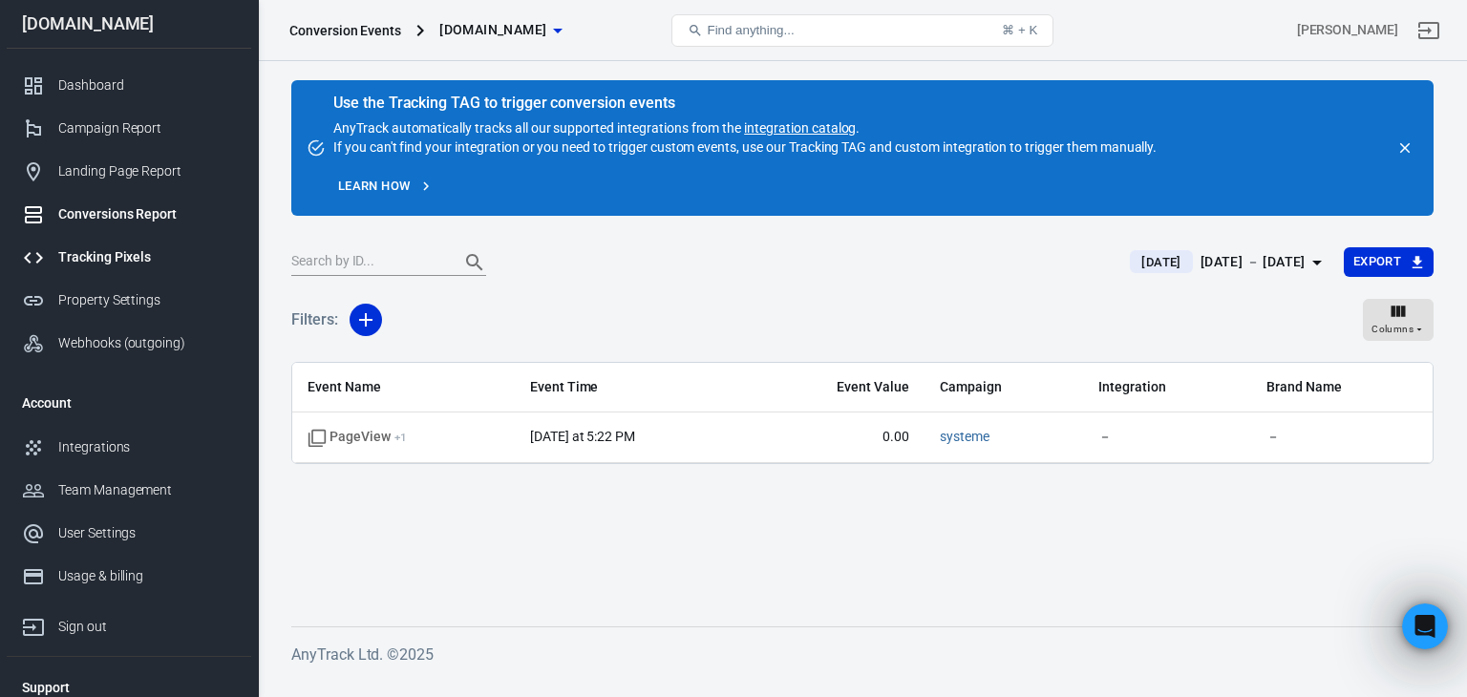
click at [114, 257] on div "Tracking Pixels" at bounding box center [147, 257] width 178 height 20
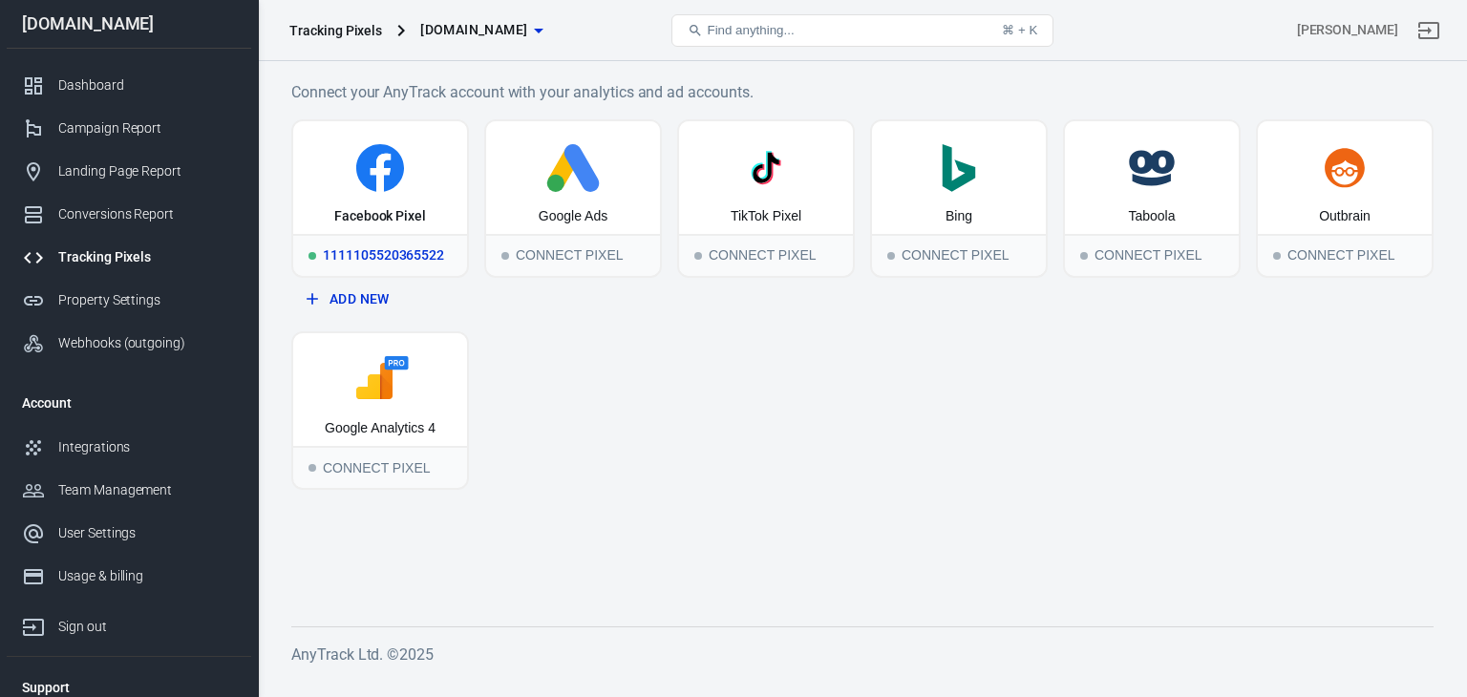
click at [360, 177] on icon at bounding box center [380, 168] width 48 height 48
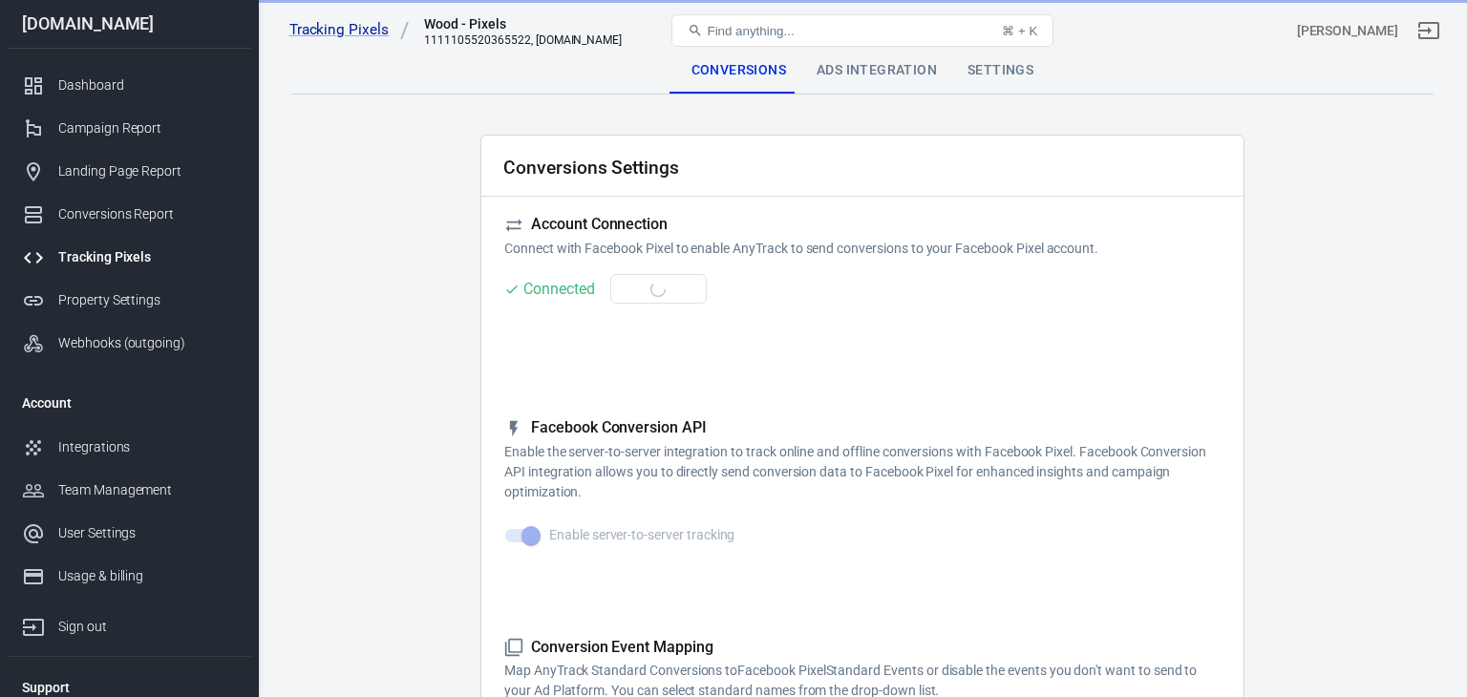
checkbox input "true"
type input "ViewContent"
checkbox input "true"
type input "SubmitApplication"
checkbox input "true"
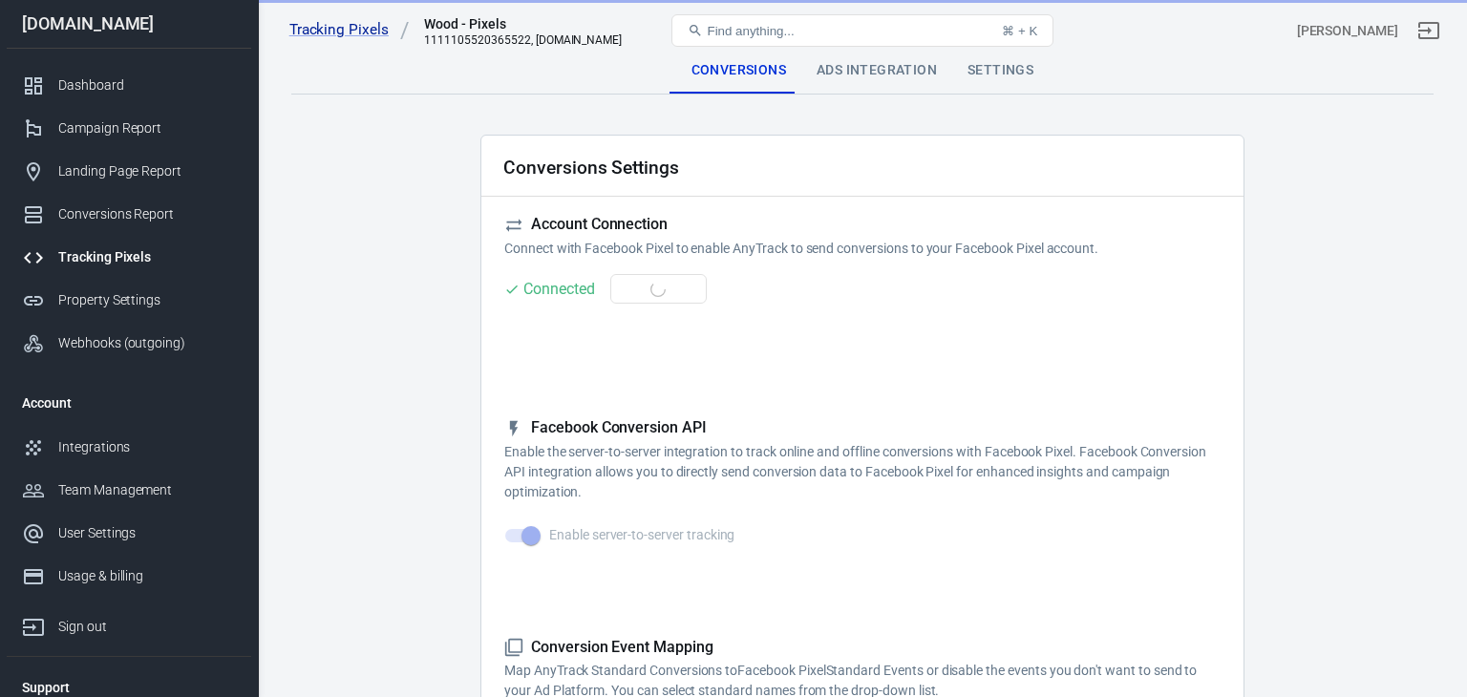
type input "ViewContent"
checkbox input "true"
type input "AddToCart"
checkbox input "true"
type input "InitiateCheckout"
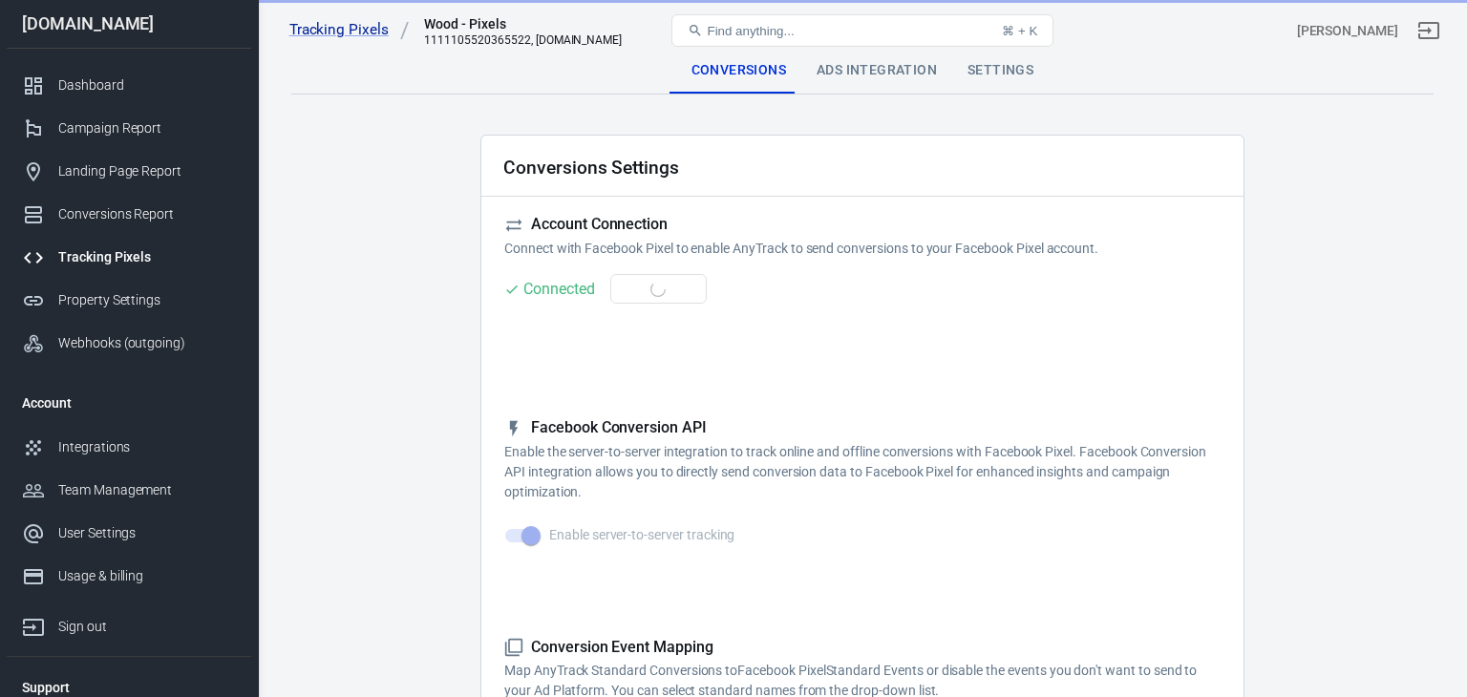
checkbox input "true"
type input "Lead"
checkbox input "true"
type input "CompleteRegistration"
checkbox input "true"
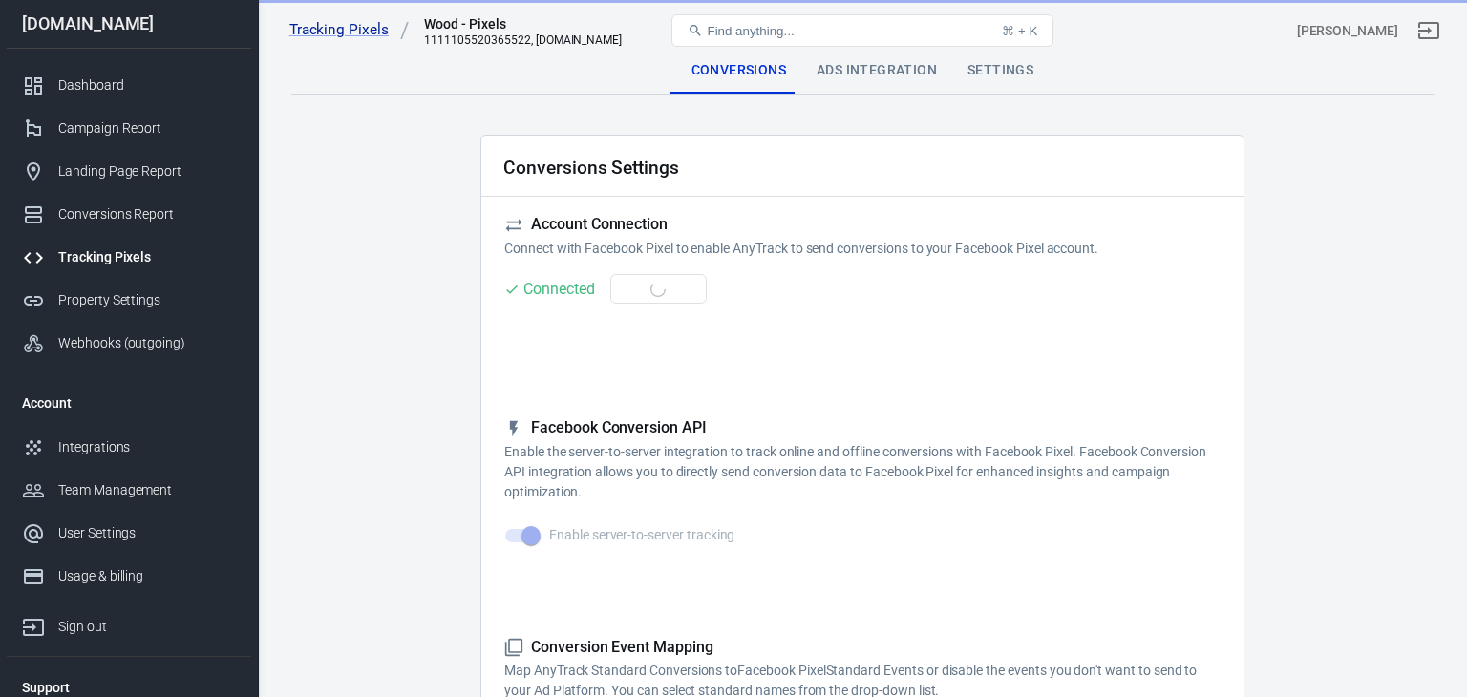
type input "Purchase"
checkbox input "true"
type input "AddPaymentInfo"
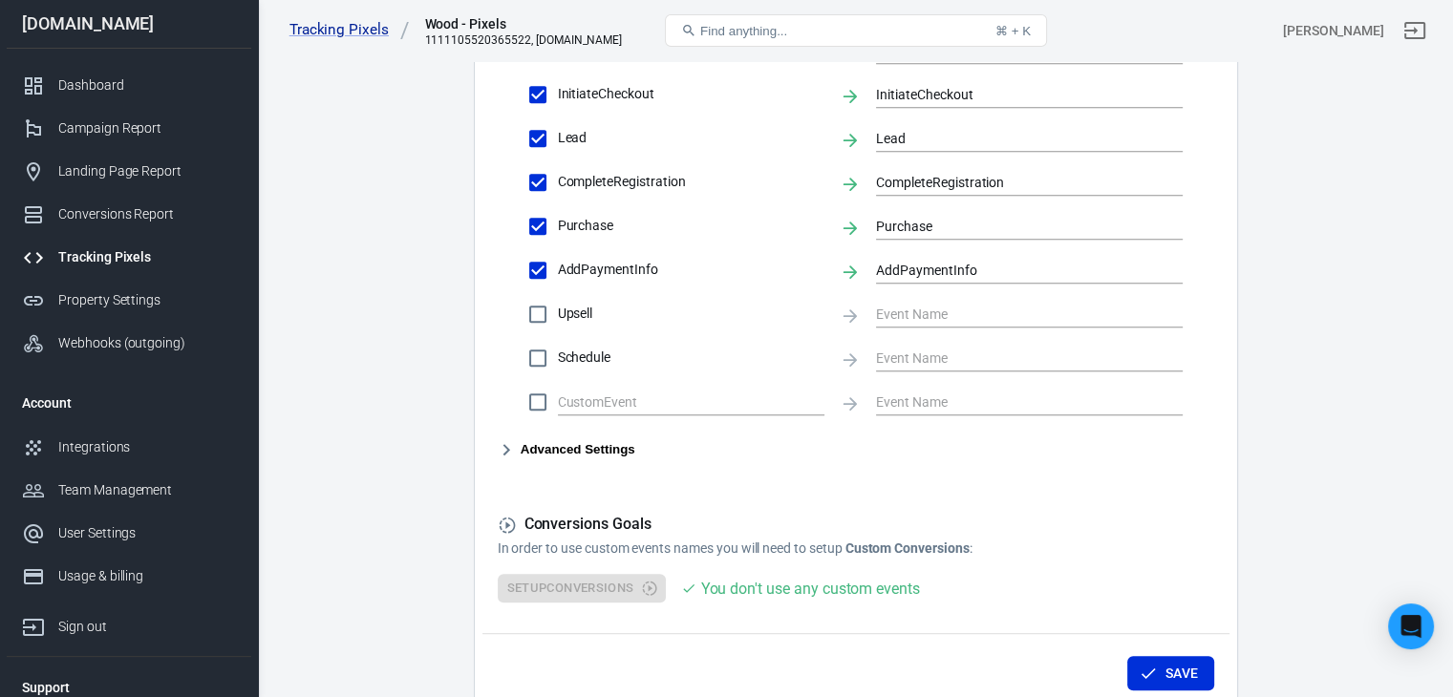
scroll to position [986, 0]
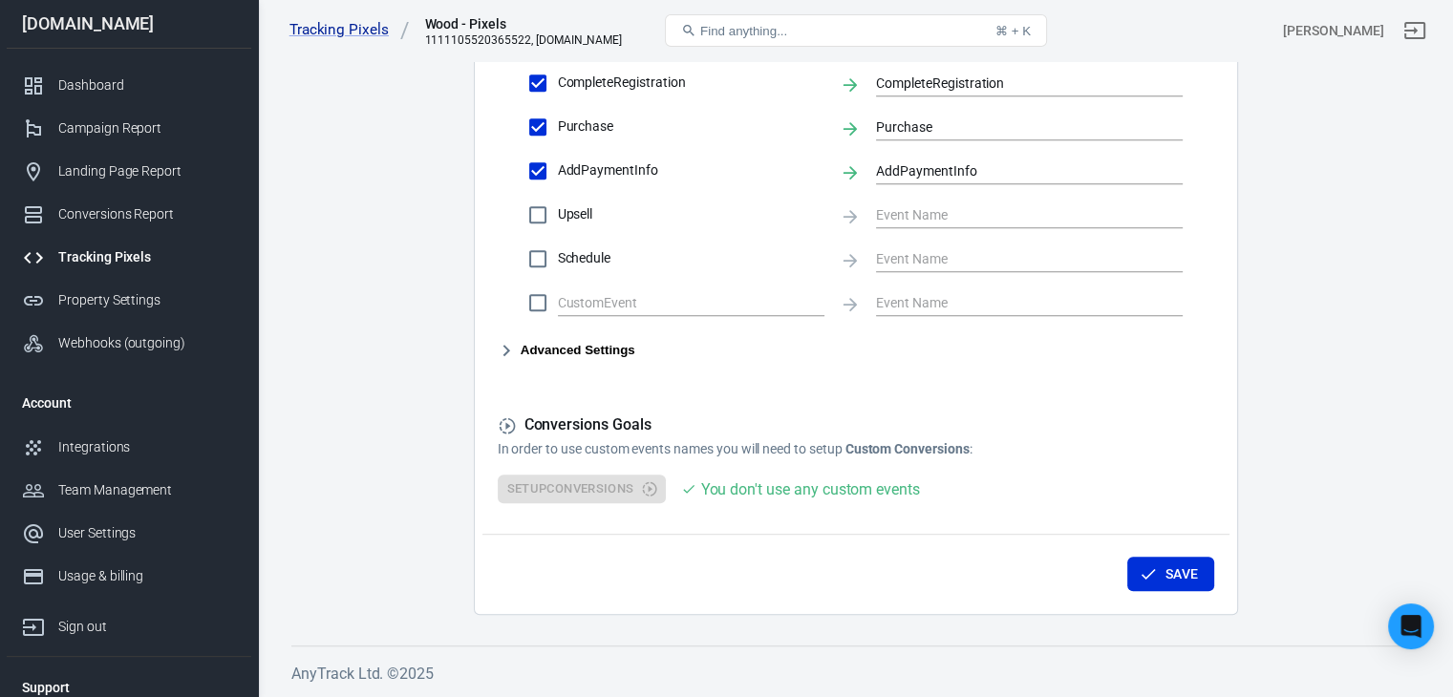
click at [504, 350] on icon "button" at bounding box center [506, 350] width 23 height 23
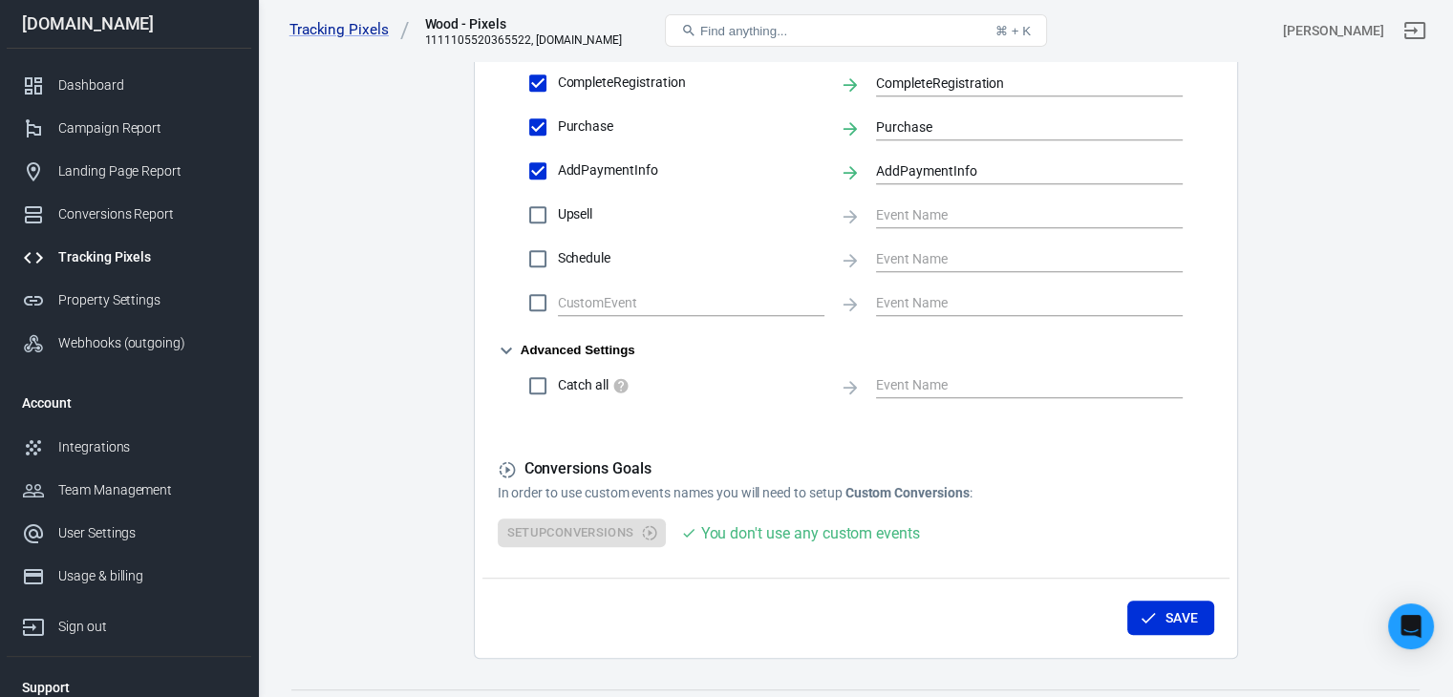
click at [504, 350] on icon "button" at bounding box center [506, 350] width 23 height 23
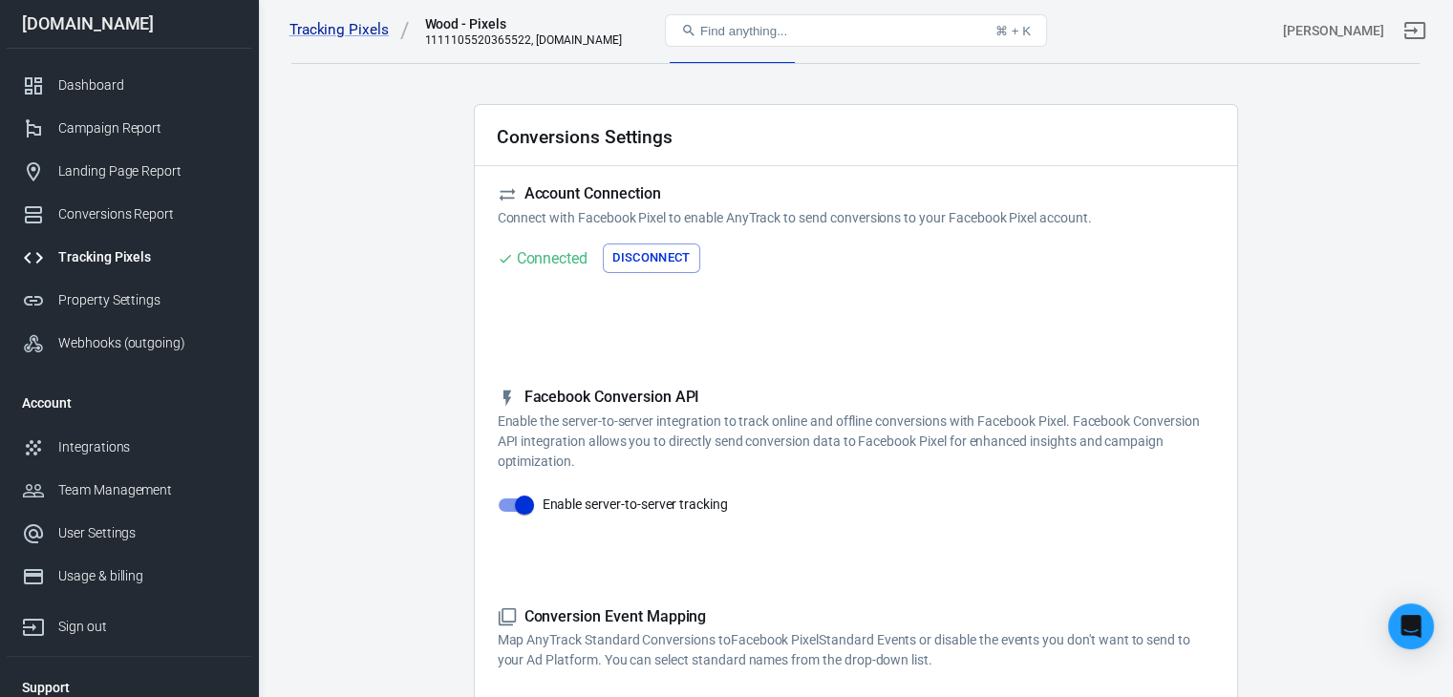
scroll to position [0, 0]
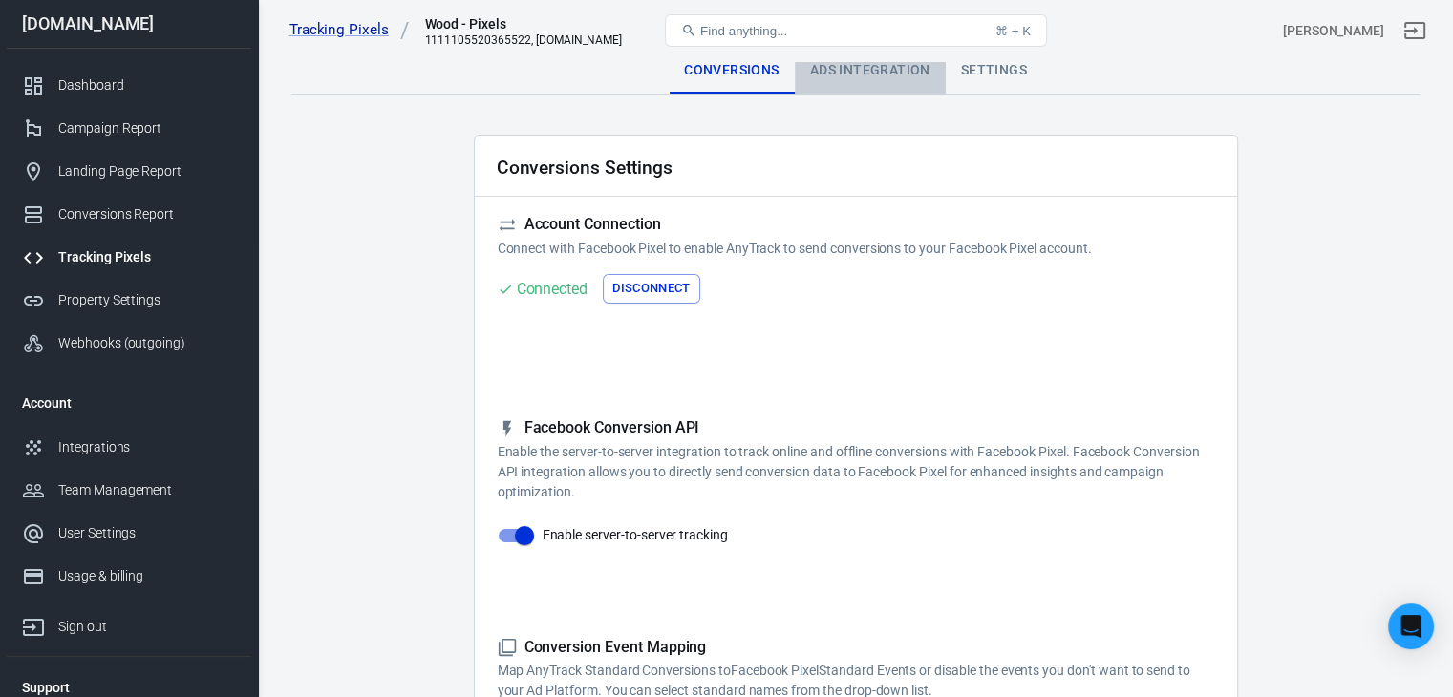
click at [847, 74] on div "Ads Integration" at bounding box center [870, 71] width 151 height 46
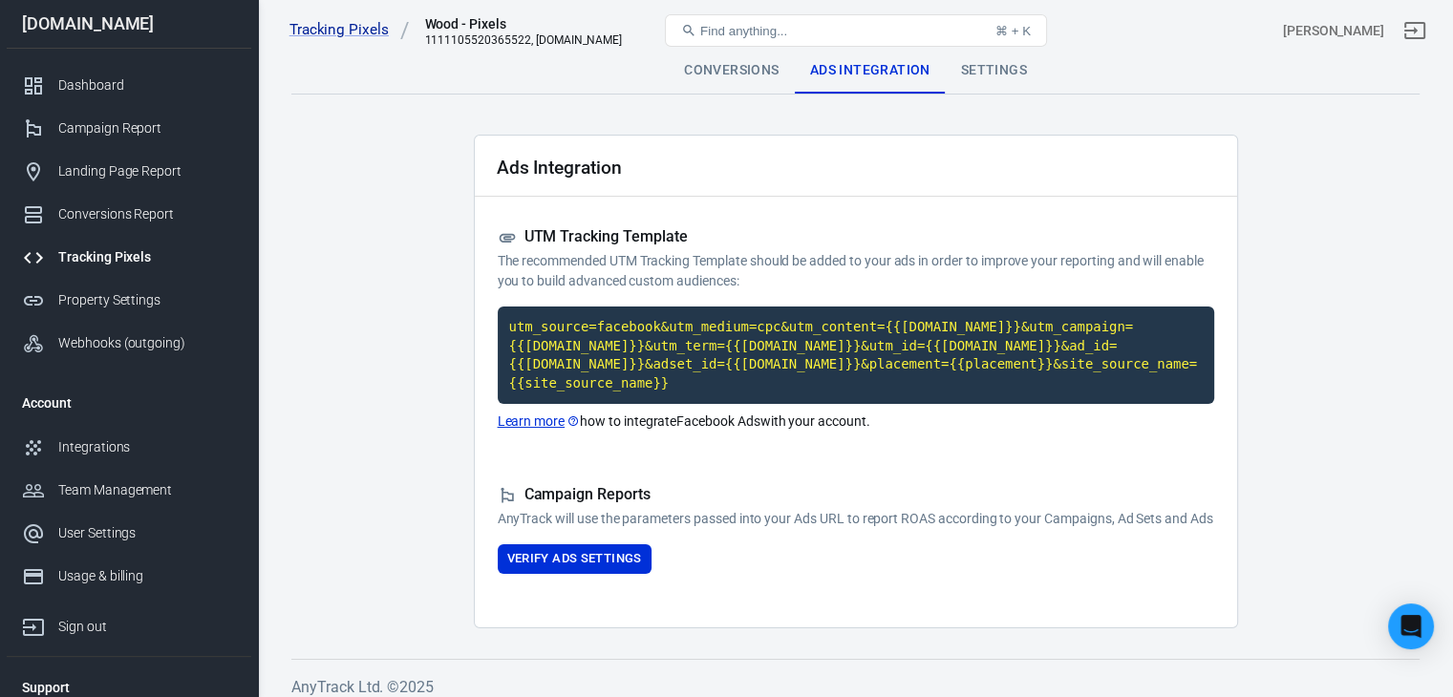
click at [1008, 65] on div "Settings" at bounding box center [993, 71] width 96 height 46
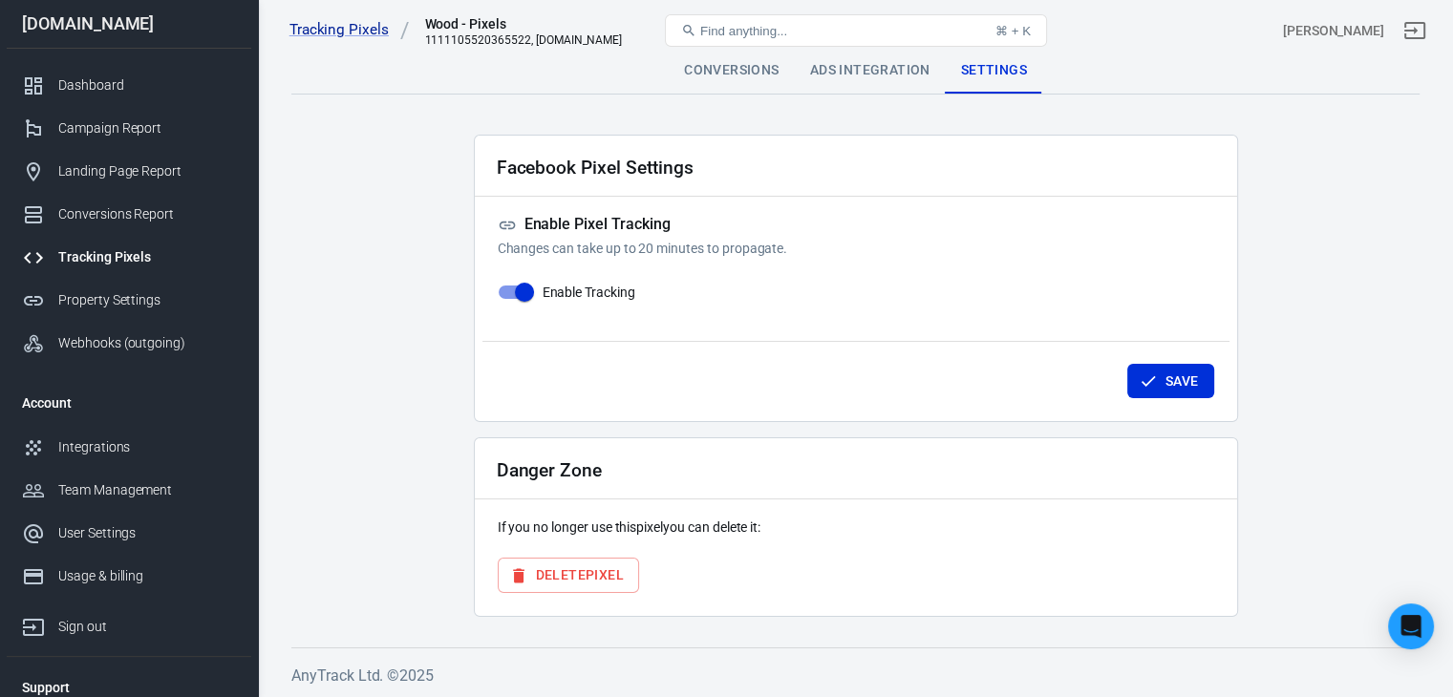
click at [739, 75] on div "Conversions" at bounding box center [730, 71] width 125 height 46
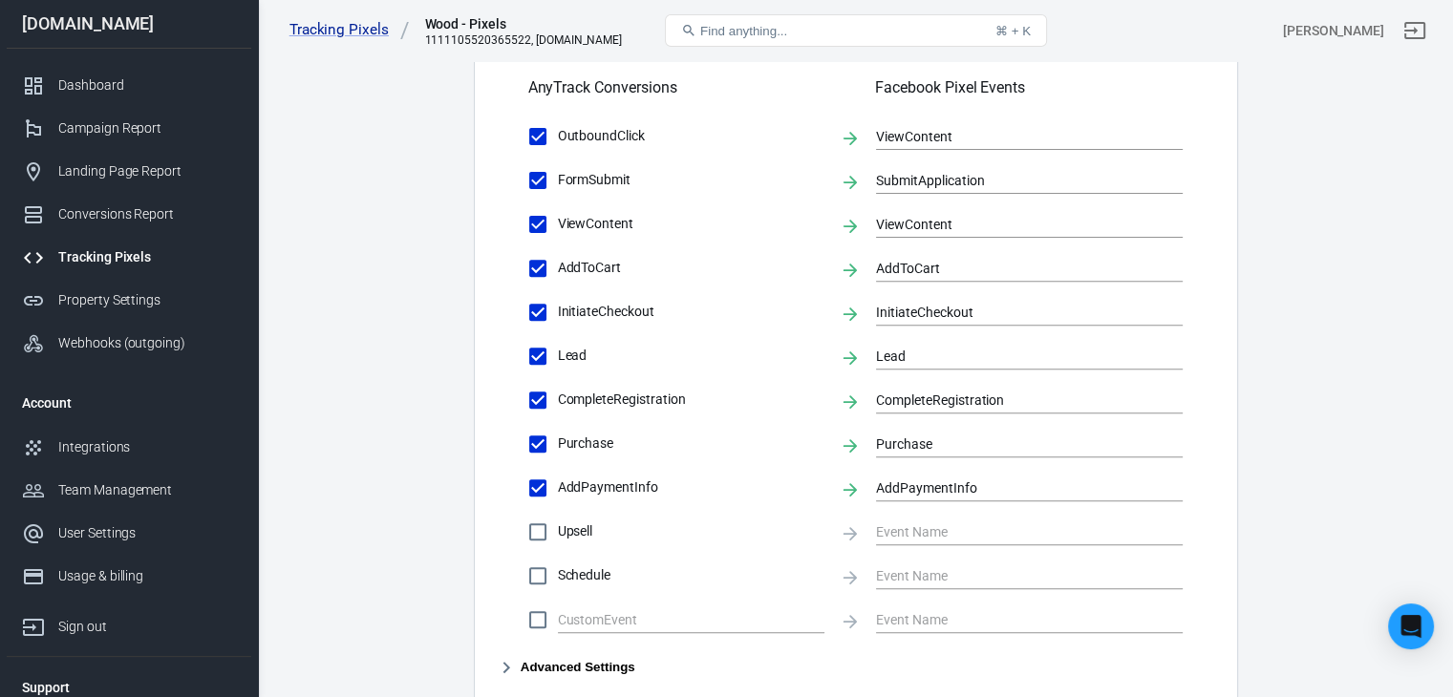
scroll to position [986, 0]
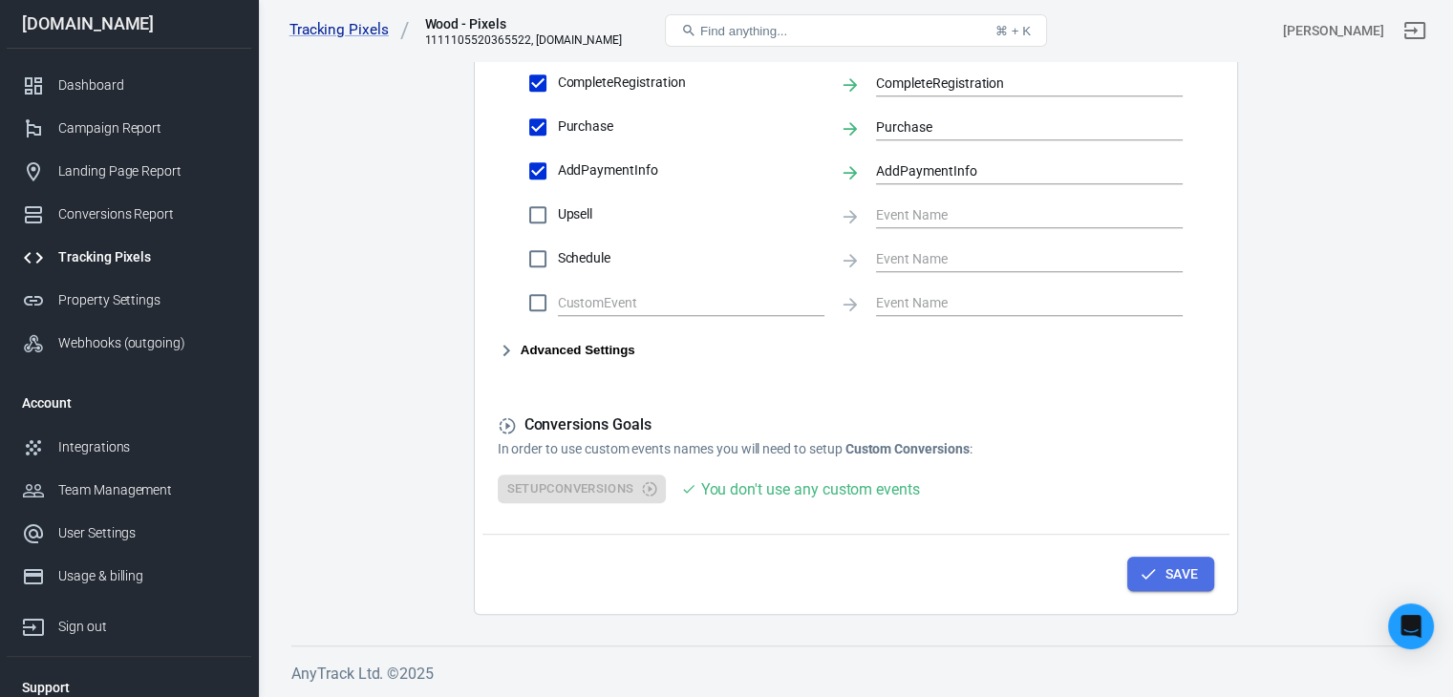
click at [1150, 573] on icon "button" at bounding box center [1148, 574] width 14 height 11
click at [148, 257] on div "Tracking Pixels" at bounding box center [147, 257] width 178 height 20
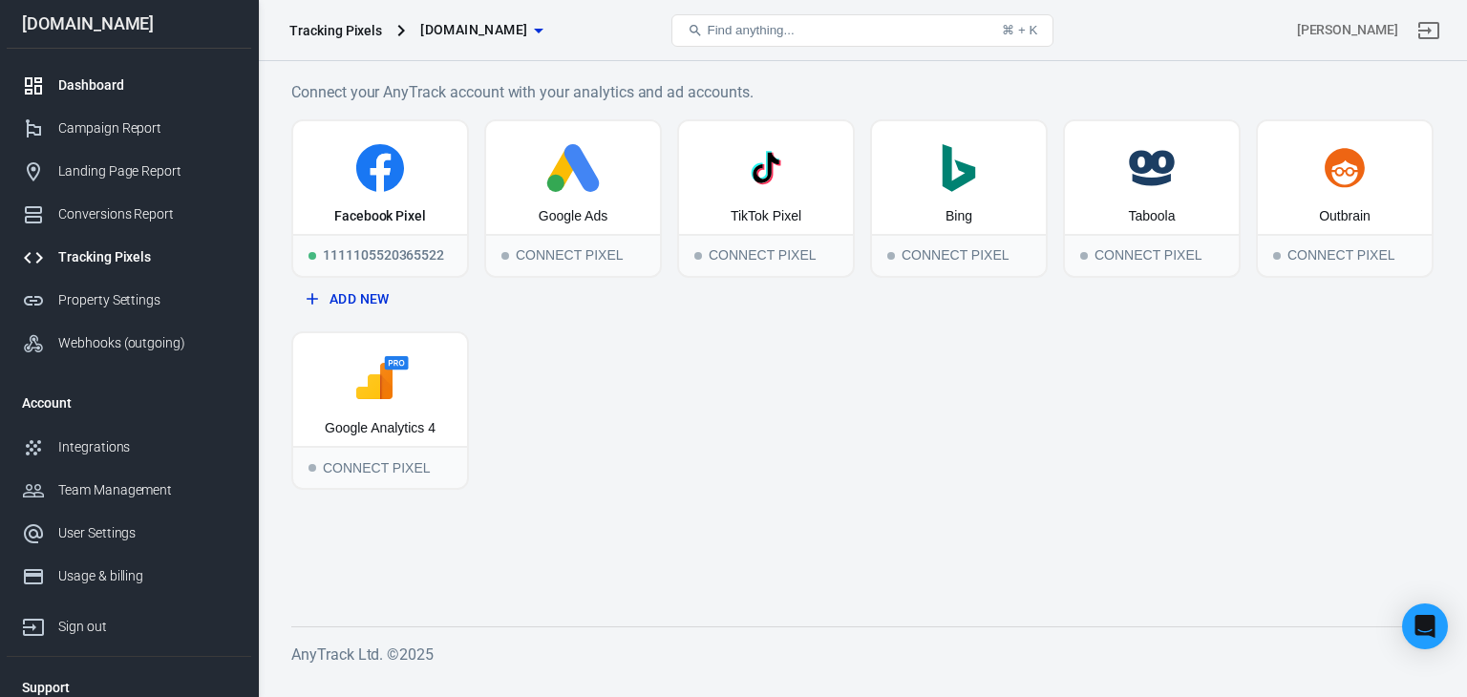
click at [87, 79] on div "Dashboard" at bounding box center [147, 85] width 178 height 20
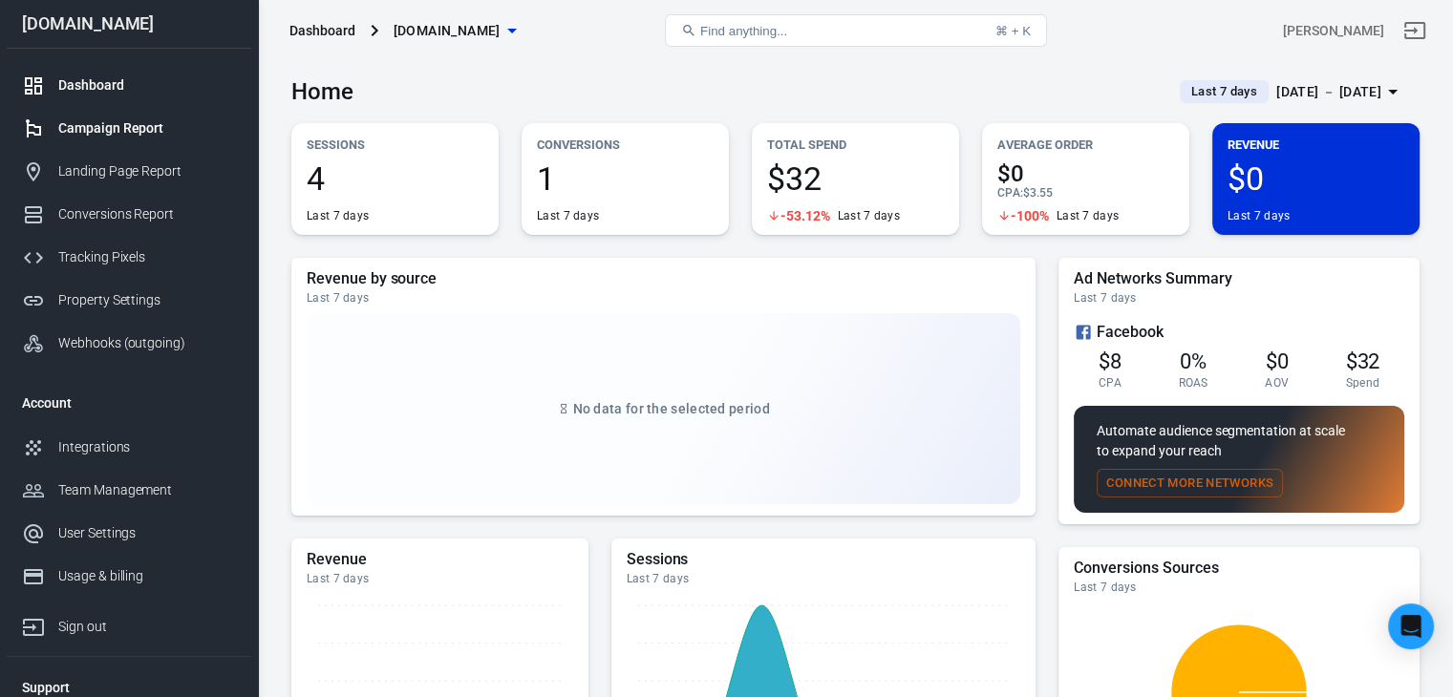
click at [107, 123] on div "Campaign Report" at bounding box center [147, 128] width 178 height 20
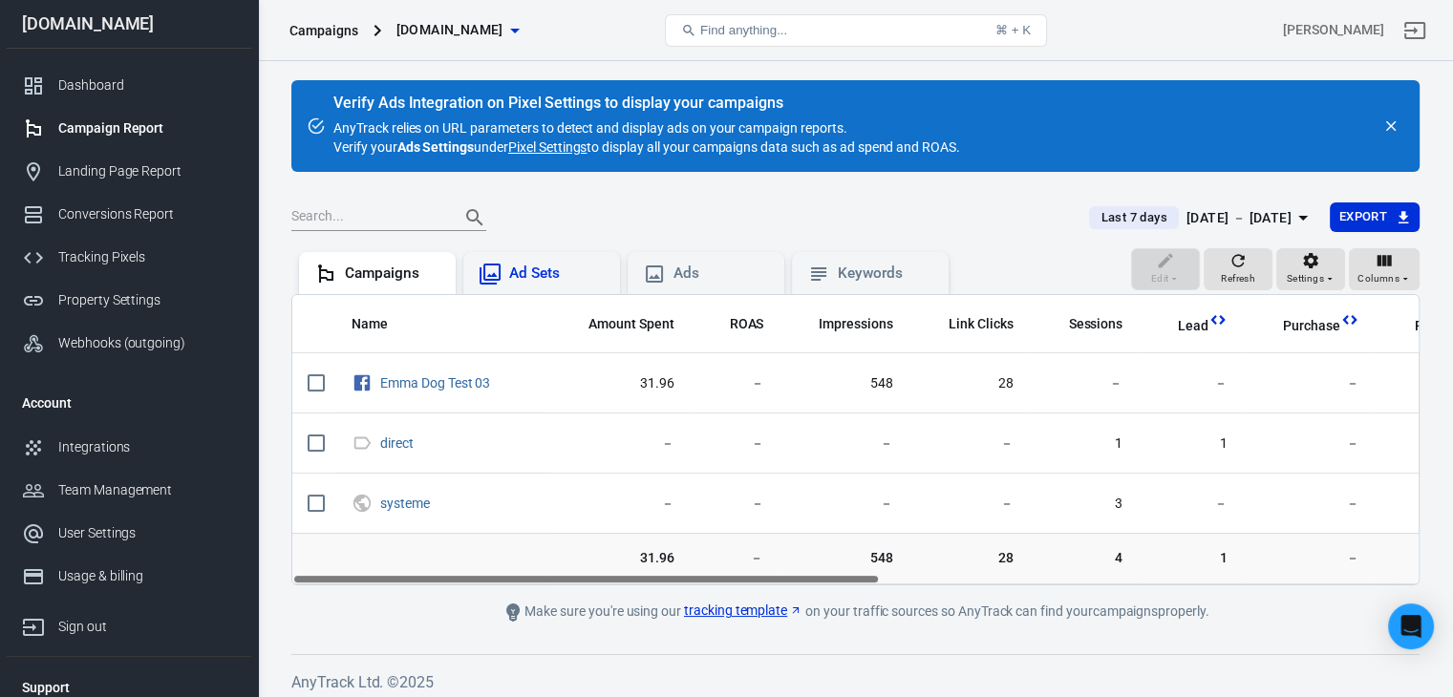
click at [510, 281] on div "Ad Sets" at bounding box center [556, 274] width 95 height 20
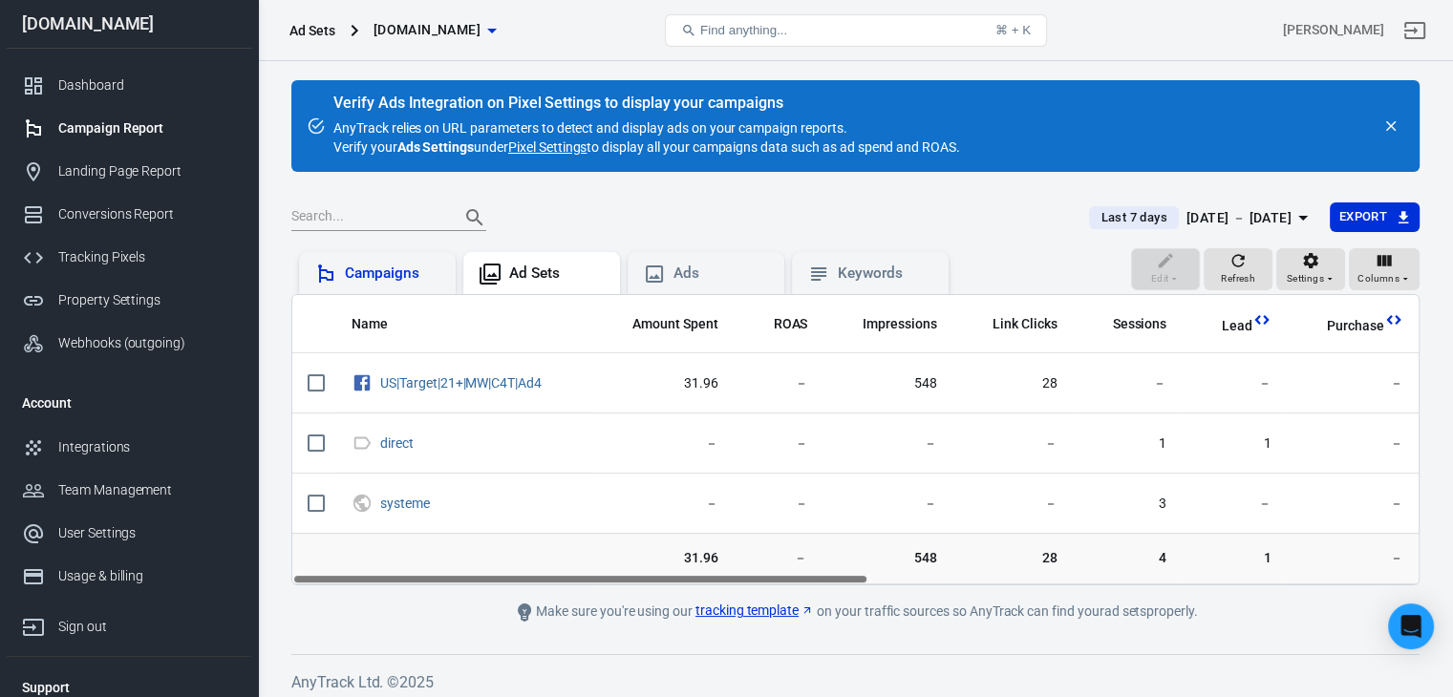
click at [394, 265] on div "Campaigns" at bounding box center [392, 274] width 95 height 20
